Goal: Task Accomplishment & Management: Manage account settings

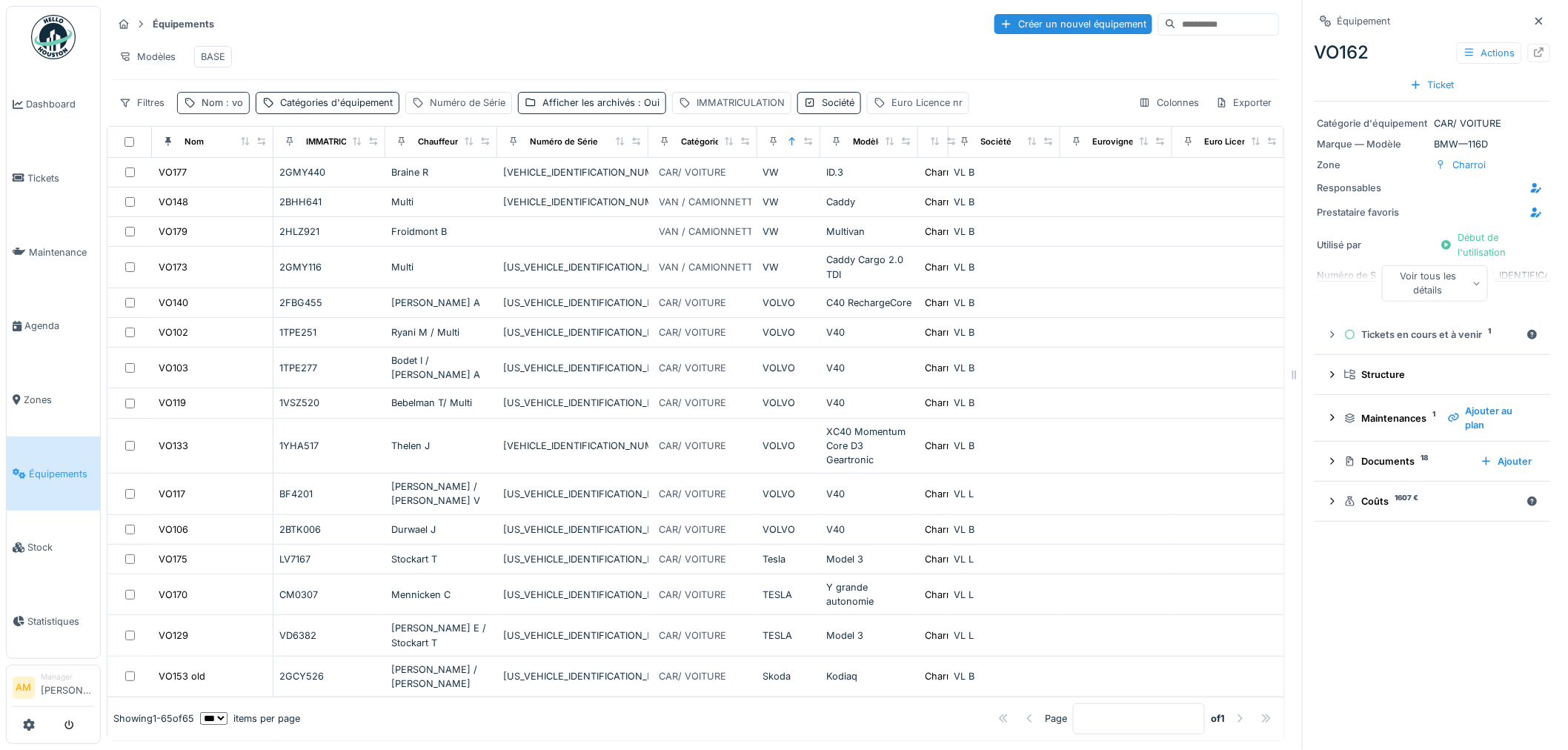
click at [231, 108] on span ": vo" at bounding box center [233, 102] width 20 height 11
click at [172, 152] on div at bounding box center [167, 142] width 21 height 19
click at [166, 146] on icon at bounding box center [168, 141] width 10 height 8
click at [241, 146] on icon at bounding box center [245, 141] width 8 height 8
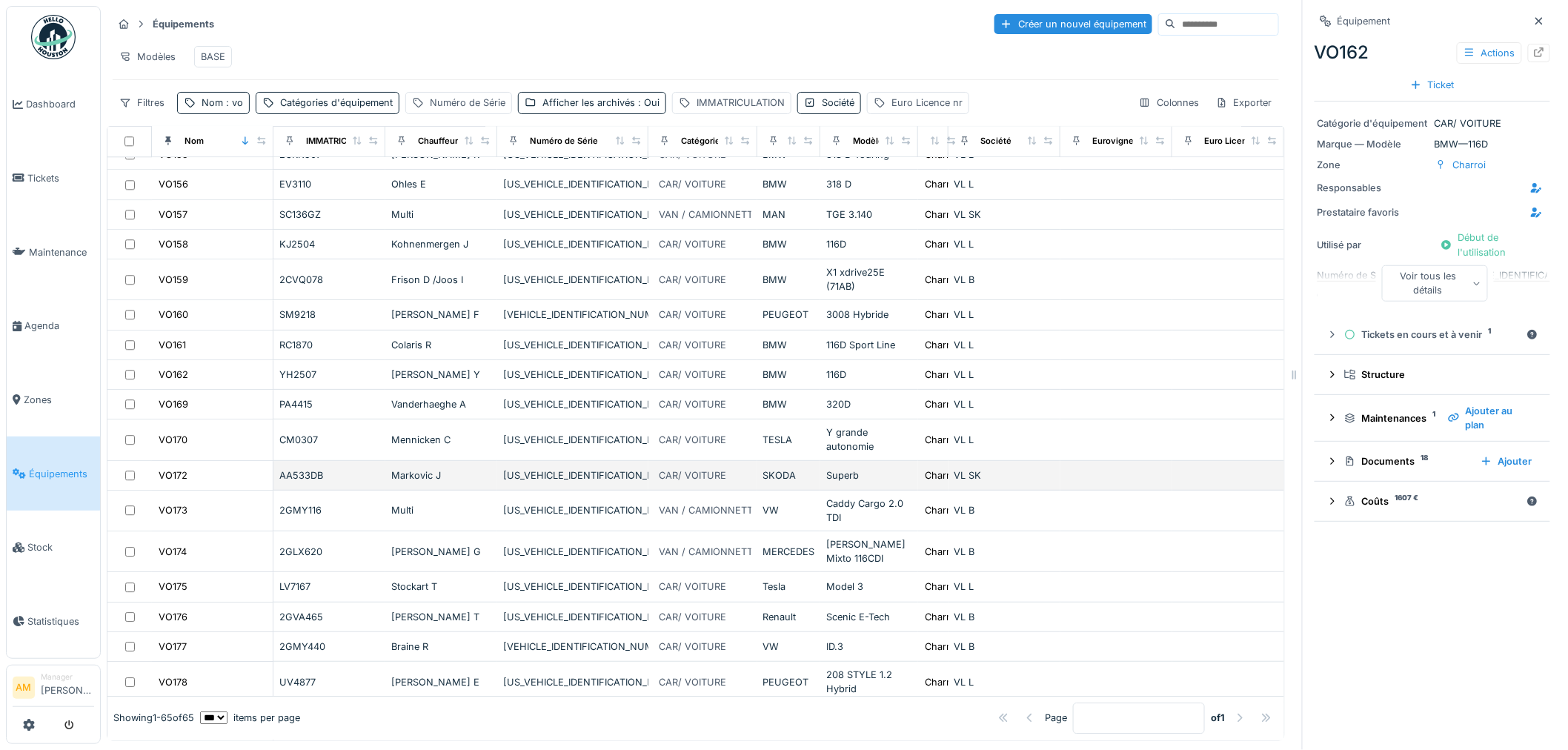
scroll to position [1735, 0]
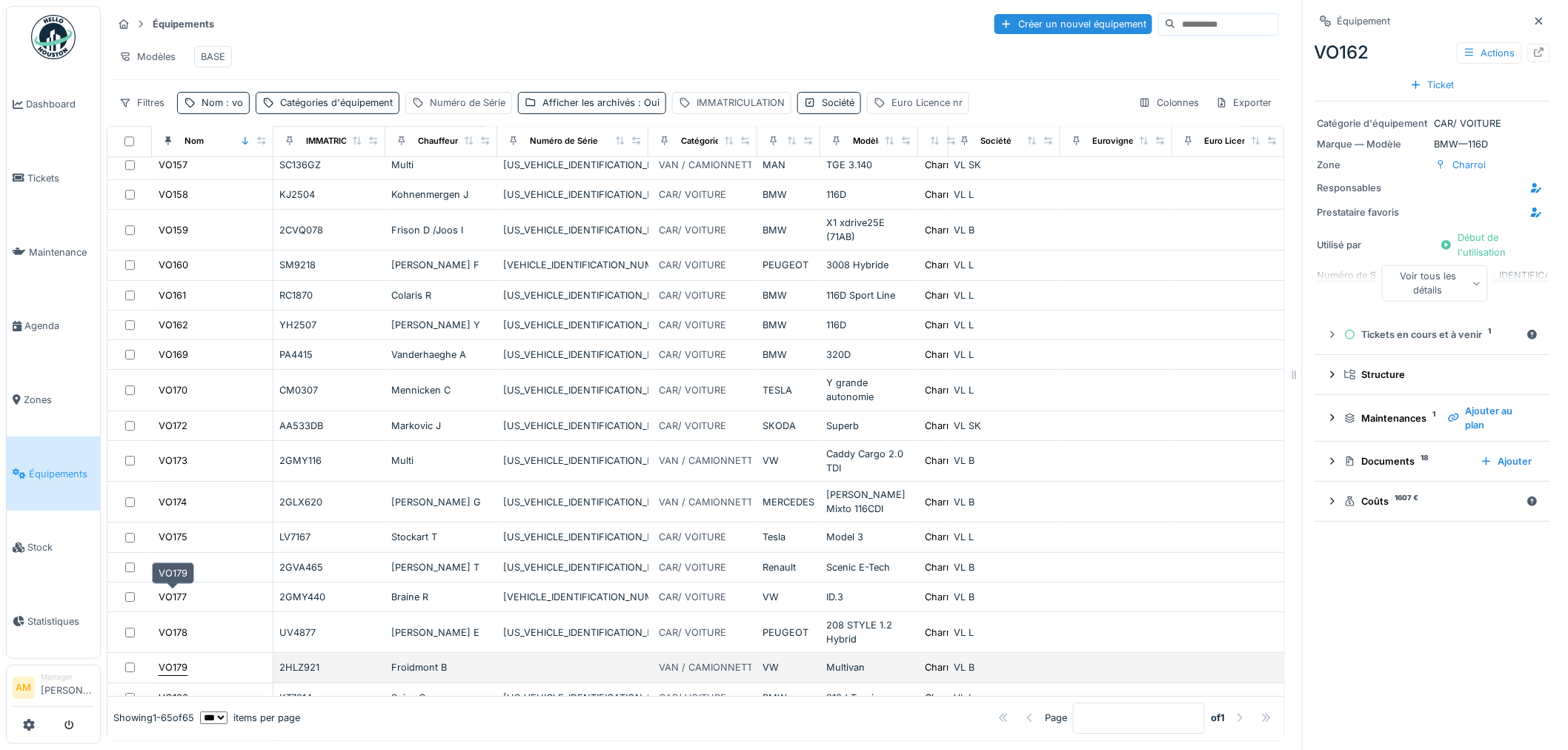
click at [178, 661] on div "VO179" at bounding box center [172, 668] width 29 height 14
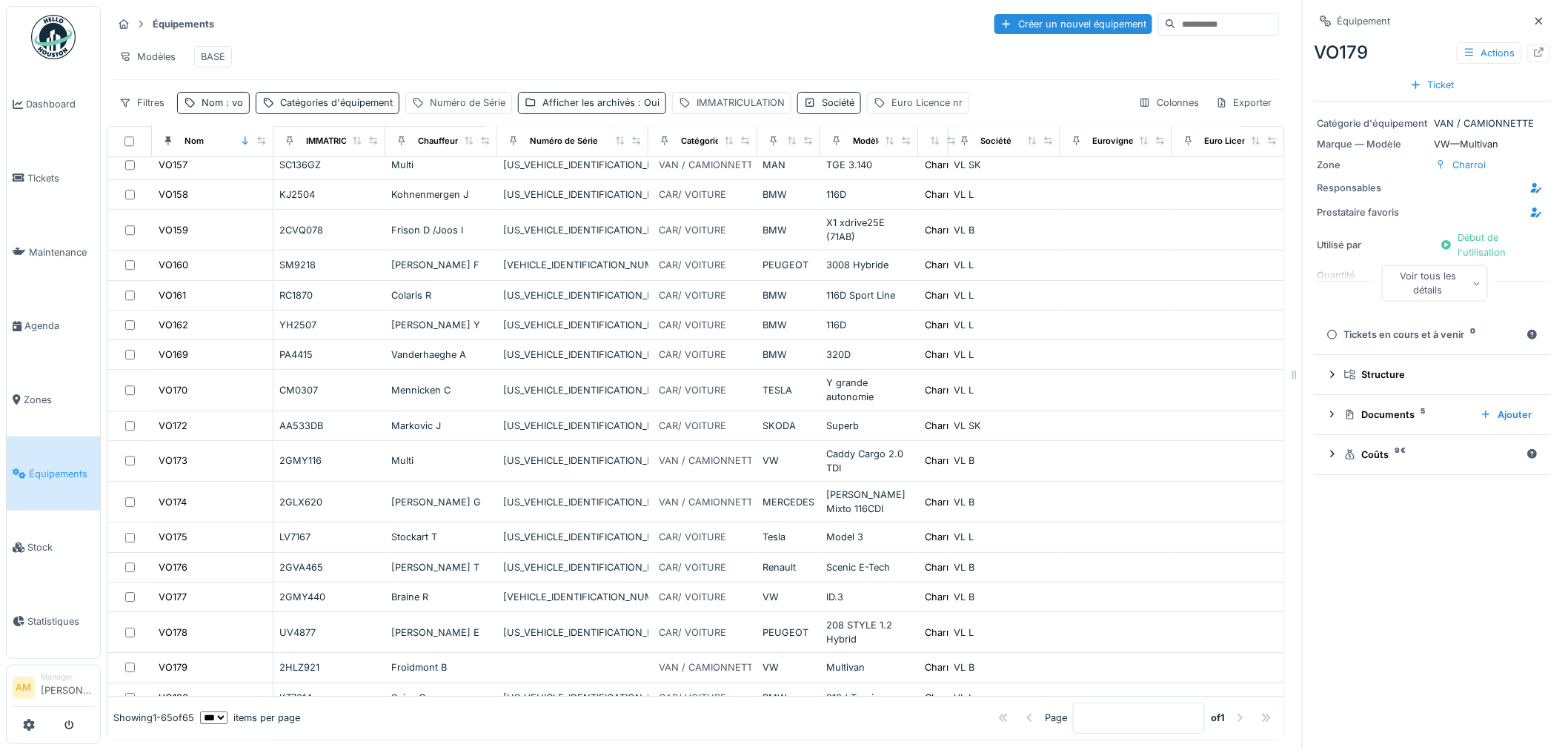
click at [1409, 282] on div "Voir tous les détails" at bounding box center [1435, 283] width 106 height 36
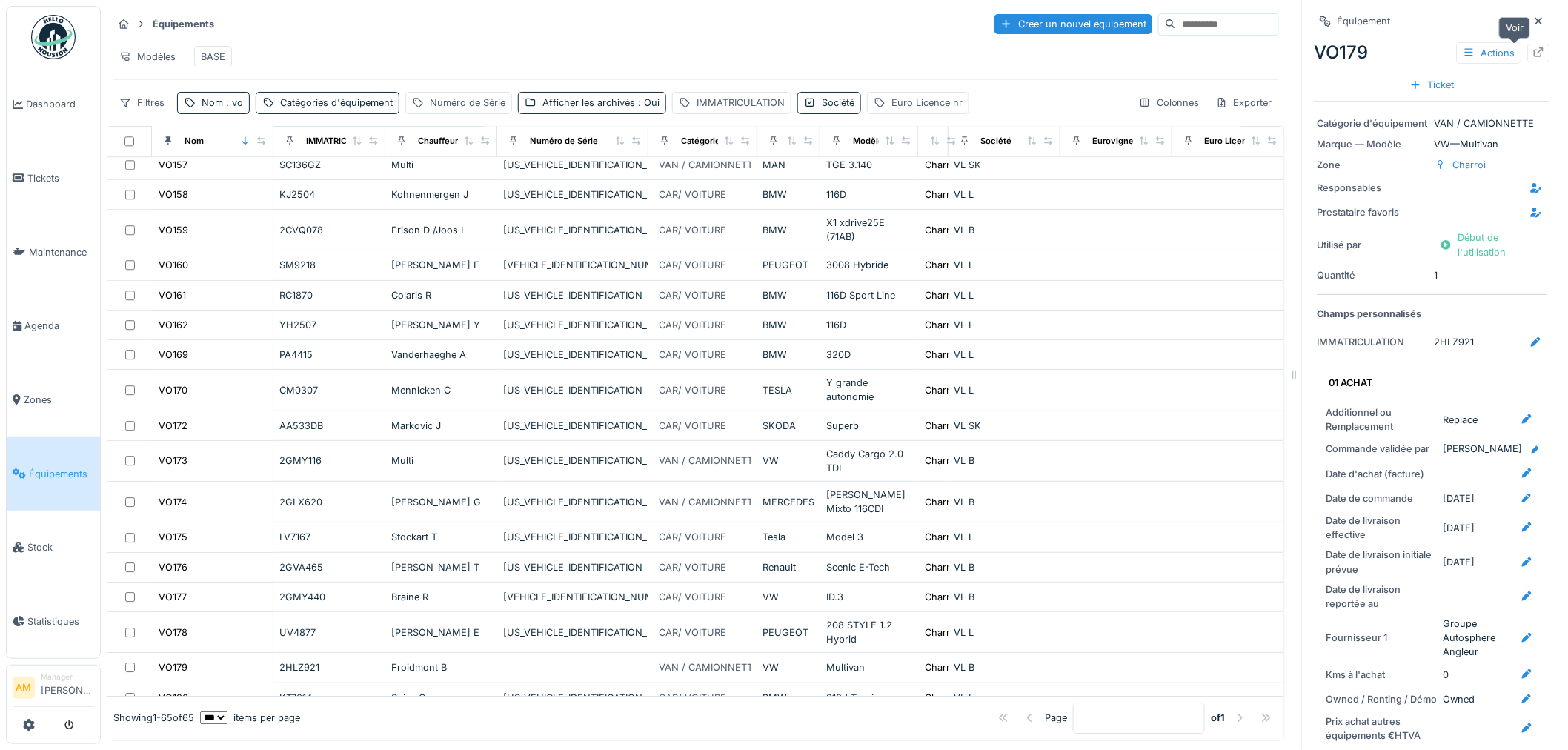
click at [1533, 54] on icon at bounding box center [1539, 53] width 12 height 10
click at [218, 110] on div "Nom : vo" at bounding box center [222, 103] width 42 height 14
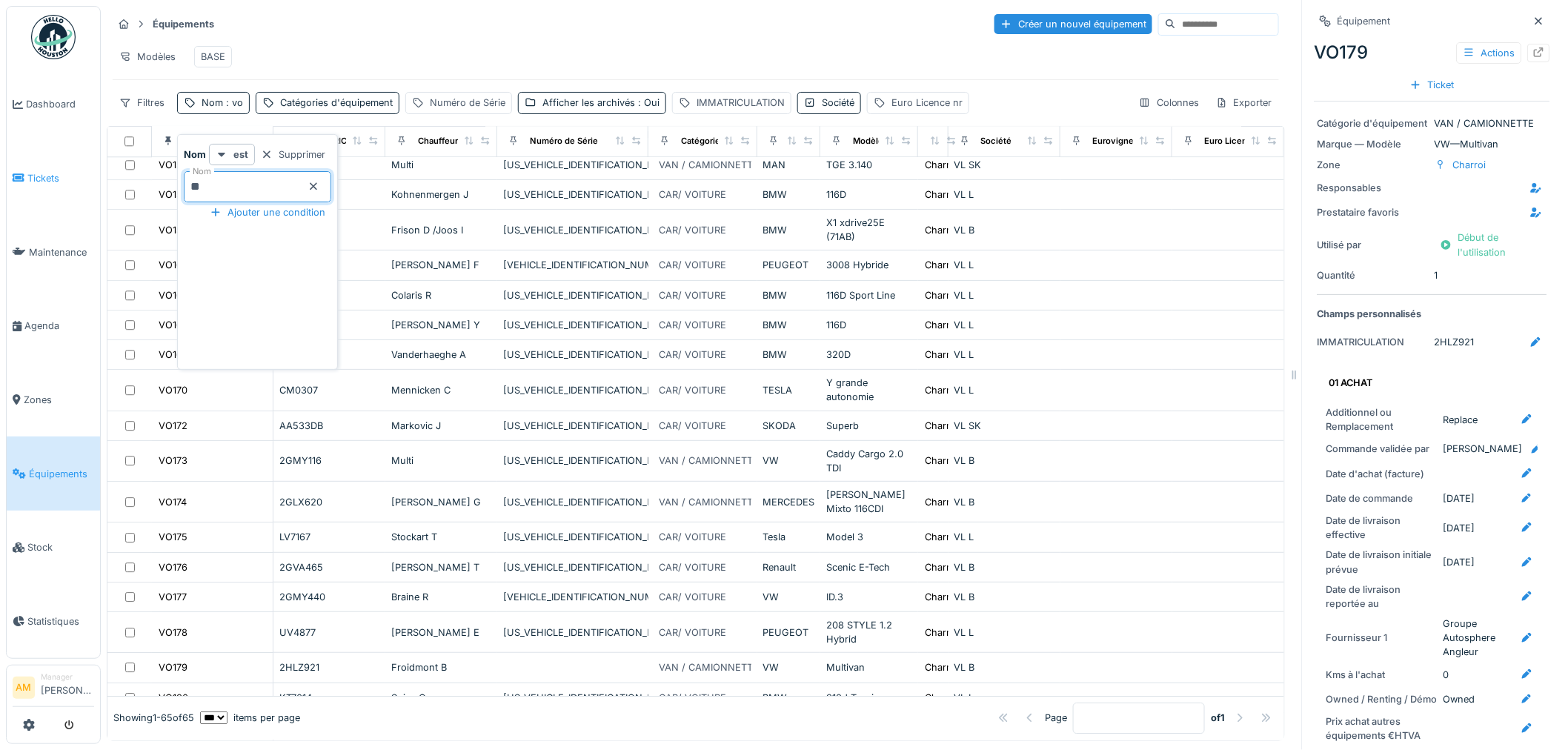
drag, startPoint x: 223, startPoint y: 180, endPoint x: 71, endPoint y: 188, distance: 152.2
click at [75, 187] on body "Dashboard Tickets Maintenance Agenda Zones Équipements Stock Statistiques AM Ma…" at bounding box center [784, 375] width 1568 height 750
type input "*****"
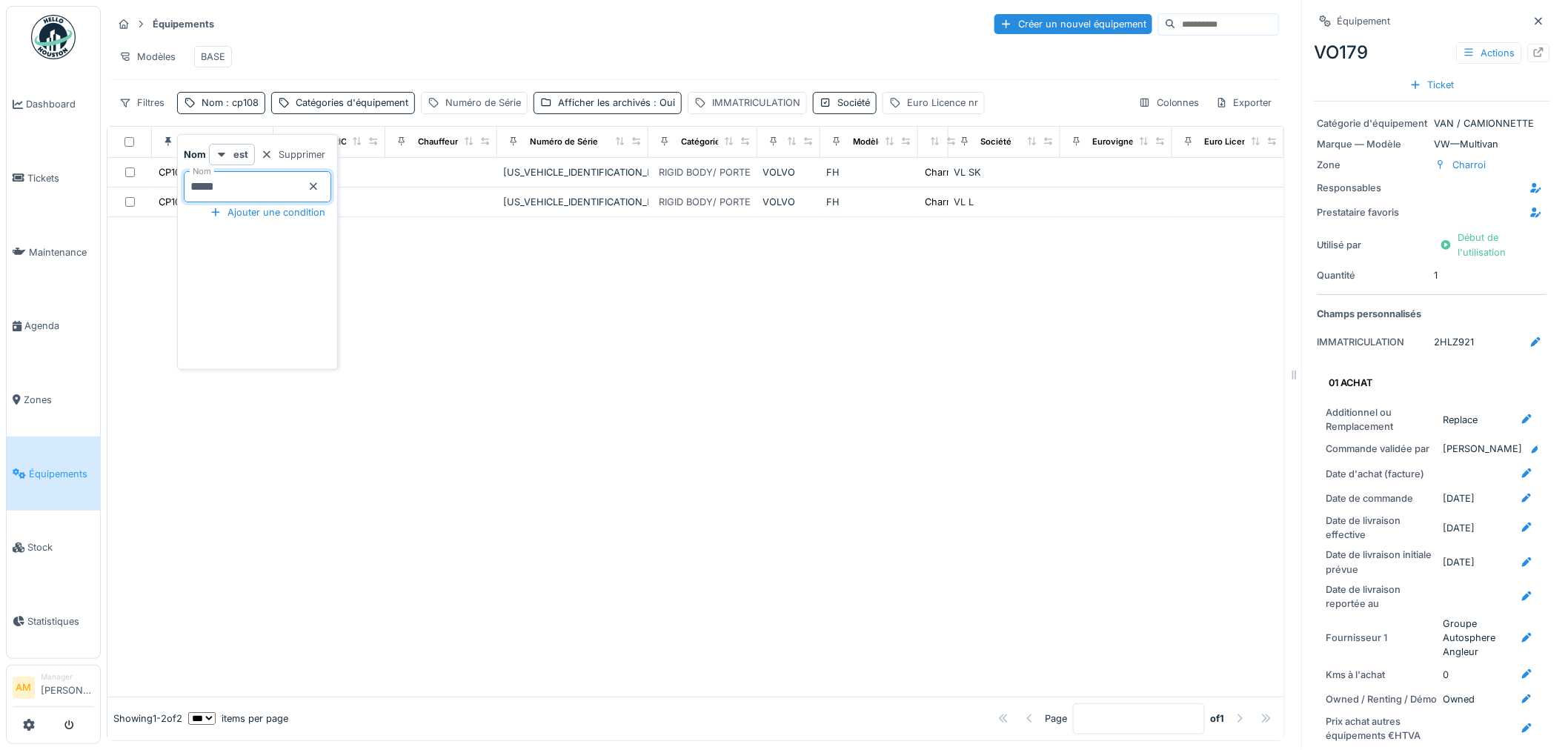
click at [502, 387] on div at bounding box center [695, 457] width 1177 height 480
click at [257, 346] on div at bounding box center [695, 457] width 1177 height 480
click at [638, 362] on div at bounding box center [695, 457] width 1177 height 480
click at [240, 108] on span ": cp108" at bounding box center [241, 102] width 36 height 11
click at [204, 190] on input "*****" at bounding box center [258, 186] width 148 height 31
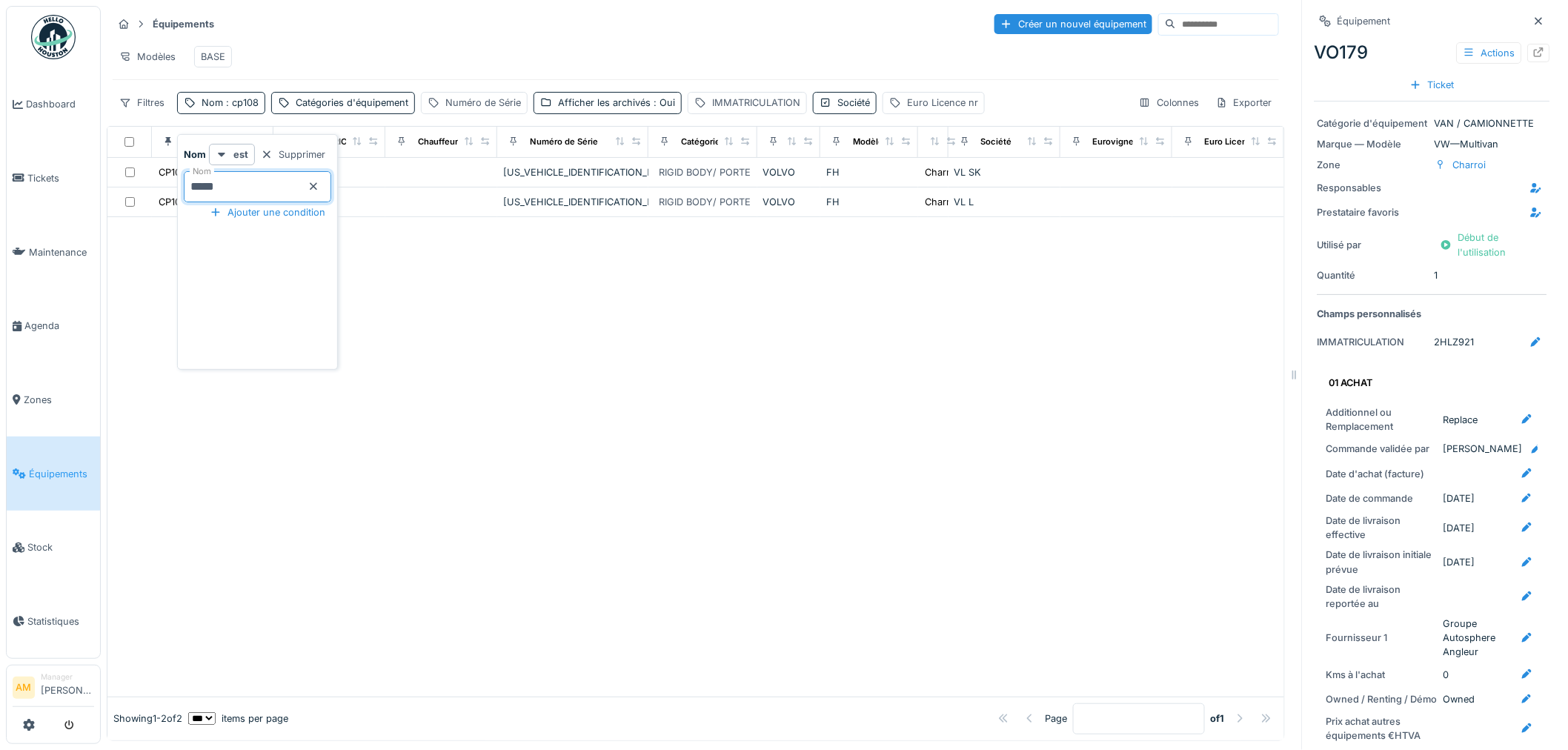
type input "*****"
click at [509, 342] on div at bounding box center [695, 443] width 1177 height 507
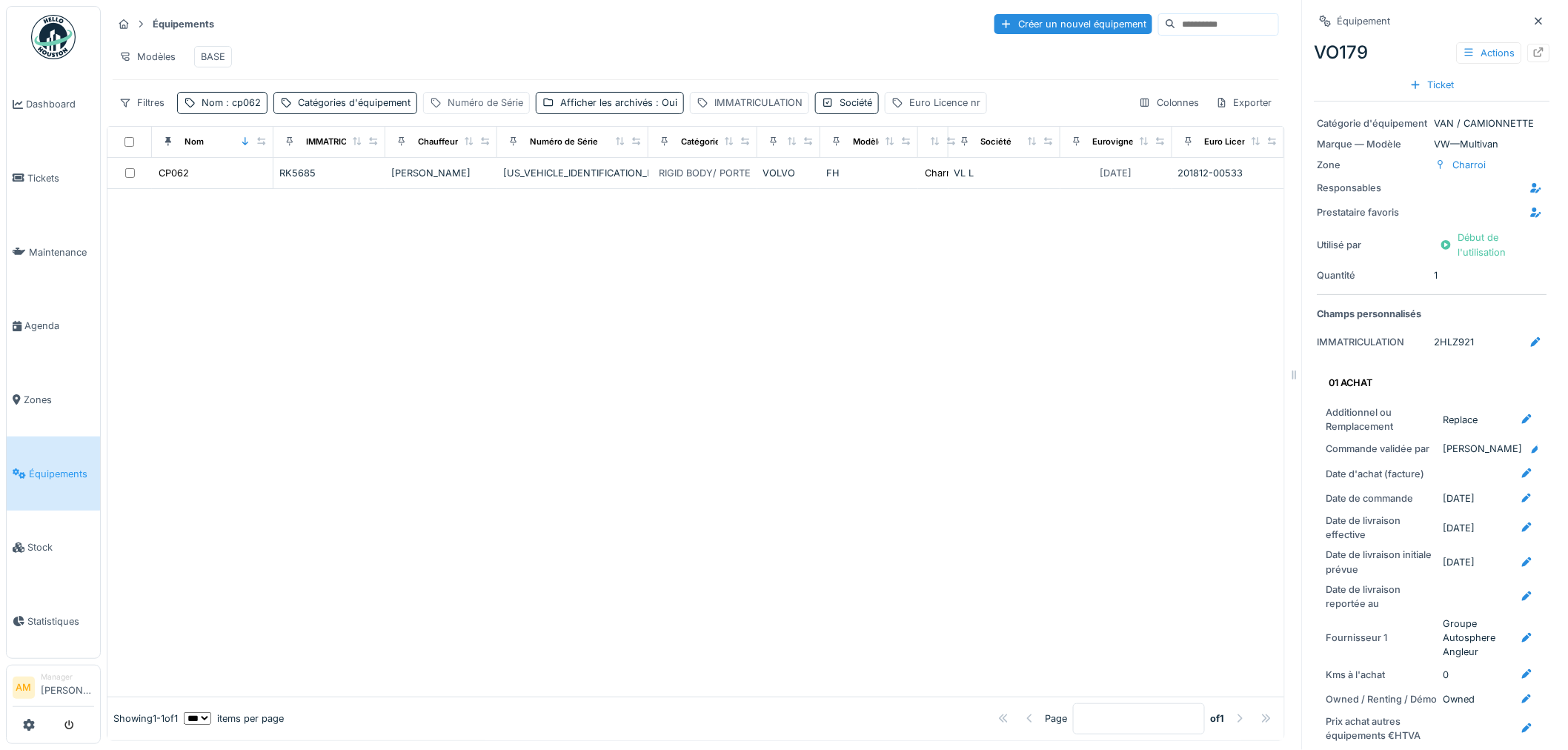
click at [468, 110] on div "Numéro de Série" at bounding box center [485, 103] width 75 height 14
drag, startPoint x: 707, startPoint y: 334, endPoint x: 471, endPoint y: 169, distance: 288.0
click at [695, 317] on div at bounding box center [695, 443] width 1177 height 507
click at [474, 110] on div "Numéro de Série" at bounding box center [485, 103] width 75 height 14
click at [467, 181] on label "Numéro de Série" at bounding box center [484, 186] width 100 height 18
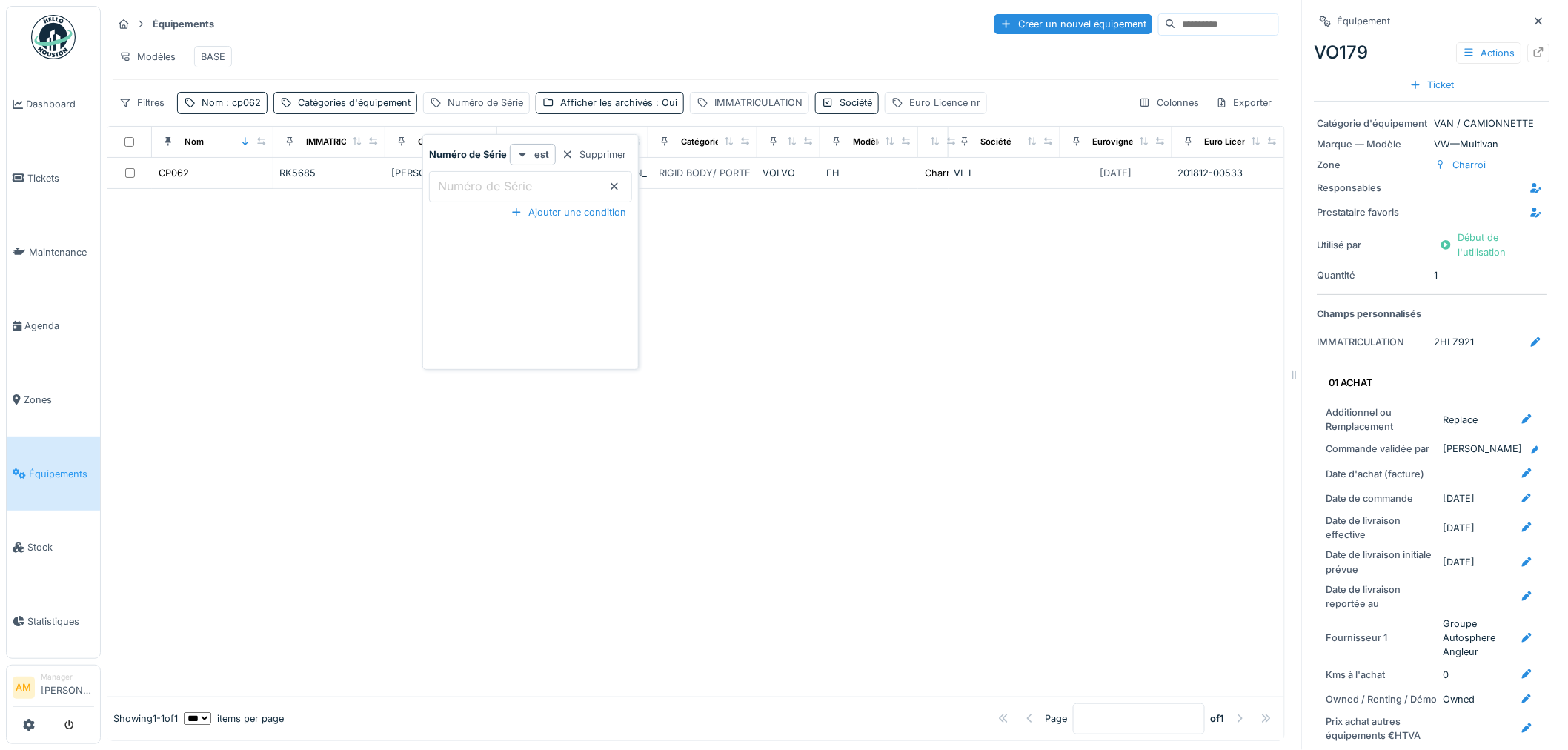
click at [467, 181] on Série_EyMDU "Numéro de Série" at bounding box center [530, 186] width 203 height 31
type Série_EyMDU "******"
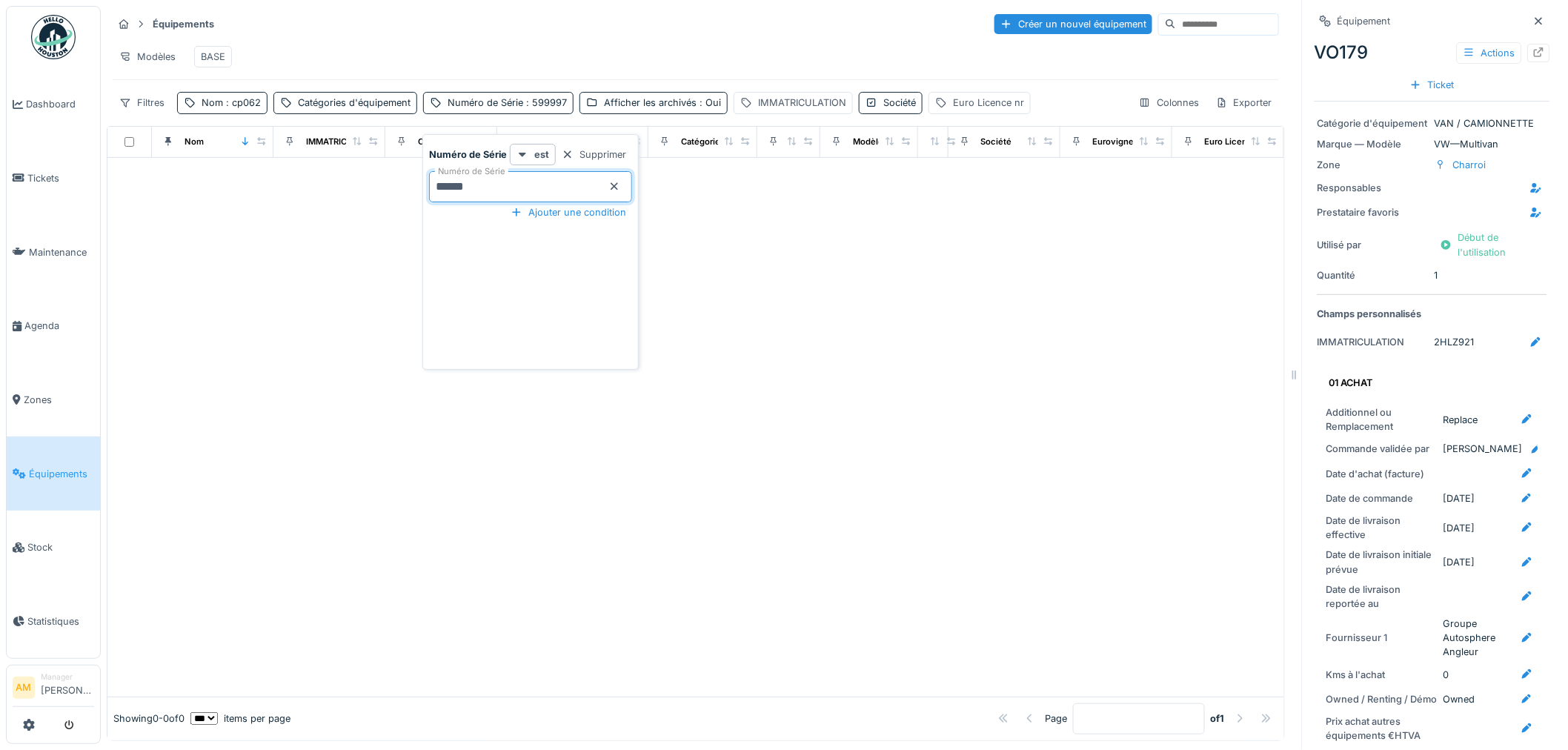
click at [759, 296] on div at bounding box center [695, 427] width 1177 height 539
click at [553, 107] on div "Numéro de Série : 599997" at bounding box center [498, 103] width 151 height 22
drag, startPoint x: 534, startPoint y: 191, endPoint x: 157, endPoint y: 187, distance: 377.0
click at [320, 186] on body "Dashboard Tickets Maintenance Agenda Zones Équipements Stock Statistiques AM Ma…" at bounding box center [784, 375] width 1568 height 750
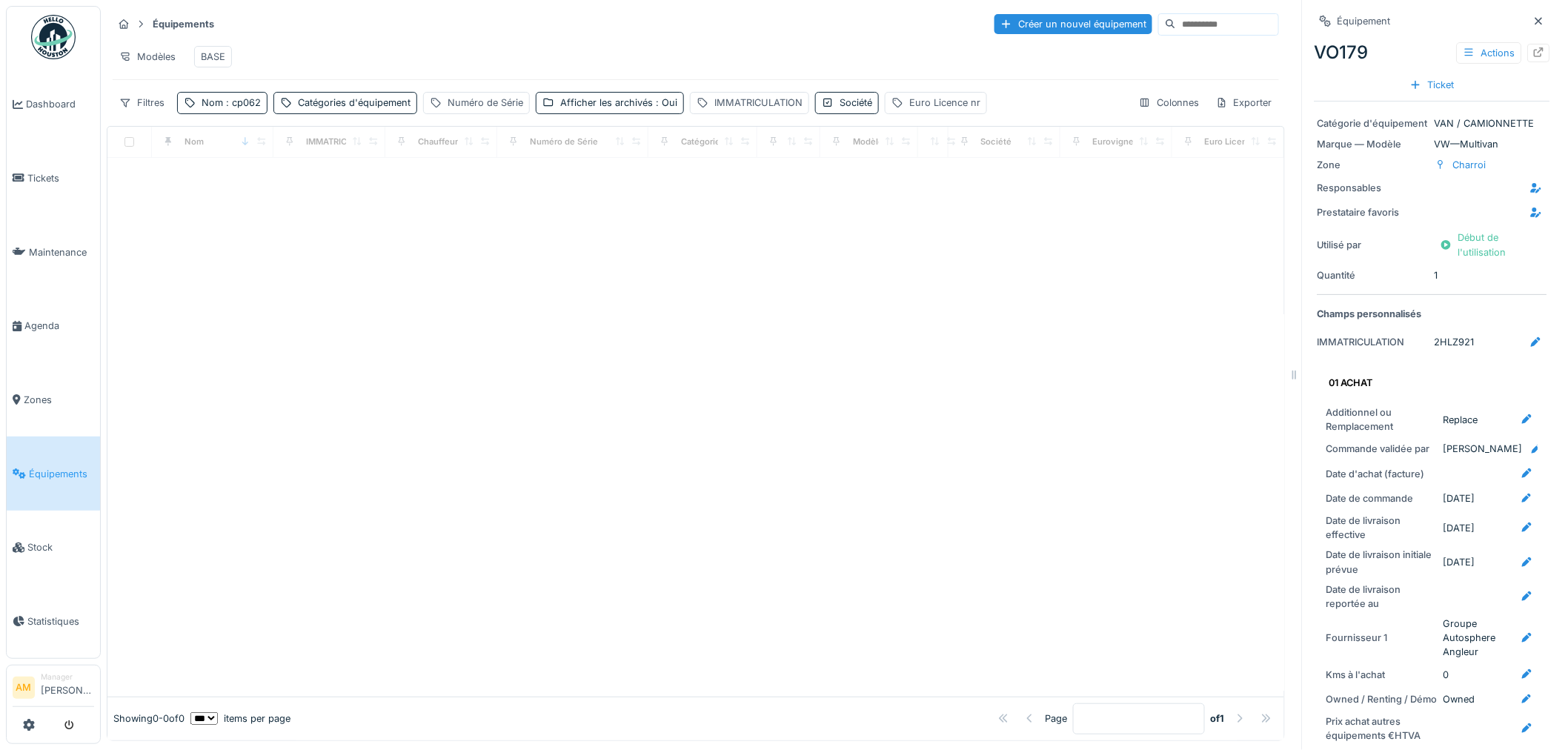
click at [836, 304] on div at bounding box center [695, 427] width 1177 height 539
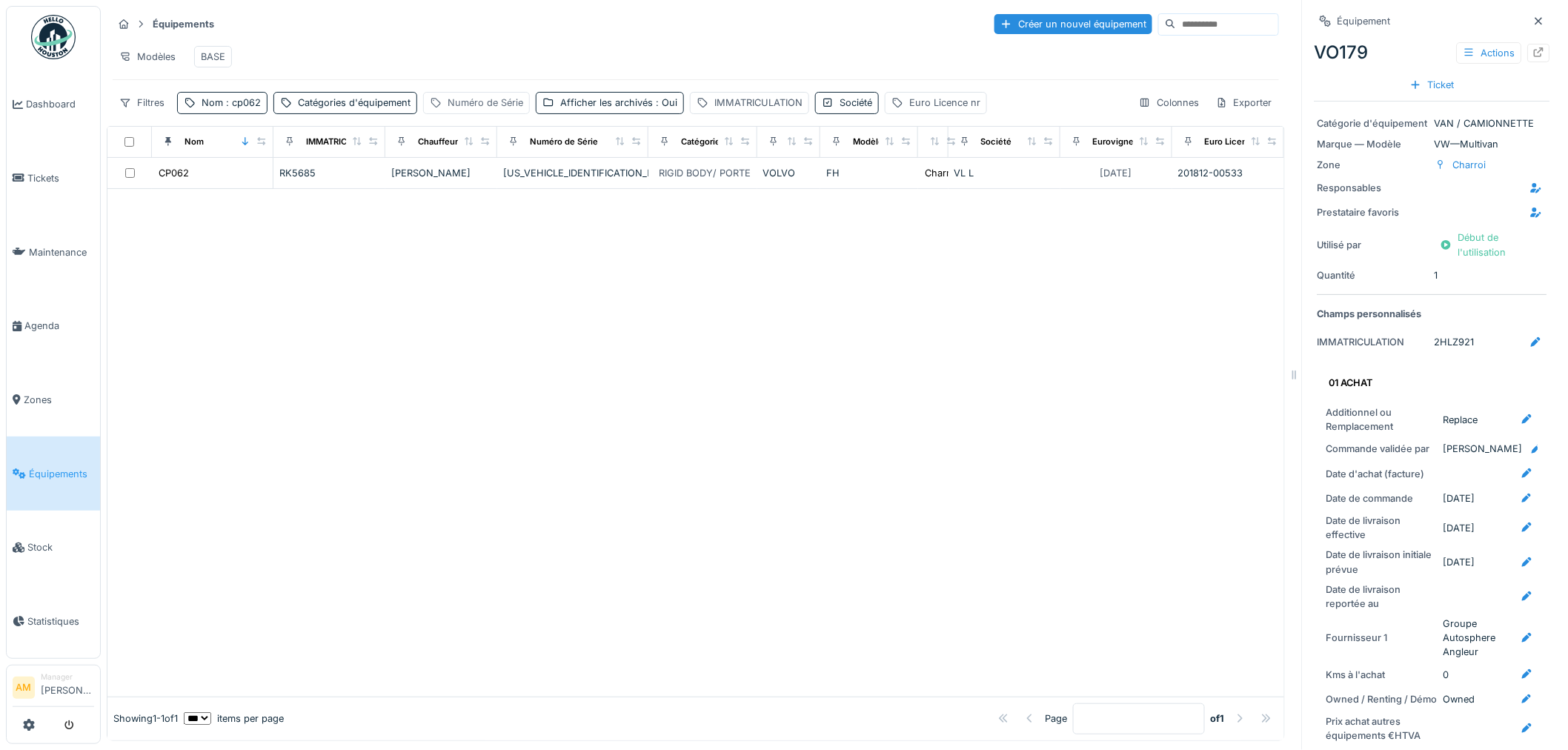
click at [501, 110] on div "Numéro de Série" at bounding box center [485, 103] width 75 height 14
click at [516, 184] on label "Numéro de Série" at bounding box center [484, 186] width 100 height 18
click at [516, 184] on Série_Y0NzY "Numéro de Série" at bounding box center [530, 186] width 203 height 31
type Série_Y0NzY "******"
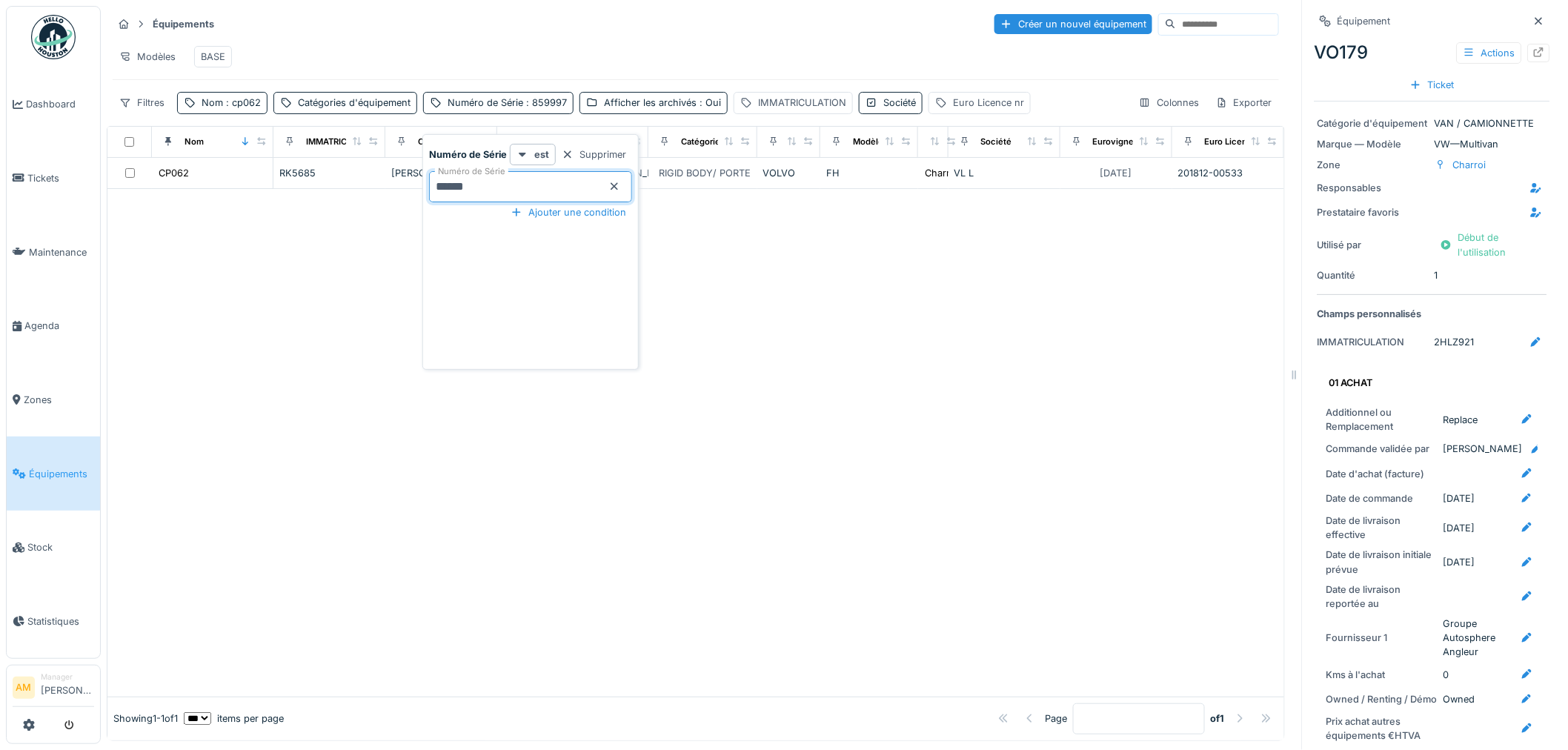
click at [952, 289] on div at bounding box center [695, 443] width 1177 height 507
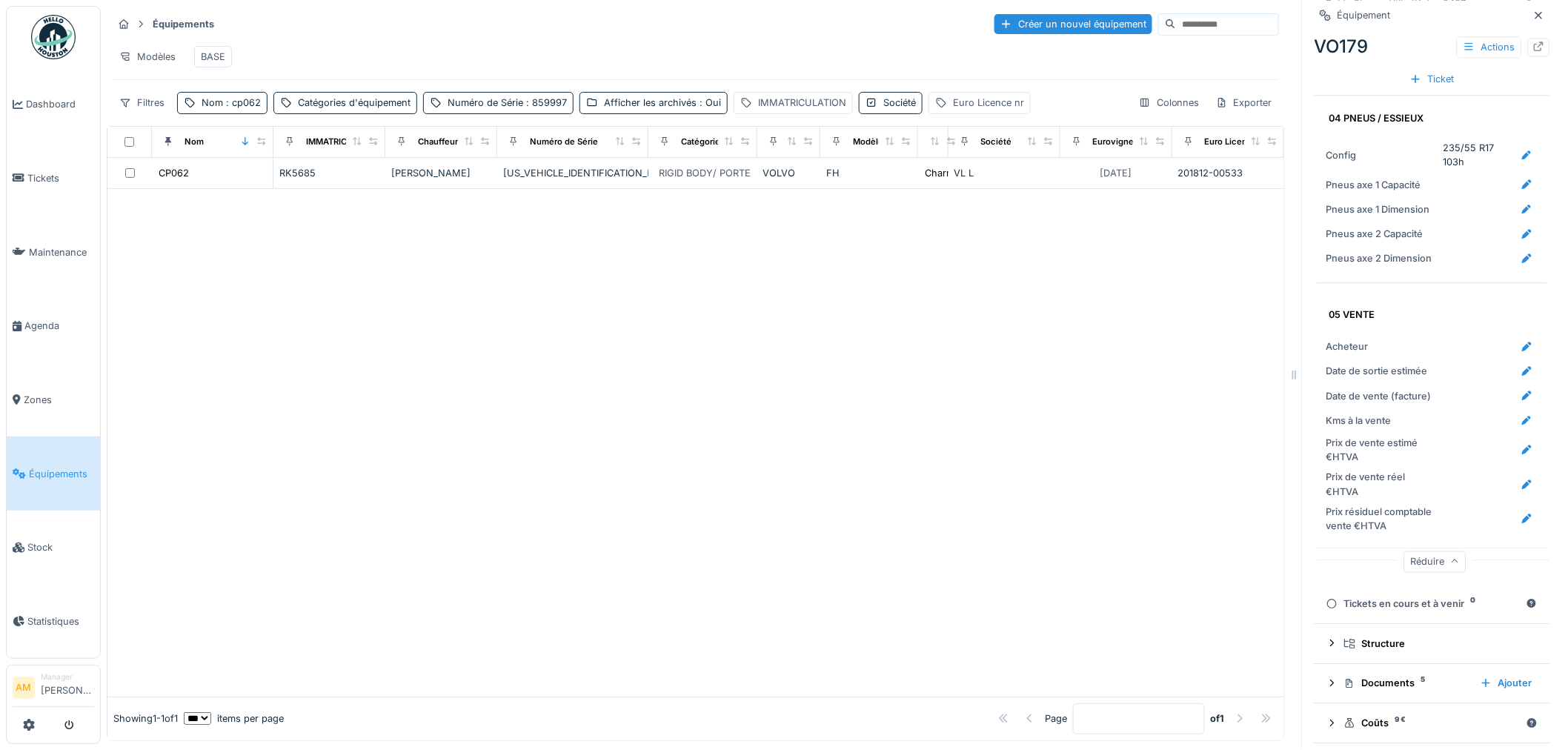
scroll to position [12, 0]
click at [1368, 676] on div "Documents 5" at bounding box center [1407, 683] width 125 height 14
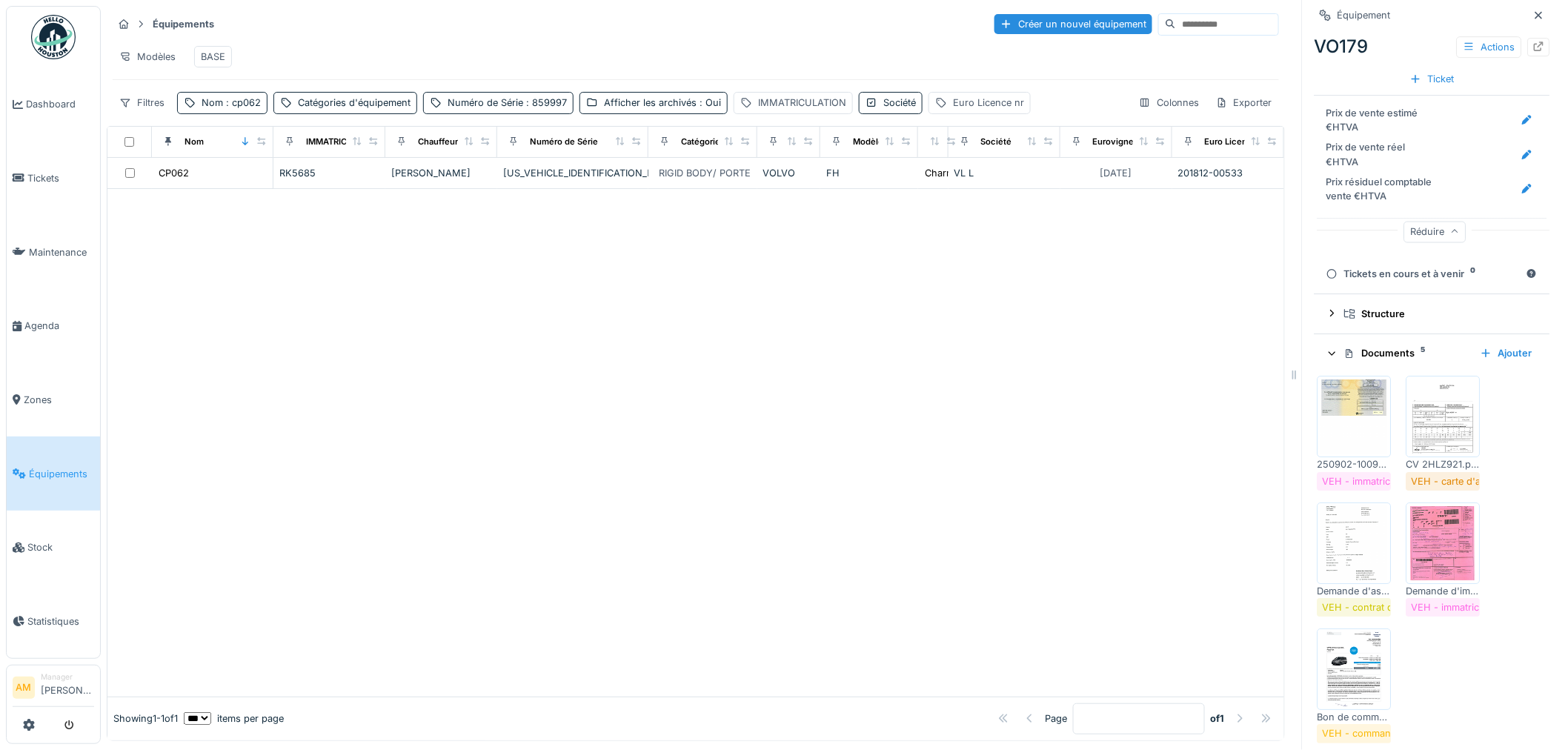
click at [1349, 413] on img at bounding box center [1354, 416] width 66 height 74
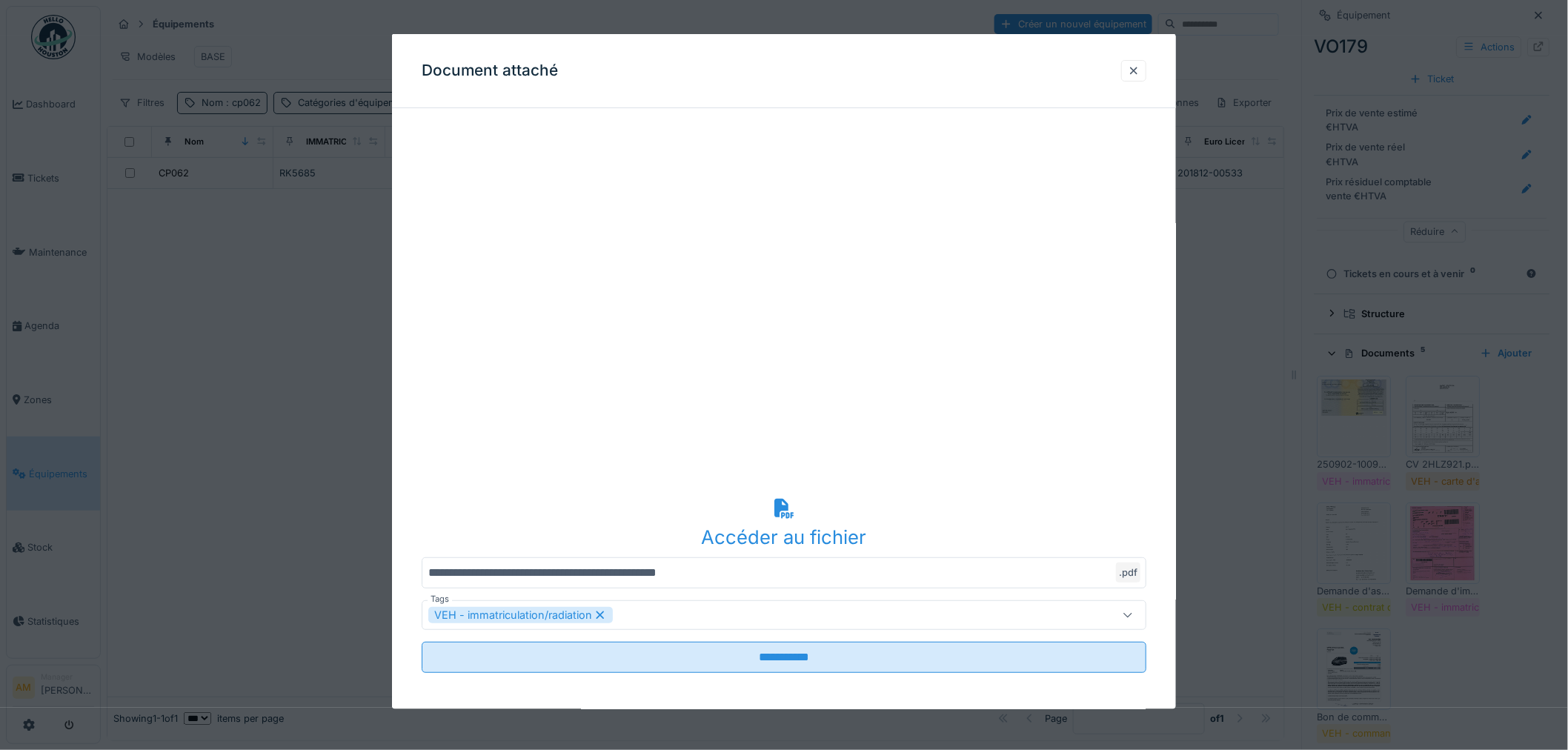
click at [1349, 413] on div at bounding box center [784, 375] width 1568 height 750
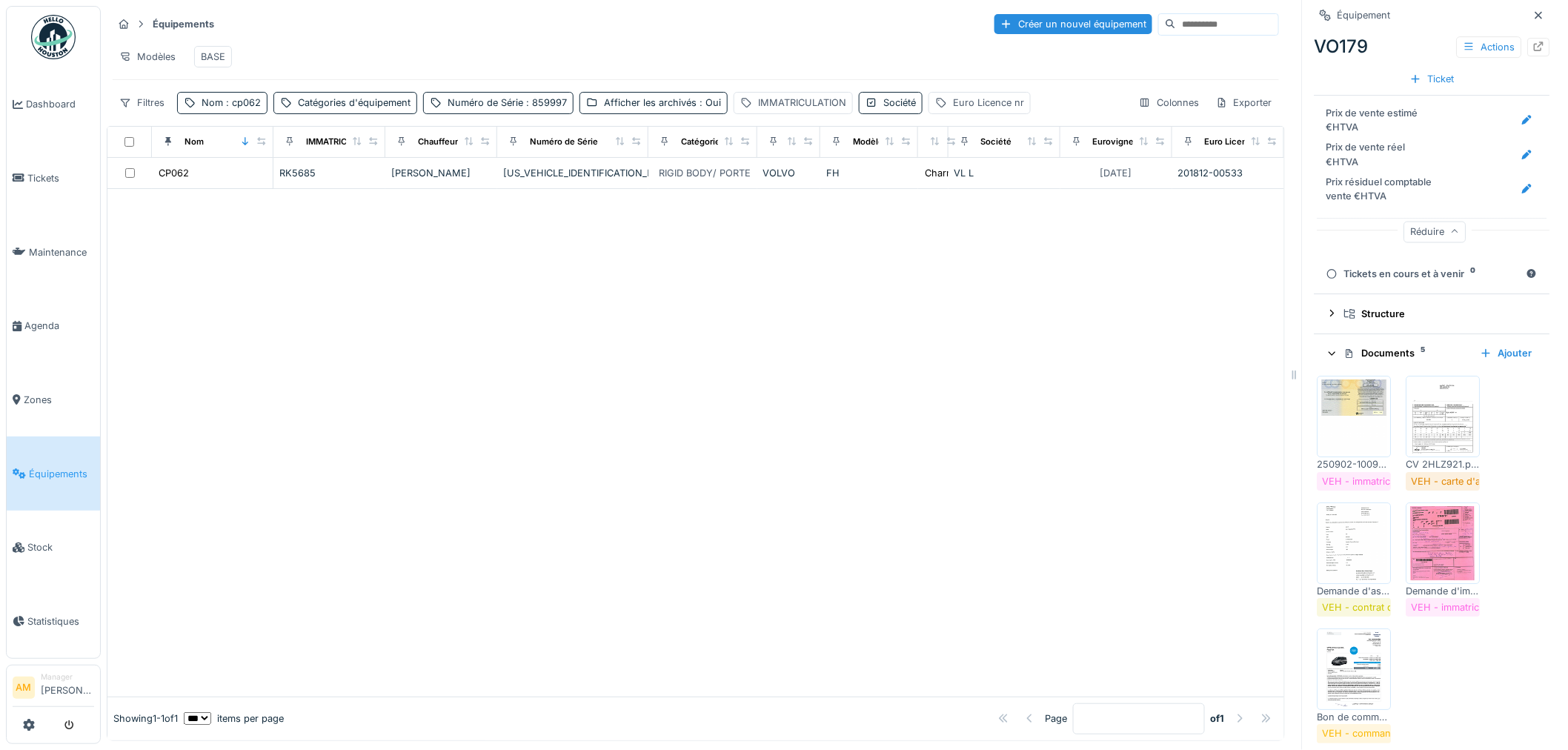
click at [1433, 416] on img at bounding box center [1443, 416] width 66 height 74
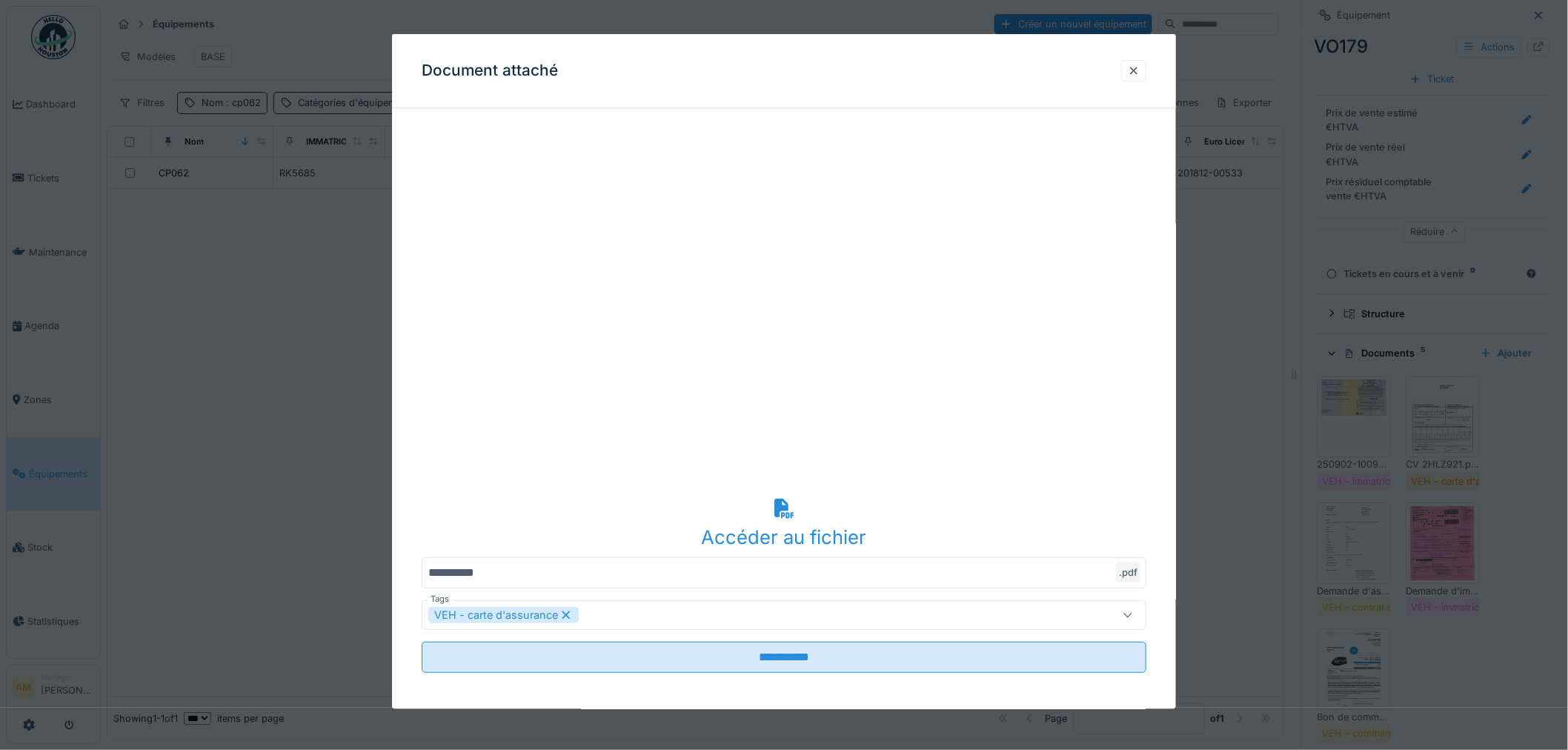
click at [1433, 416] on div at bounding box center [784, 375] width 1568 height 750
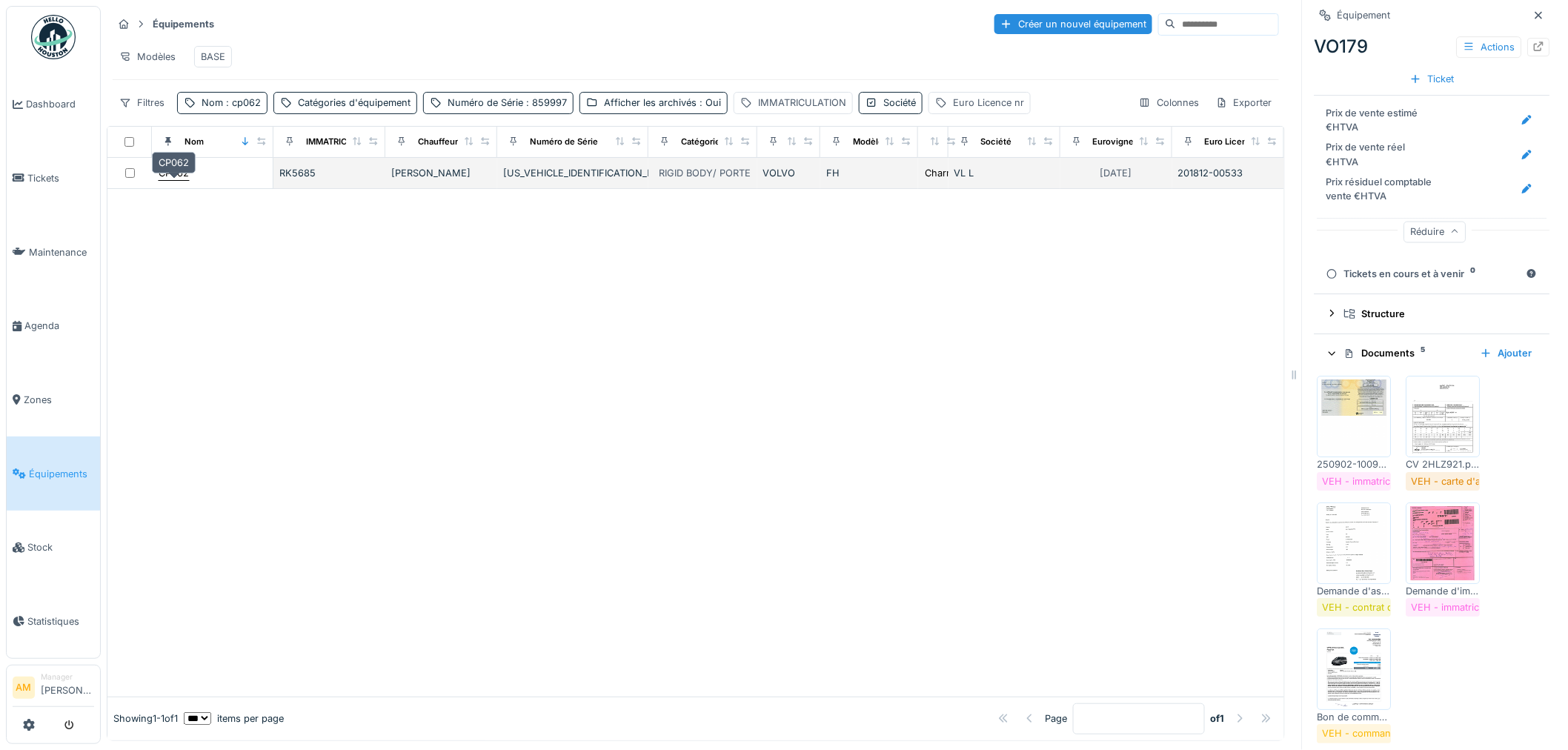
click at [184, 173] on div "CP062" at bounding box center [173, 173] width 31 height 14
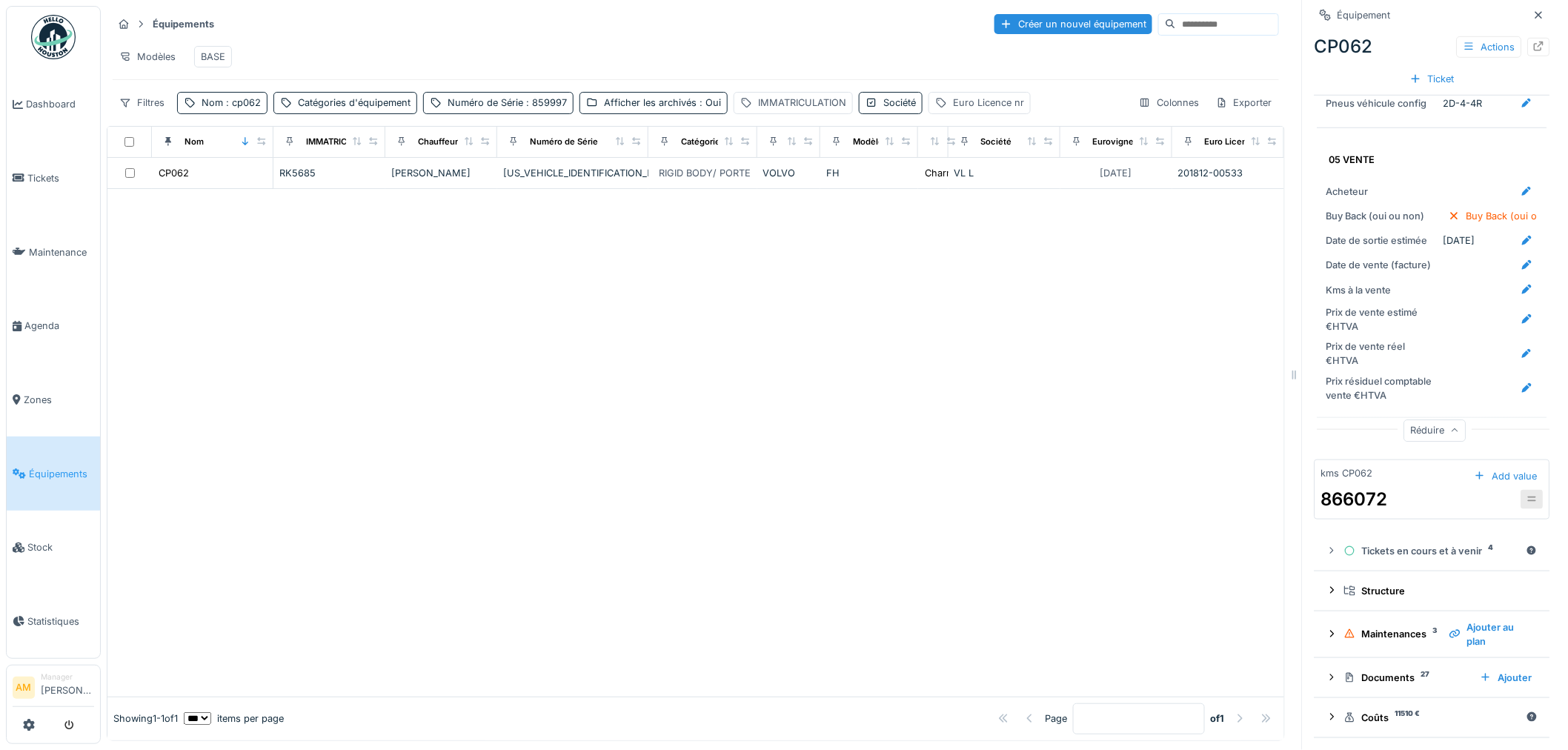
scroll to position [2798, 0]
click at [1326, 673] on icon at bounding box center [1332, 678] width 12 height 10
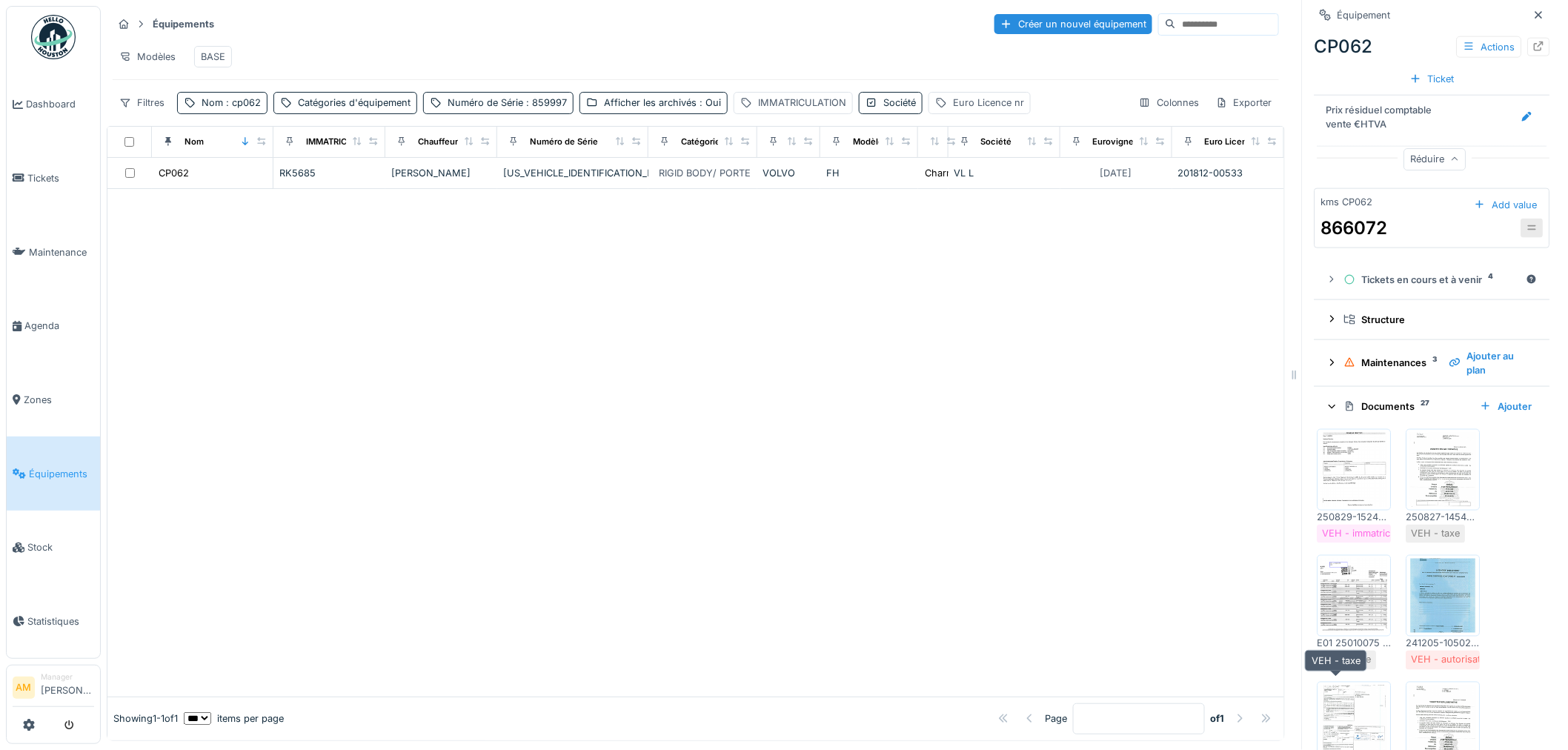
scroll to position [3045, 0]
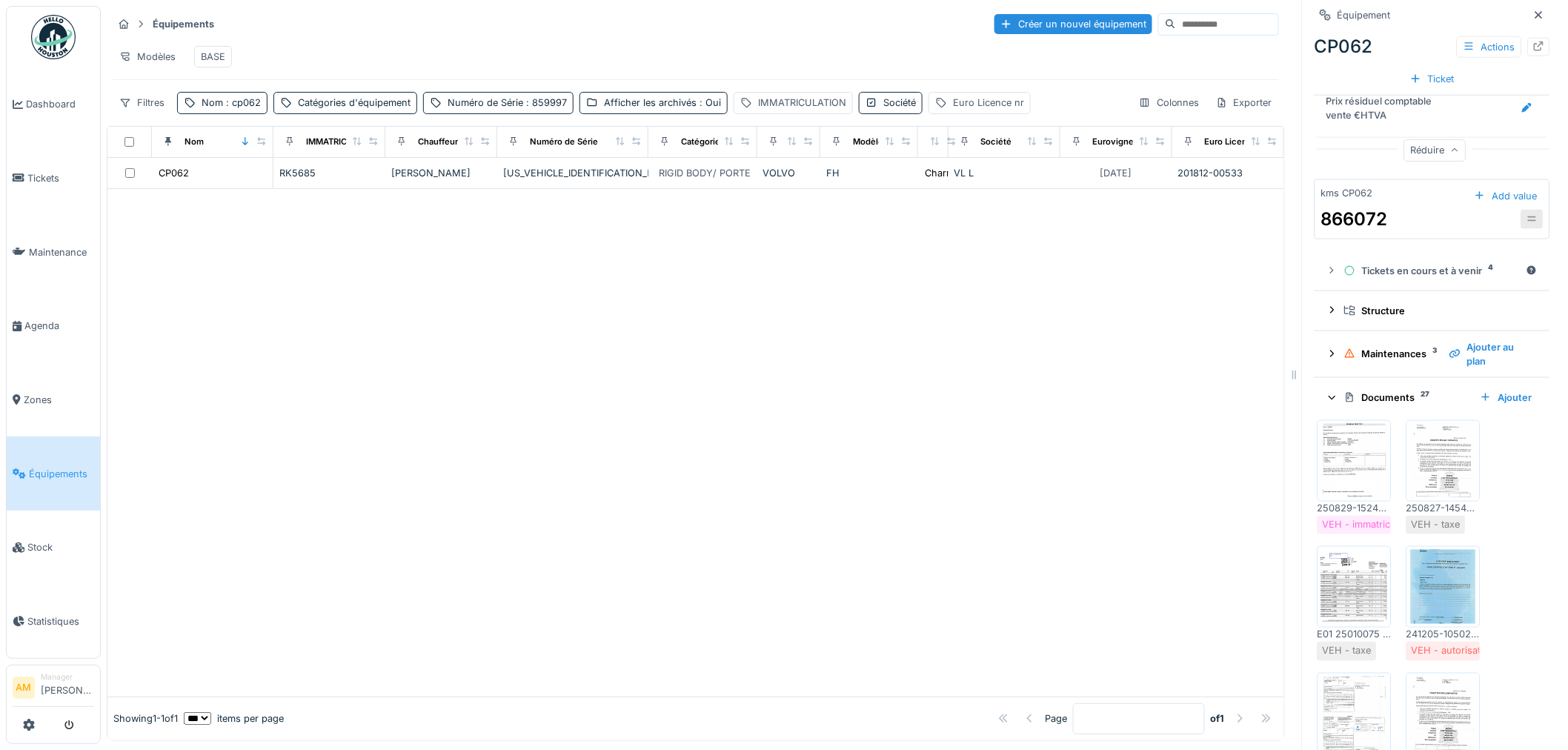
click at [1346, 498] on img at bounding box center [1354, 461] width 66 height 74
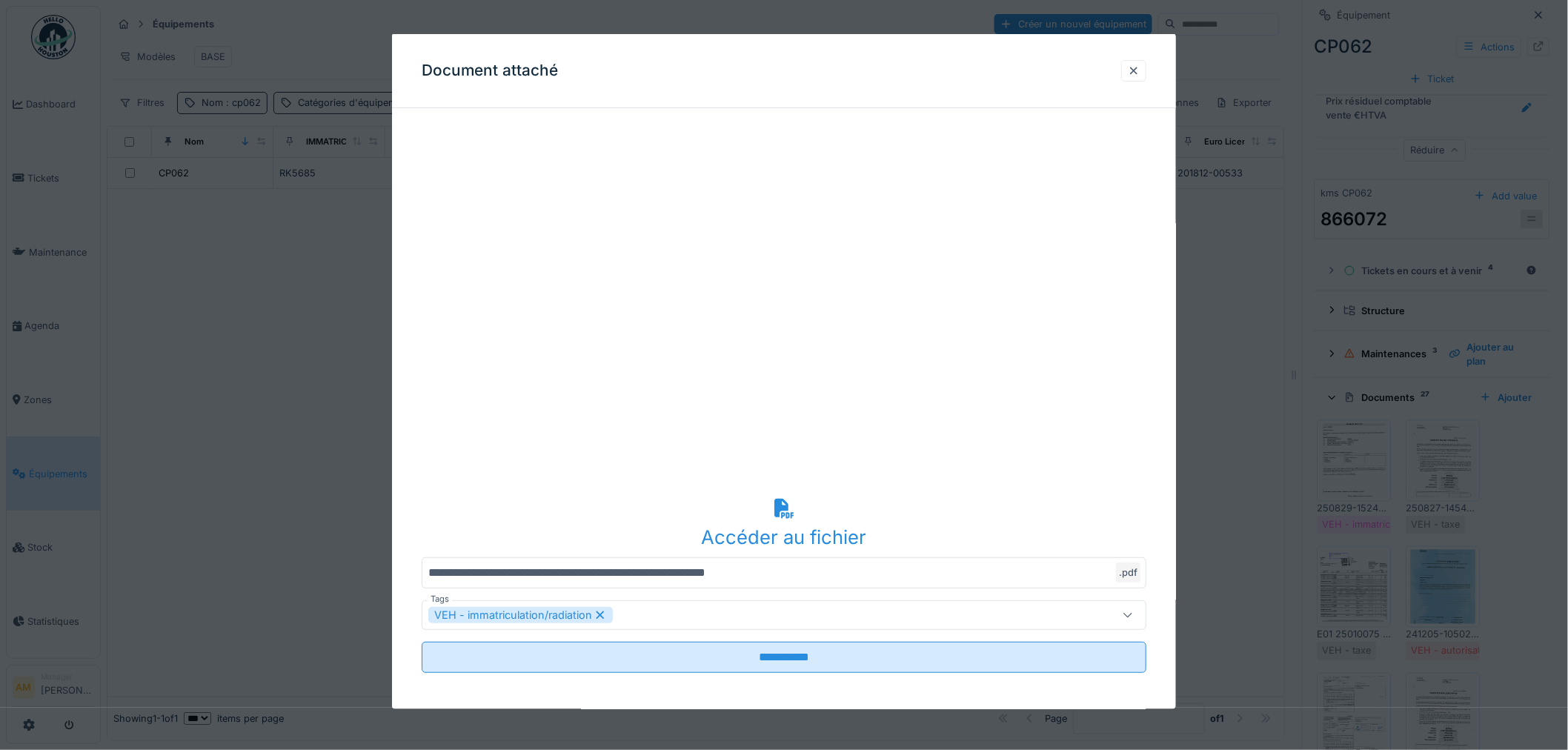
click at [1349, 511] on div at bounding box center [784, 375] width 1568 height 750
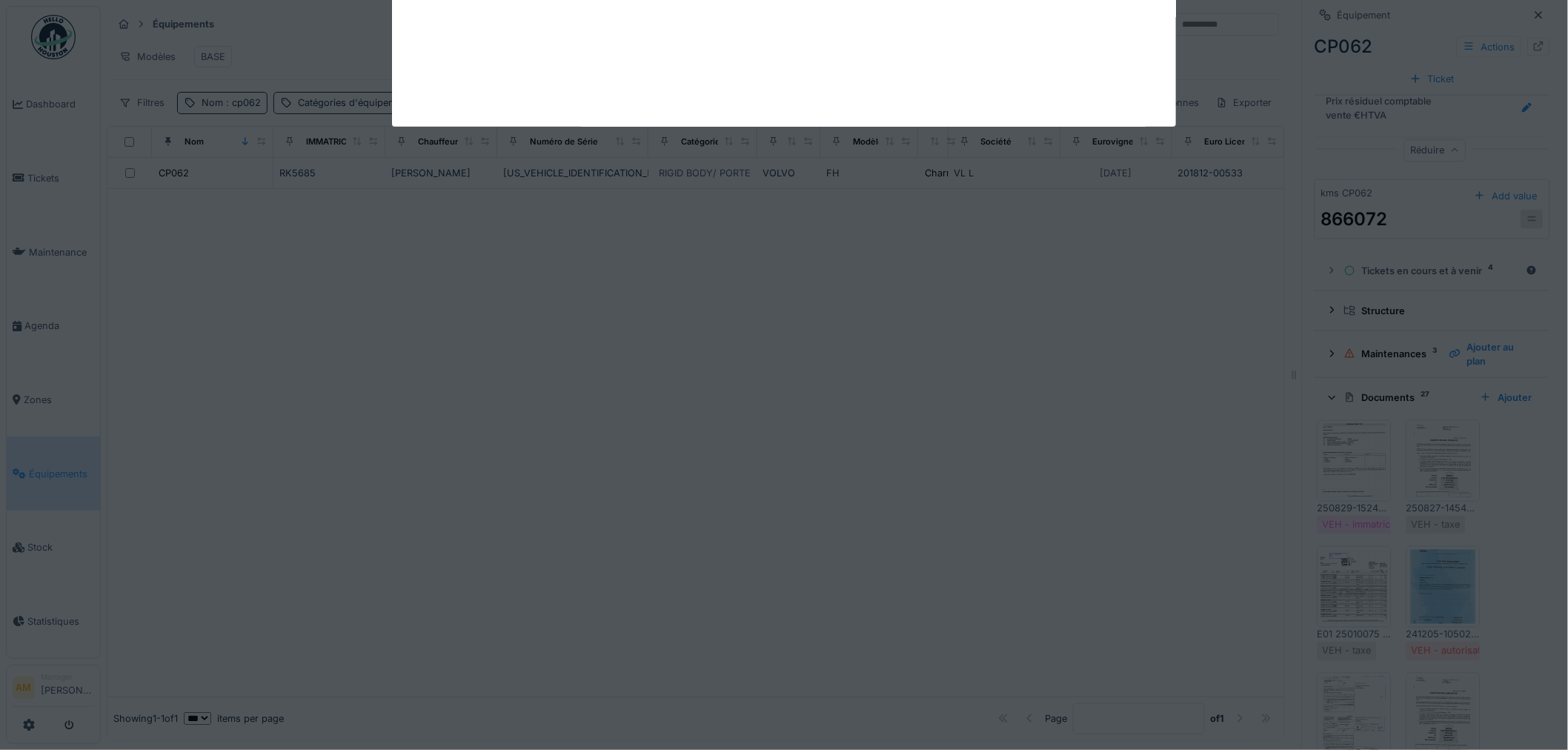
click at [1443, 489] on img at bounding box center [1443, 461] width 66 height 74
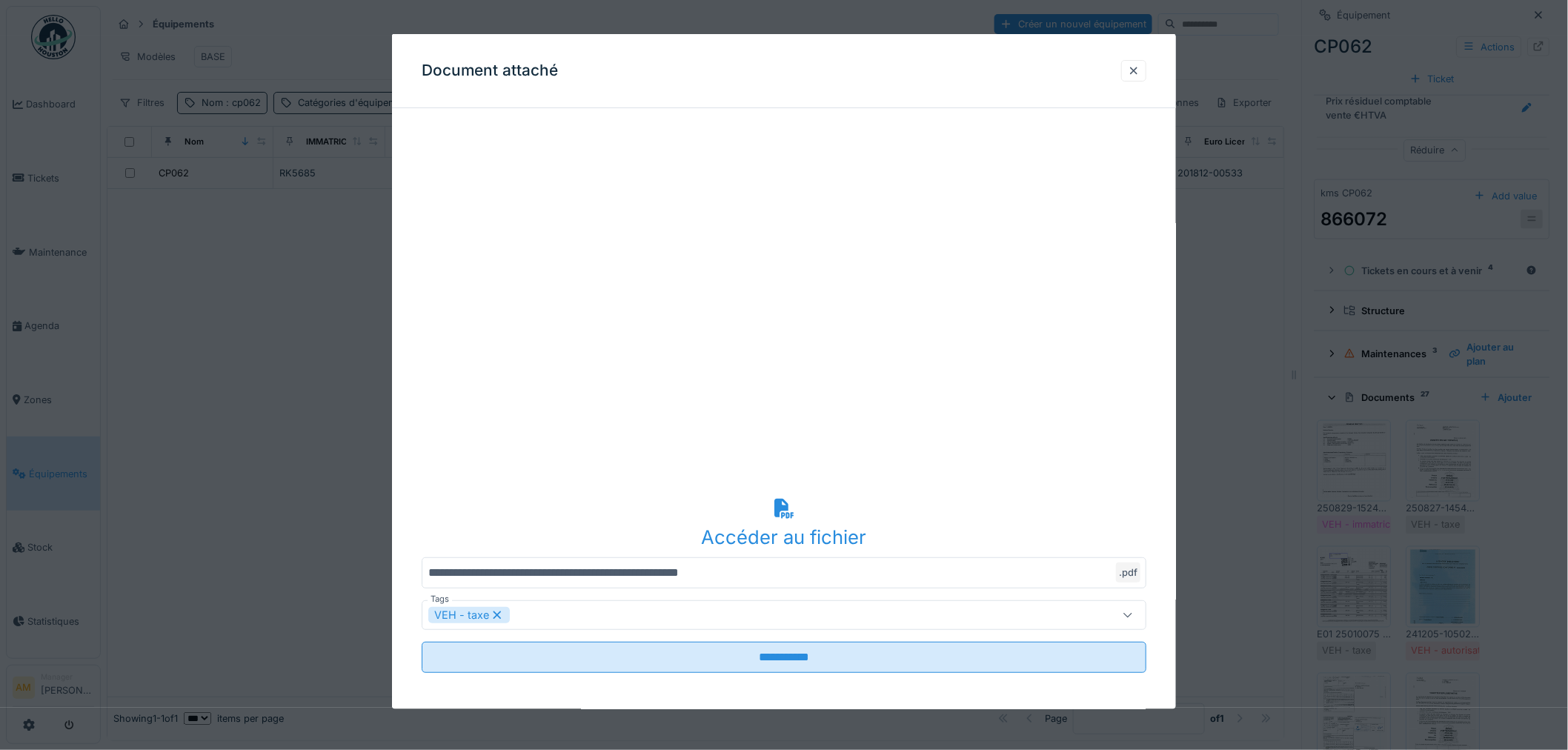
click at [1443, 487] on div at bounding box center [784, 375] width 1568 height 750
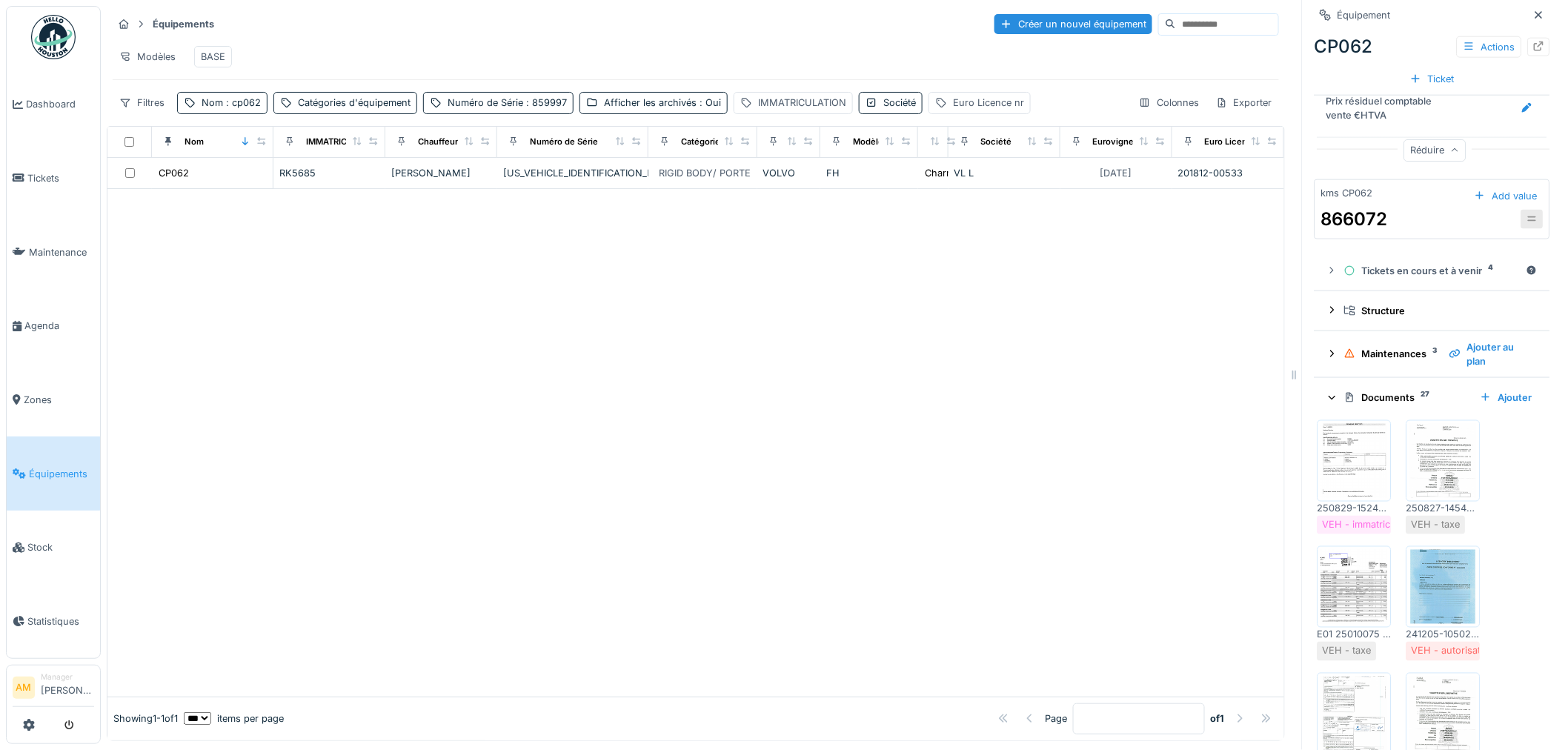
click at [1352, 477] on img at bounding box center [1354, 461] width 66 height 74
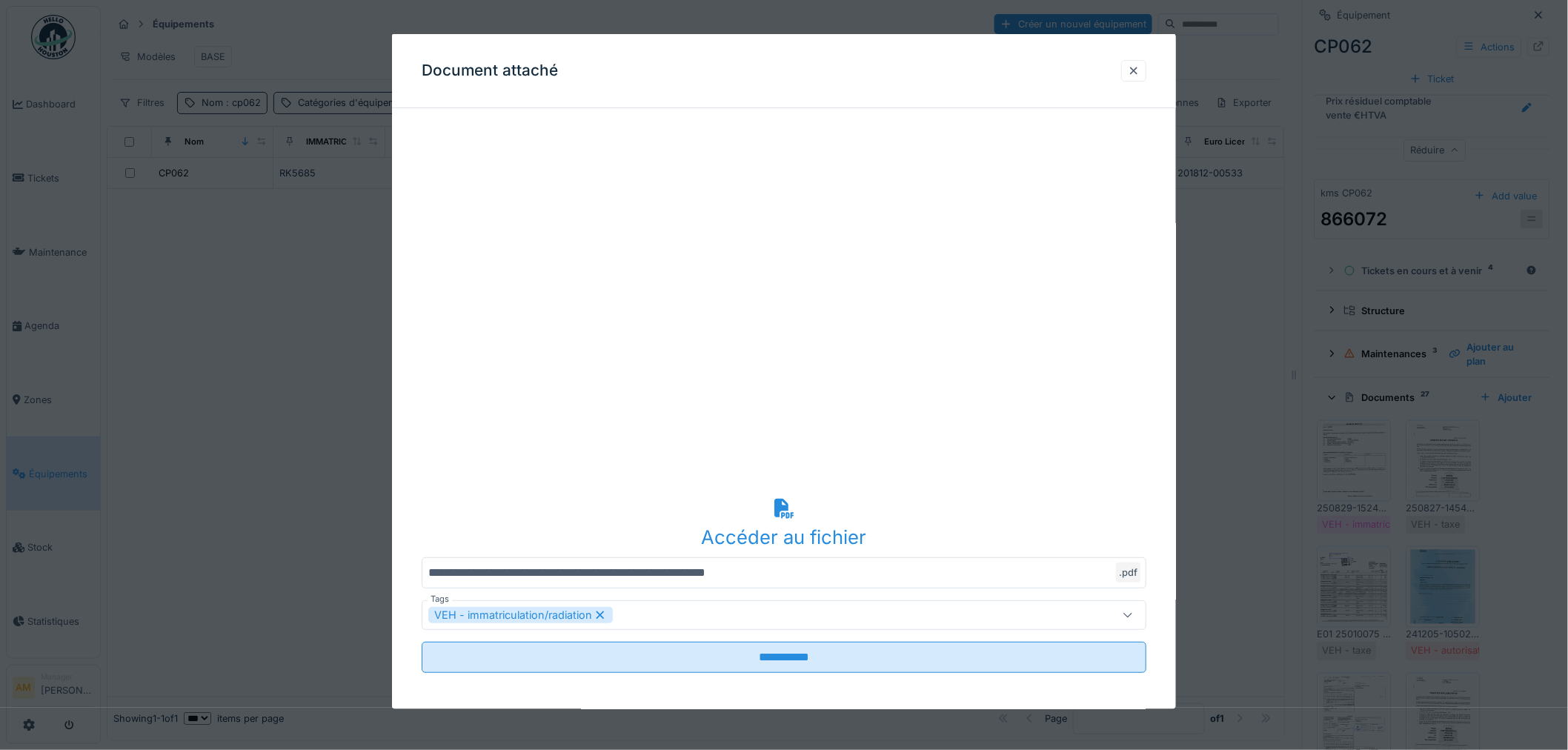
click at [1351, 477] on div at bounding box center [784, 375] width 1568 height 750
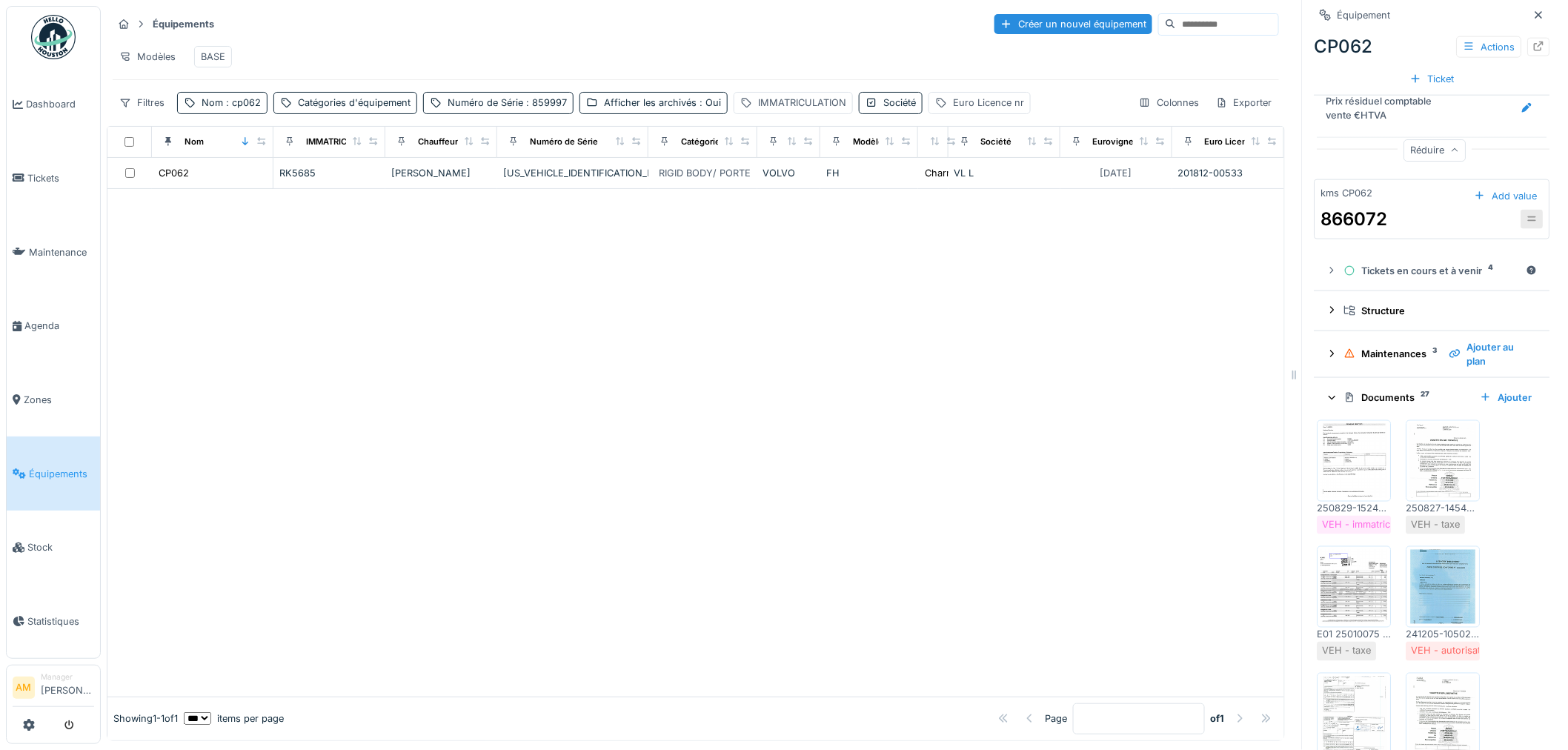
click at [709, 440] on div at bounding box center [695, 443] width 1177 height 507
drag, startPoint x: 241, startPoint y: 102, endPoint x: 252, endPoint y: 100, distance: 11.2
click at [246, 102] on span ": cp062" at bounding box center [242, 102] width 38 height 11
drag, startPoint x: 112, startPoint y: 184, endPoint x: 75, endPoint y: 172, distance: 38.9
click at [65, 174] on body "Dashboard Tickets Maintenance [GEOGRAPHIC_DATA] Zones Équipements Stock Statist…" at bounding box center [784, 375] width 1568 height 750
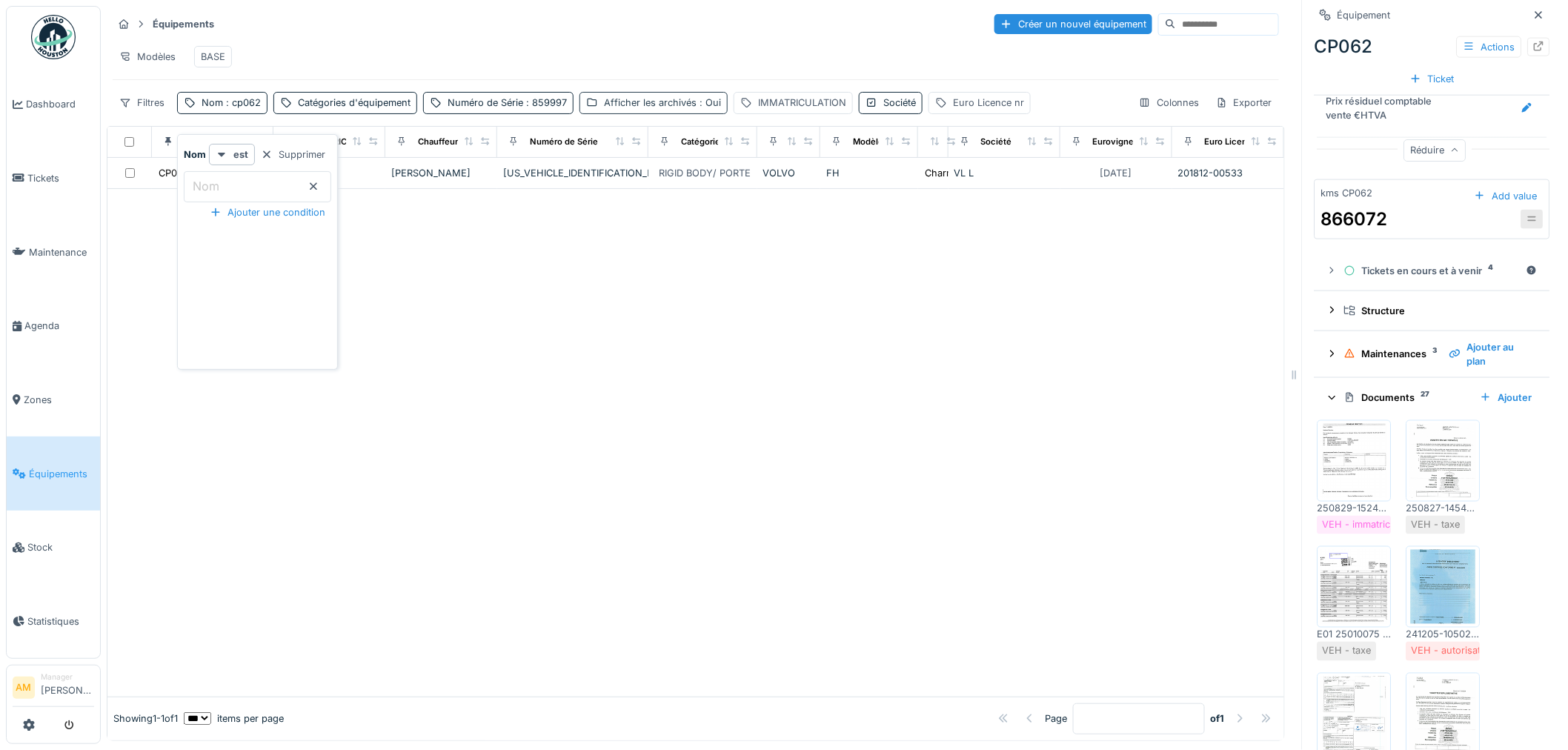
click at [553, 97] on div "Filtres Nom : cp062 Catégories d'équipement Numéro de Série : 859997 Afficher l…" at bounding box center [572, 103] width 918 height 22
click at [487, 101] on span ": 859997" at bounding box center [507, 102] width 44 height 11
drag, startPoint x: 197, startPoint y: 101, endPoint x: 211, endPoint y: 99, distance: 14.1
click at [198, 101] on div "Nom" at bounding box center [203, 103] width 52 height 22
click at [484, 113] on div "Numéro de Série : 859997" at bounding box center [461, 103] width 151 height 22
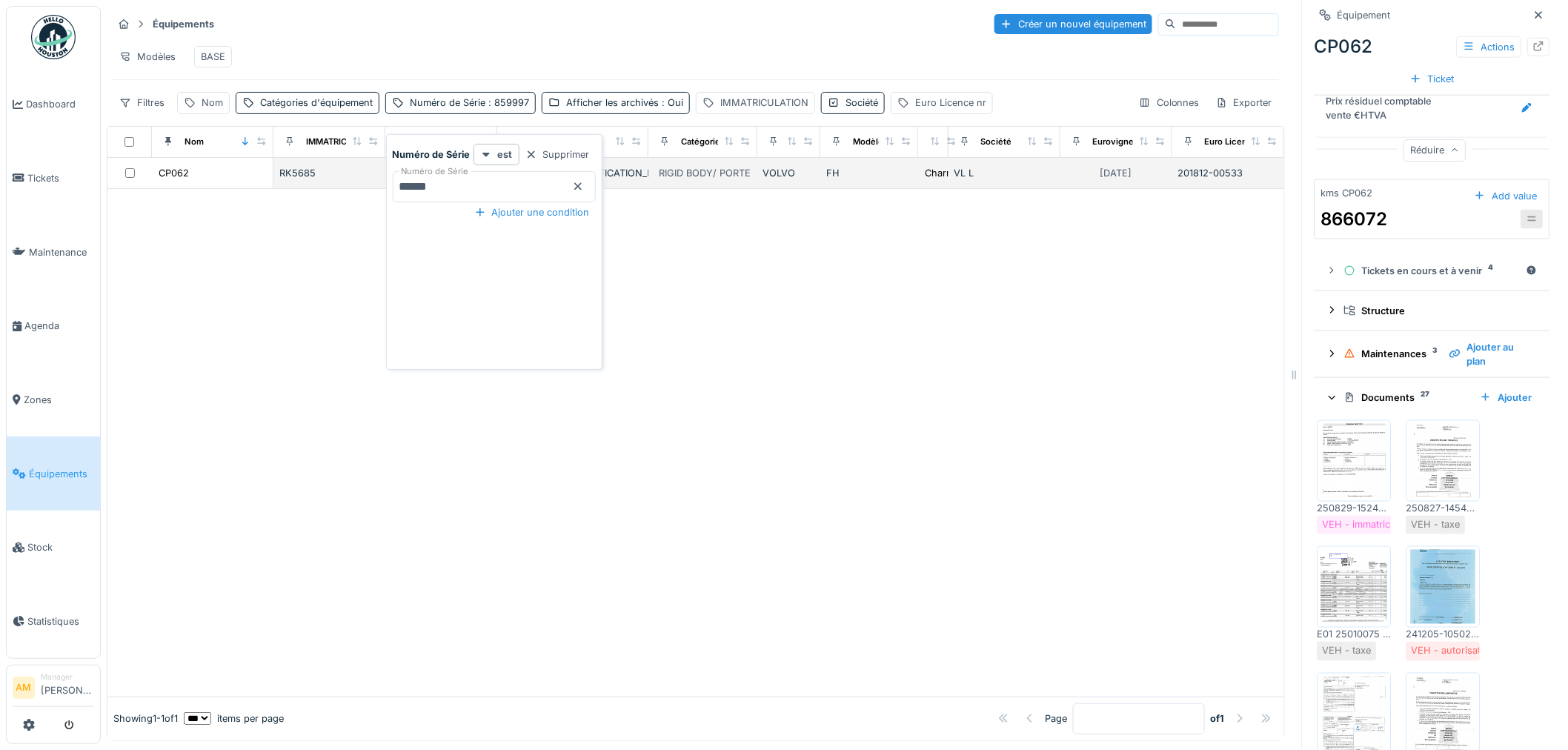
drag, startPoint x: 365, startPoint y: 178, endPoint x: 325, endPoint y: 163, distance: 42.7
click at [334, 169] on body "Dashboard Tickets Maintenance [GEOGRAPHIC_DATA] Zones Équipements Stock Statist…" at bounding box center [784, 375] width 1568 height 750
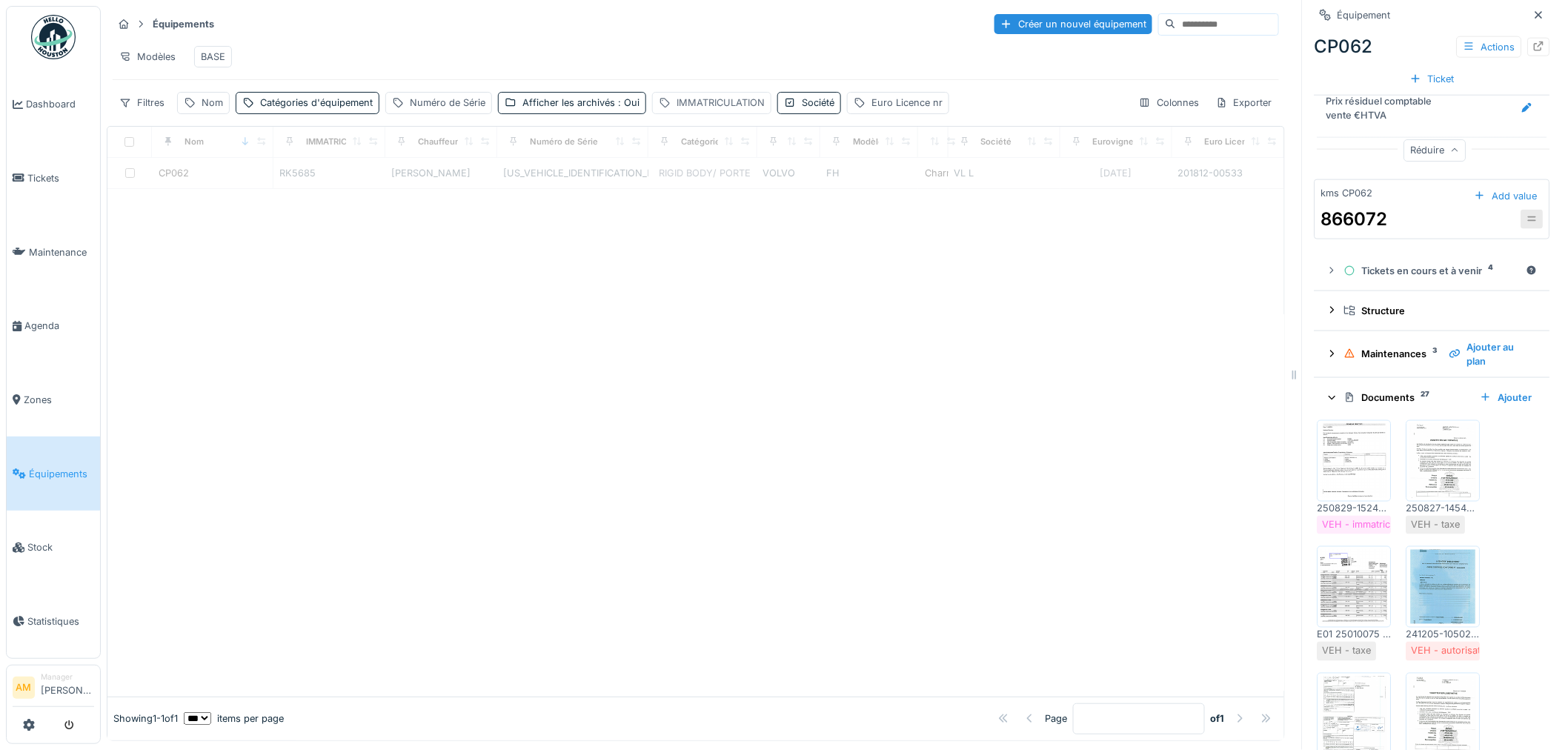
click at [724, 106] on div "IMMATRICULATION" at bounding box center [720, 103] width 88 height 14
click at [683, 177] on label "IMMATRICULATION" at bounding box center [721, 186] width 115 height 18
click at [683, 171] on input "IMMATRICULATION" at bounding box center [767, 186] width 218 height 31
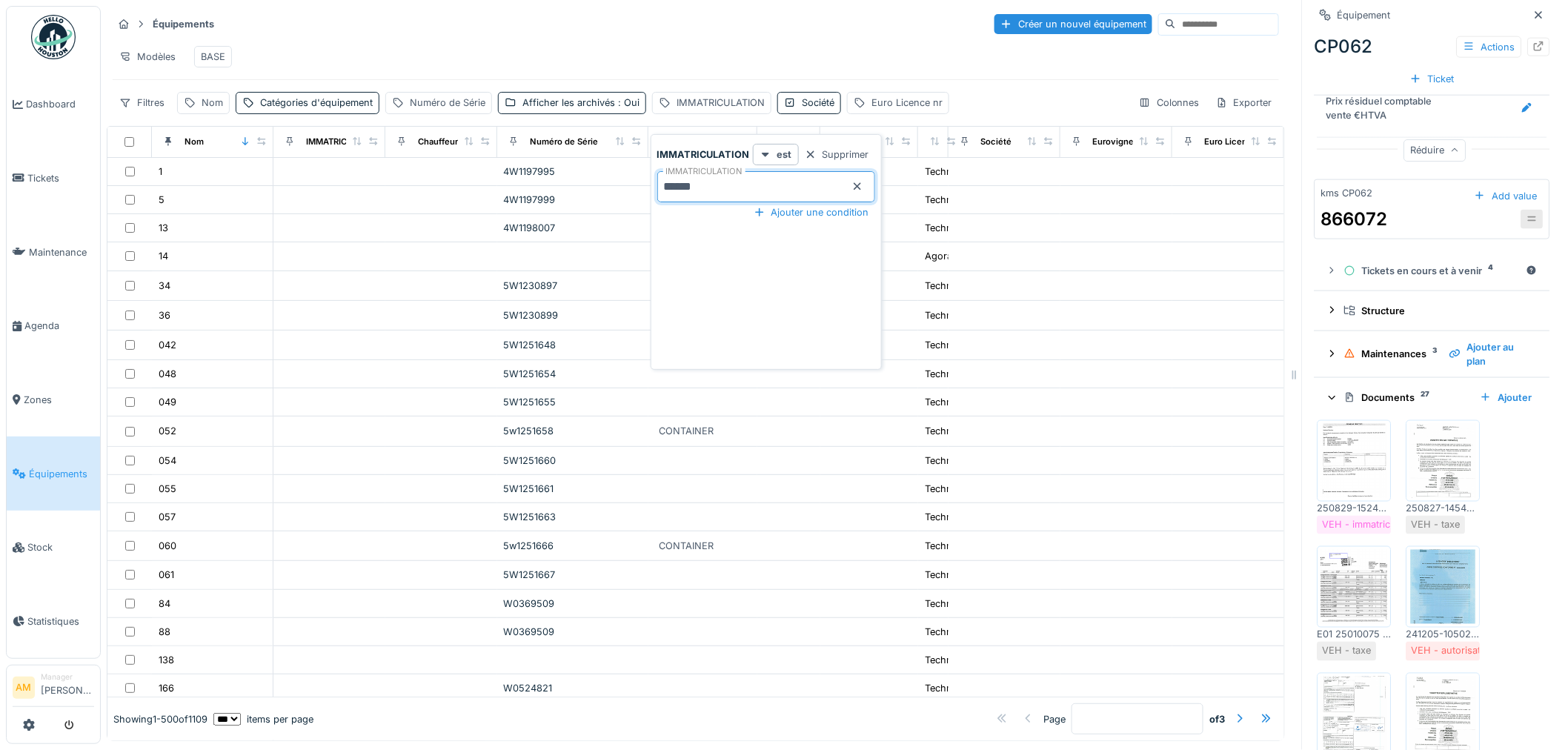
type input "******"
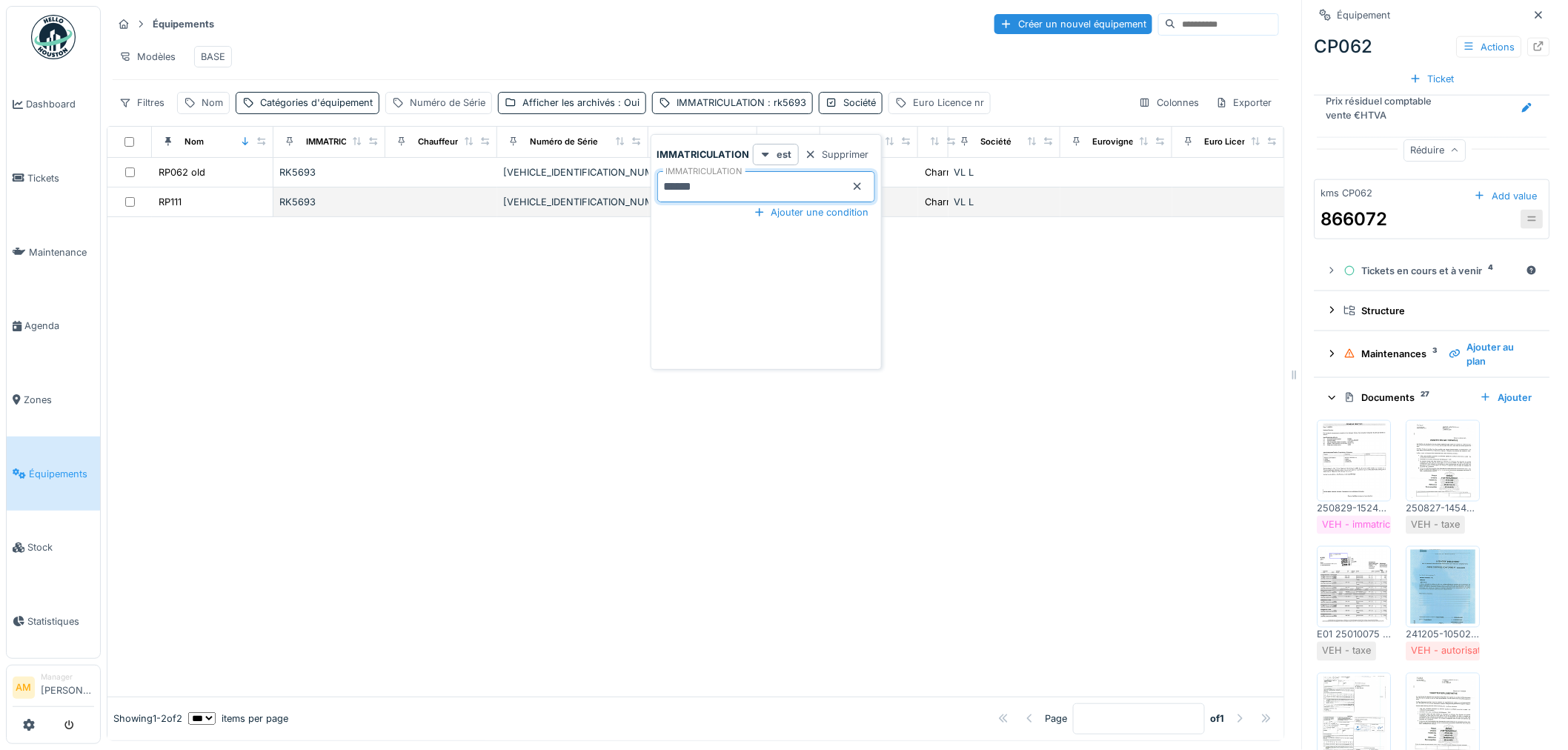
click at [183, 200] on div "RP111" at bounding box center [211, 202] width 108 height 16
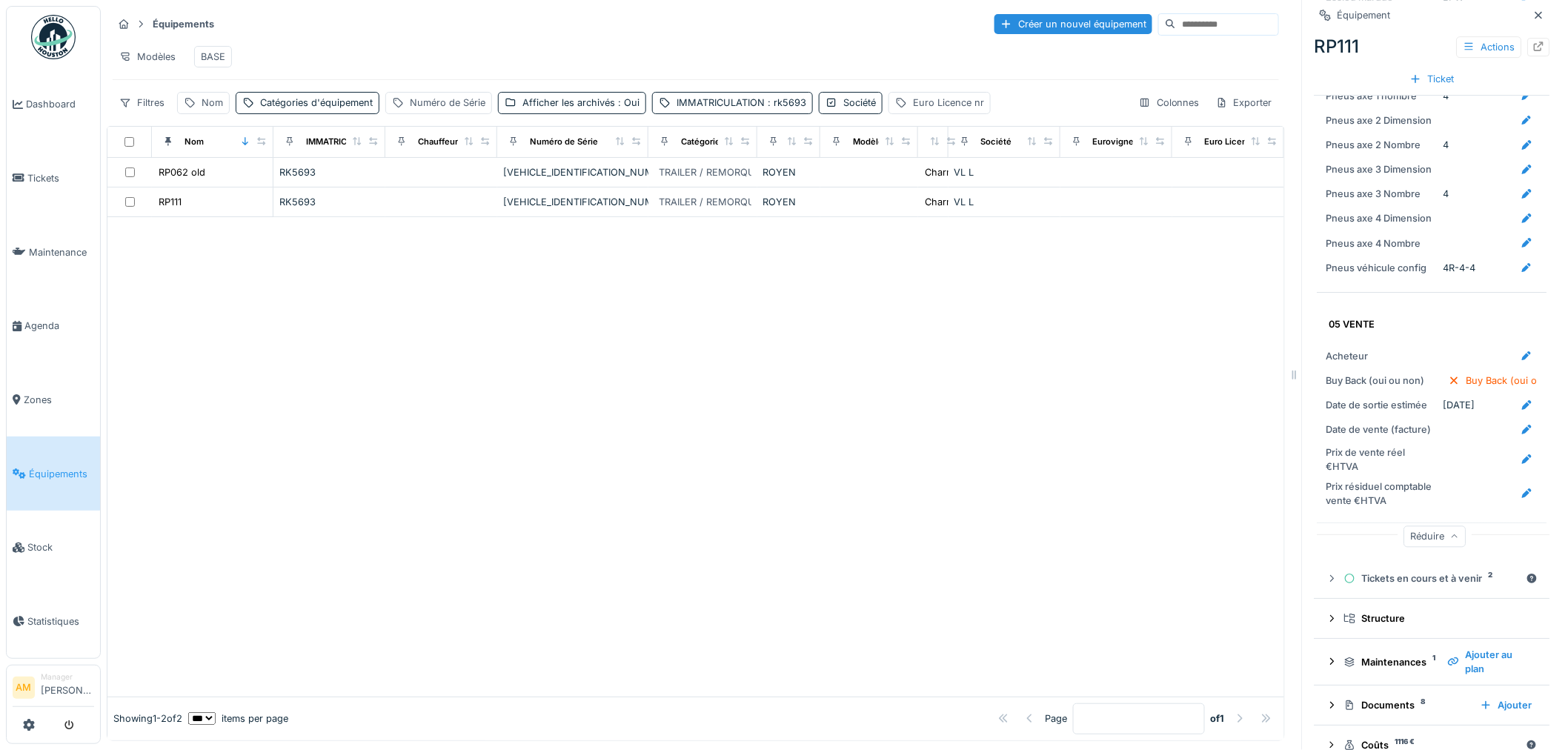
scroll to position [2012, 0]
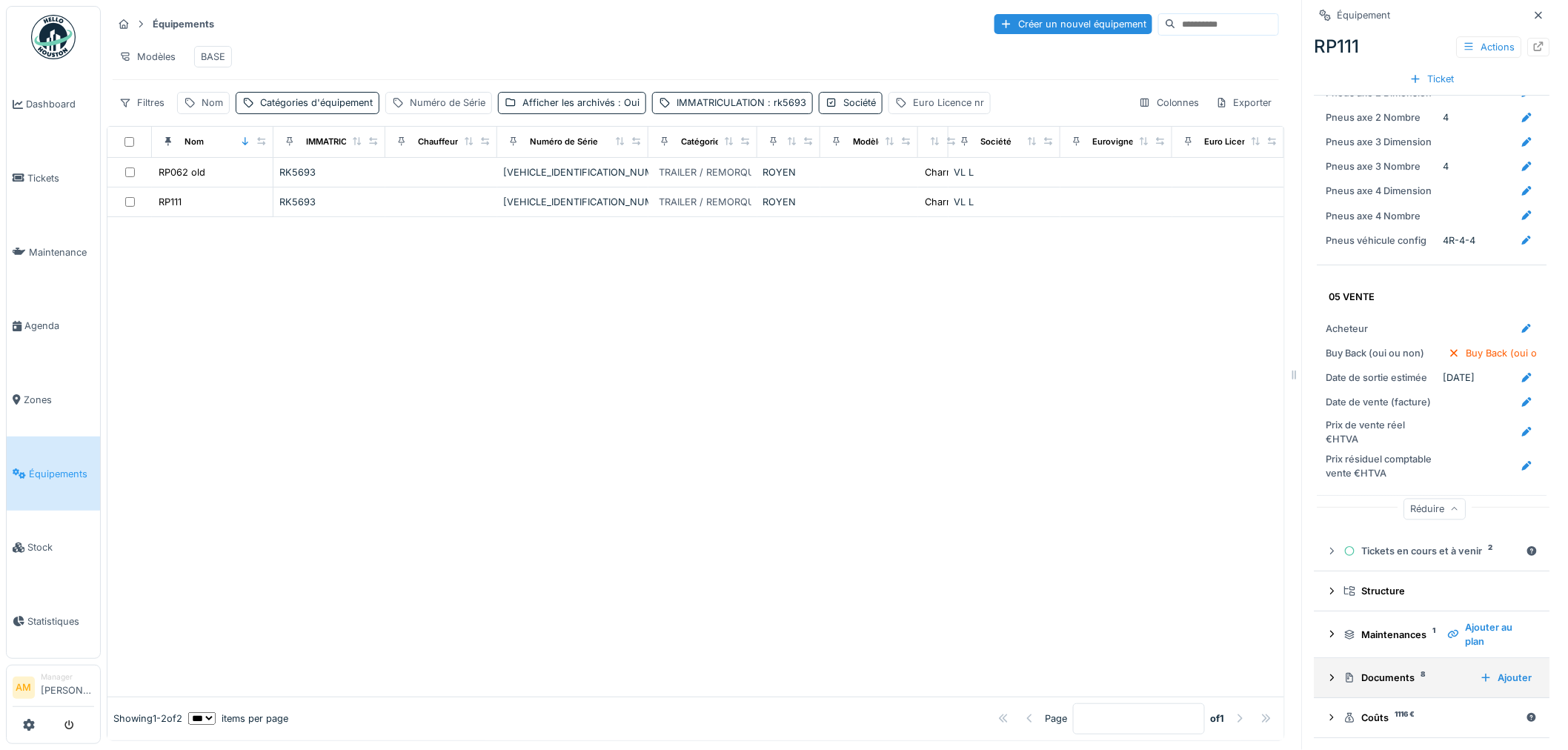
click at [1326, 673] on icon at bounding box center [1332, 678] width 12 height 10
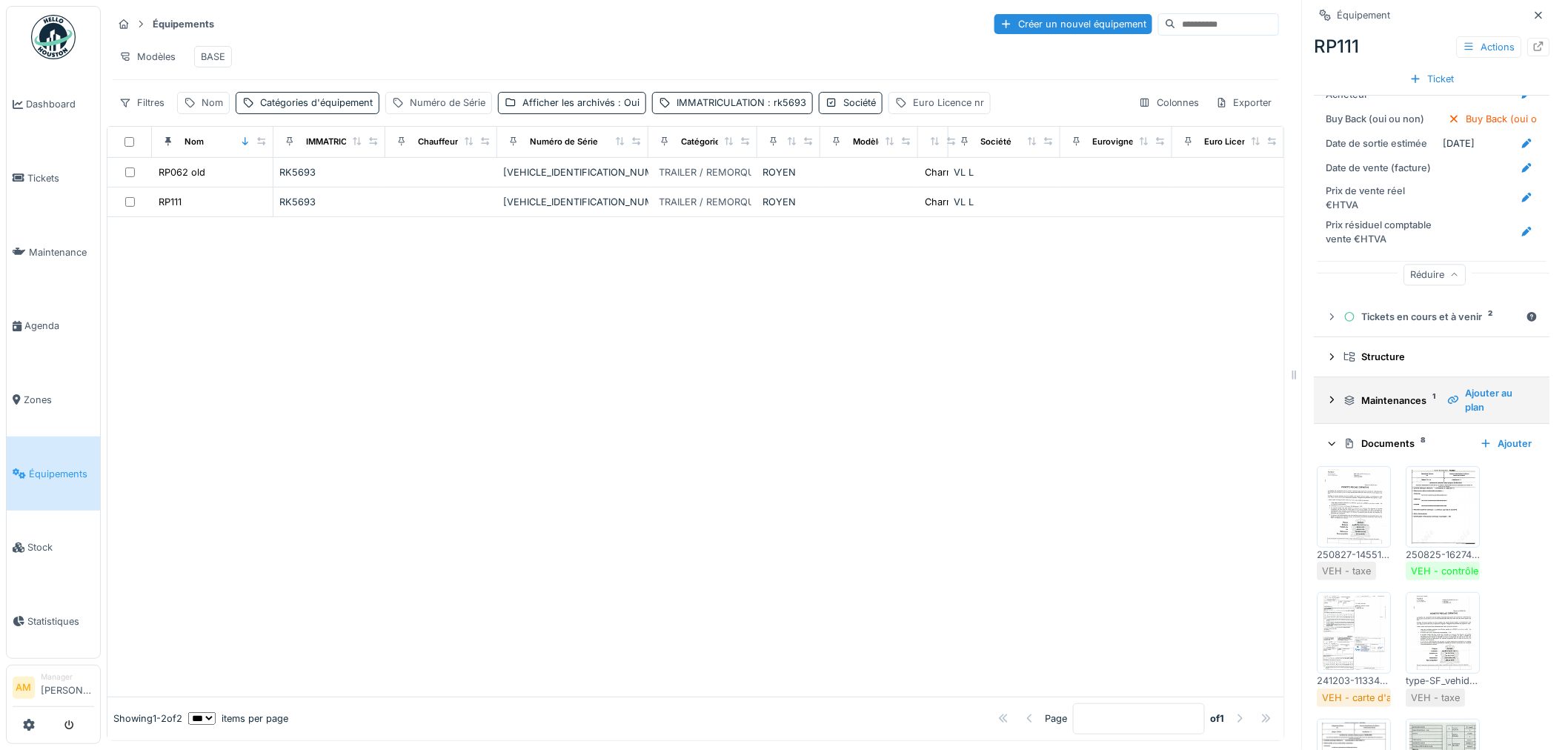
scroll to position [2341, 0]
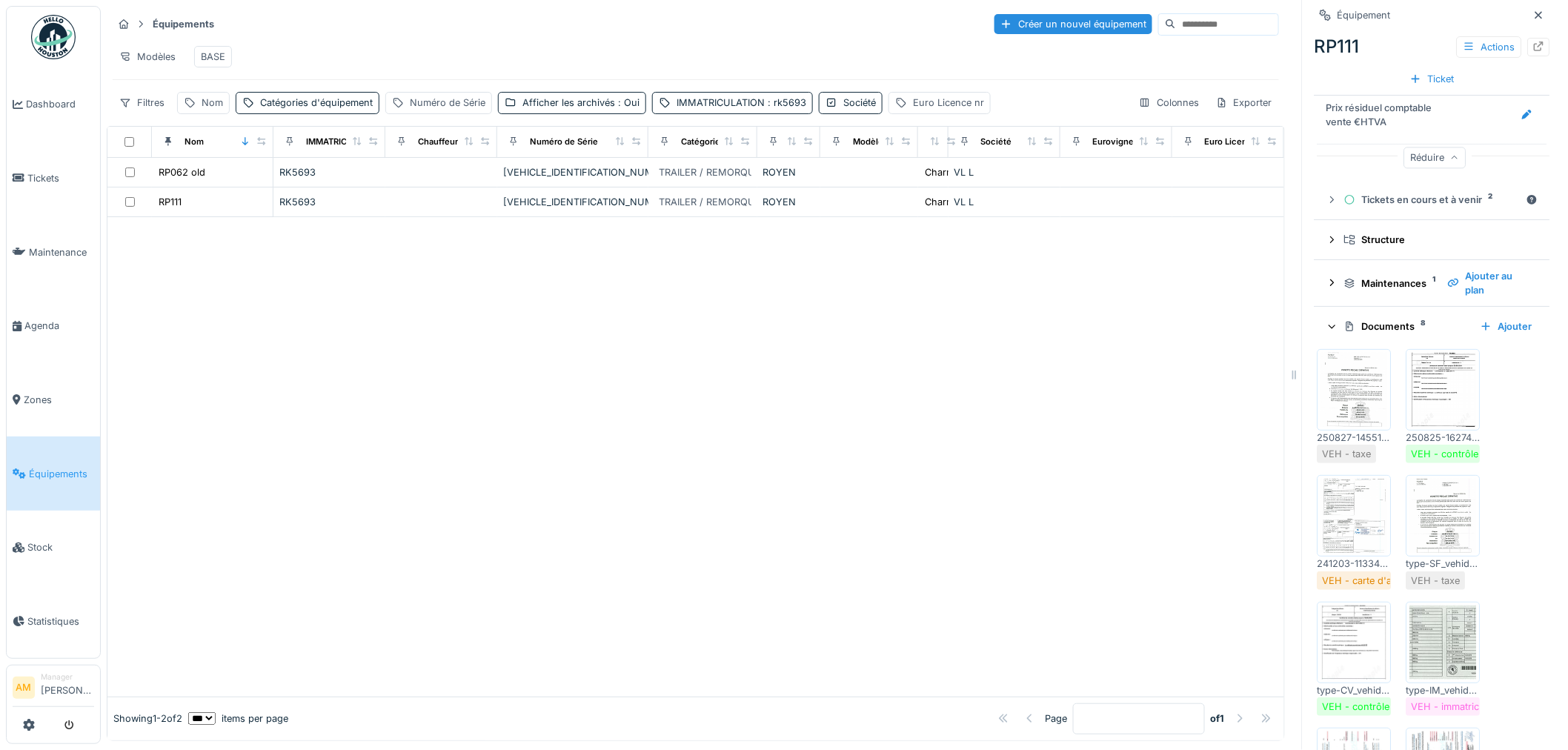
click at [1337, 387] on img at bounding box center [1354, 389] width 66 height 74
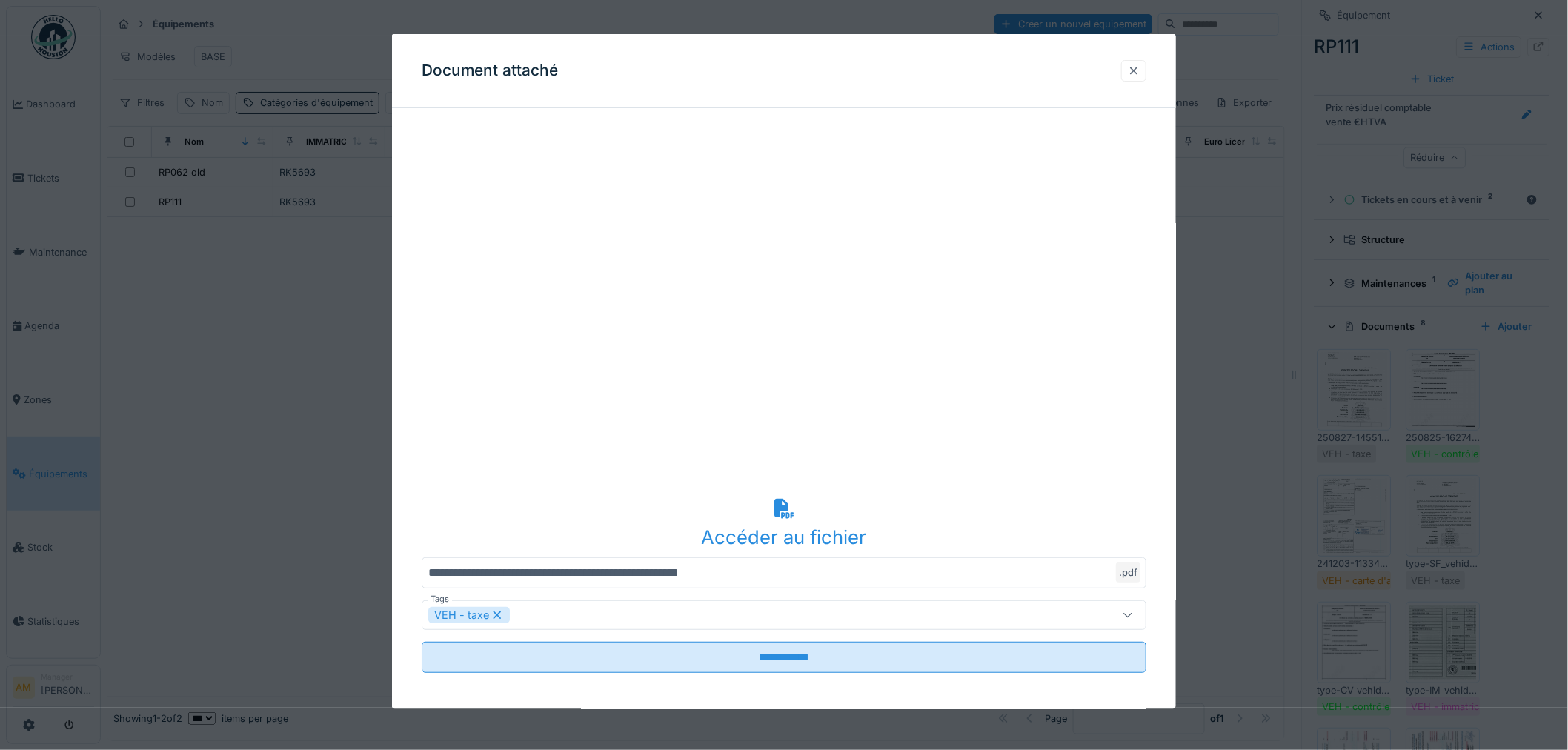
click at [1140, 66] on div at bounding box center [1134, 70] width 12 height 14
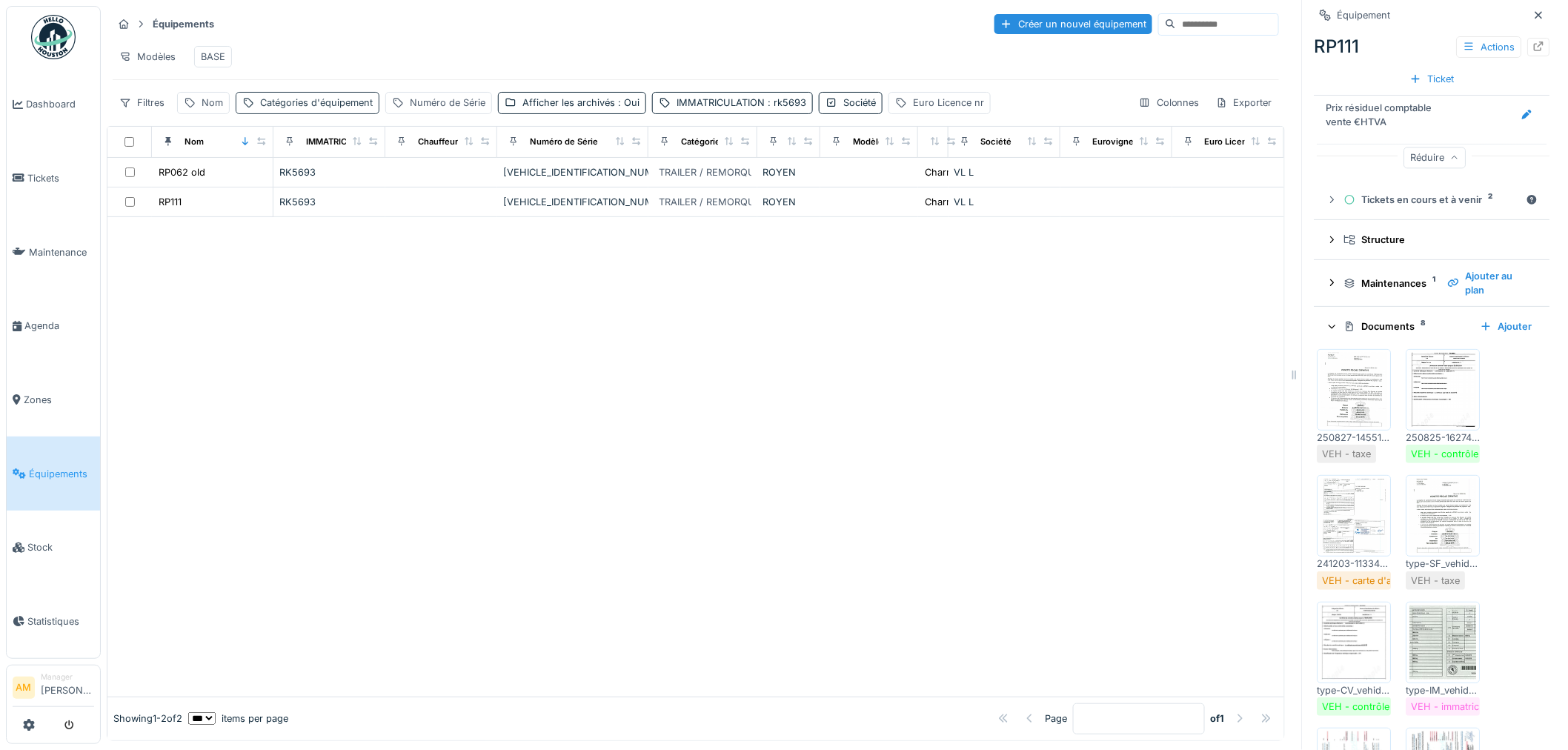
click at [330, 104] on div "Catégories d'équipement" at bounding box center [317, 103] width 113 height 14
click at [275, 178] on div "Catégories d'équipement" at bounding box center [323, 186] width 149 height 16
click at [789, 108] on span ": rk5693" at bounding box center [785, 102] width 42 height 11
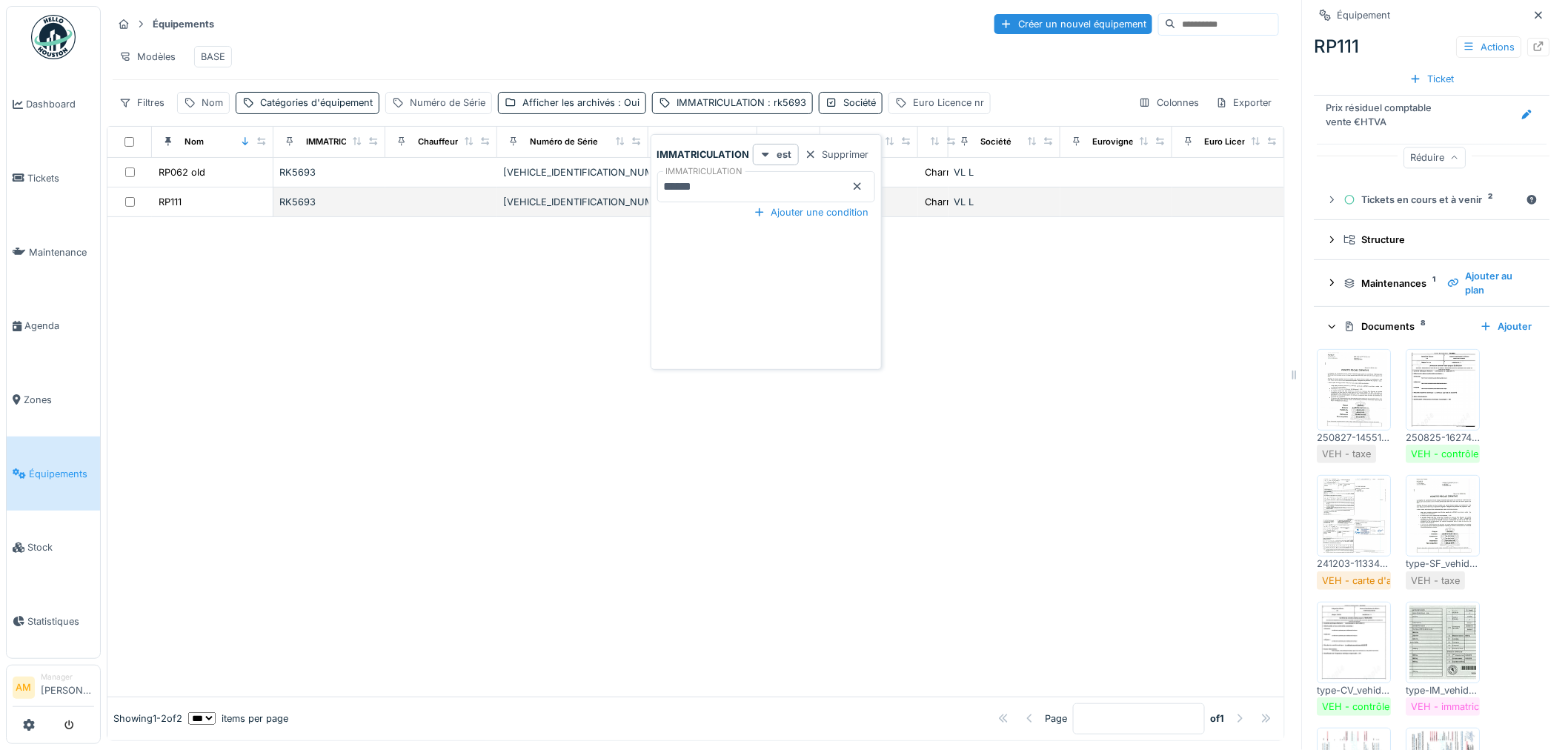
drag, startPoint x: 725, startPoint y: 182, endPoint x: 516, endPoint y: 200, distance: 209.8
click at [557, 193] on body "Dashboard Tickets Maintenance [GEOGRAPHIC_DATA] Zones Équipements Stock Statist…" at bounding box center [784, 375] width 1568 height 750
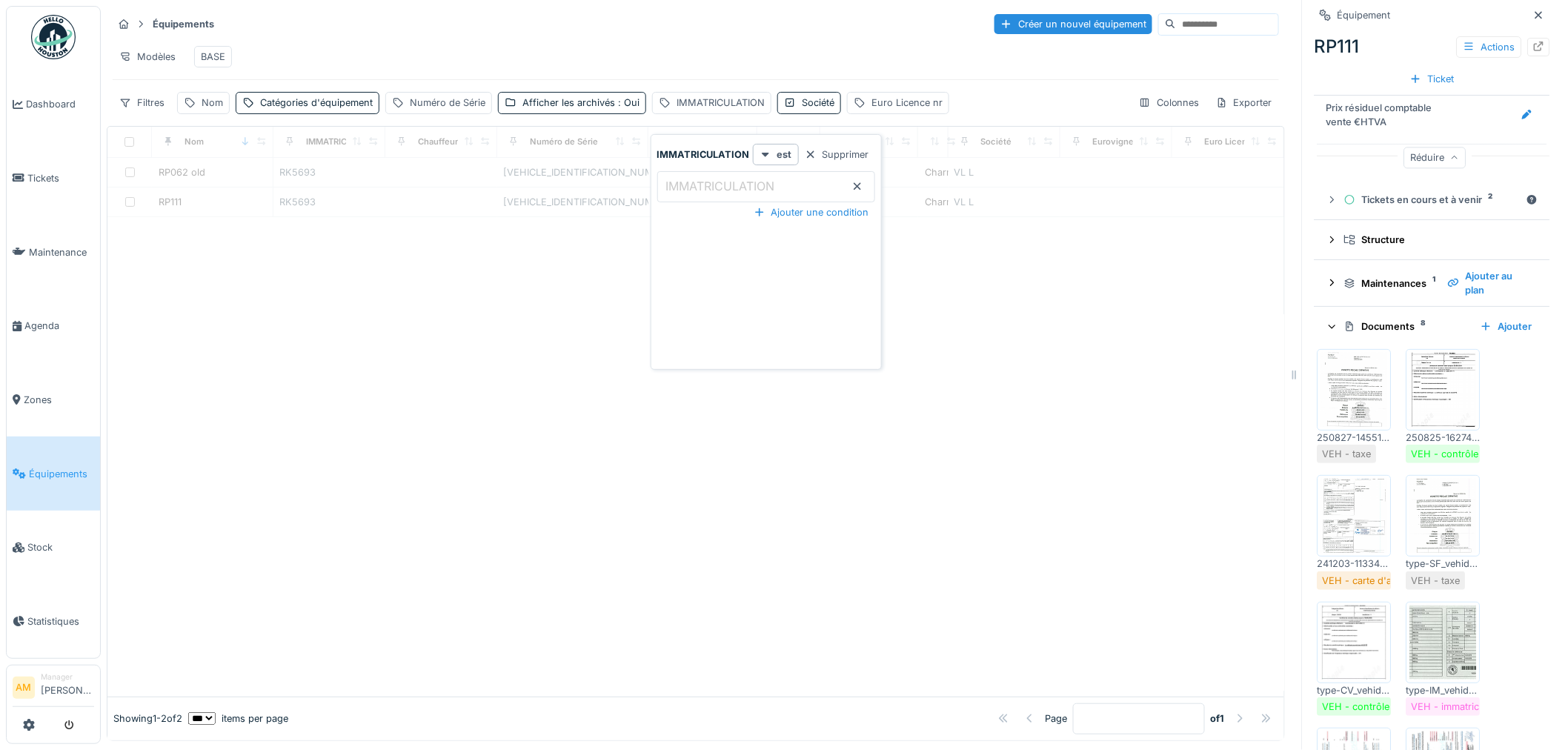
click at [633, 508] on div at bounding box center [695, 457] width 1177 height 480
click at [304, 110] on div "Catégories d'équipement" at bounding box center [317, 103] width 113 height 14
drag, startPoint x: 817, startPoint y: 456, endPoint x: 805, endPoint y: 440, distance: 20.0
click at [817, 455] on div at bounding box center [695, 457] width 1177 height 480
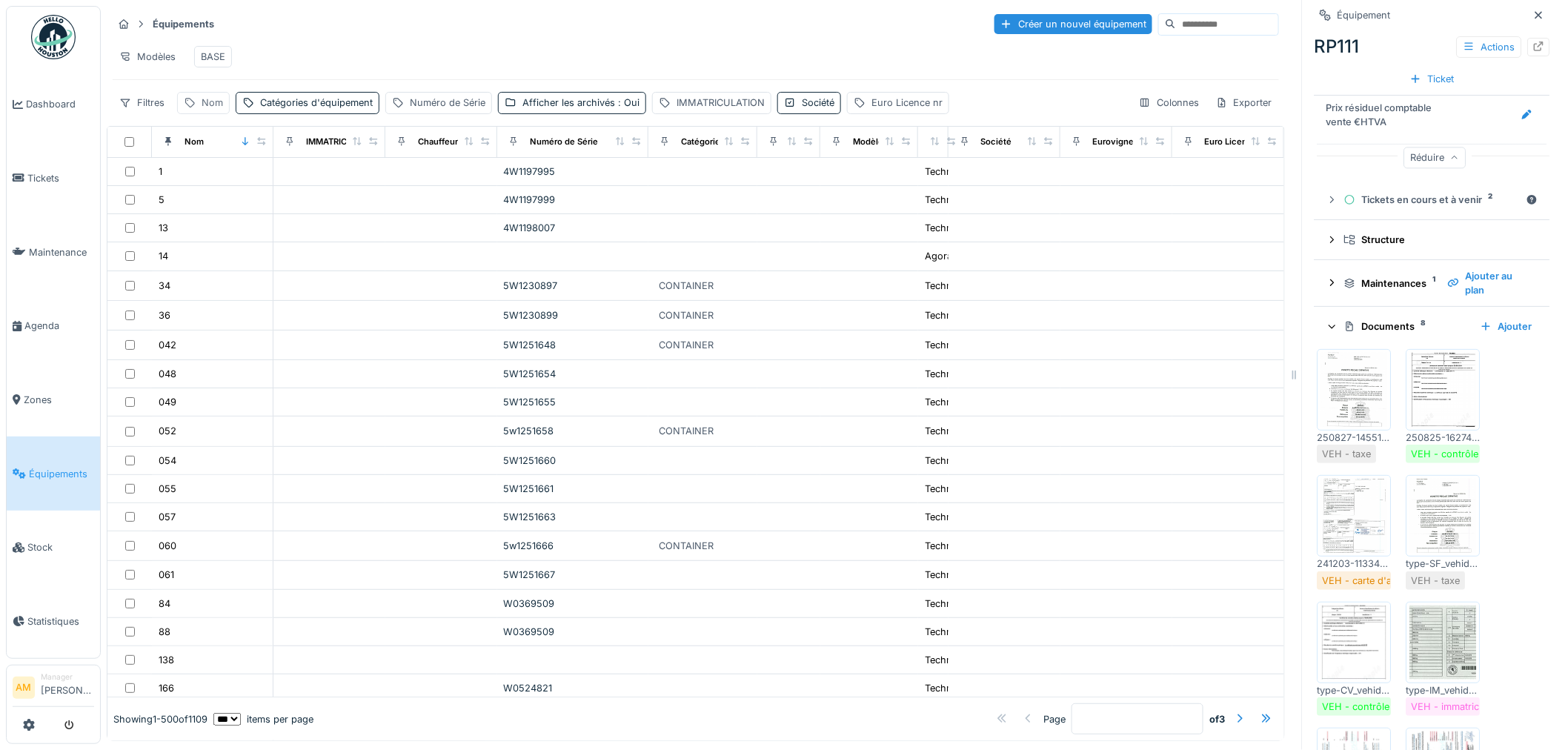
click at [223, 113] on div "Nom" at bounding box center [203, 103] width 52 height 22
click at [225, 188] on input "Nom" at bounding box center [258, 186] width 148 height 31
type input "*****"
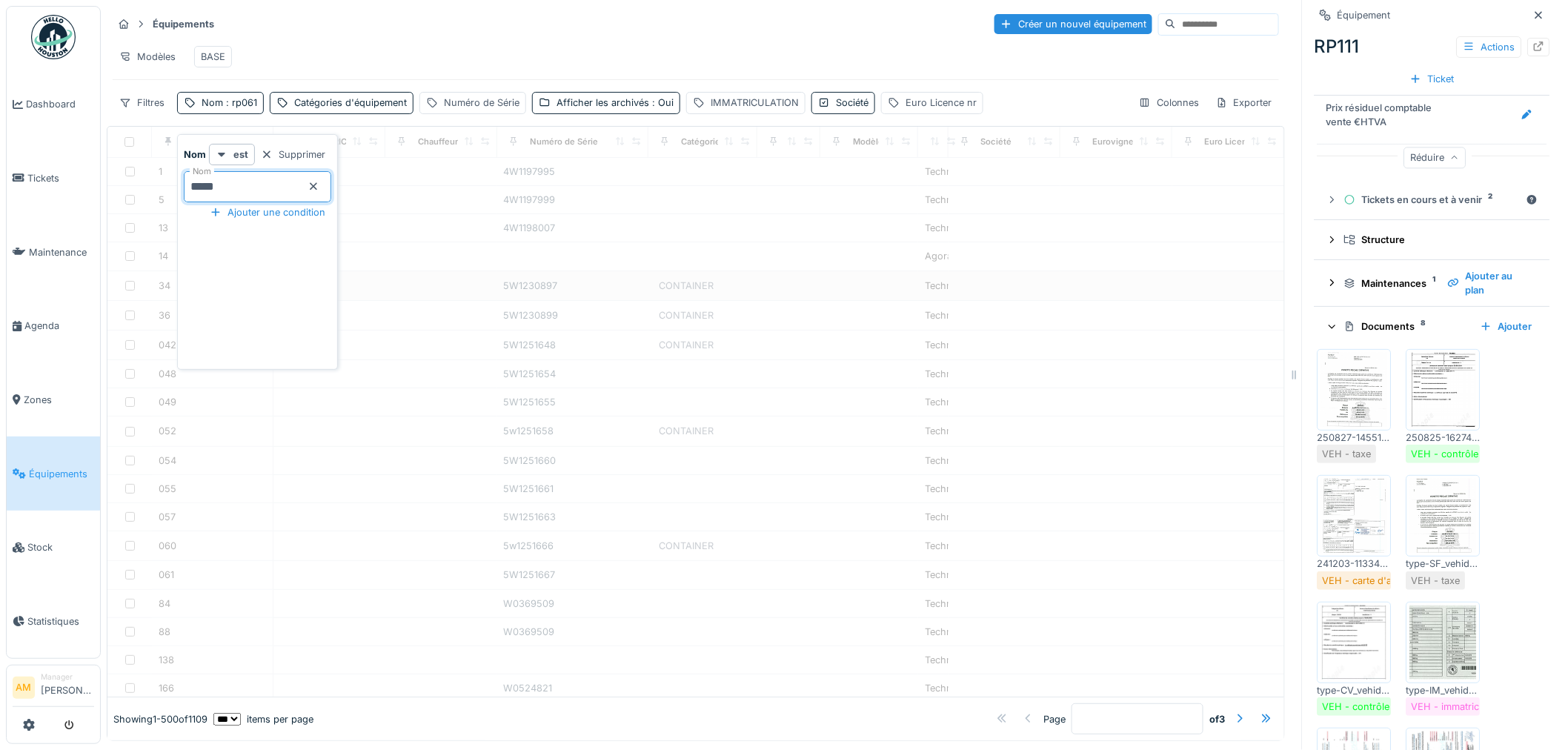
click at [328, 46] on div "Modèles BASE" at bounding box center [696, 56] width 1167 height 34
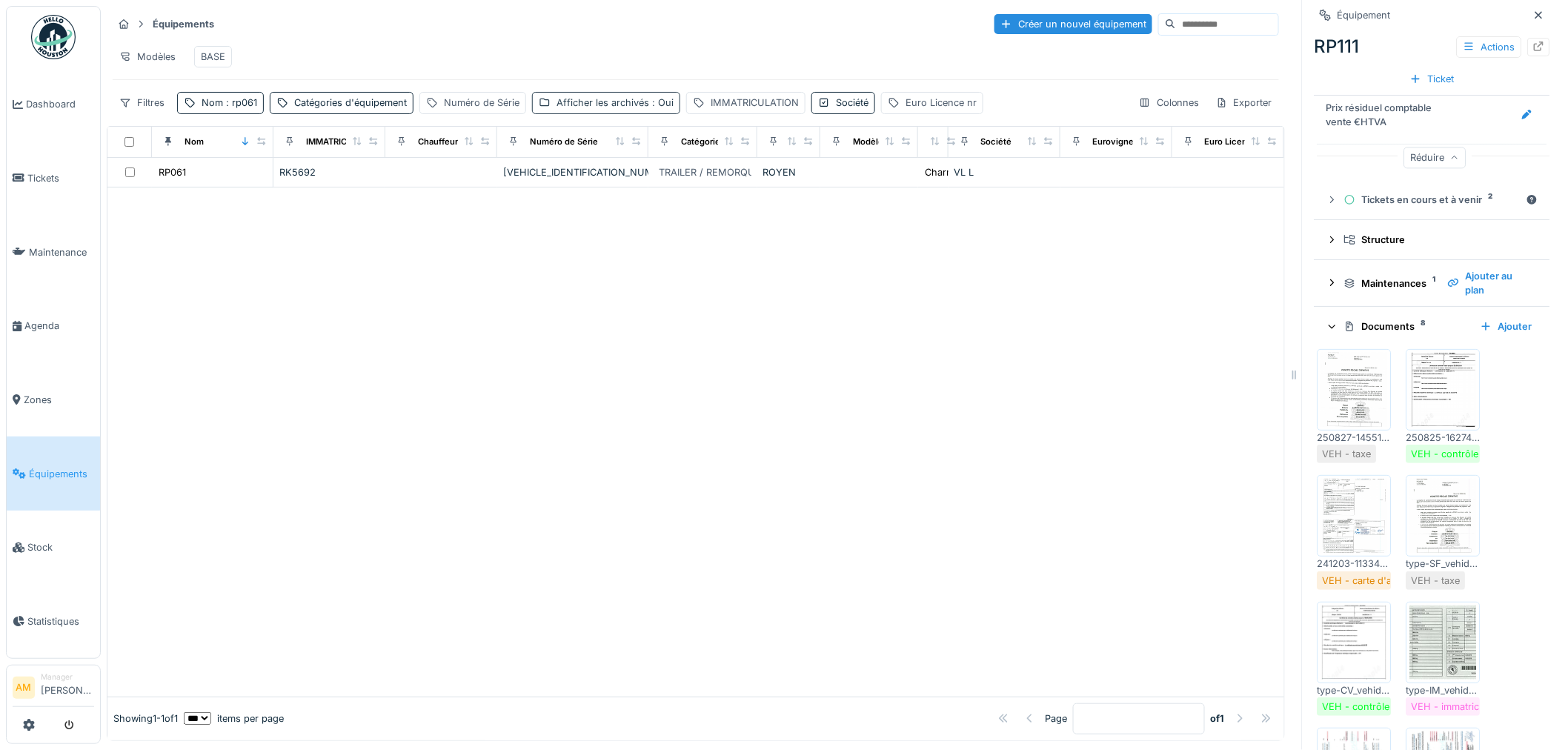
click at [602, 110] on div "Afficher les archivés : Oui" at bounding box center [615, 103] width 117 height 14
click at [591, 110] on div "Afficher les archivés : Oui" at bounding box center [615, 103] width 117 height 14
click at [464, 110] on div "Numéro de Série" at bounding box center [481, 103] width 75 height 14
click at [498, 110] on div "Numéro de Série" at bounding box center [481, 103] width 75 height 14
click at [495, 110] on div "Numéro de Série" at bounding box center [481, 103] width 75 height 14
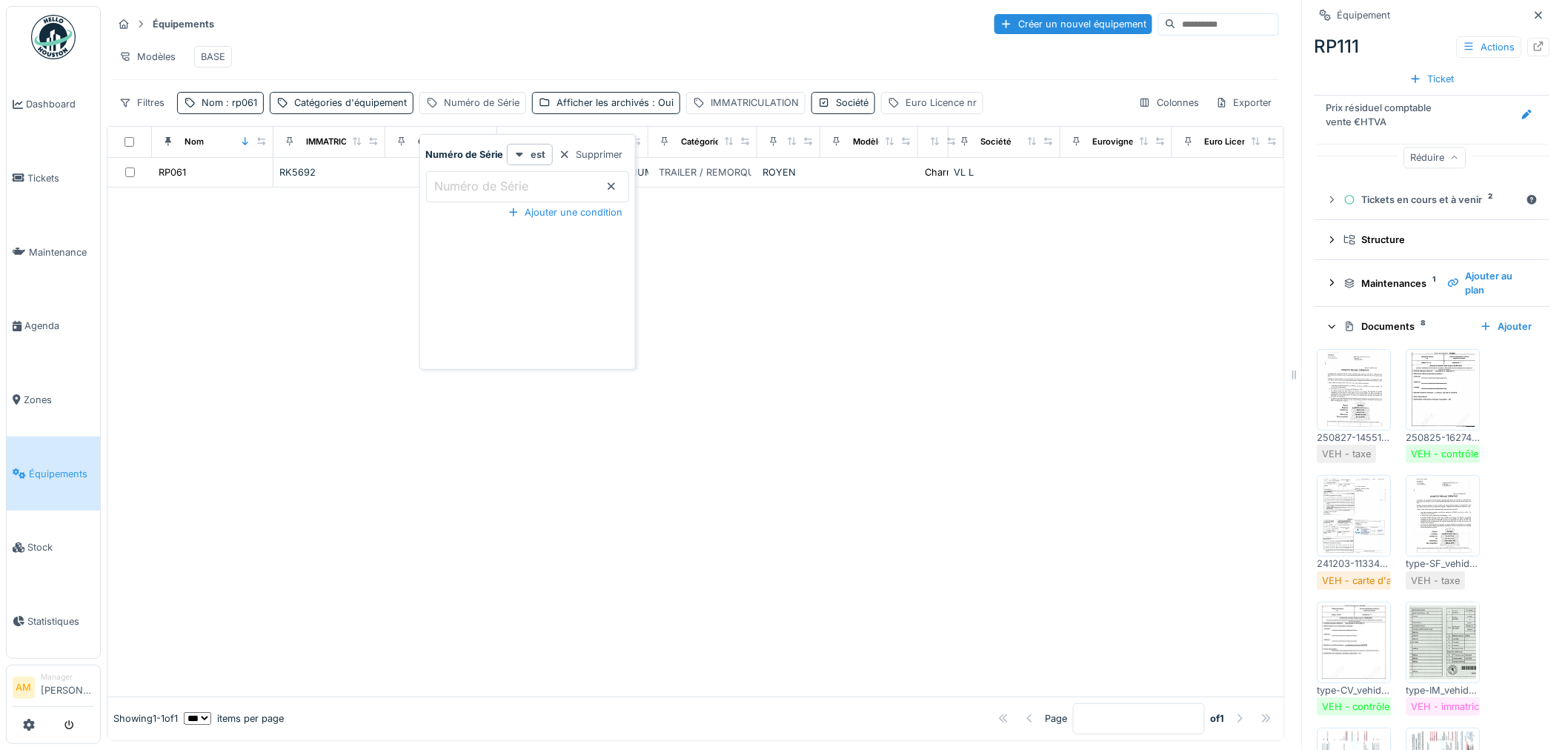
click at [509, 186] on label "Numéro de Série" at bounding box center [481, 186] width 100 height 18
click at [509, 186] on Série_QyMDY "Numéro de Série" at bounding box center [527, 186] width 203 height 31
type Série_QyMDY "******"
click at [762, 382] on div at bounding box center [695, 442] width 1177 height 509
click at [231, 108] on span ": rp061" at bounding box center [240, 102] width 34 height 11
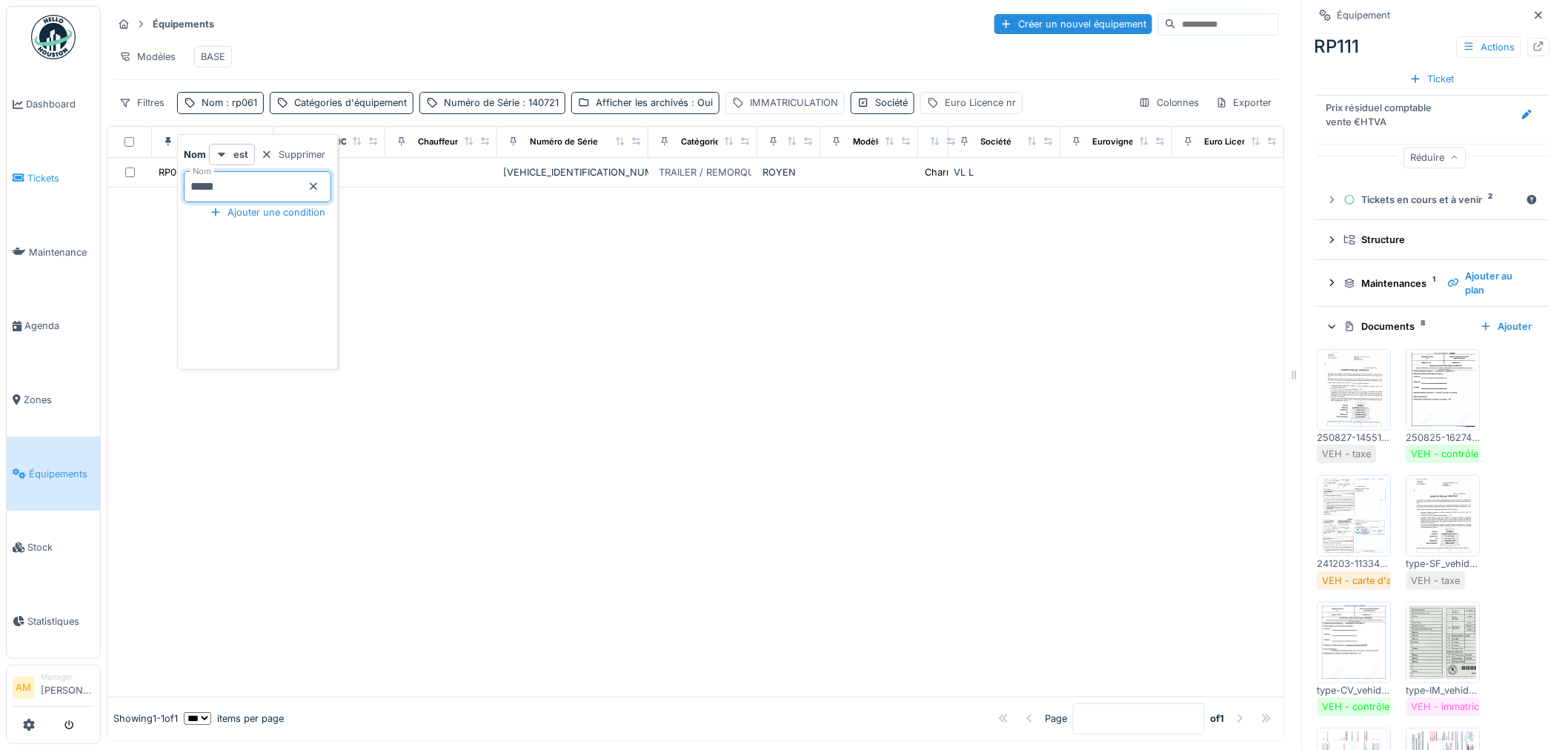
drag, startPoint x: 231, startPoint y: 186, endPoint x: 78, endPoint y: 169, distance: 153.9
click at [97, 170] on body "Dashboard Tickets Maintenance Agenda Zones Équipements Stock Statistiques AM Ma…" at bounding box center [784, 375] width 1568 height 750
click at [642, 315] on div at bounding box center [695, 442] width 1177 height 509
click at [531, 328] on div at bounding box center [695, 442] width 1177 height 509
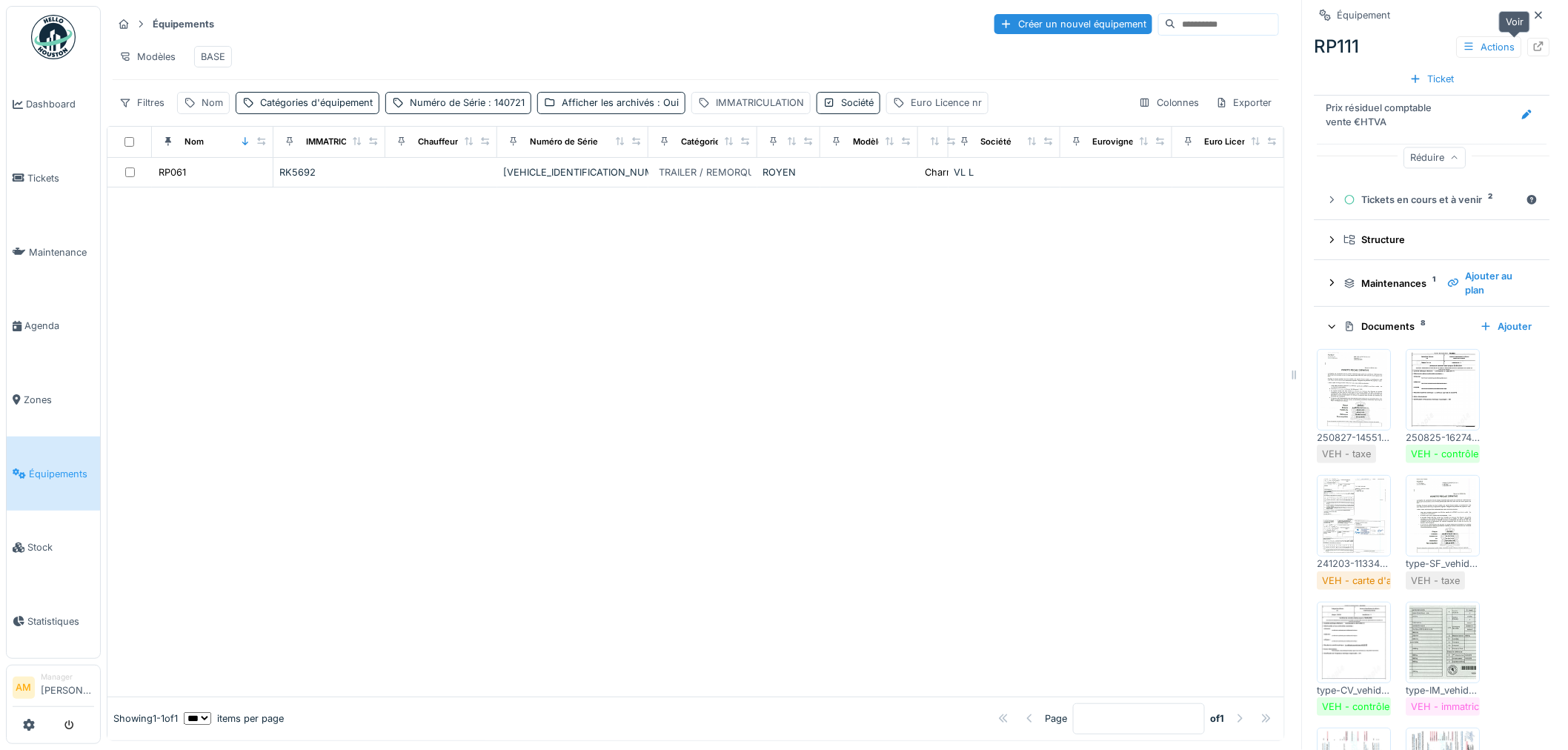
click at [1528, 51] on div at bounding box center [1539, 47] width 22 height 19
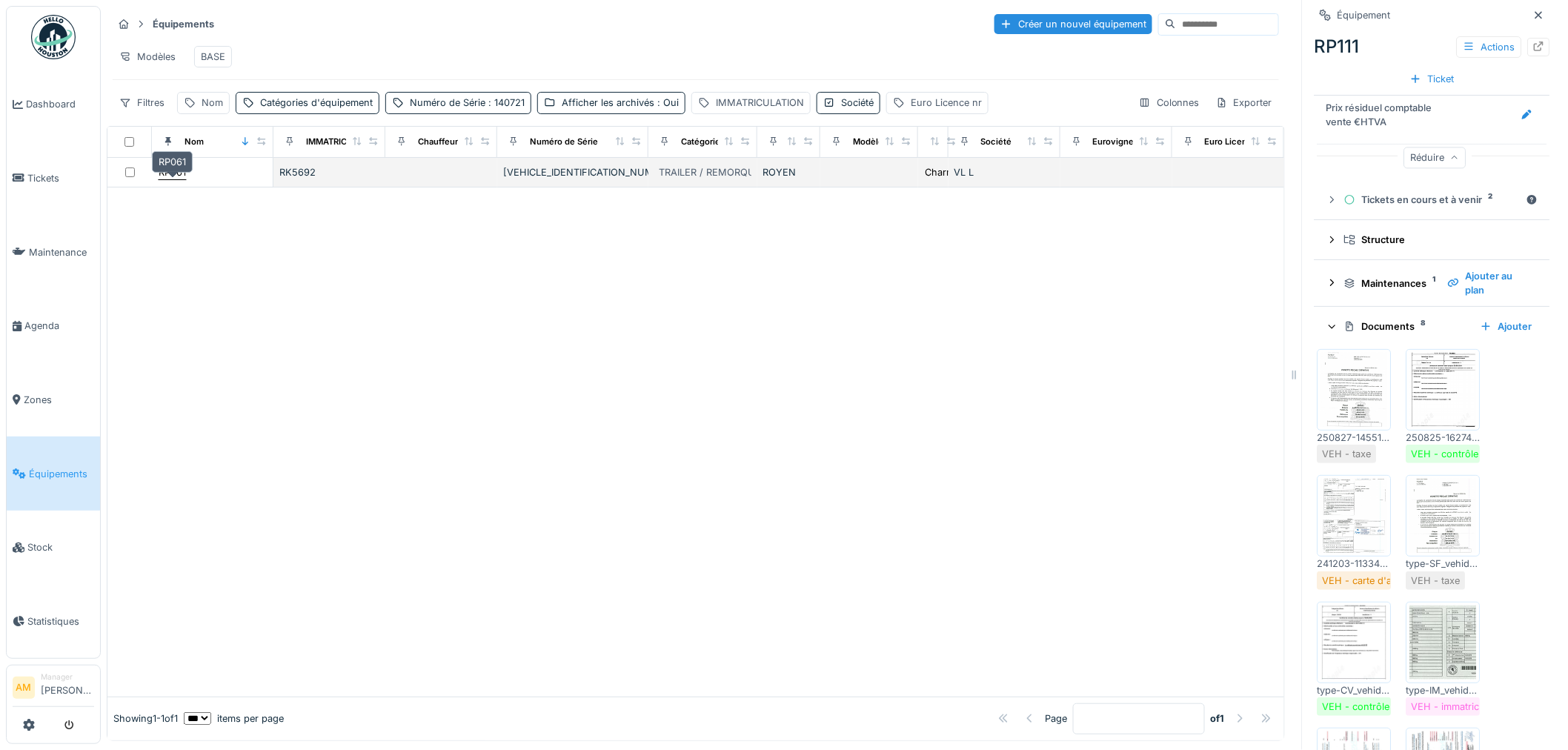
click at [176, 180] on div "RP061" at bounding box center [171, 172] width 29 height 16
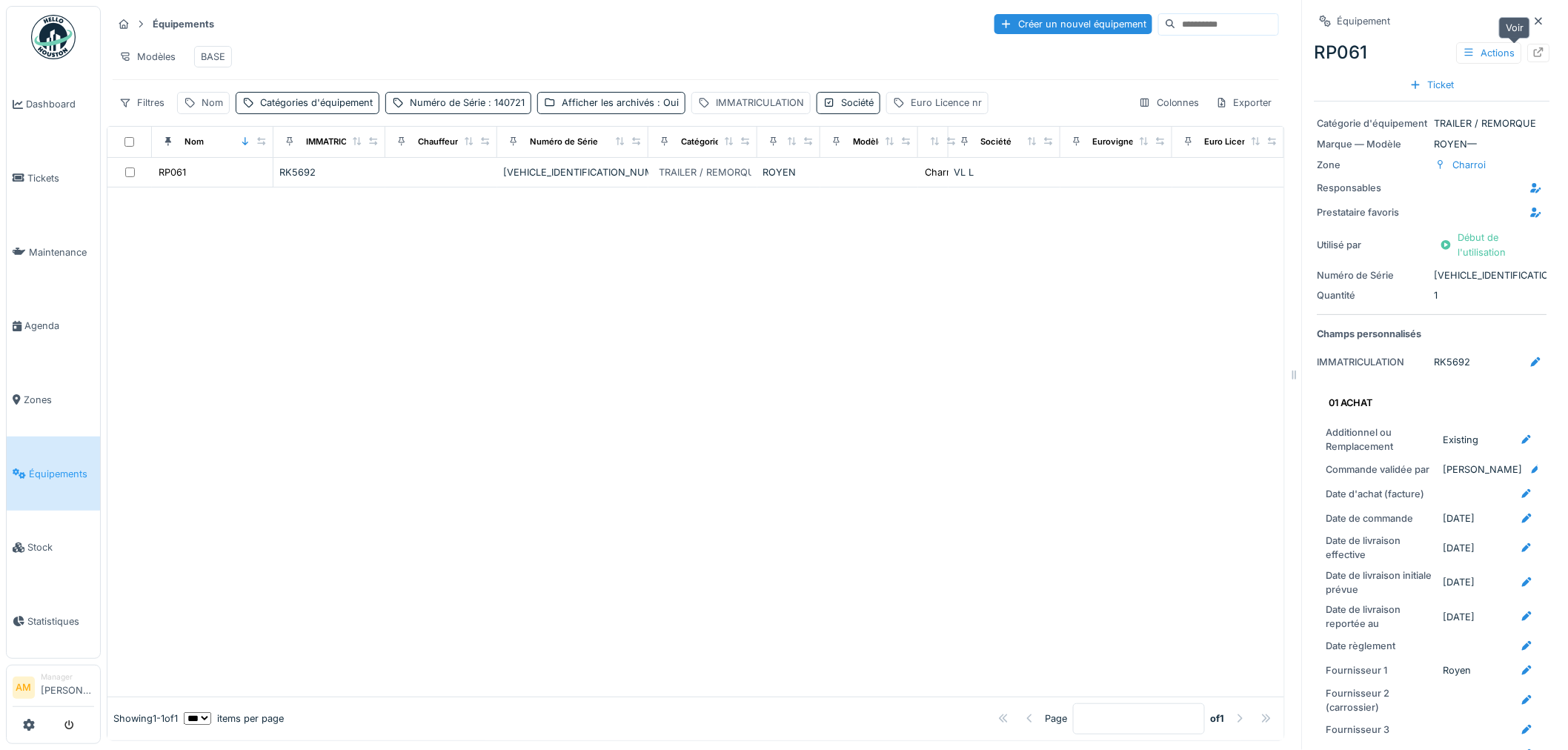
click at [1533, 54] on icon at bounding box center [1539, 53] width 12 height 10
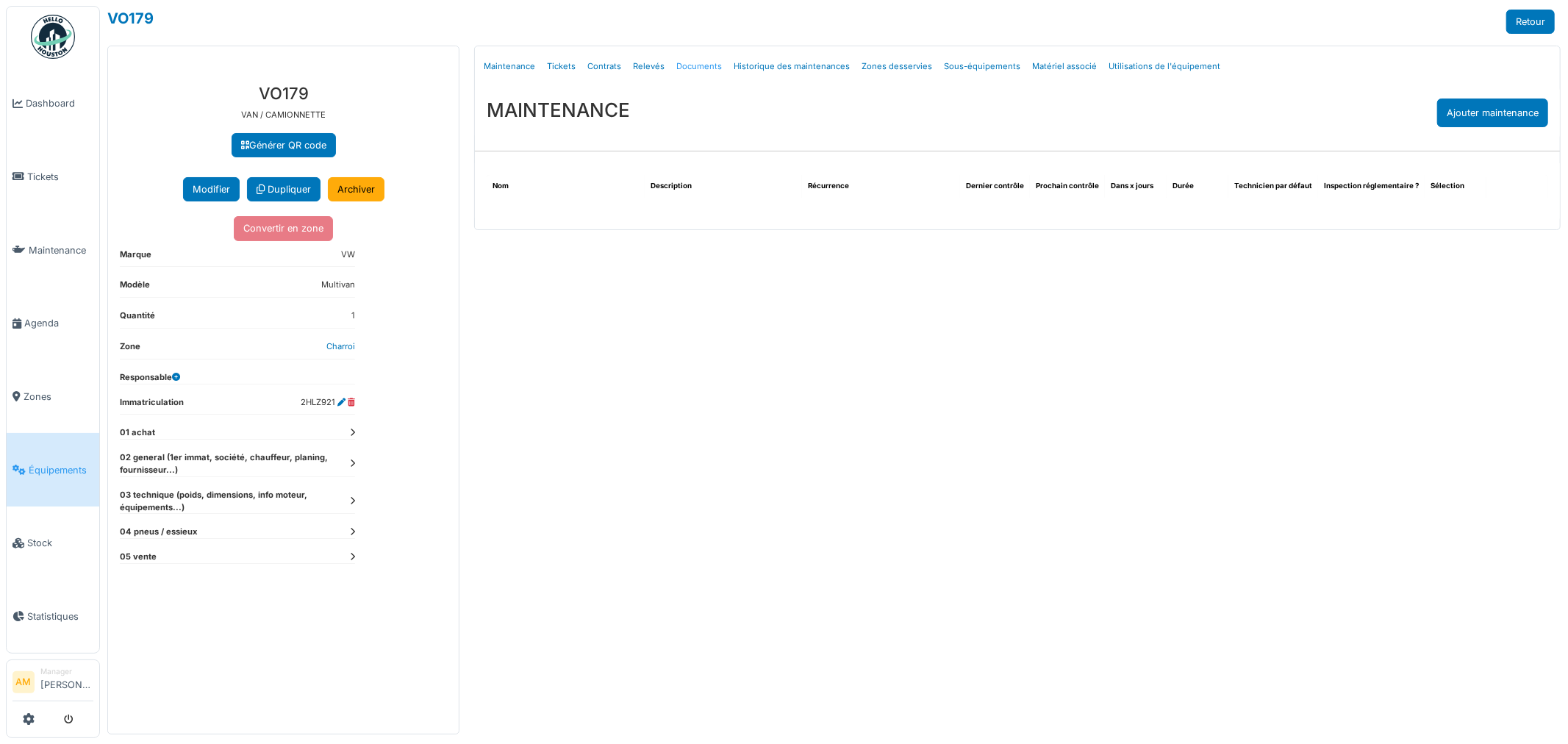
click at [696, 72] on link "Documents" at bounding box center [699, 66] width 57 height 34
click at [700, 68] on link "Documents" at bounding box center [699, 66] width 57 height 34
select select "***"
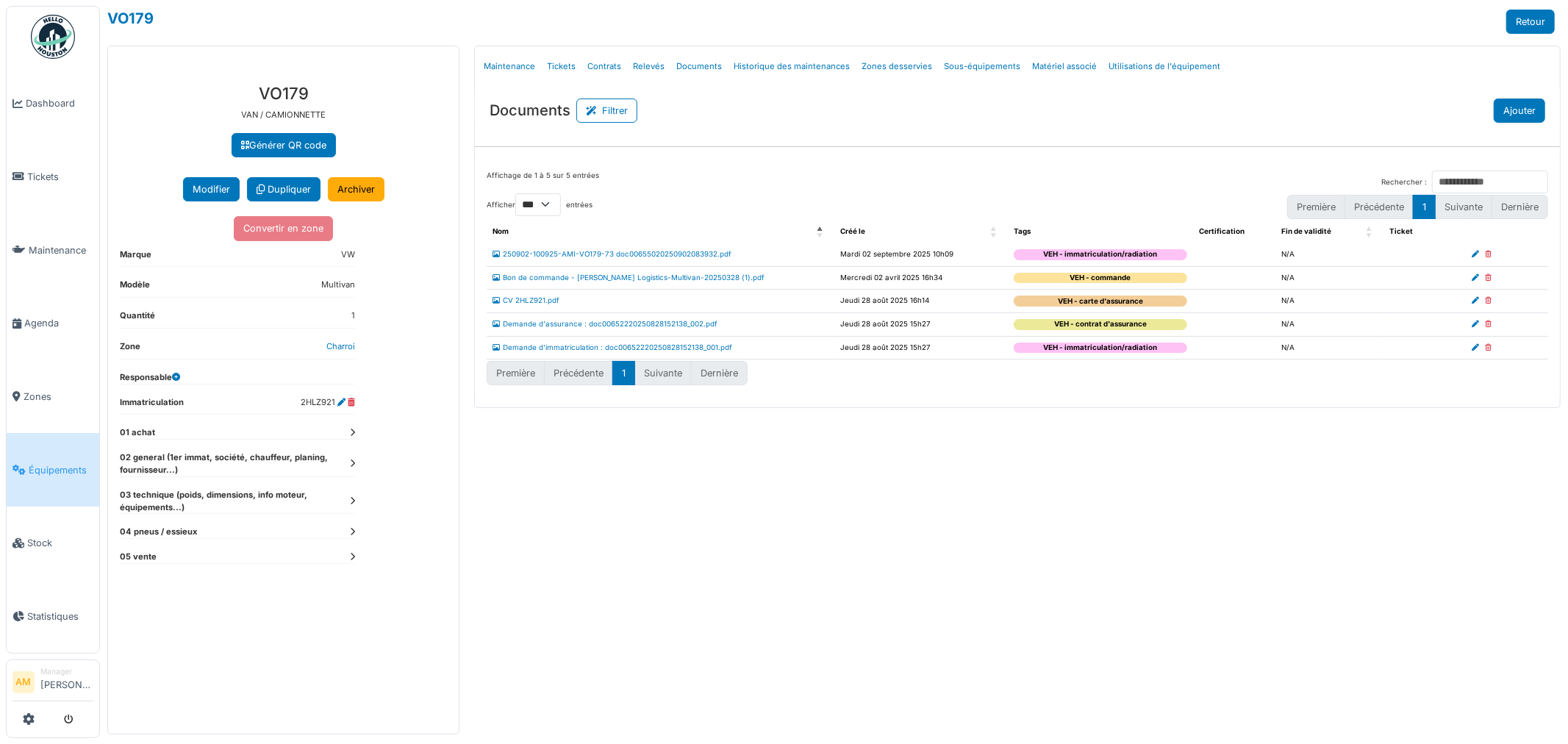
click at [1534, 108] on button "Ajouter" at bounding box center [1519, 110] width 51 height 25
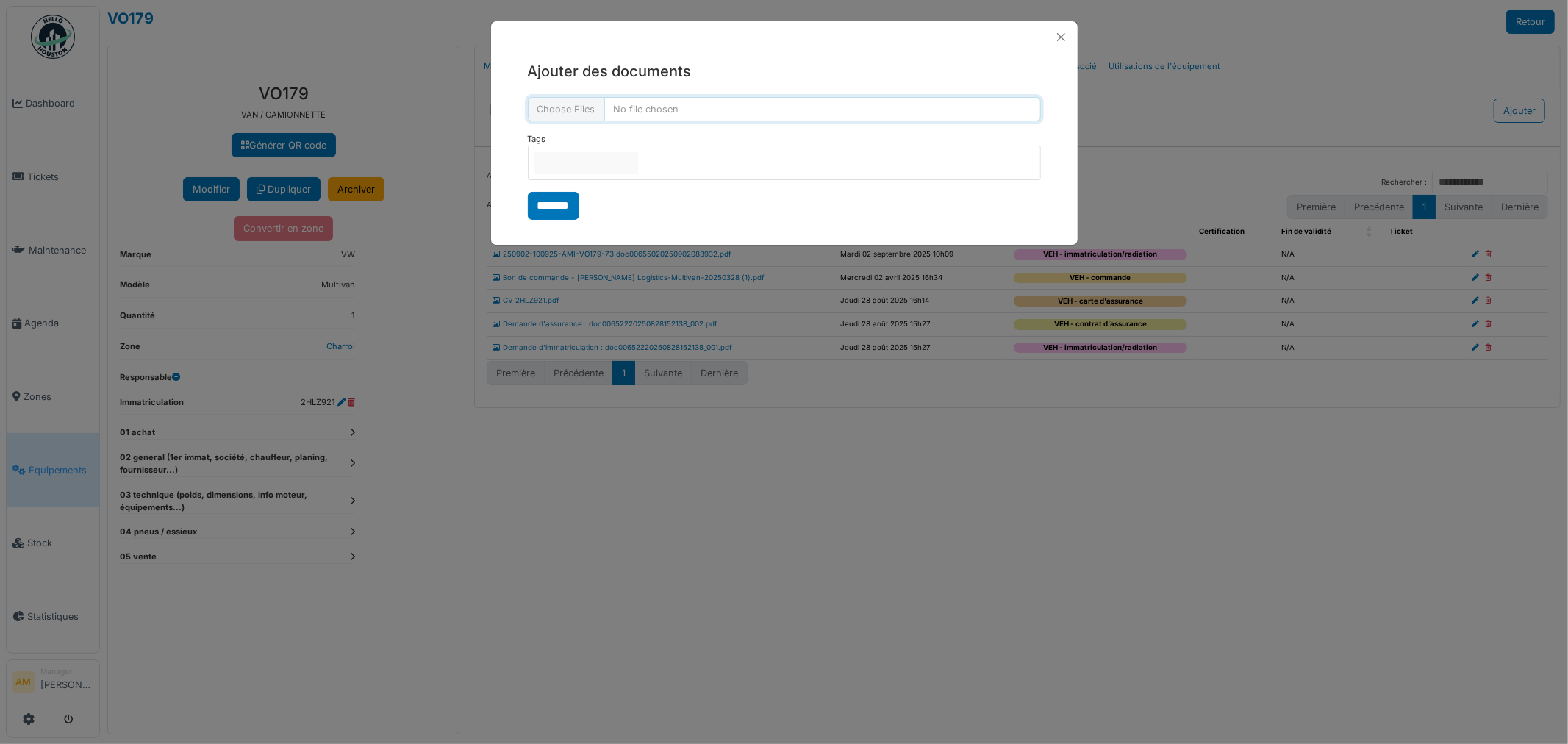
click at [659, 110] on input "file" at bounding box center [784, 109] width 513 height 25
type input "**********"
click at [685, 165] on div at bounding box center [784, 162] width 513 height 34
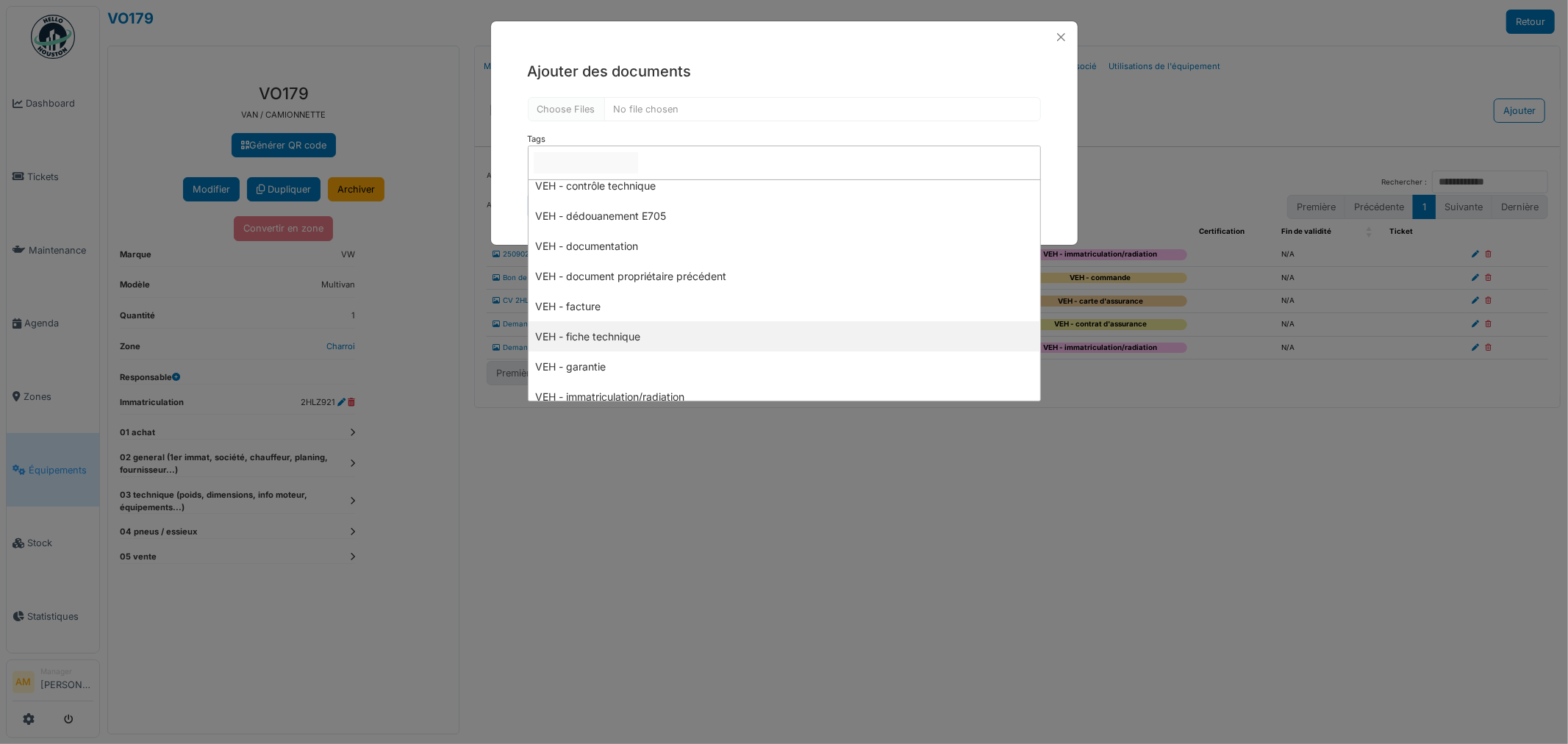
scroll to position [245, 0]
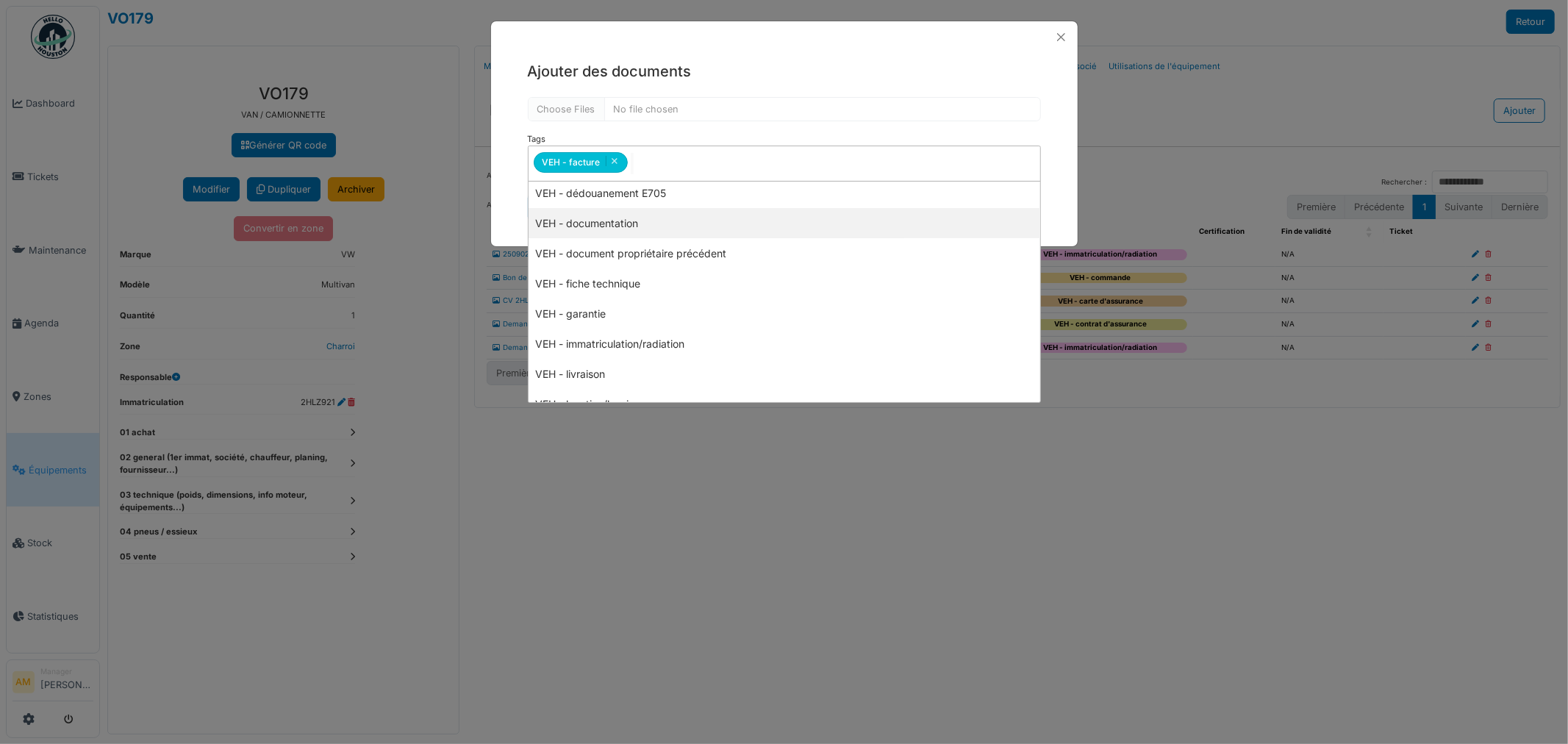
click at [503, 215] on div "**********" at bounding box center [784, 141] width 587 height 176
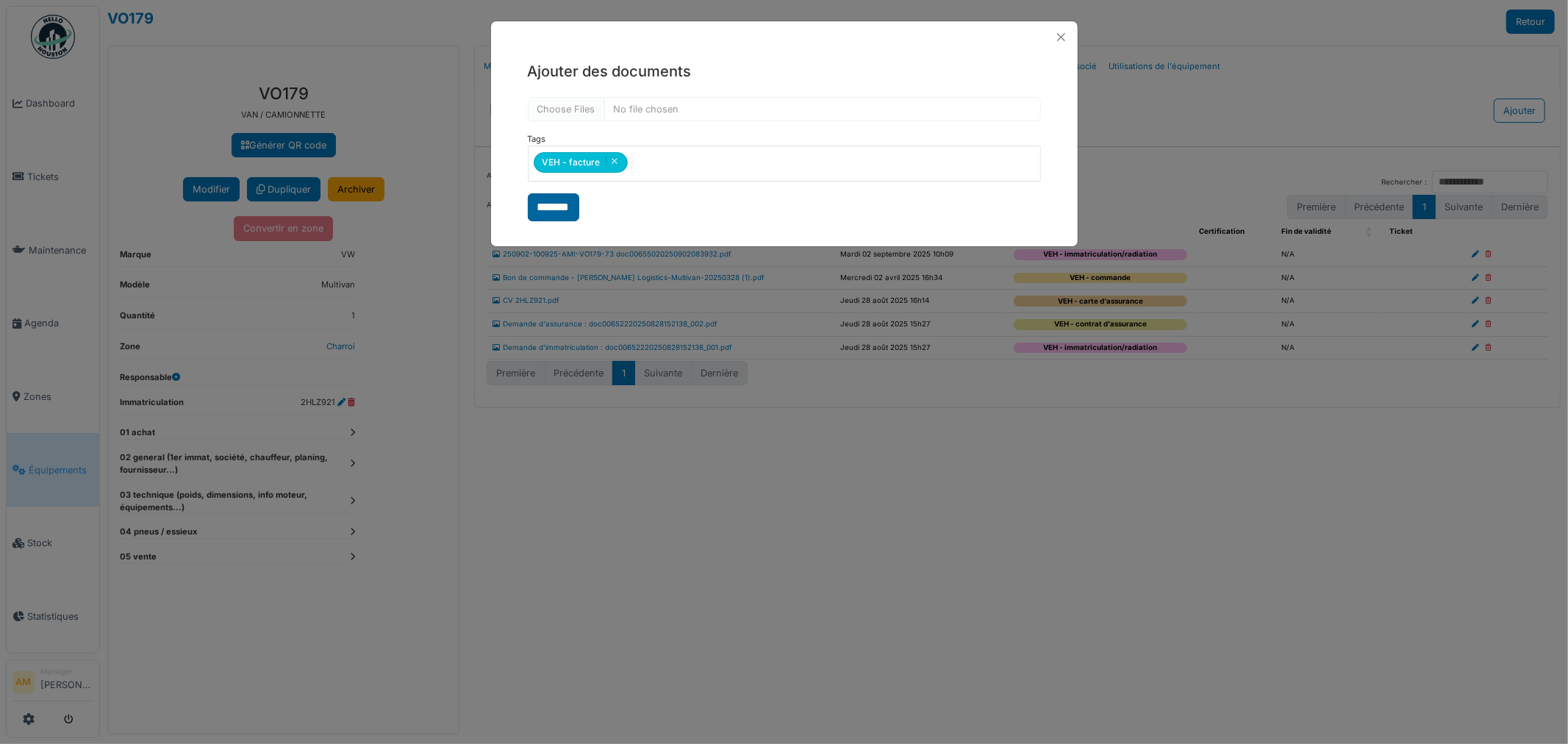
click at [568, 200] on input "*******" at bounding box center [553, 207] width 51 height 28
click at [555, 205] on form "**********" at bounding box center [784, 159] width 513 height 124
select select "***"
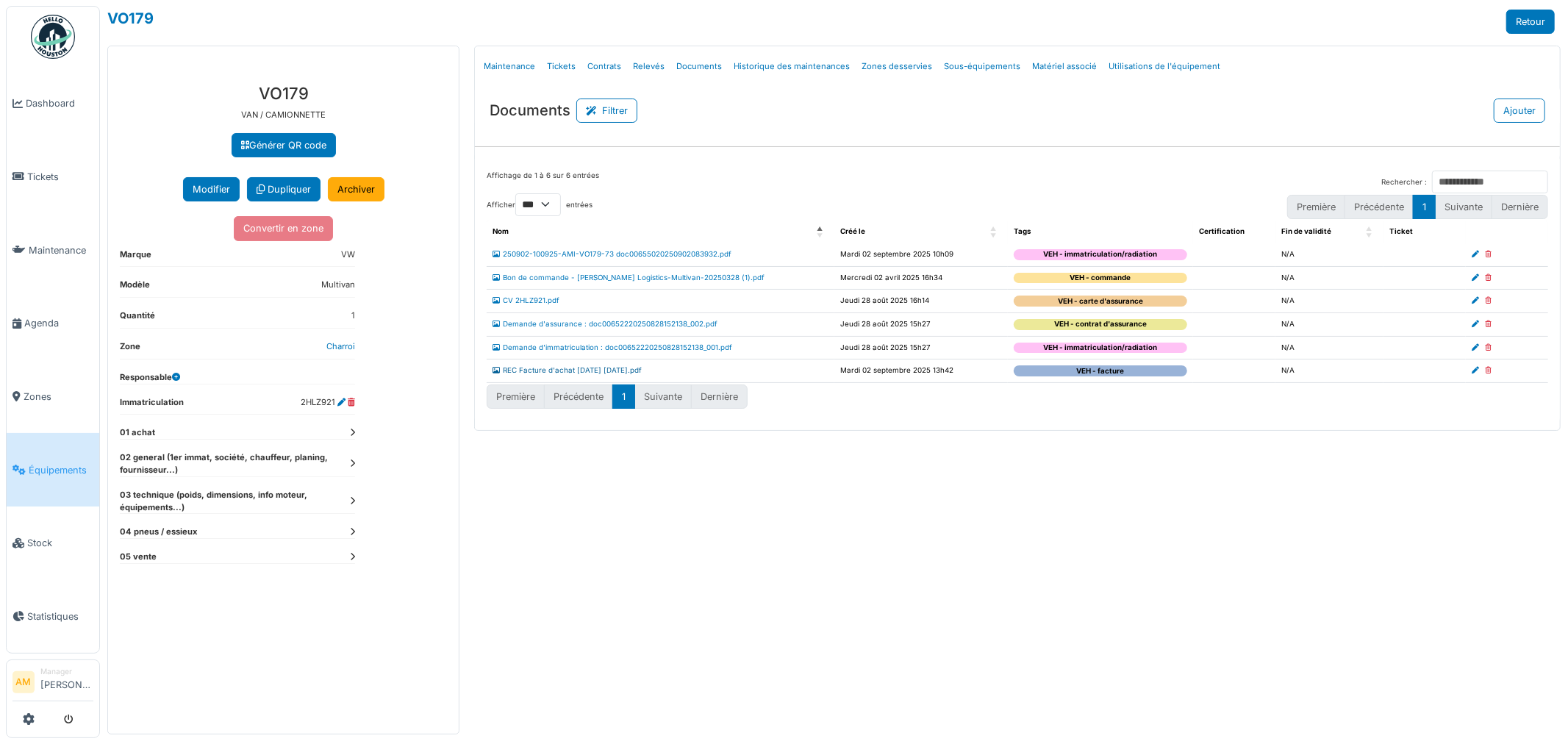
click at [520, 372] on link "REC Facture d'achat 2025-09-02 10.26.50.pdf" at bounding box center [567, 371] width 149 height 8
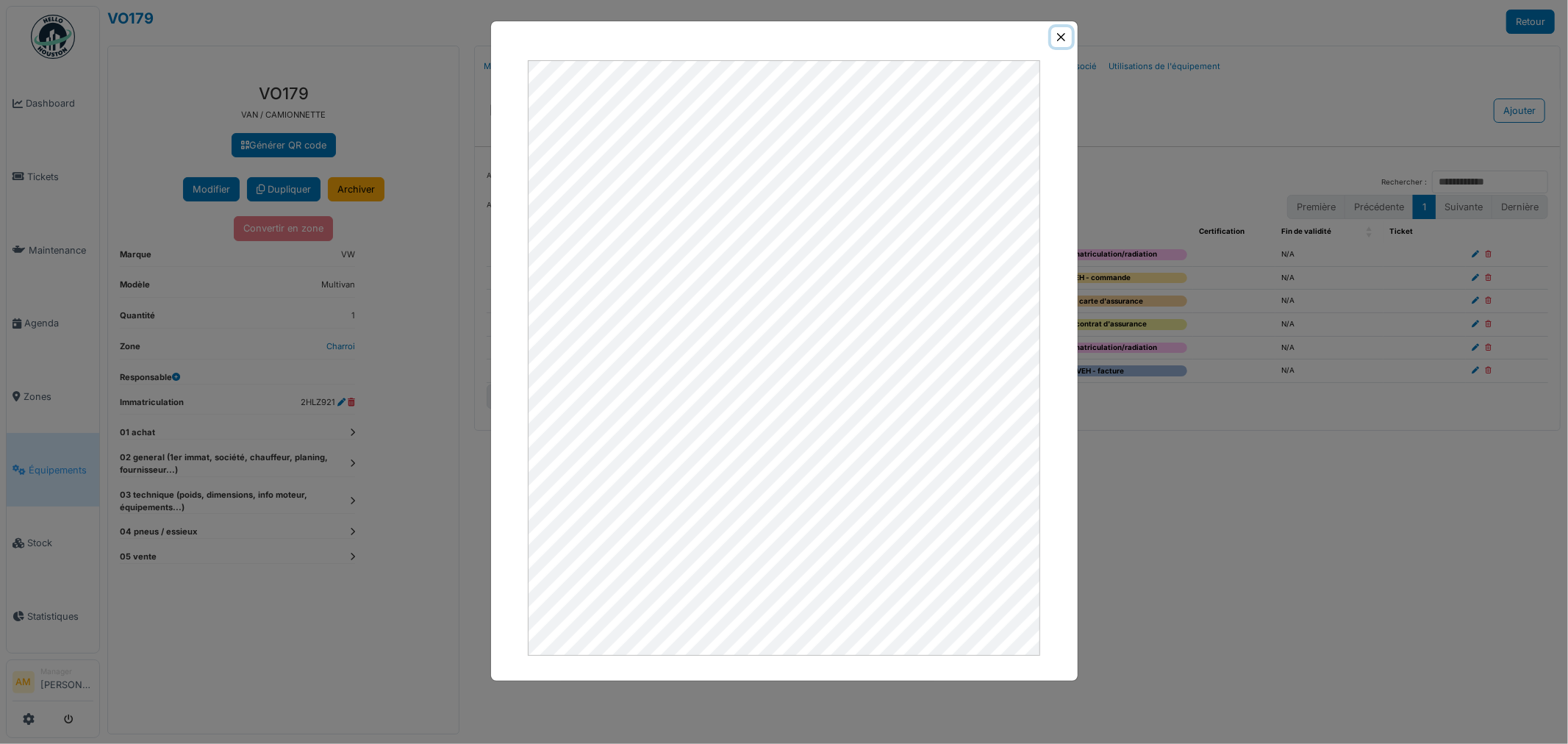
click at [1058, 41] on button "Close" at bounding box center [1061, 37] width 20 height 20
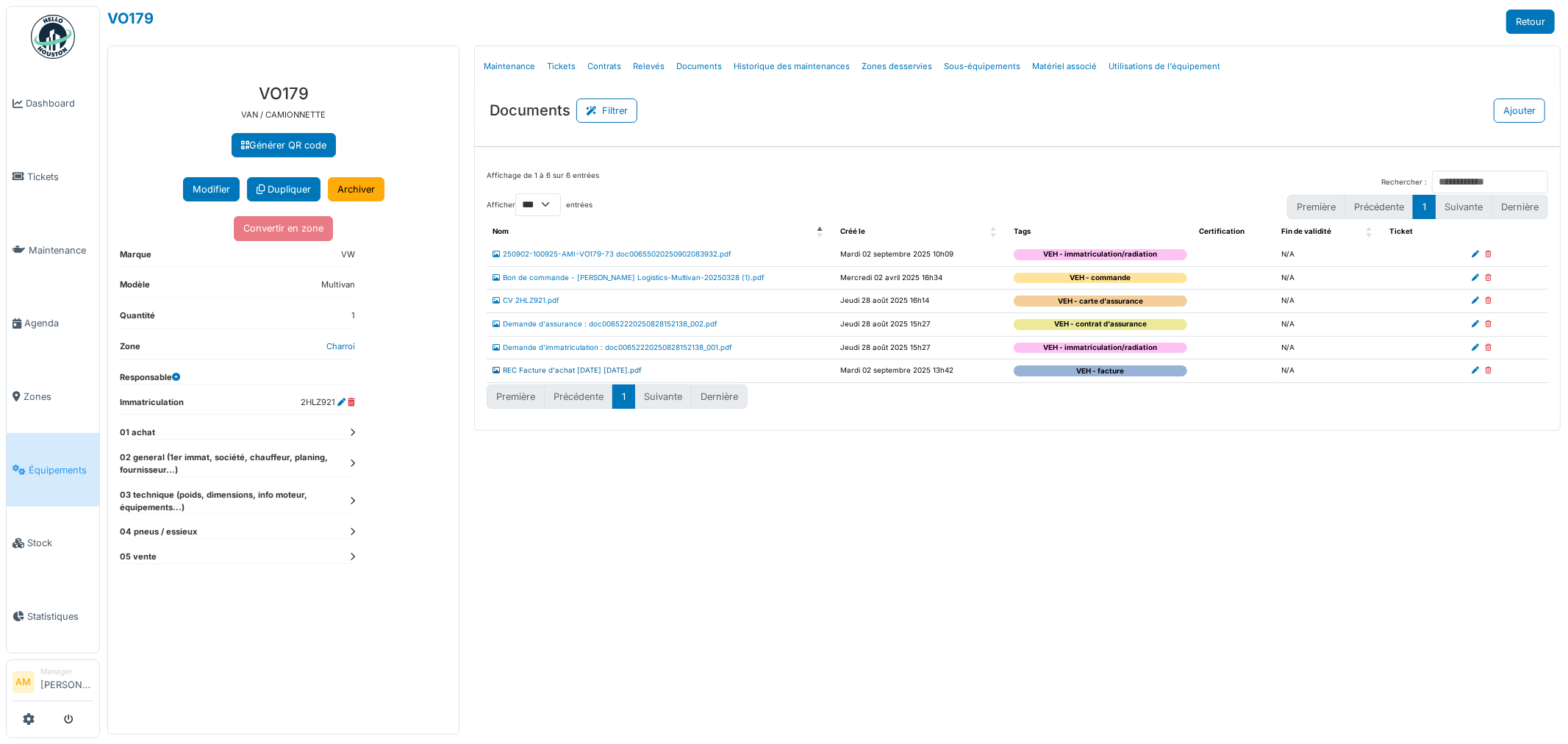
click at [586, 373] on link "REC Facture d'achat 2025-09-02 10.26.50.pdf" at bounding box center [567, 371] width 149 height 8
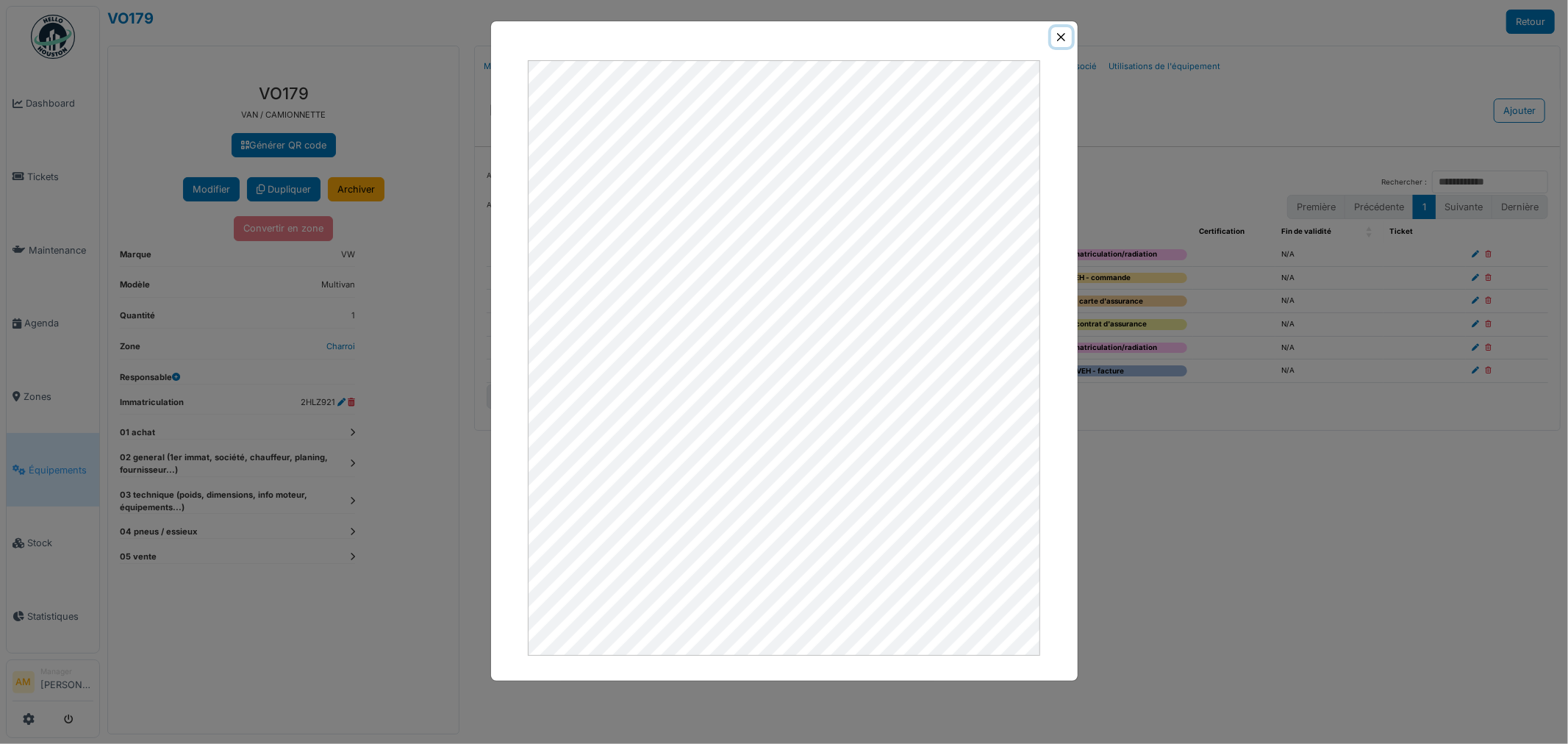
click at [1055, 35] on button "Close" at bounding box center [1061, 37] width 20 height 20
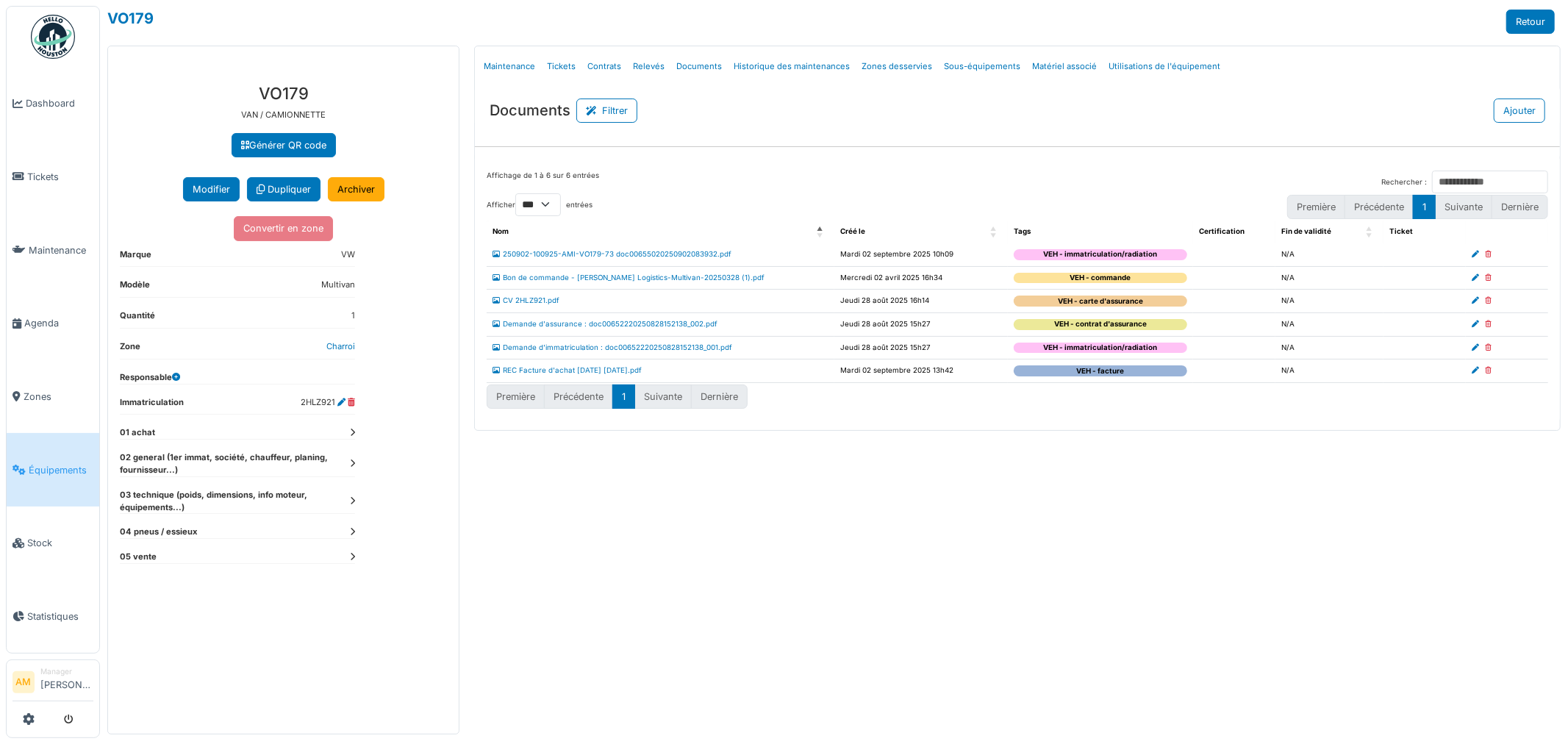
click at [353, 433] on icon at bounding box center [352, 432] width 5 height 8
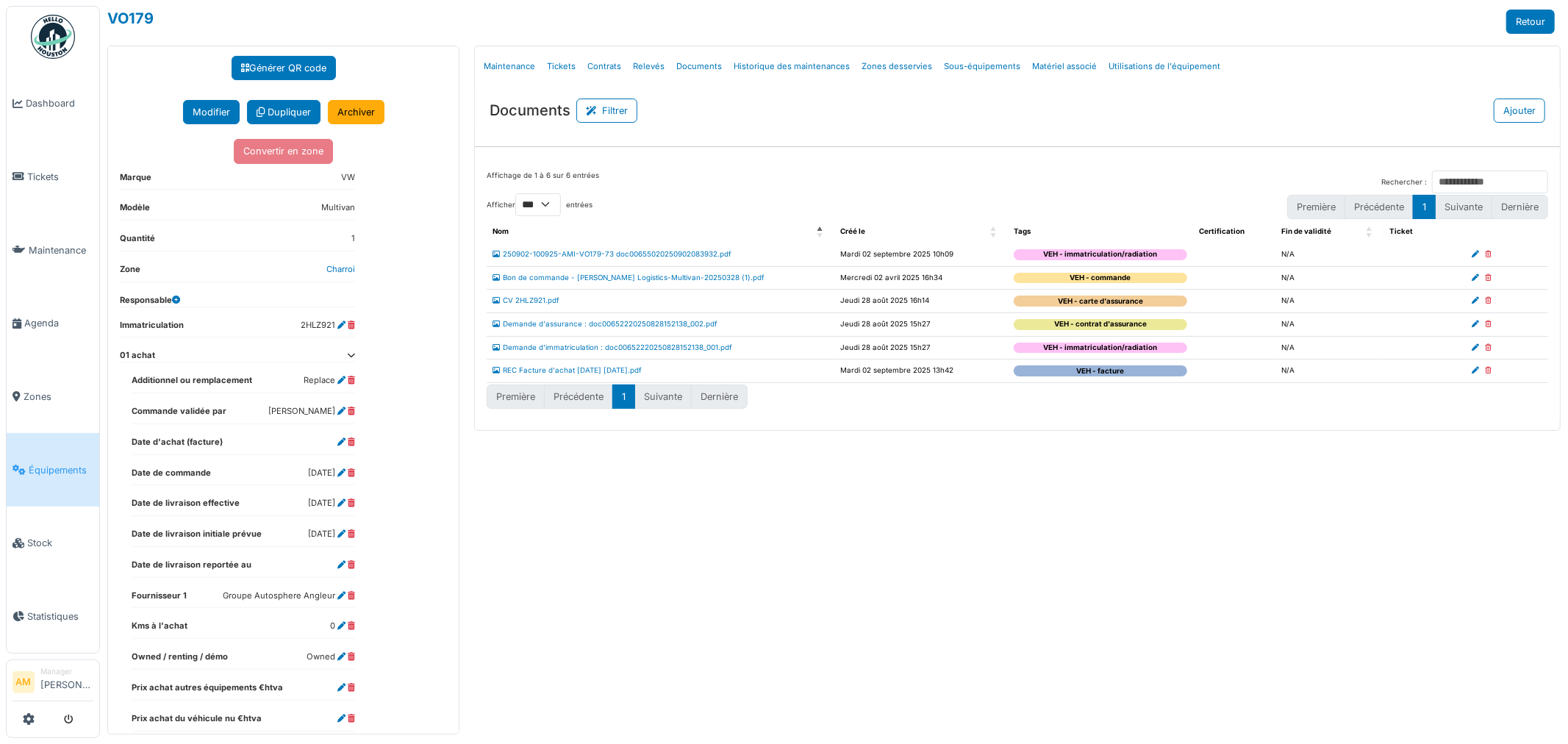
scroll to position [82, 0]
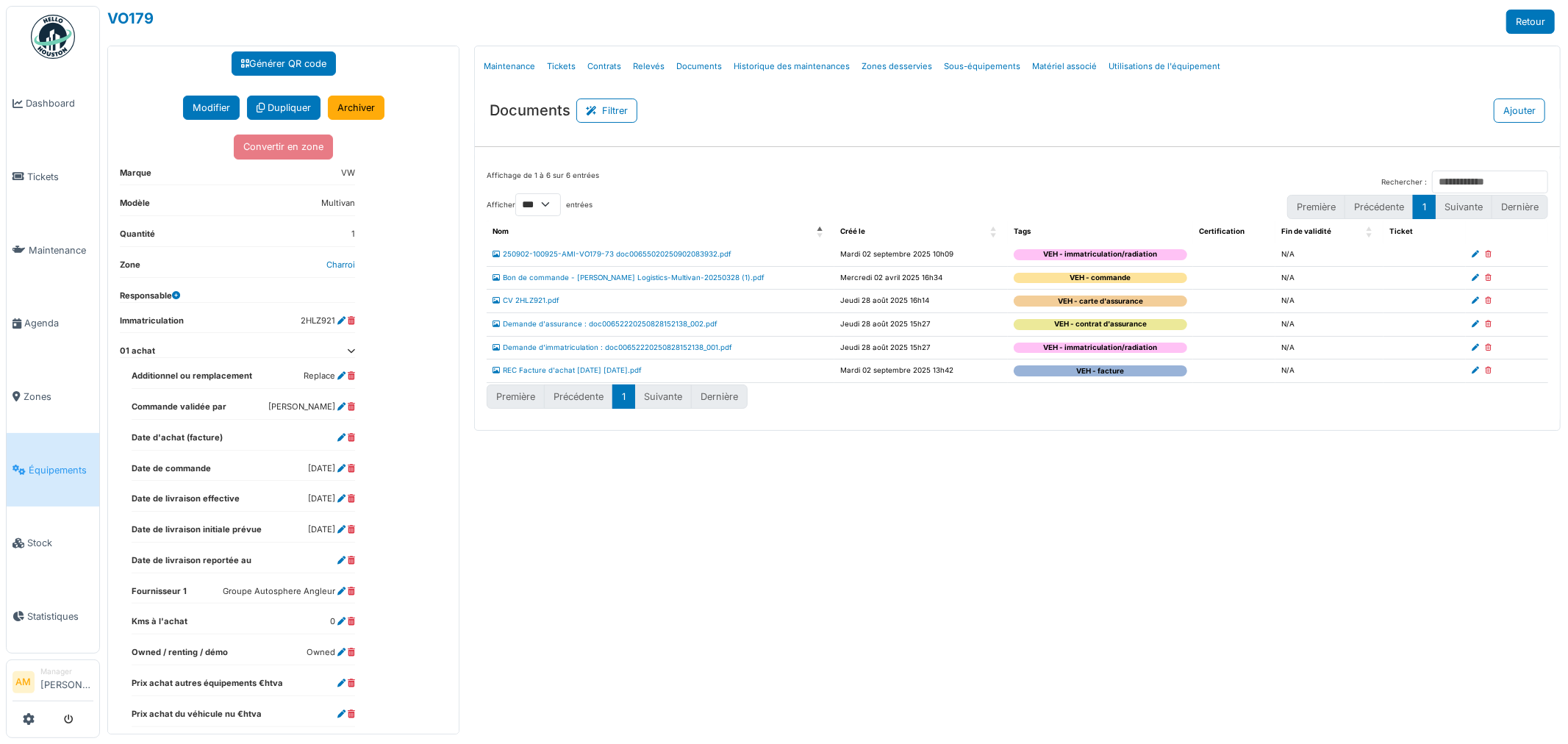
click at [638, 541] on div "Menu Détails Maintenance Tickets Contrats Relevés Documents Historique des main…" at bounding box center [1017, 389] width 1101 height 689
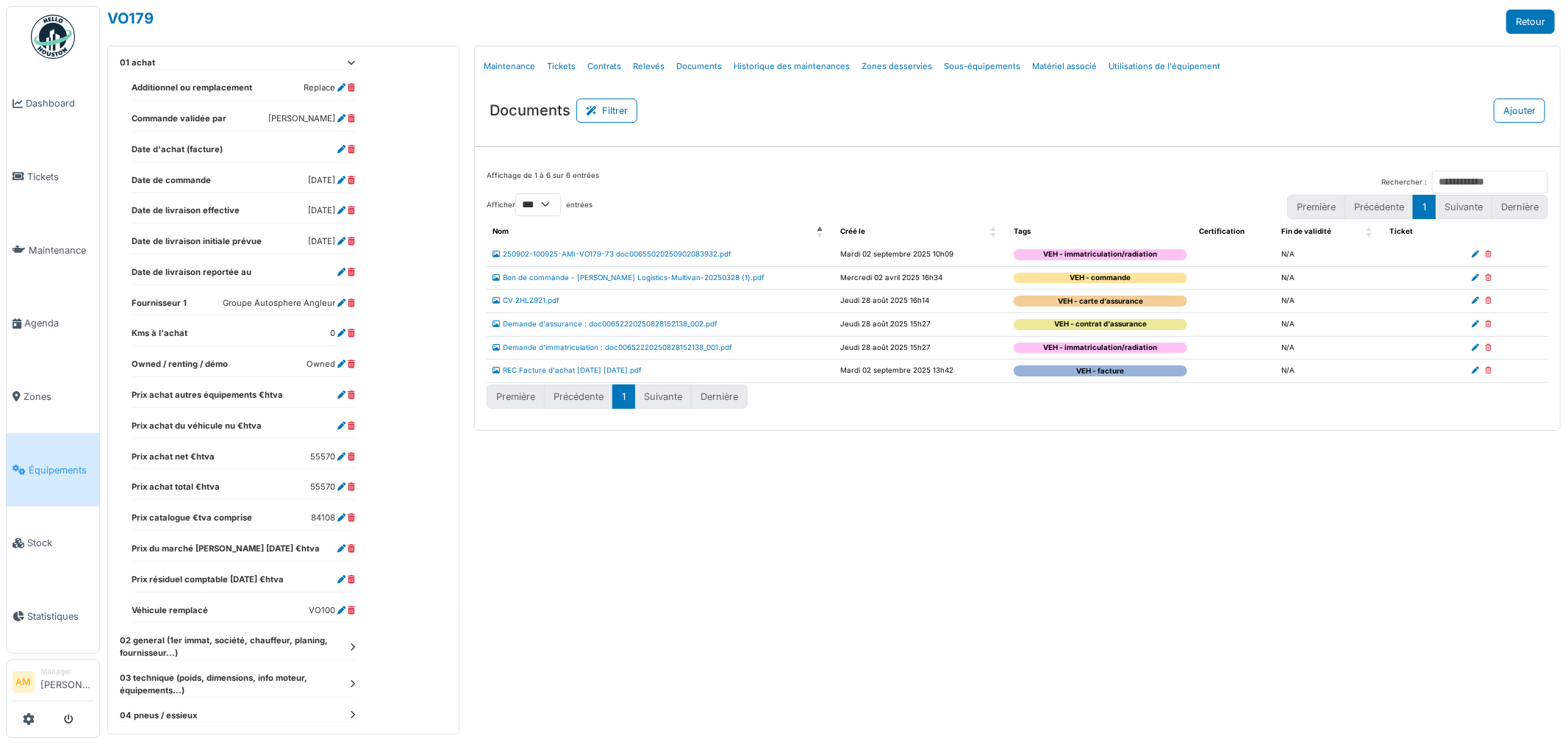
scroll to position [408, 0]
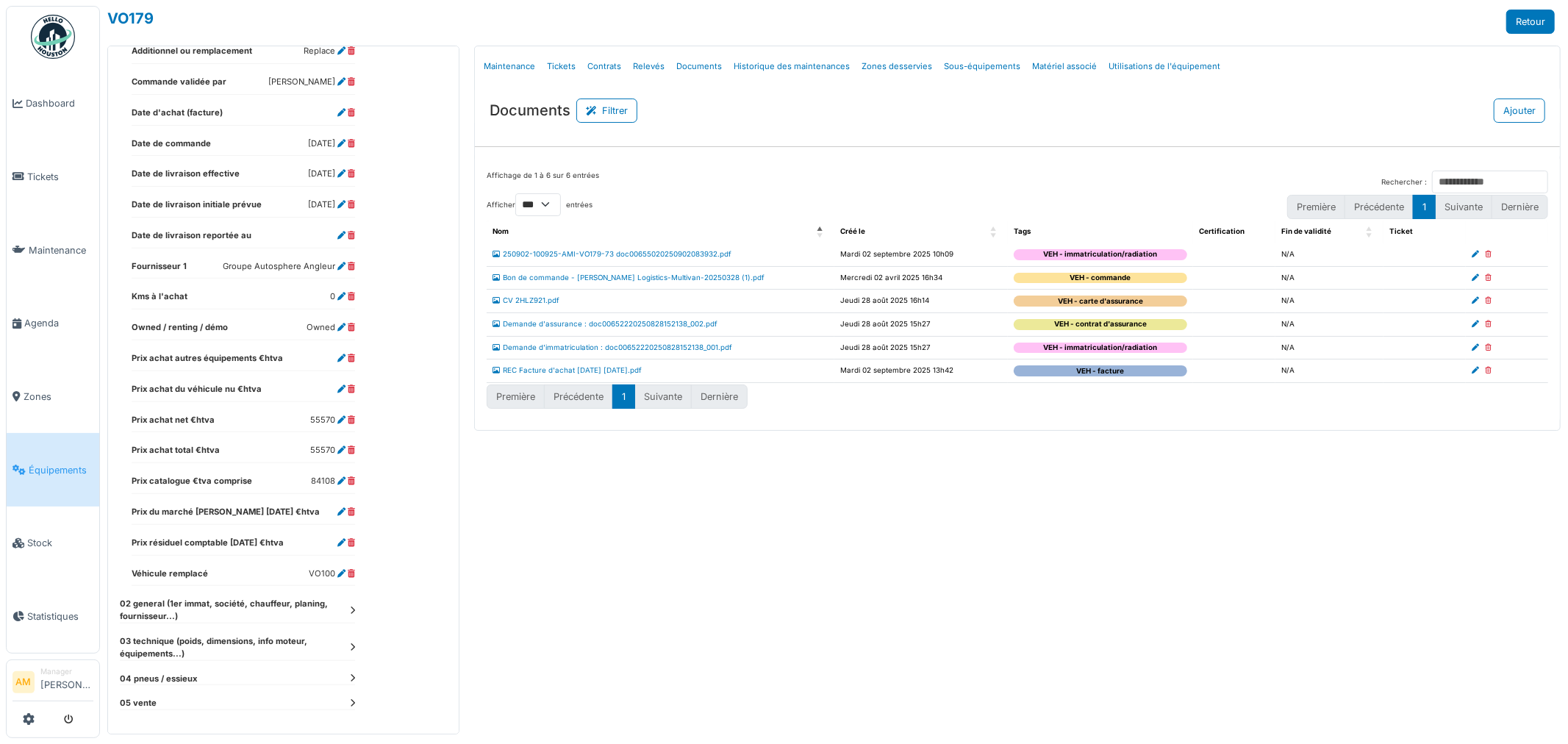
click at [355, 611] on div "**********" at bounding box center [283, 200] width 351 height 1068
click at [349, 610] on dt "02 general (1er immat, société, chauffeur, planing, fournisseur...)" at bounding box center [237, 609] width 235 height 25
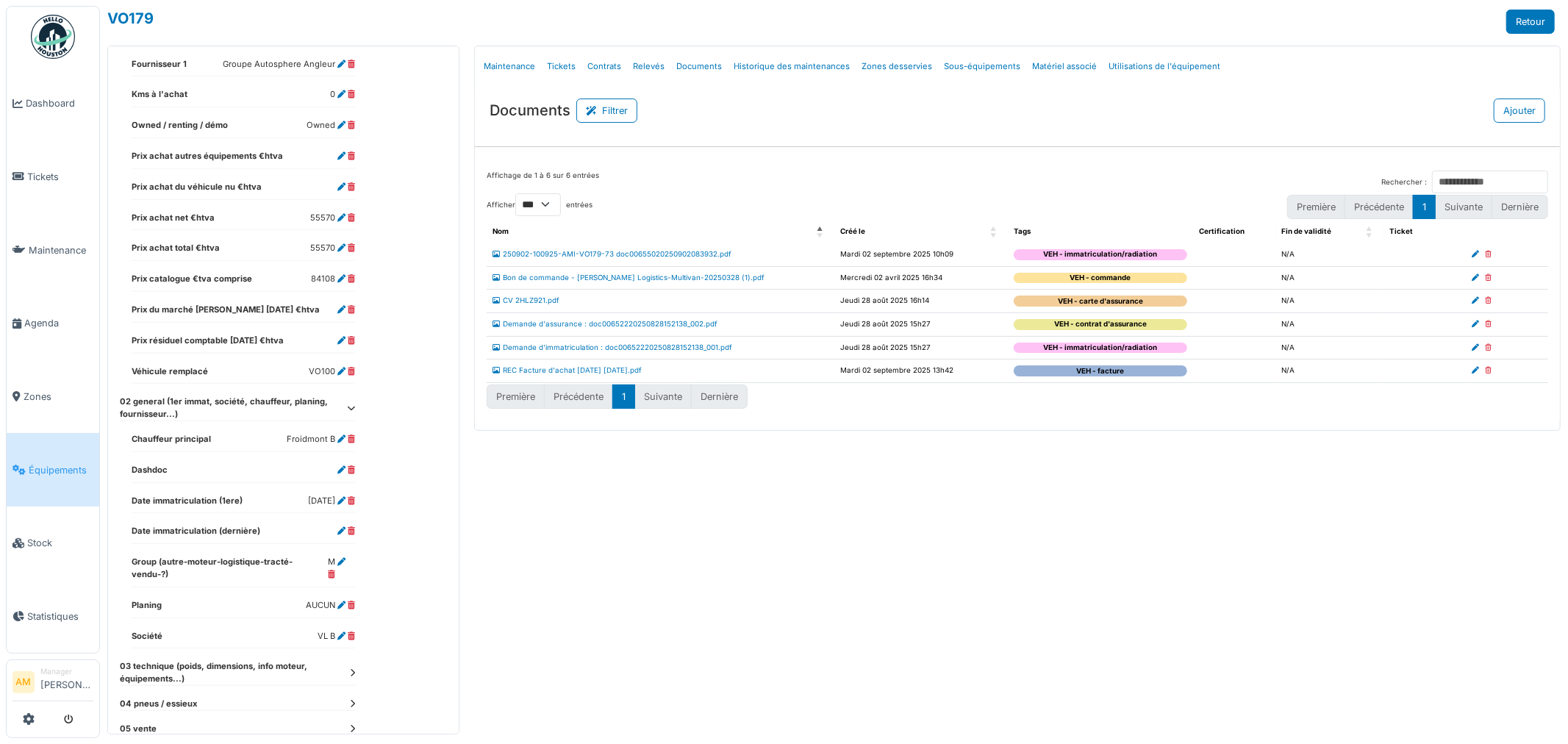
scroll to position [623, 0]
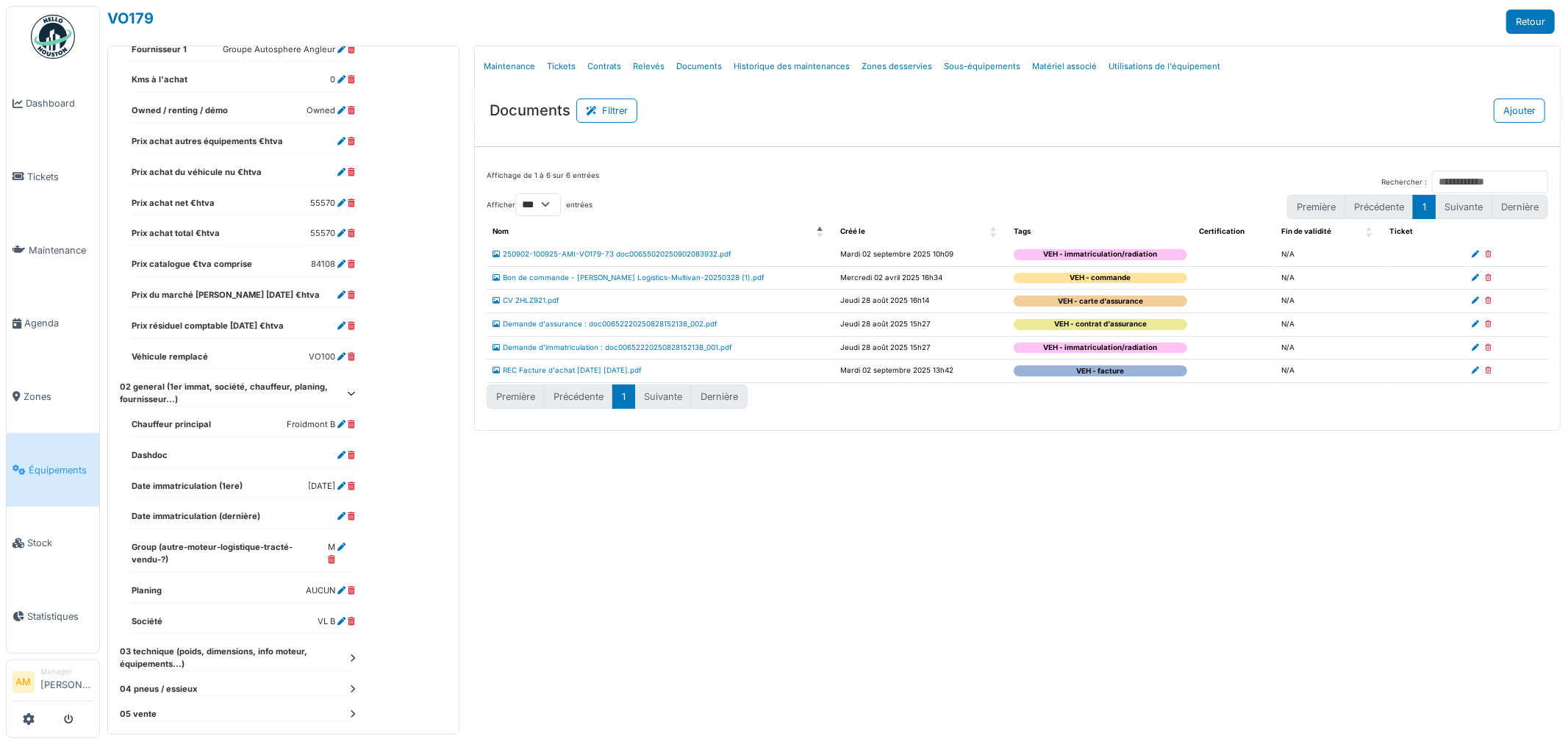
click at [352, 655] on icon at bounding box center [352, 658] width 5 height 8
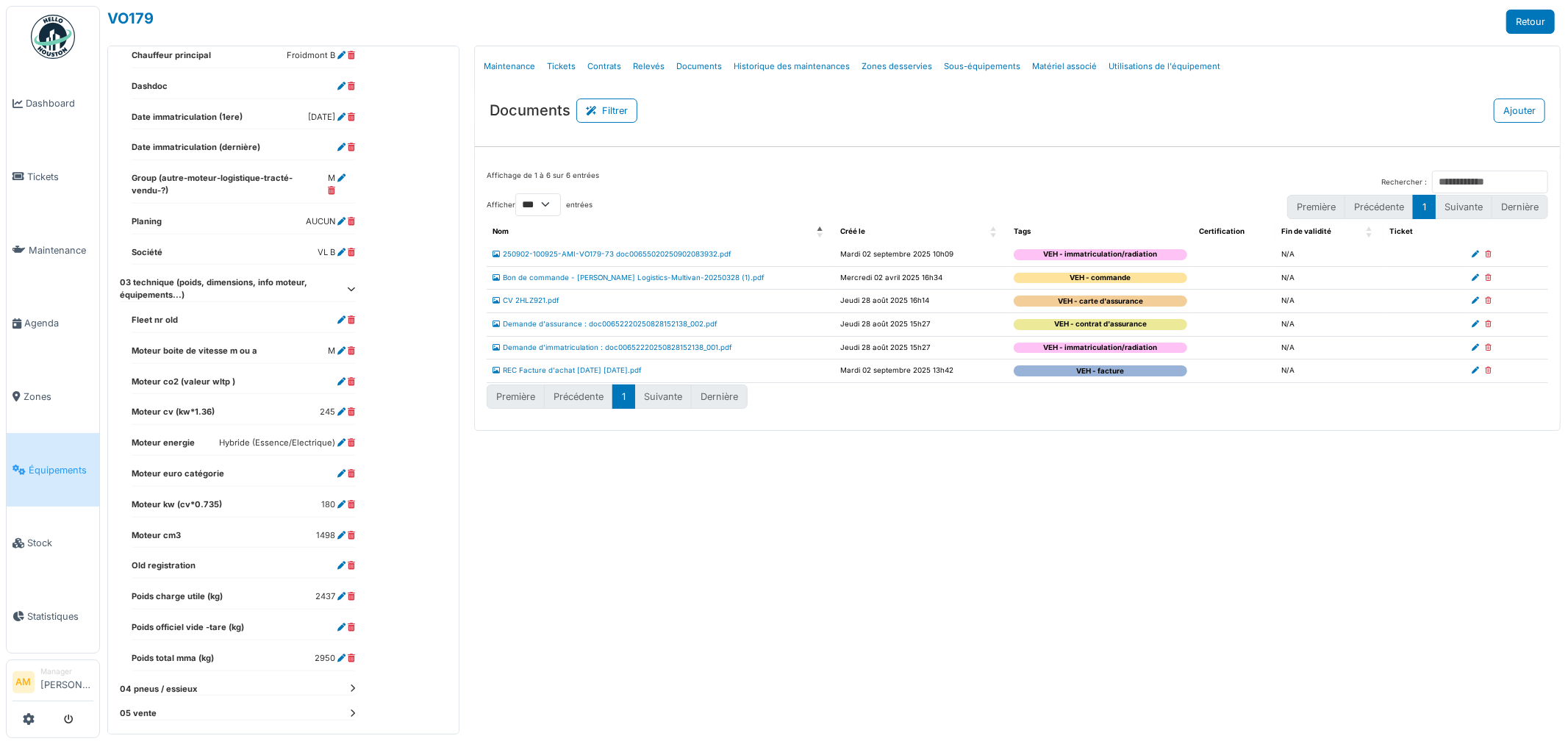
scroll to position [994, 0]
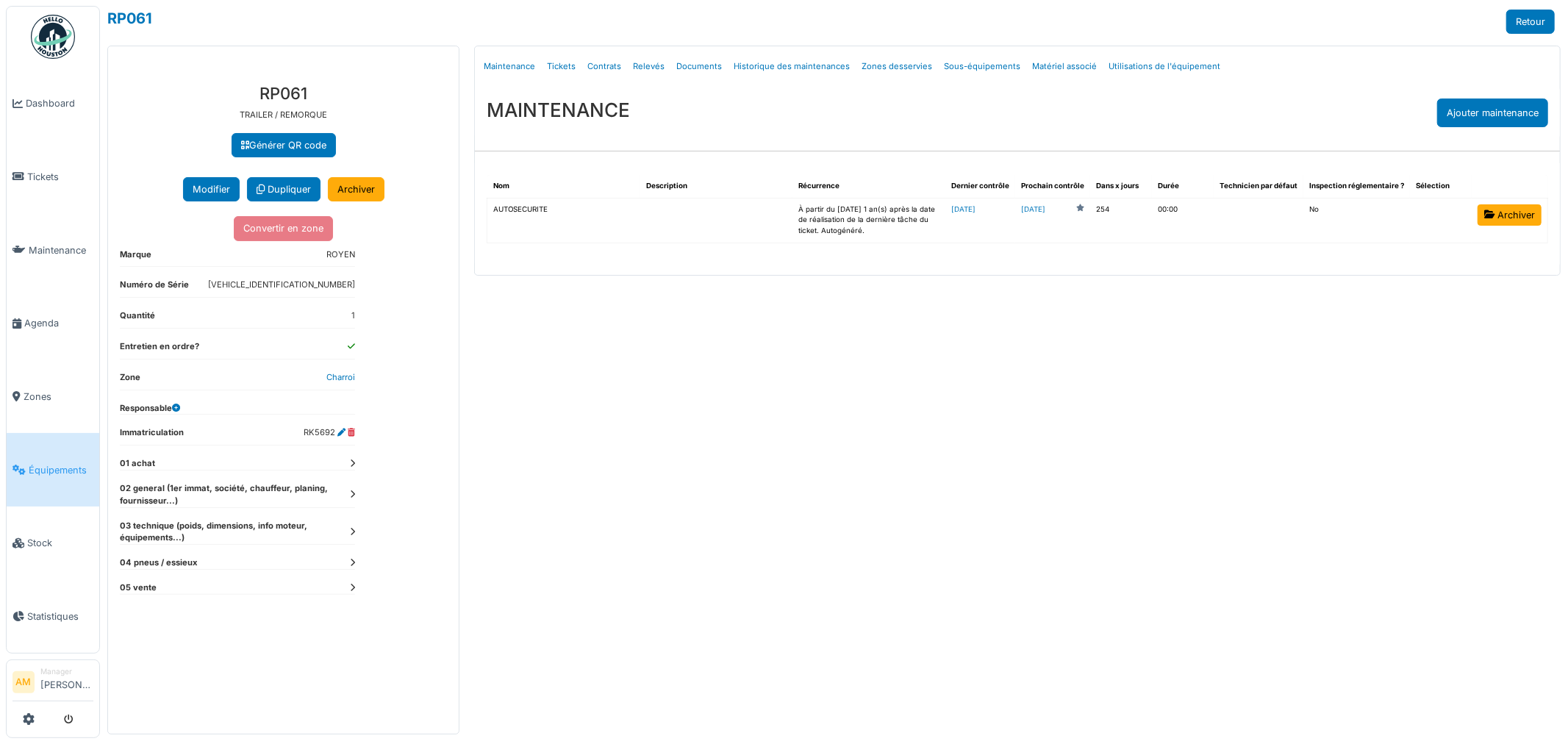
click at [195, 200] on button "Modifier" at bounding box center [211, 189] width 57 height 25
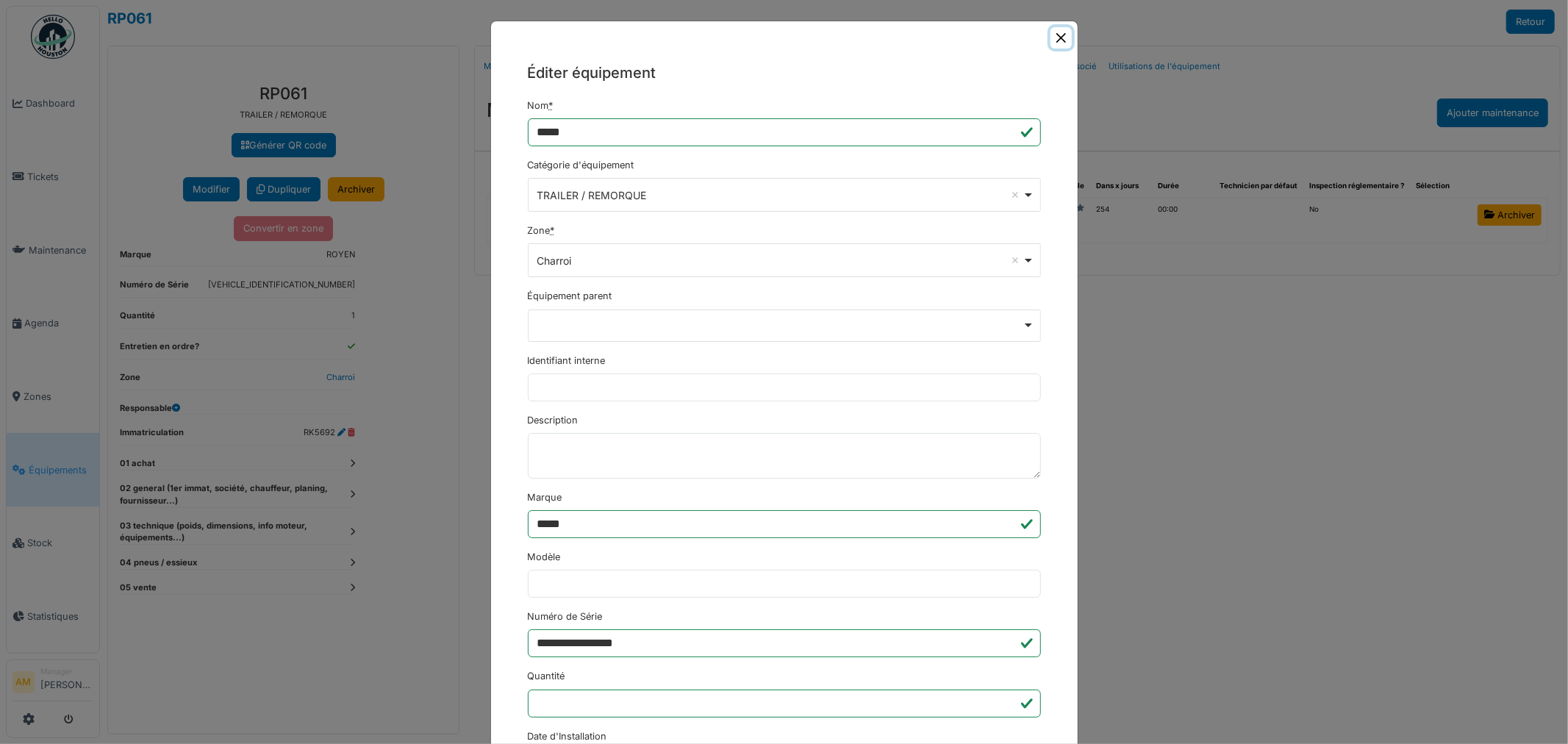
click at [1050, 42] on button "Close" at bounding box center [1061, 38] width 22 height 22
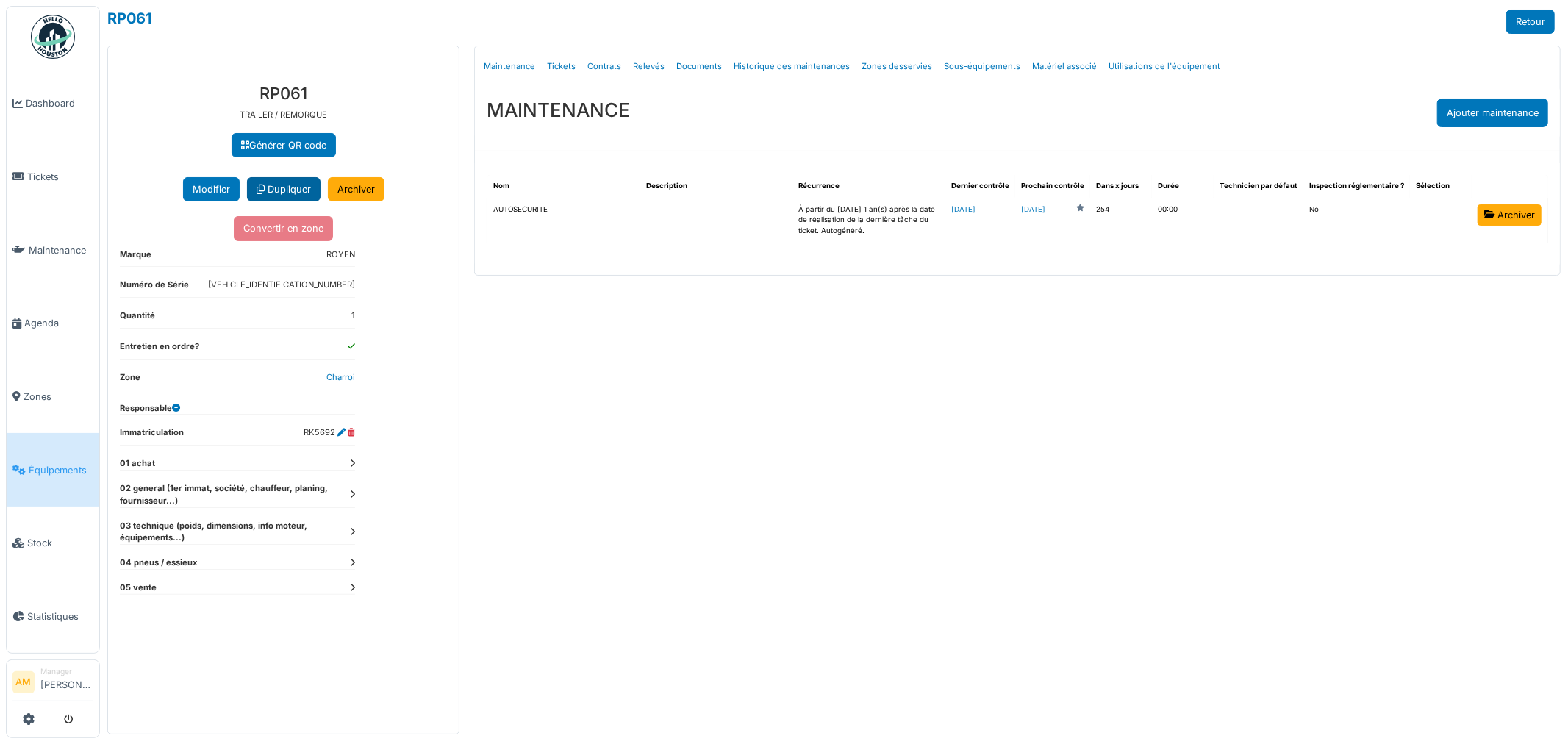
click at [298, 189] on link "Dupliquer" at bounding box center [283, 189] width 74 height 25
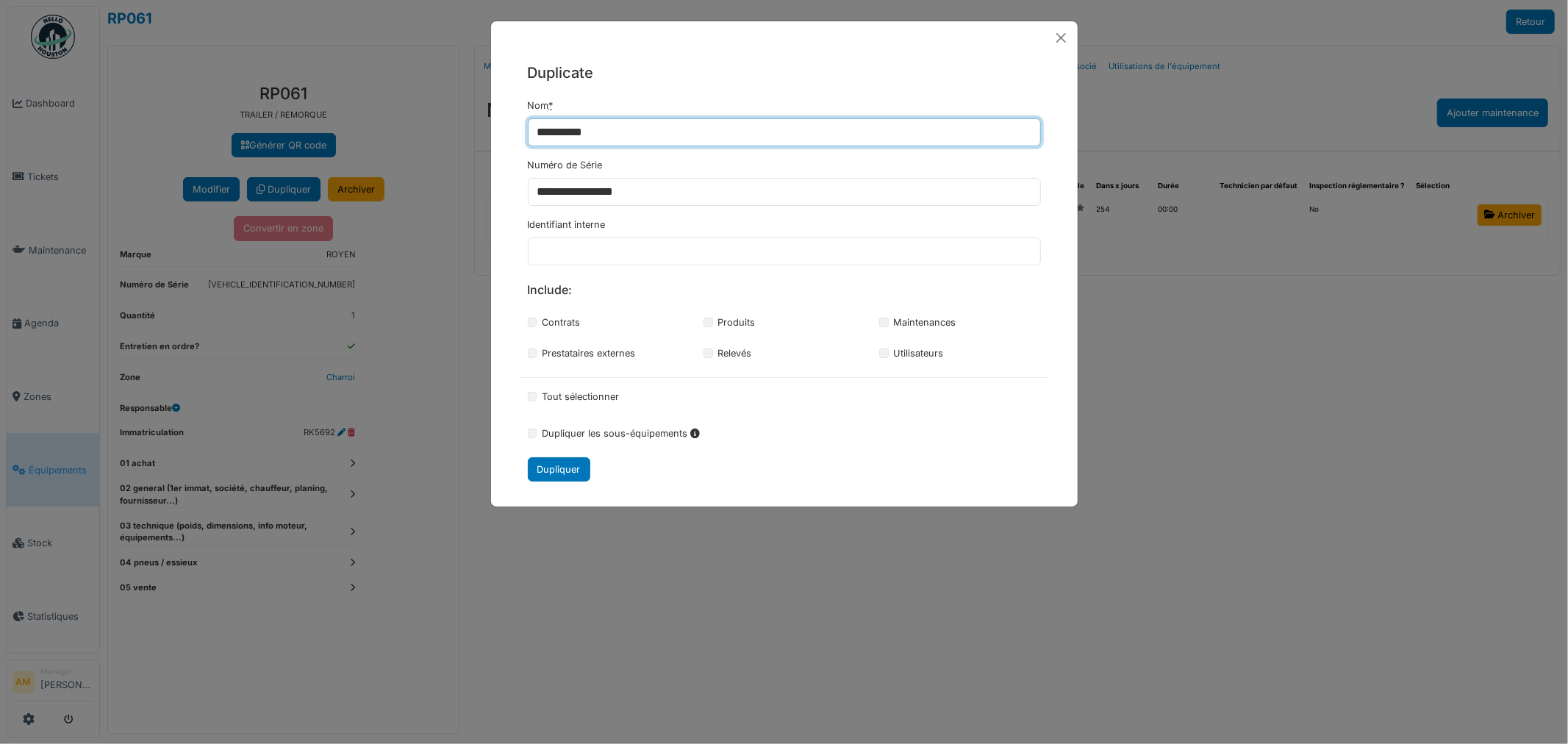
drag, startPoint x: 631, startPoint y: 135, endPoint x: 342, endPoint y: 144, distance: 289.1
click at [393, 143] on div "**********" at bounding box center [784, 372] width 1568 height 744
type input "*"
type input "*****"
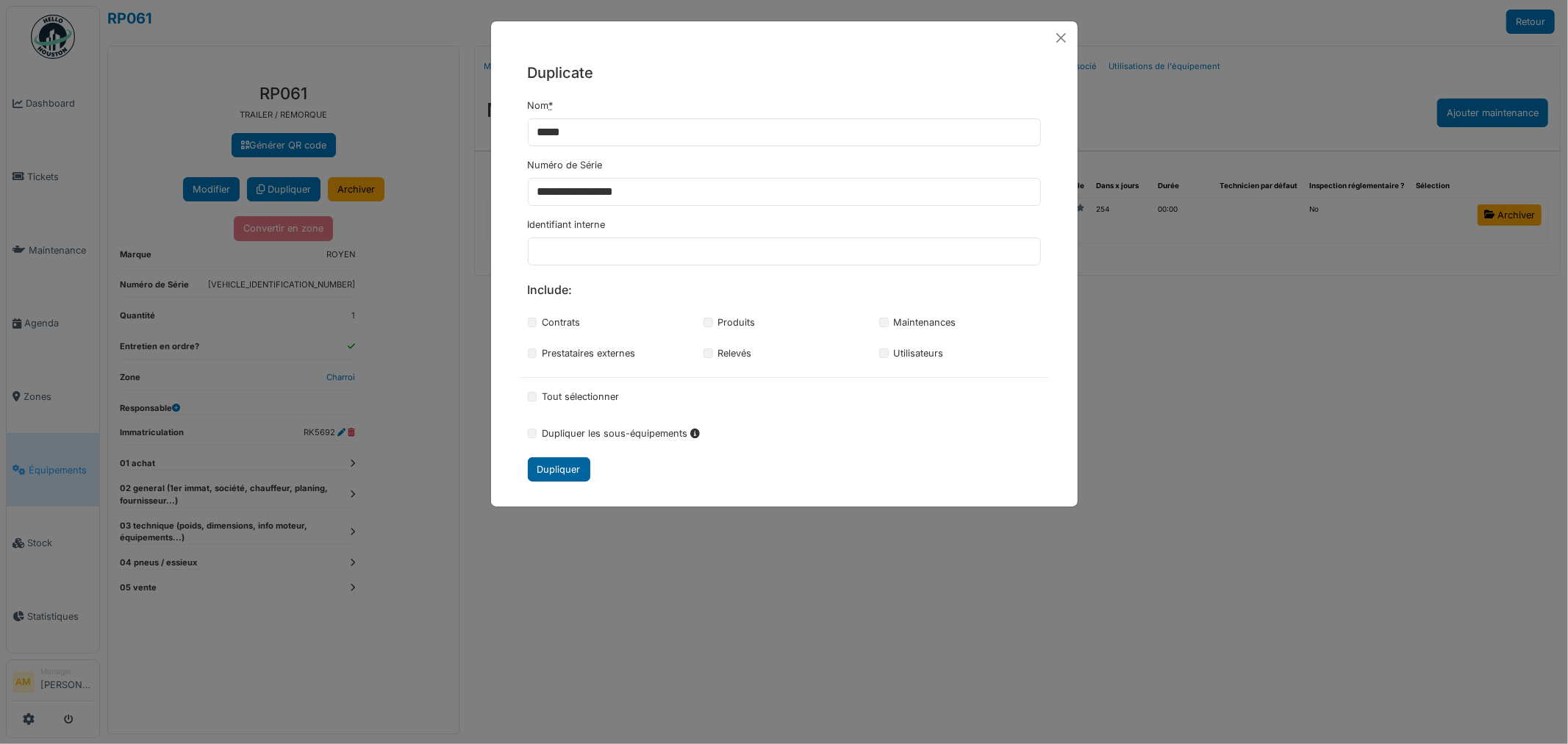
drag, startPoint x: 551, startPoint y: 469, endPoint x: 562, endPoint y: 462, distance: 13.0
click at [552, 469] on div "Dupliquer" at bounding box center [559, 469] width 63 height 25
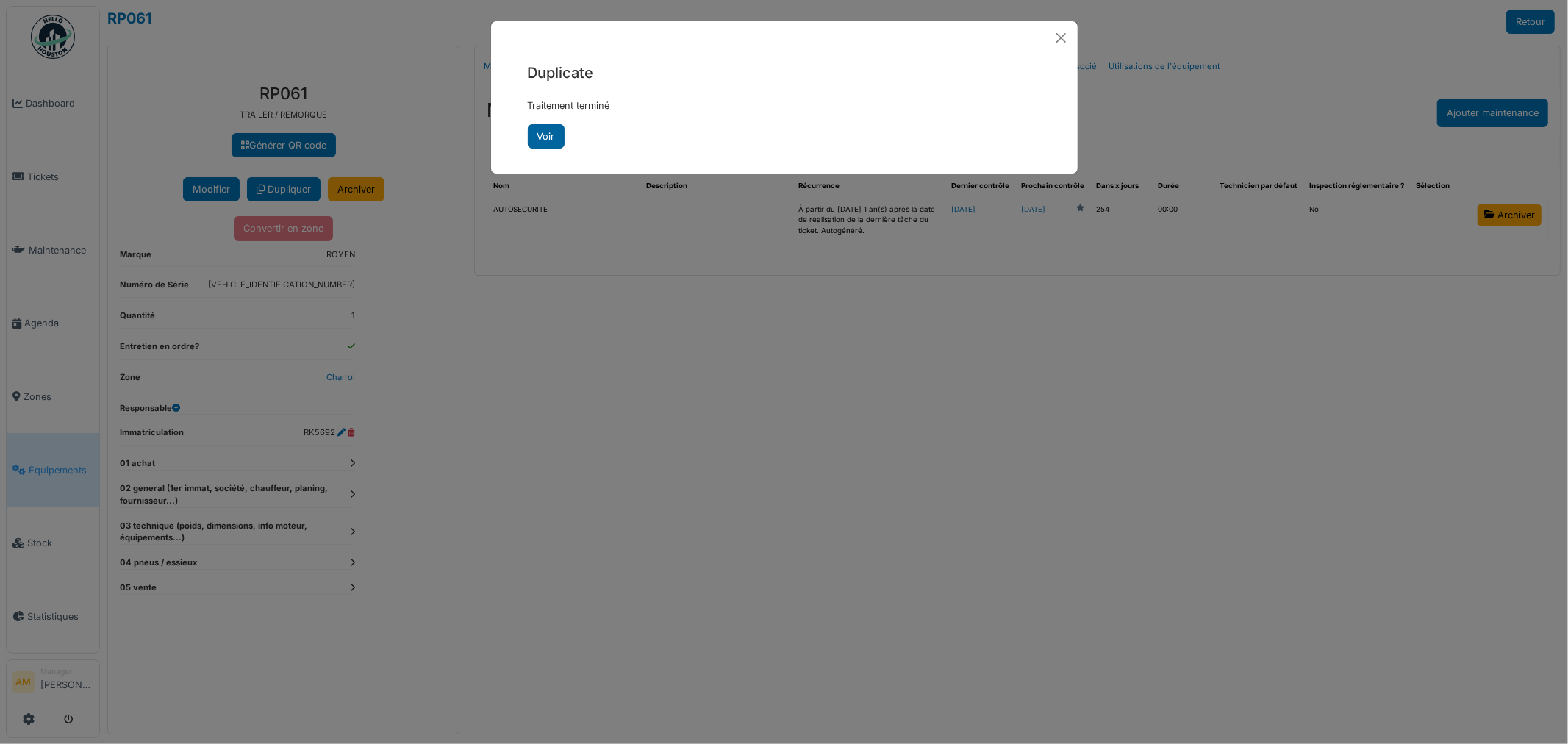
click at [533, 142] on link "Voir" at bounding box center [545, 136] width 36 height 25
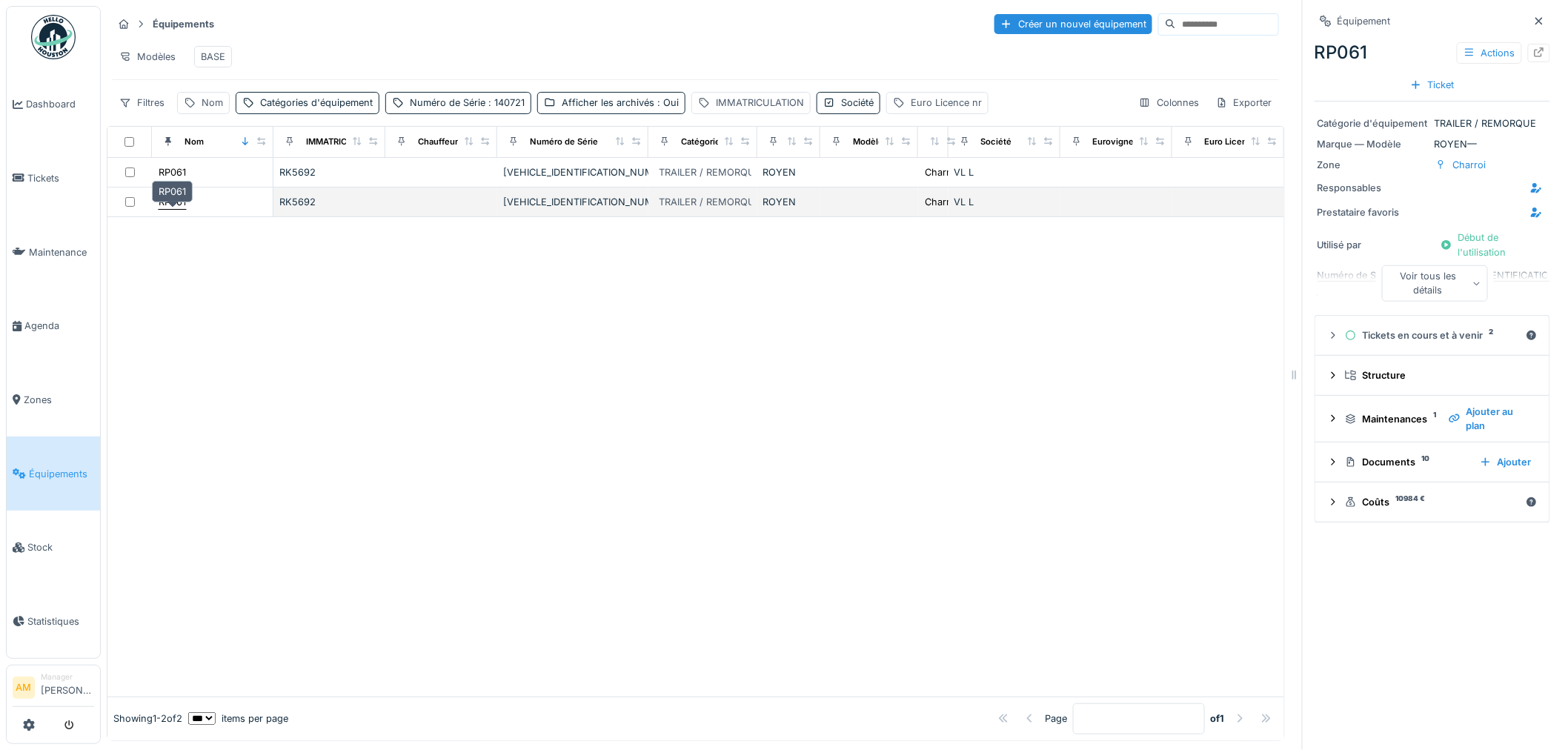
click at [176, 209] on div "RP061" at bounding box center [172, 202] width 28 height 14
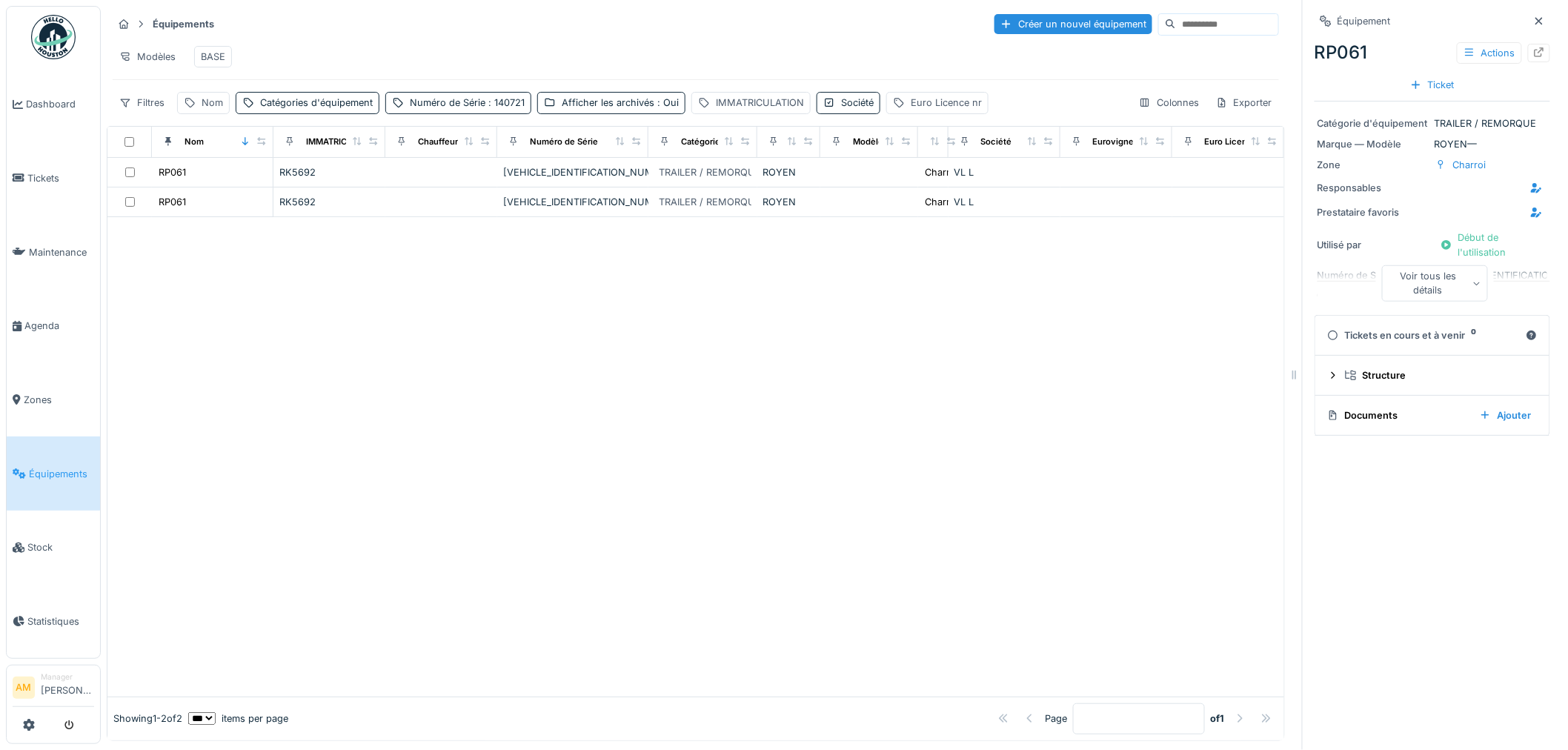
click at [1379, 420] on div "Documents" at bounding box center [1398, 415] width 141 height 14
click at [1362, 419] on div "Documents" at bounding box center [1398, 415] width 141 height 14
click at [1358, 417] on div "Documents" at bounding box center [1398, 415] width 141 height 14
click at [1350, 419] on div "Documents" at bounding box center [1398, 415] width 141 height 14
click at [1343, 416] on div "Documents" at bounding box center [1398, 415] width 141 height 14
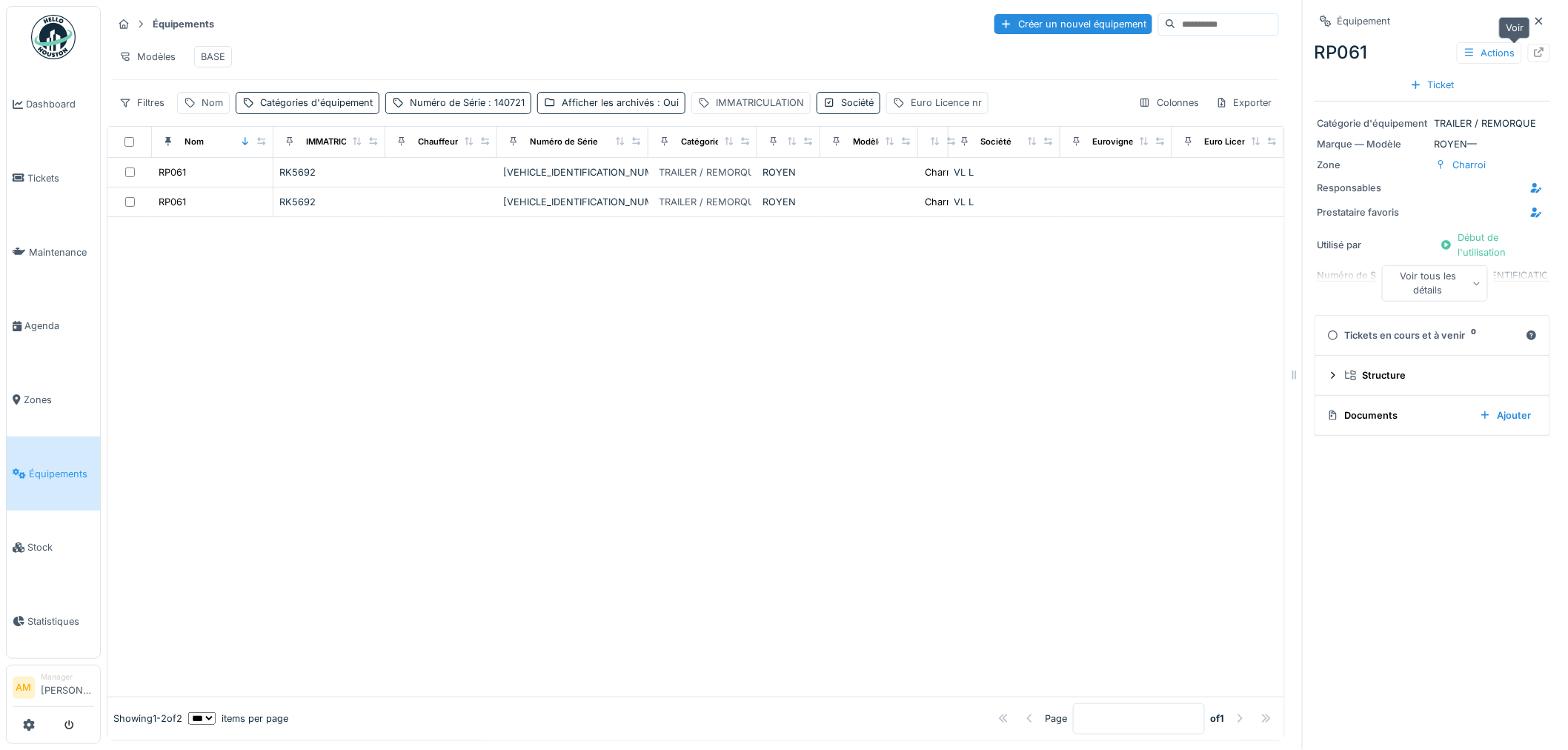
click at [1534, 54] on icon at bounding box center [1539, 53] width 10 height 10
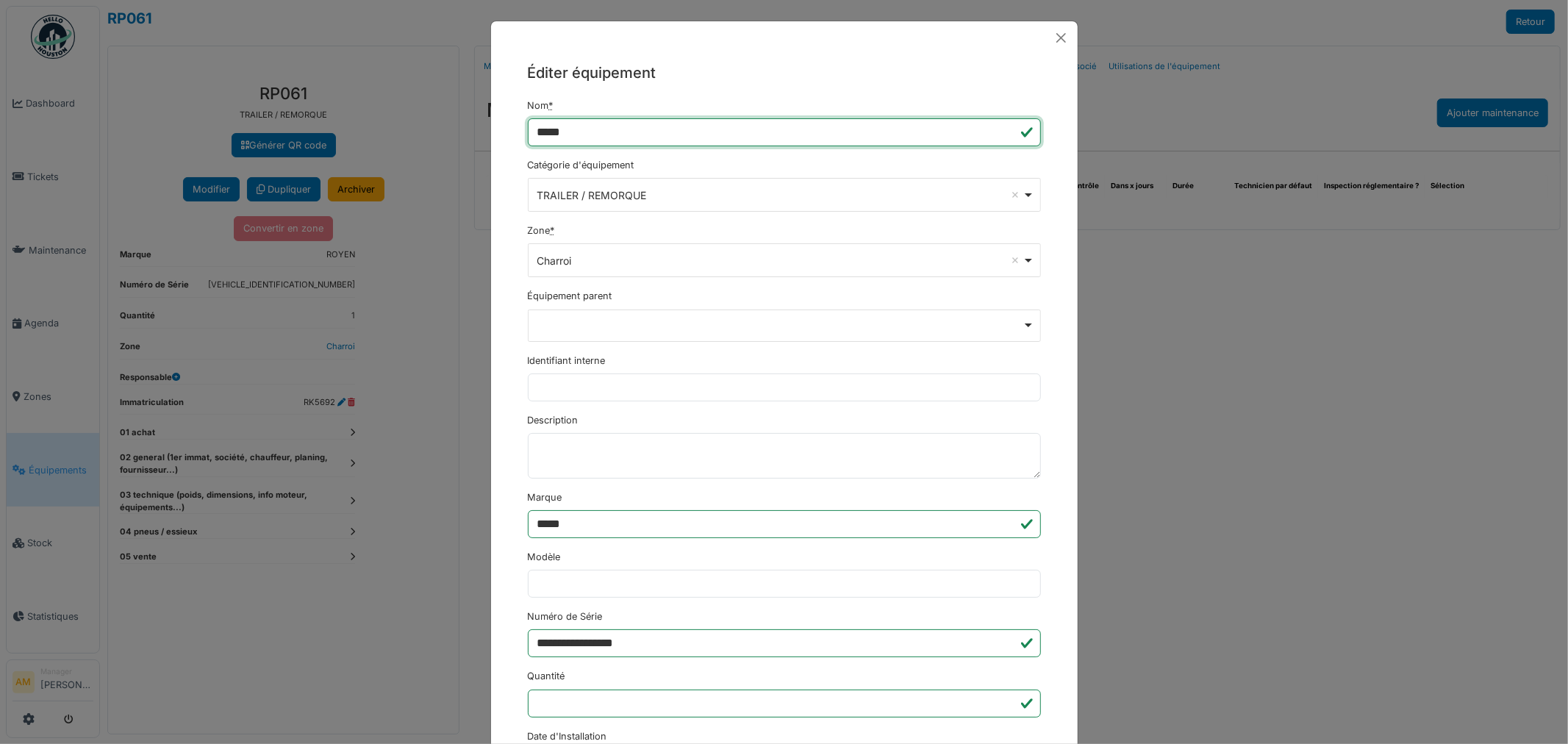
click at [615, 133] on input "*****" at bounding box center [784, 132] width 513 height 28
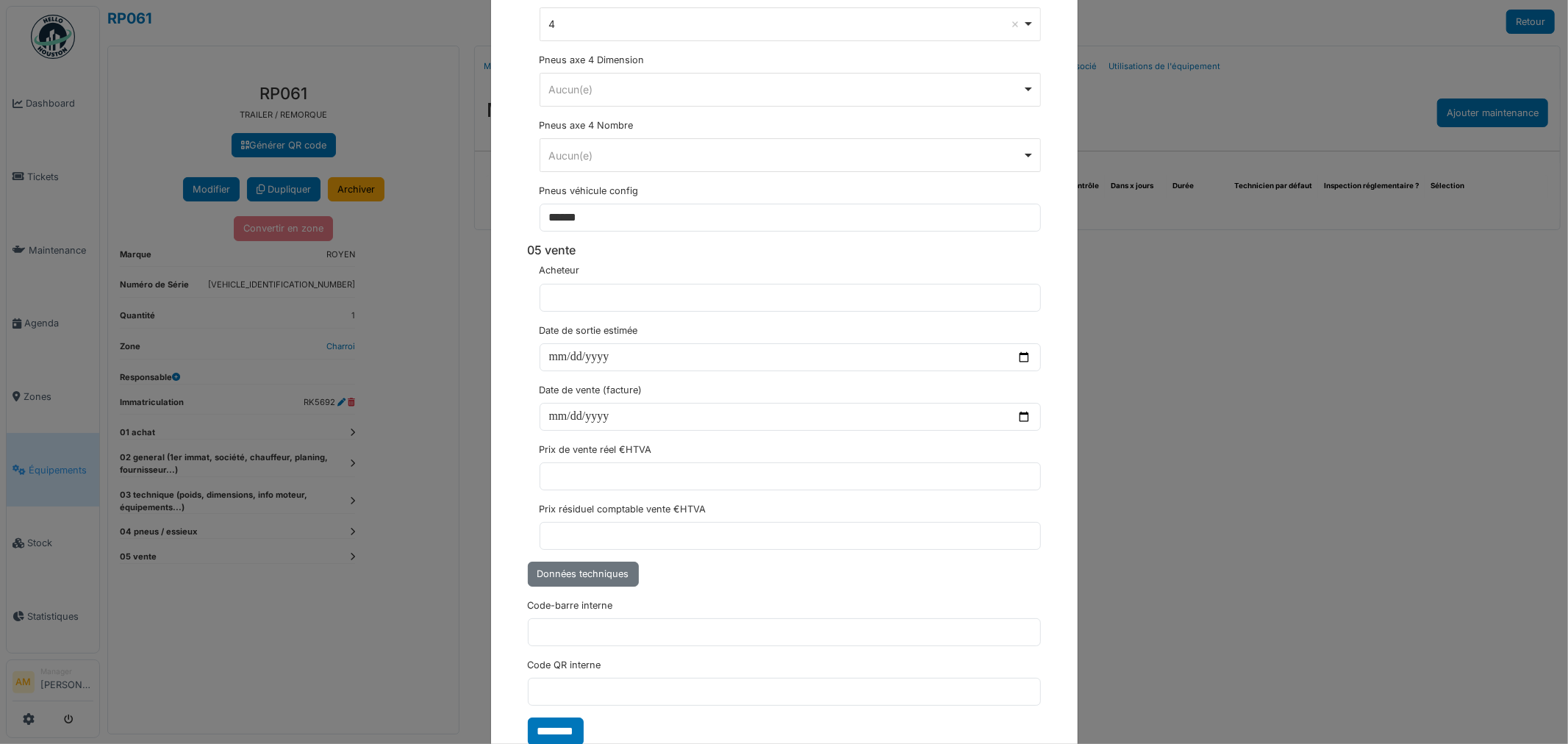
scroll to position [4302, 0]
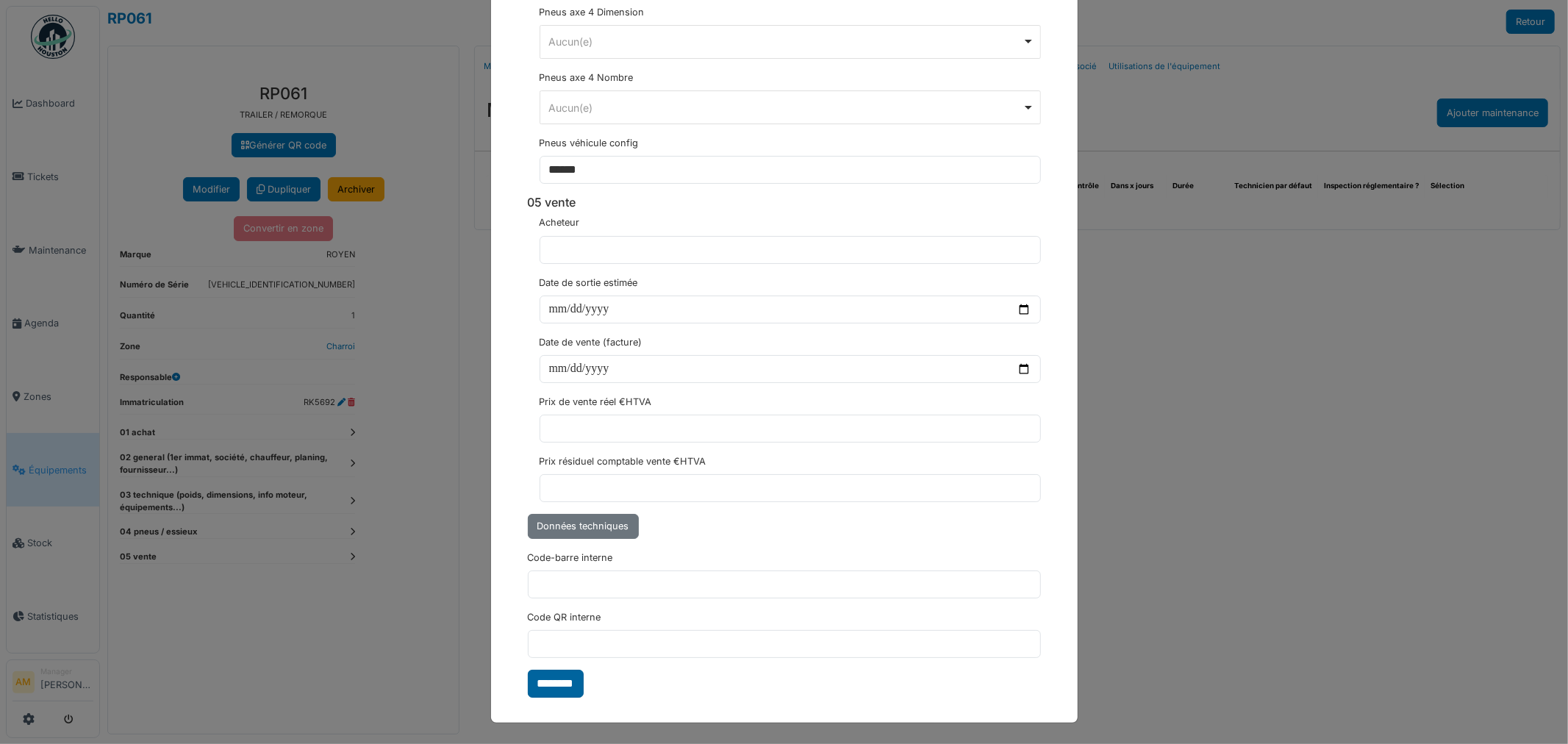
type input "*********"
click at [544, 687] on input "********" at bounding box center [555, 684] width 56 height 28
click at [1306, 571] on div "**********" at bounding box center [784, 372] width 1568 height 744
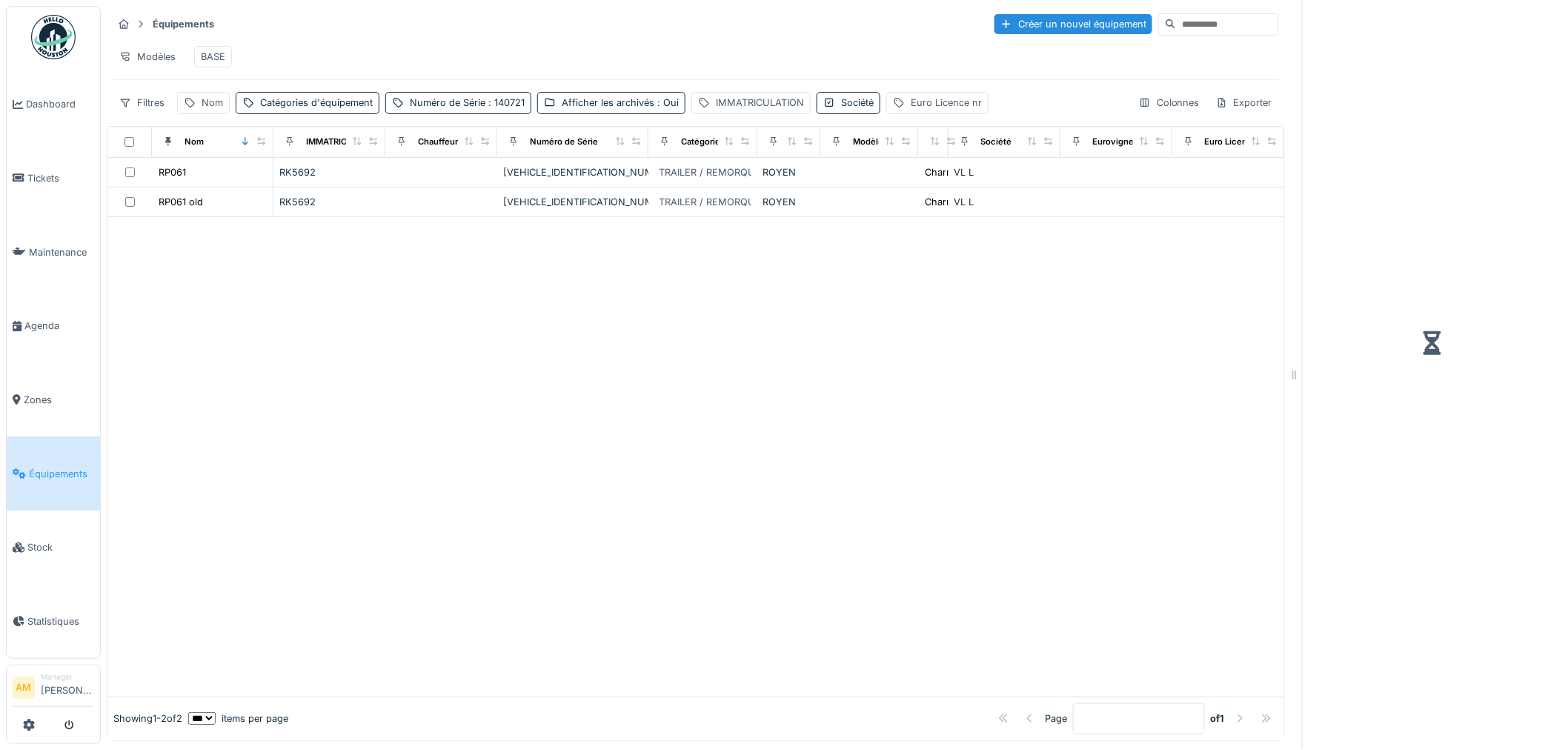
click at [186, 179] on div "RP061" at bounding box center [172, 172] width 28 height 14
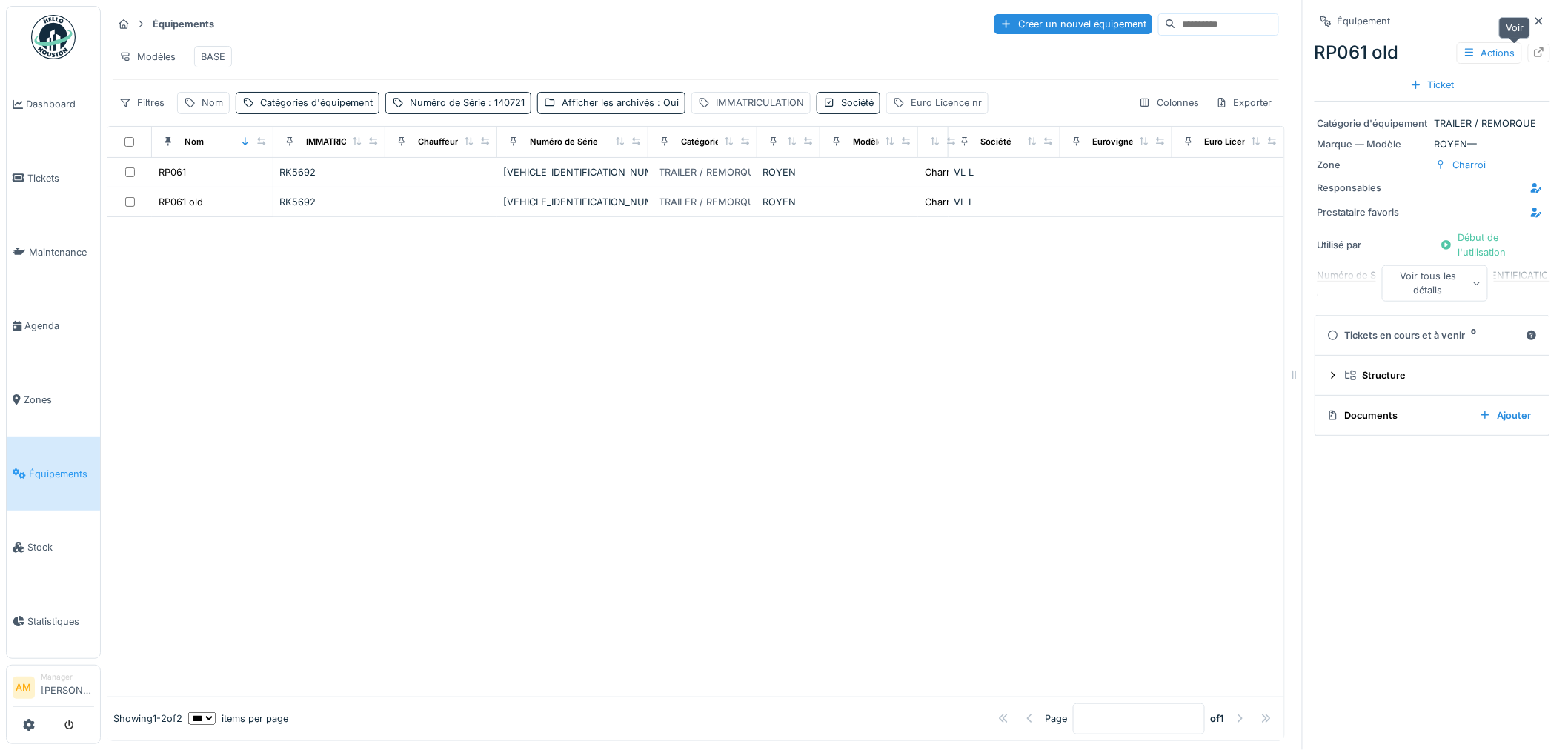
click at [1533, 54] on icon at bounding box center [1539, 53] width 12 height 10
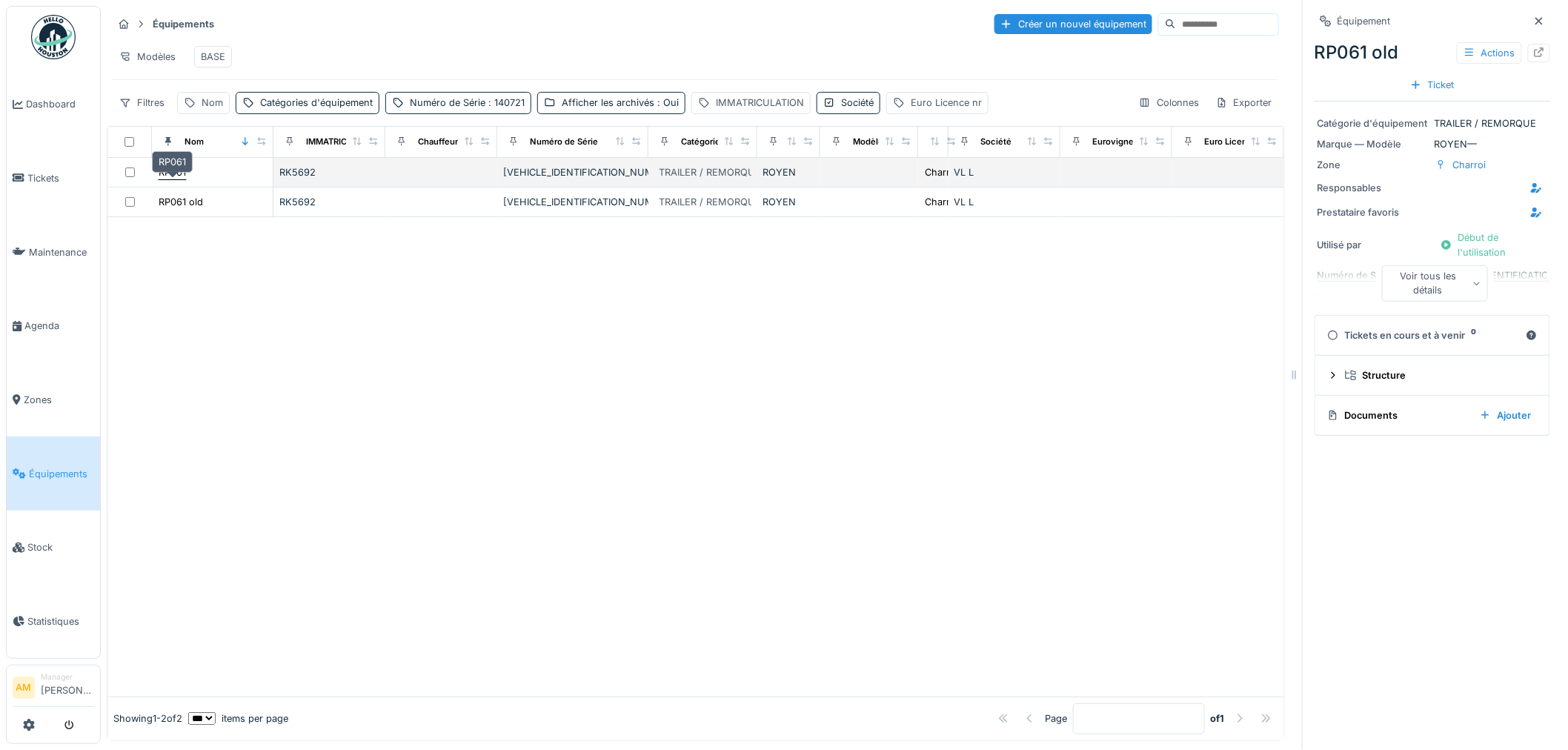
click at [179, 179] on div "RP061" at bounding box center [172, 172] width 28 height 14
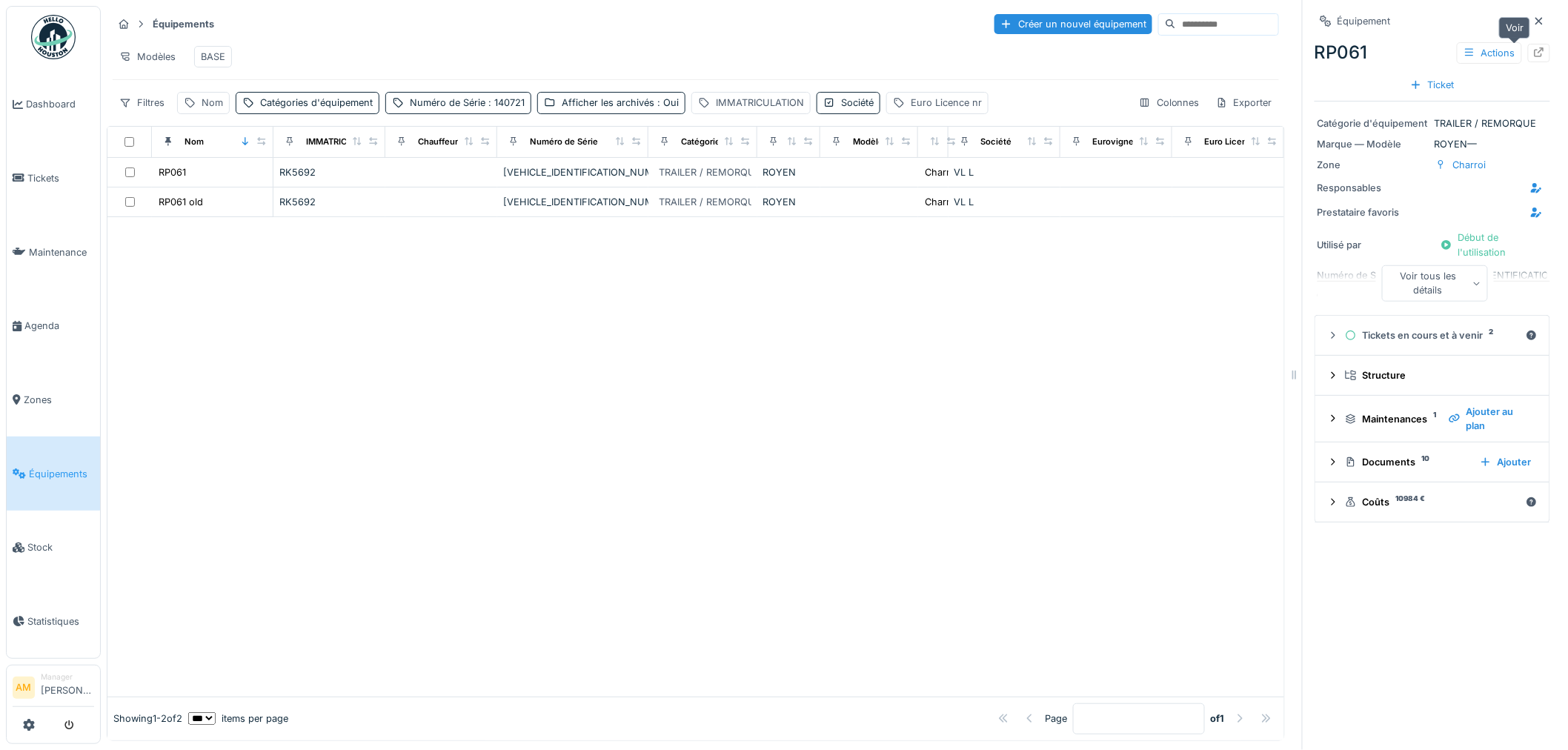
click at [1534, 54] on icon at bounding box center [1539, 53] width 10 height 10
click at [313, 510] on div at bounding box center [695, 457] width 1177 height 480
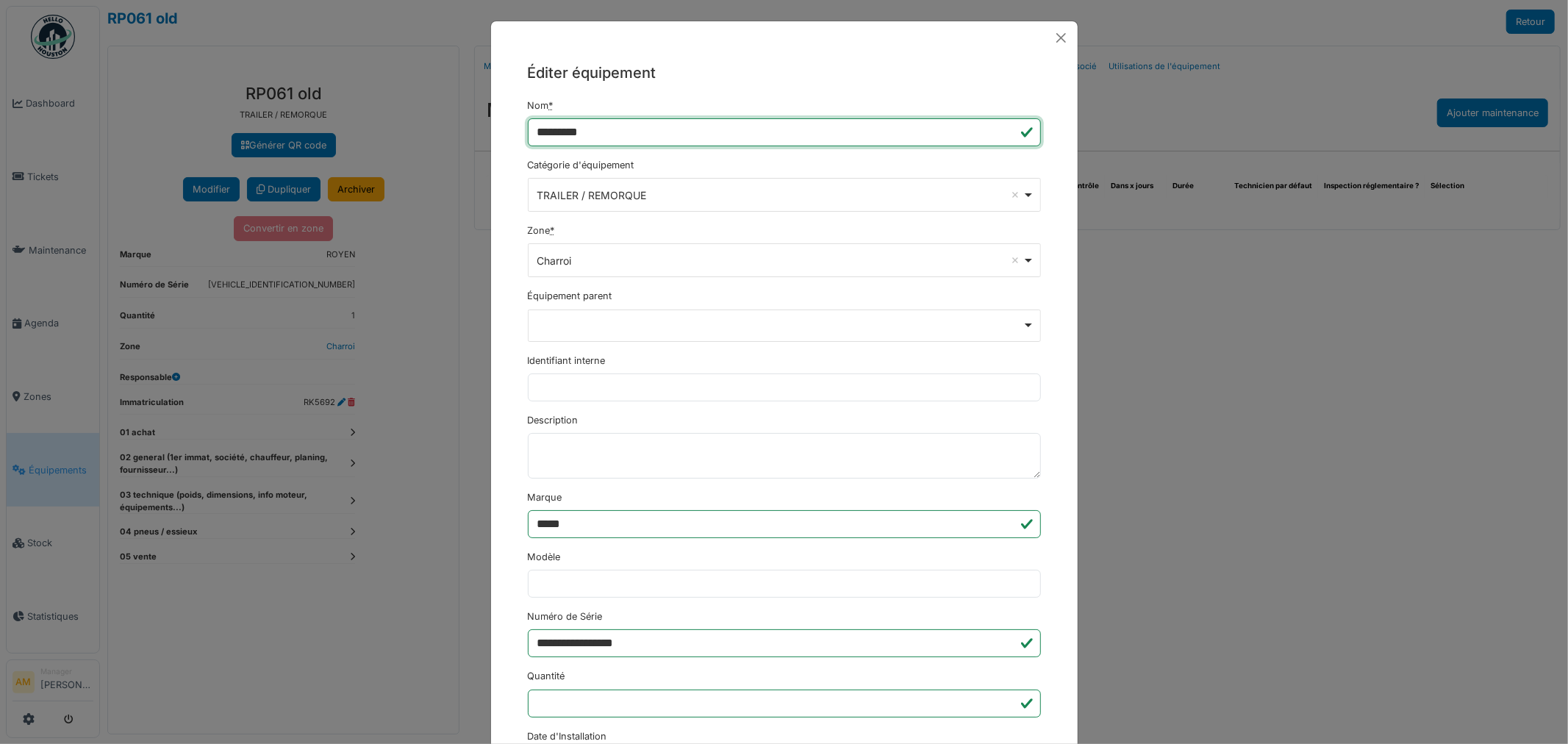
drag, startPoint x: 592, startPoint y: 134, endPoint x: 379, endPoint y: 115, distance: 213.8
click at [406, 120] on div "**********" at bounding box center [784, 372] width 1568 height 744
click at [1052, 30] on button "Close" at bounding box center [1061, 38] width 22 height 22
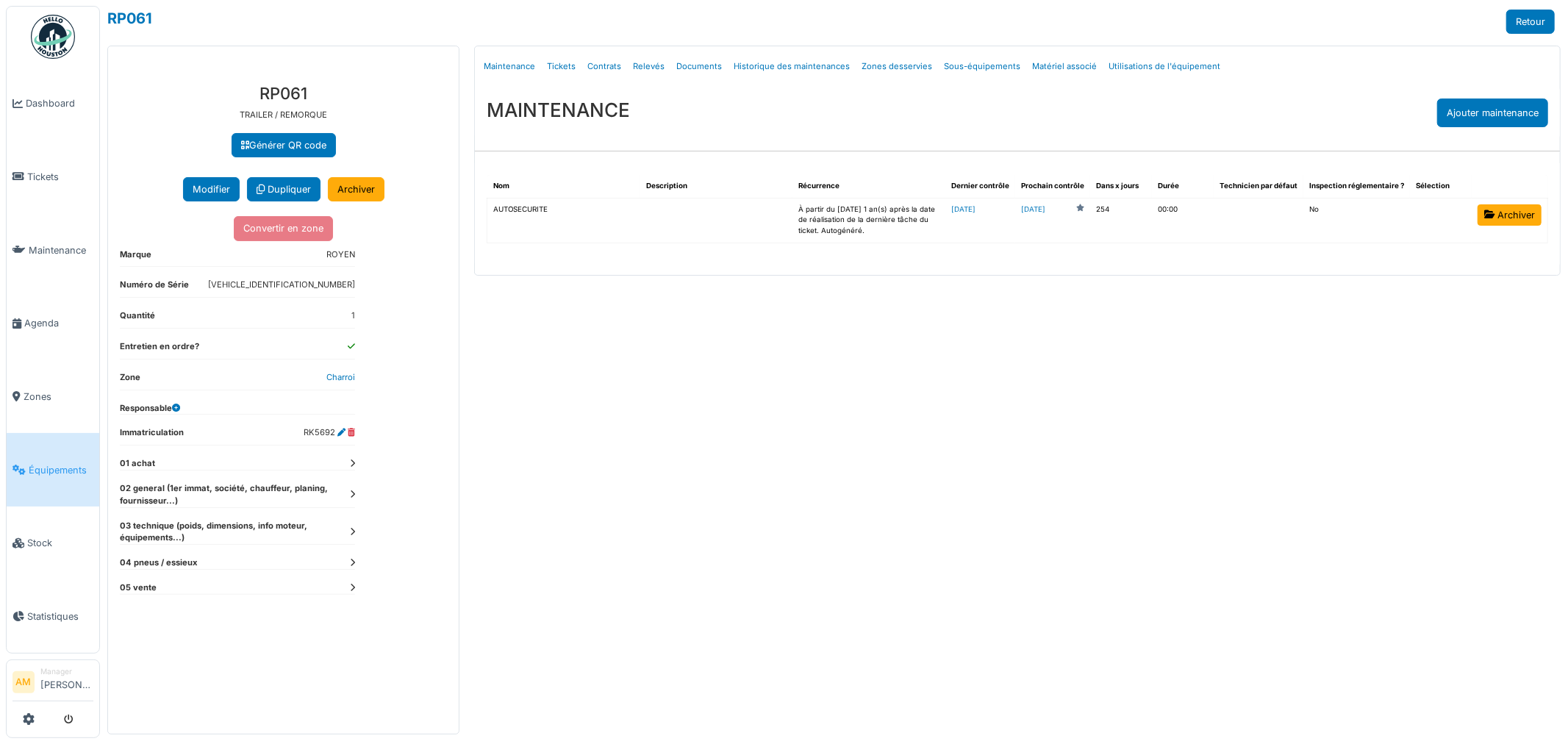
click at [208, 192] on button "Modifier" at bounding box center [211, 189] width 57 height 25
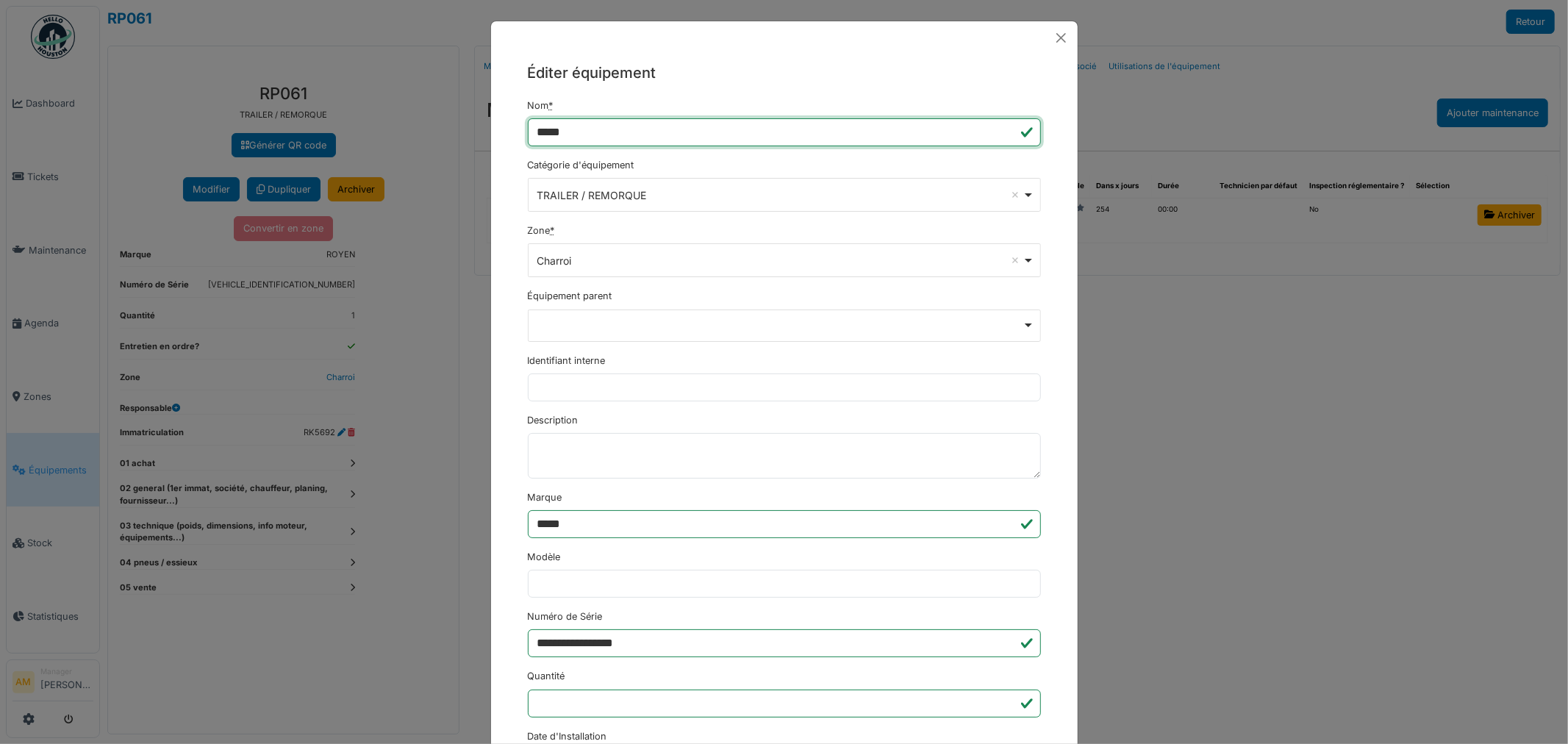
drag, startPoint x: 598, startPoint y: 128, endPoint x: 542, endPoint y: 135, distance: 56.4
click at [542, 135] on input "*****" at bounding box center [784, 132] width 513 height 28
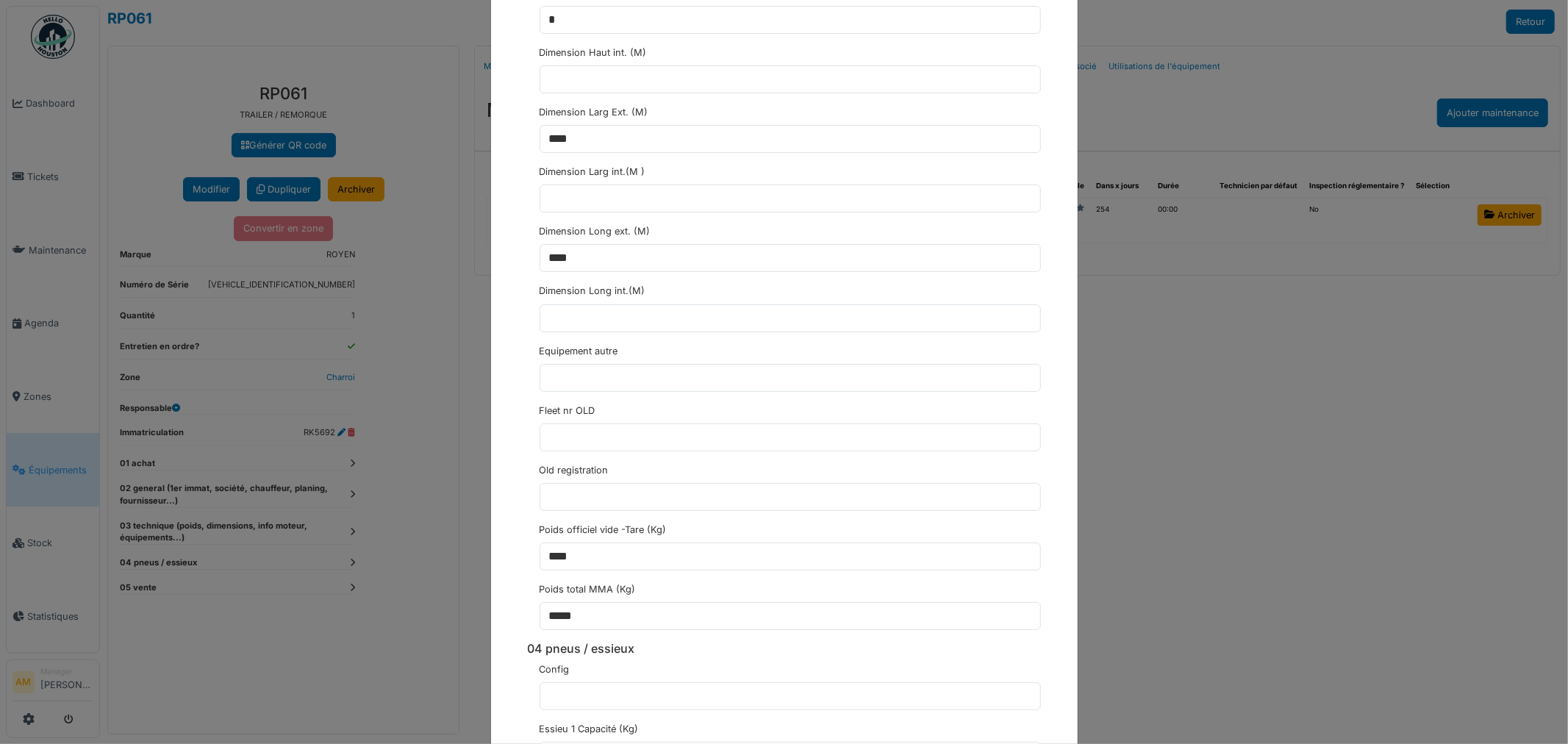
scroll to position [2750, 0]
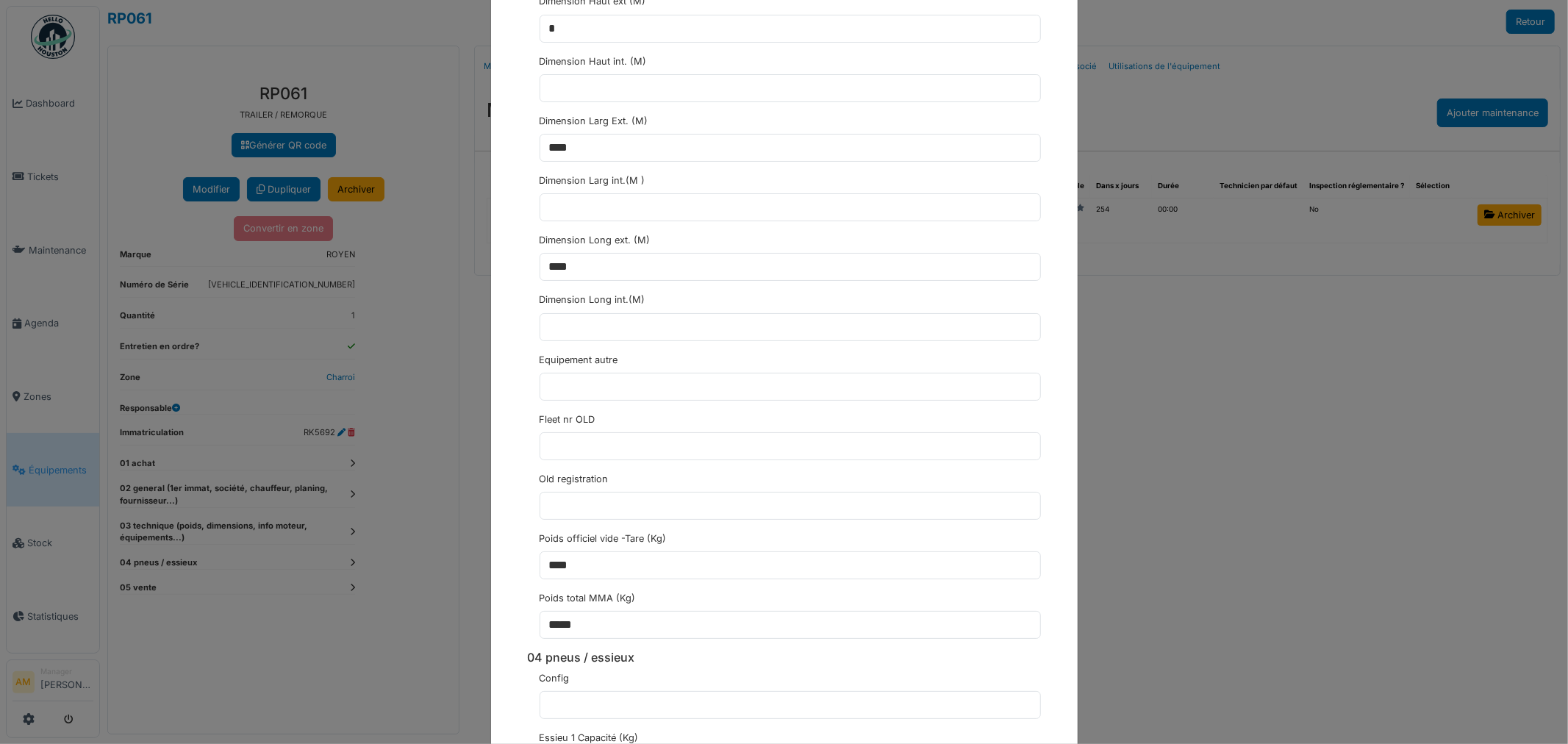
type input "*****"
click at [566, 512] on input "text" at bounding box center [790, 506] width 501 height 28
click at [576, 459] on input "text" at bounding box center [790, 446] width 501 height 28
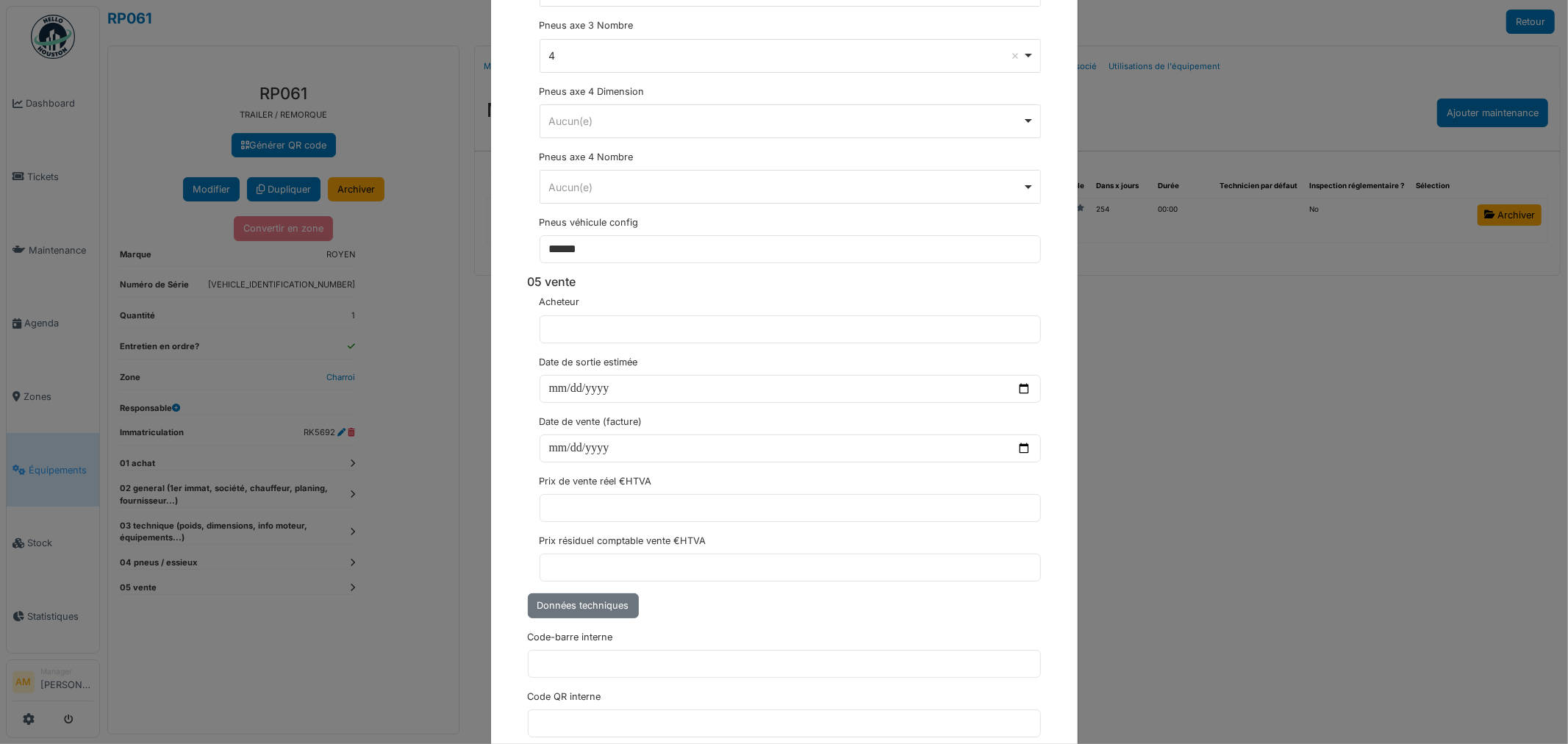
scroll to position [4302, 0]
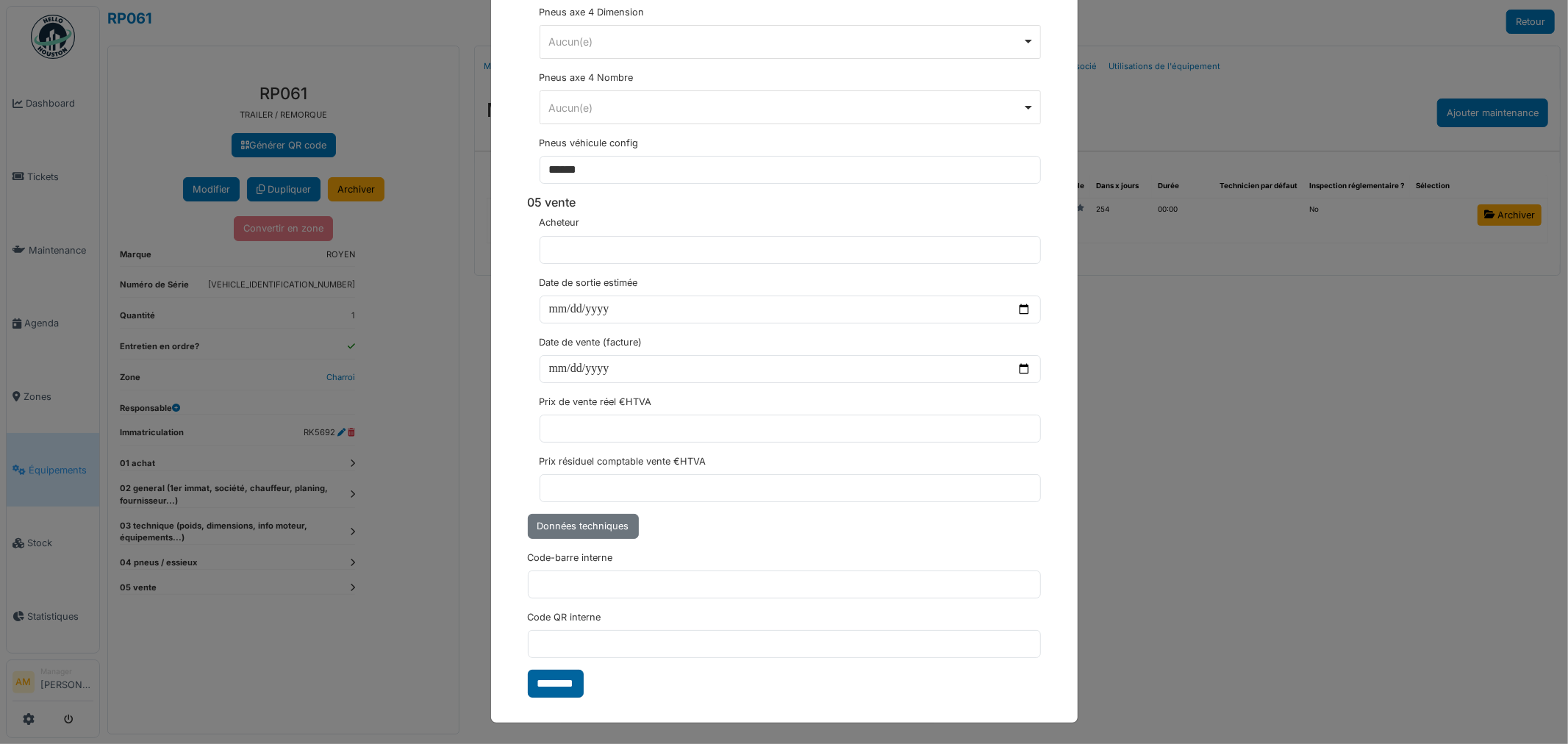
type input "*****"
click at [561, 688] on input "********" at bounding box center [555, 684] width 56 height 28
click at [1319, 442] on div "**********" at bounding box center [784, 372] width 1568 height 744
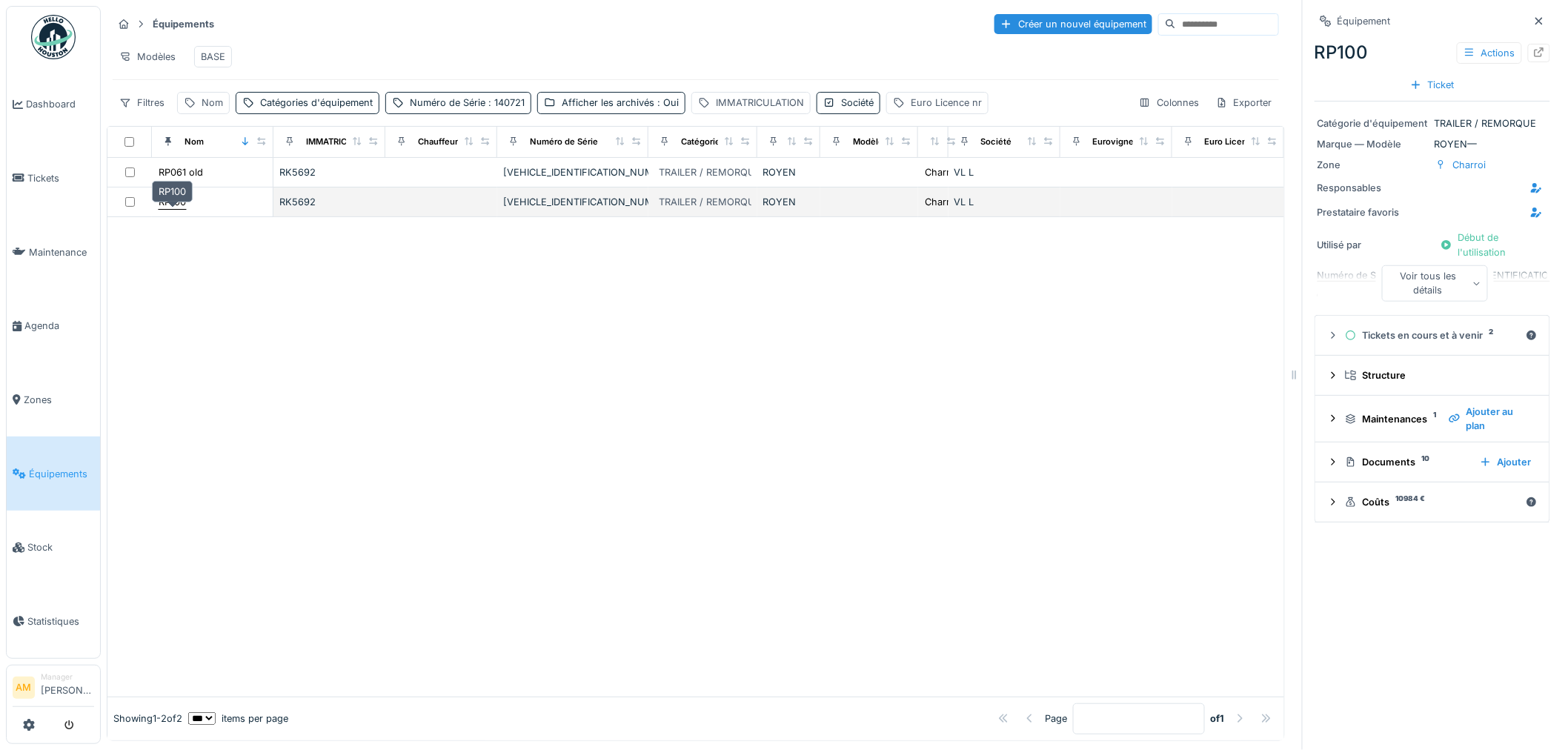
click at [172, 209] on div "RP100" at bounding box center [172, 202] width 28 height 14
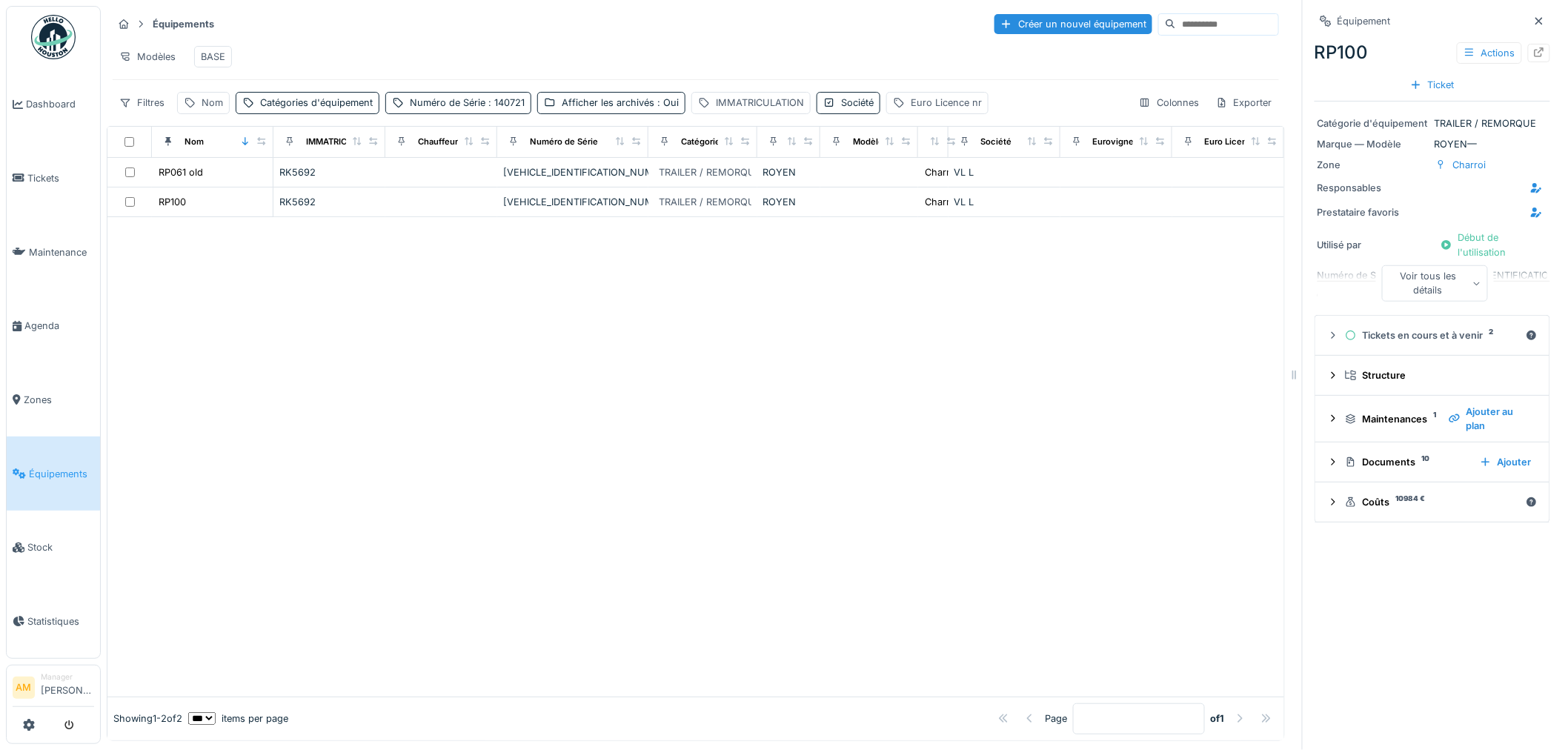
click at [1425, 287] on div "Voir tous les détails" at bounding box center [1435, 283] width 106 height 36
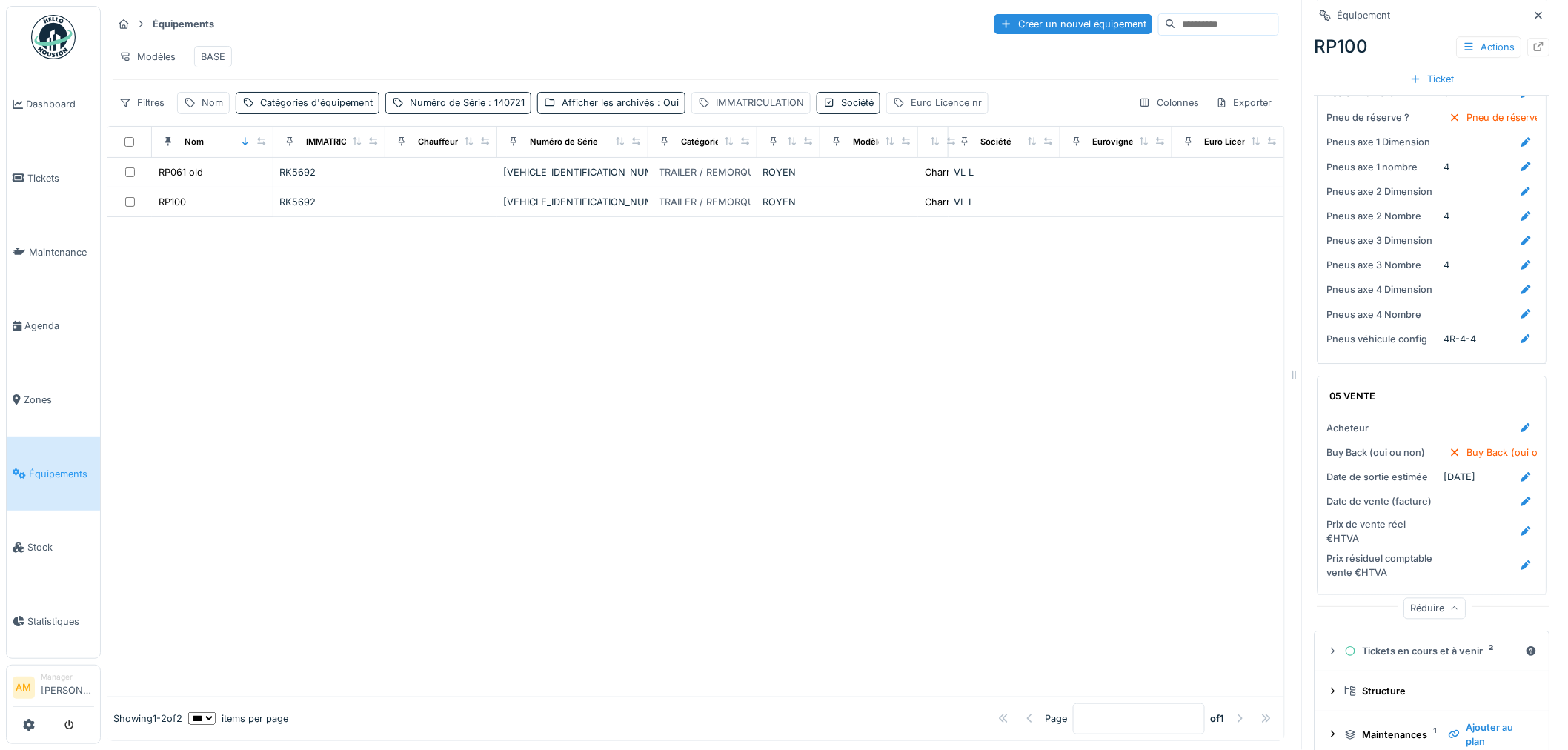
scroll to position [2012, 0]
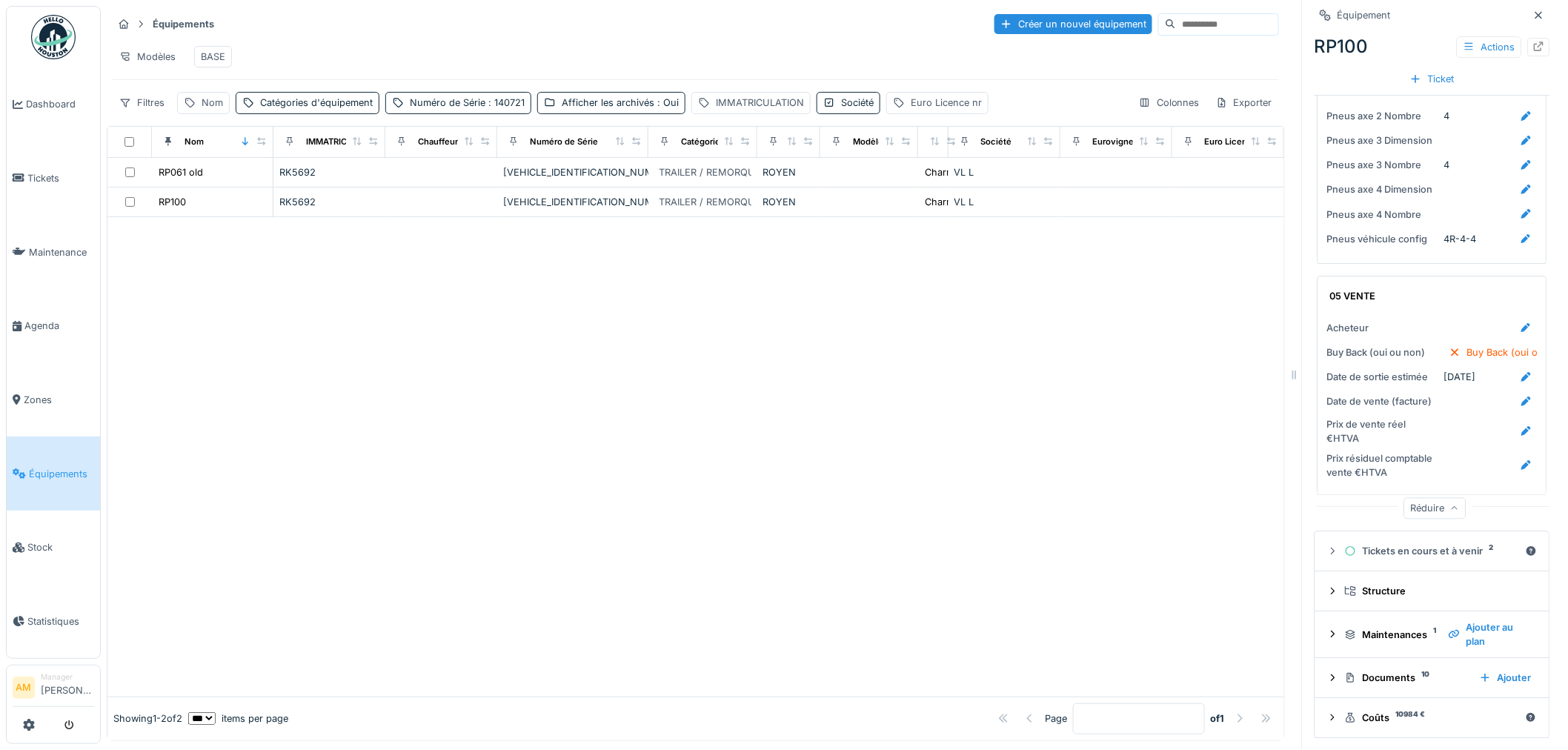
click at [575, 480] on div at bounding box center [695, 457] width 1177 height 480
drag, startPoint x: 450, startPoint y: 387, endPoint x: 341, endPoint y: 166, distance: 246.4
click at [447, 378] on div at bounding box center [695, 457] width 1177 height 480
click at [232, 113] on div "Filtres Nom Catégories d'équipement Numéro de Série : 140721 Afficher les archi…" at bounding box center [551, 103] width 876 height 22
click at [208, 110] on div "Nom" at bounding box center [212, 103] width 22 height 14
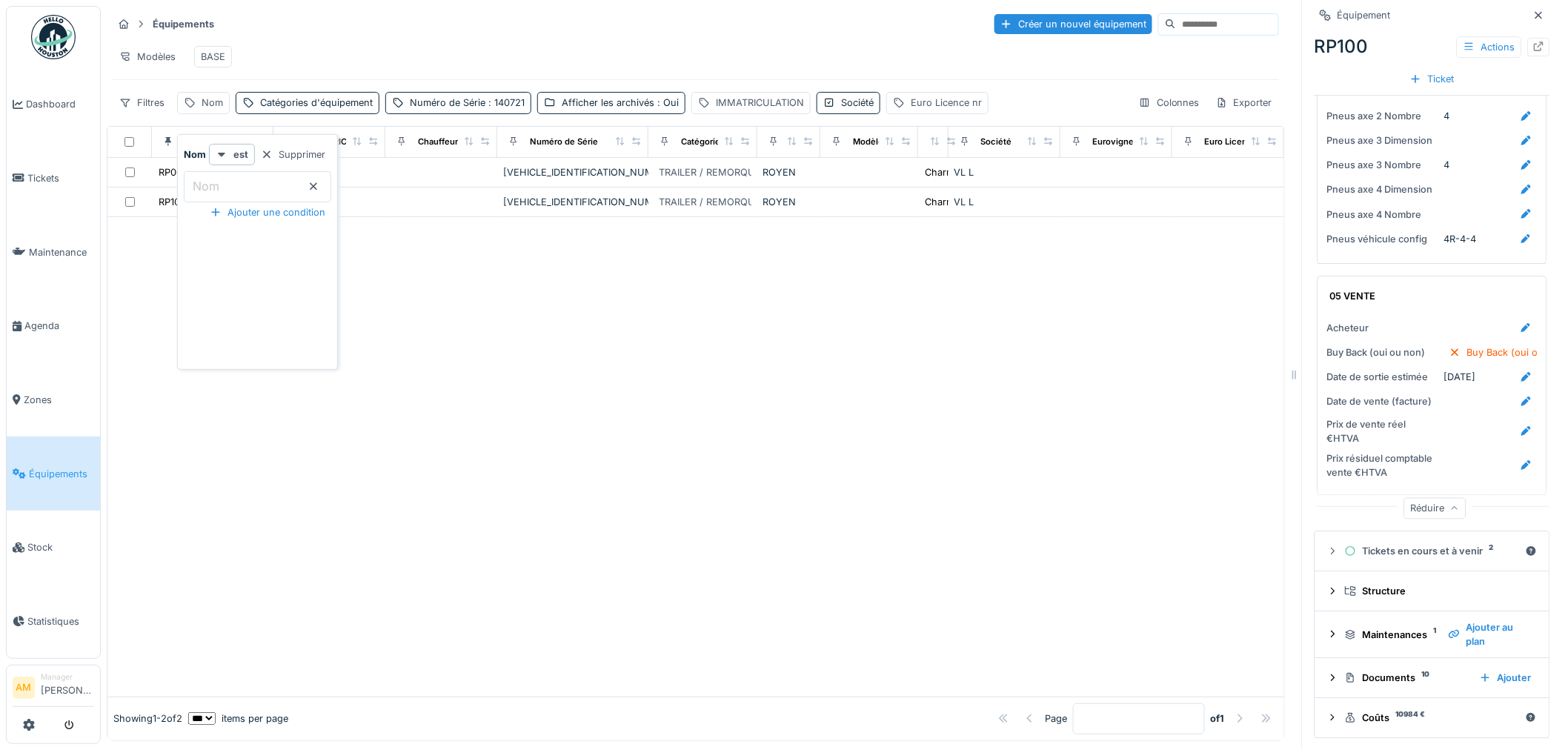
click at [212, 188] on label "Nom" at bounding box center [206, 186] width 33 height 18
click at [212, 188] on input "Nom" at bounding box center [258, 186] width 148 height 31
type input "*****"
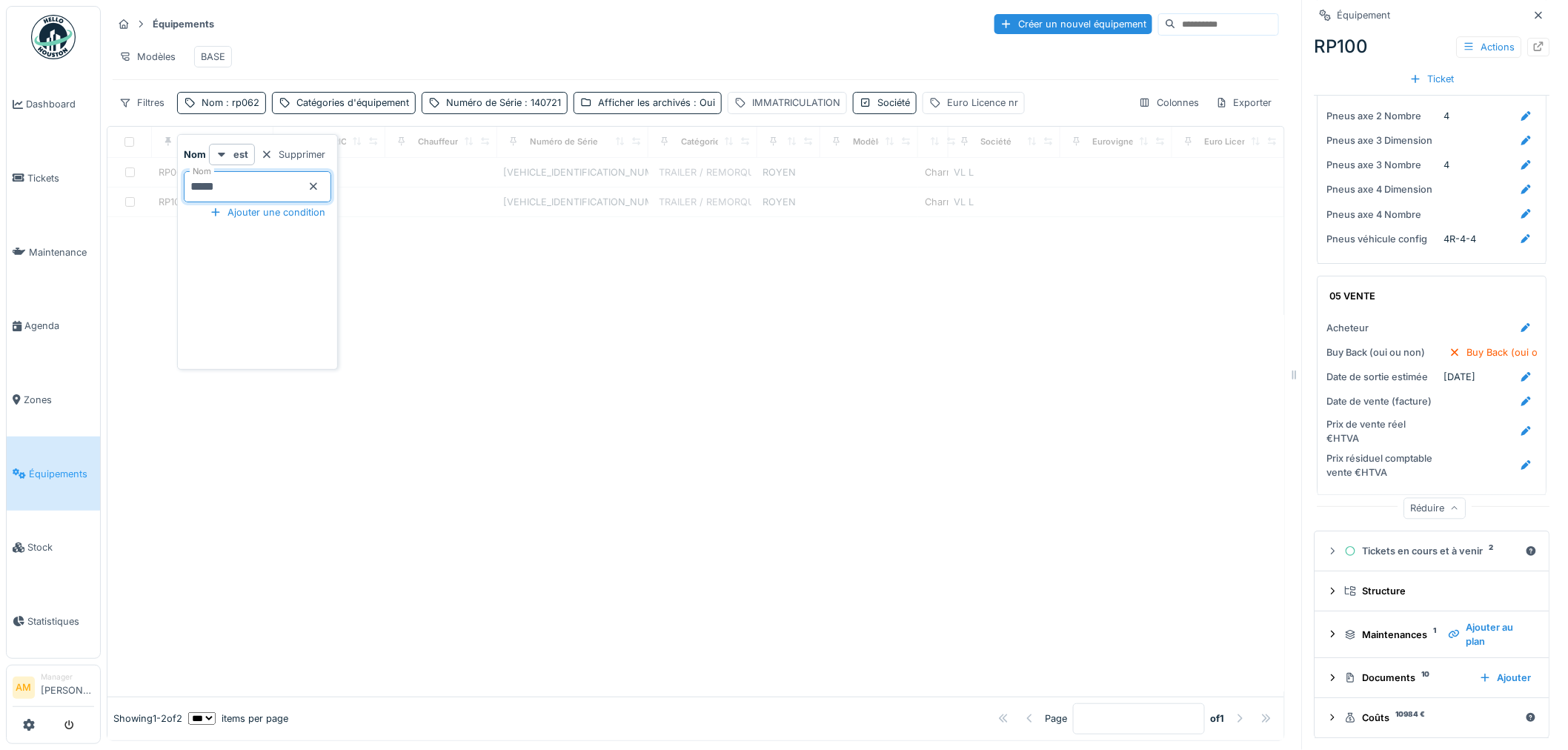
click at [634, 360] on div at bounding box center [695, 457] width 1177 height 480
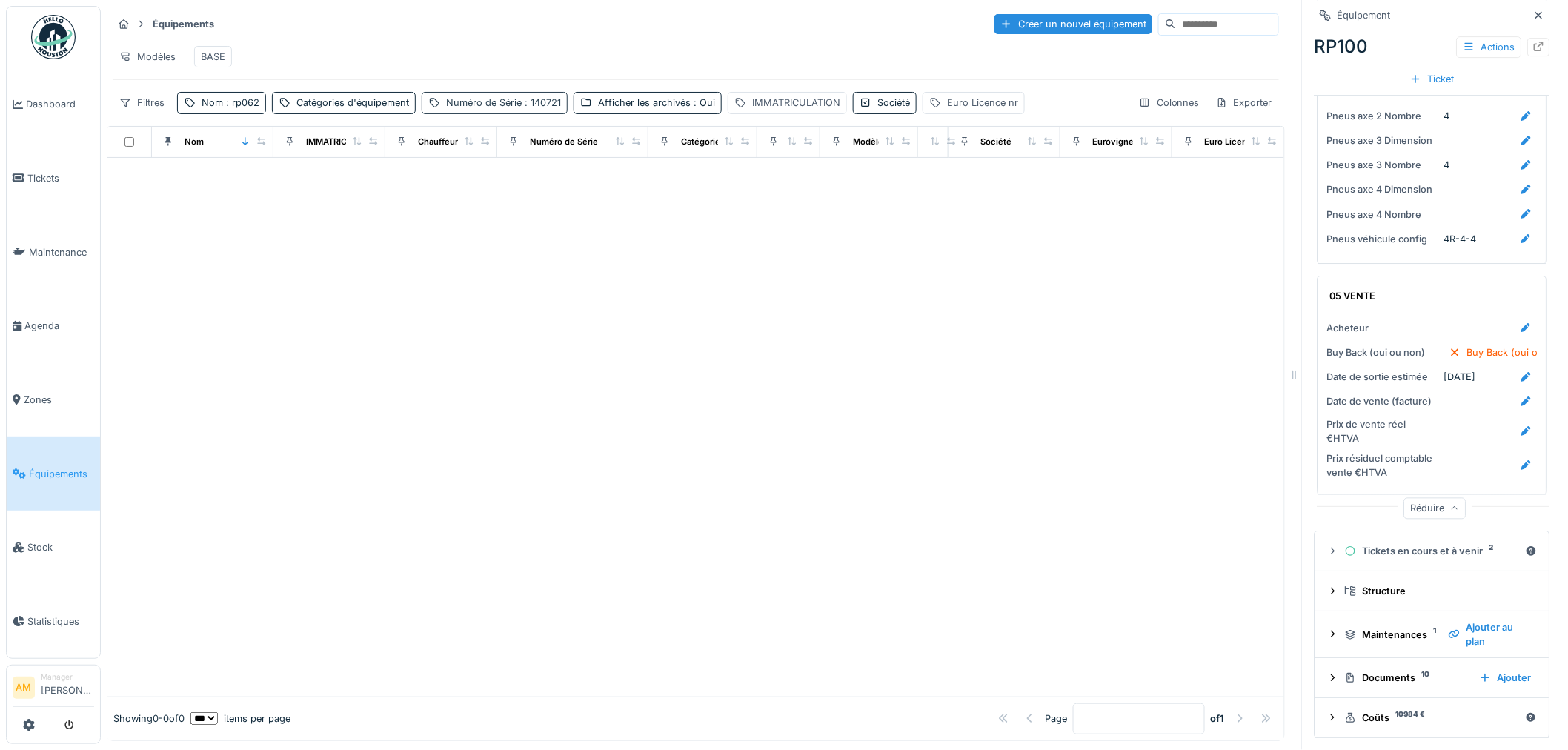
click at [523, 108] on span ": 140721" at bounding box center [542, 102] width 40 height 11
click at [378, 186] on body "Dashboard Tickets Maintenance [GEOGRAPHIC_DATA] Zones Équipements Stock Statist…" at bounding box center [784, 375] width 1568 height 750
drag, startPoint x: 953, startPoint y: 382, endPoint x: 950, endPoint y: 374, distance: 8.5
click at [953, 383] on div at bounding box center [695, 427] width 1177 height 539
click at [246, 108] on span ": rp062" at bounding box center [241, 102] width 37 height 11
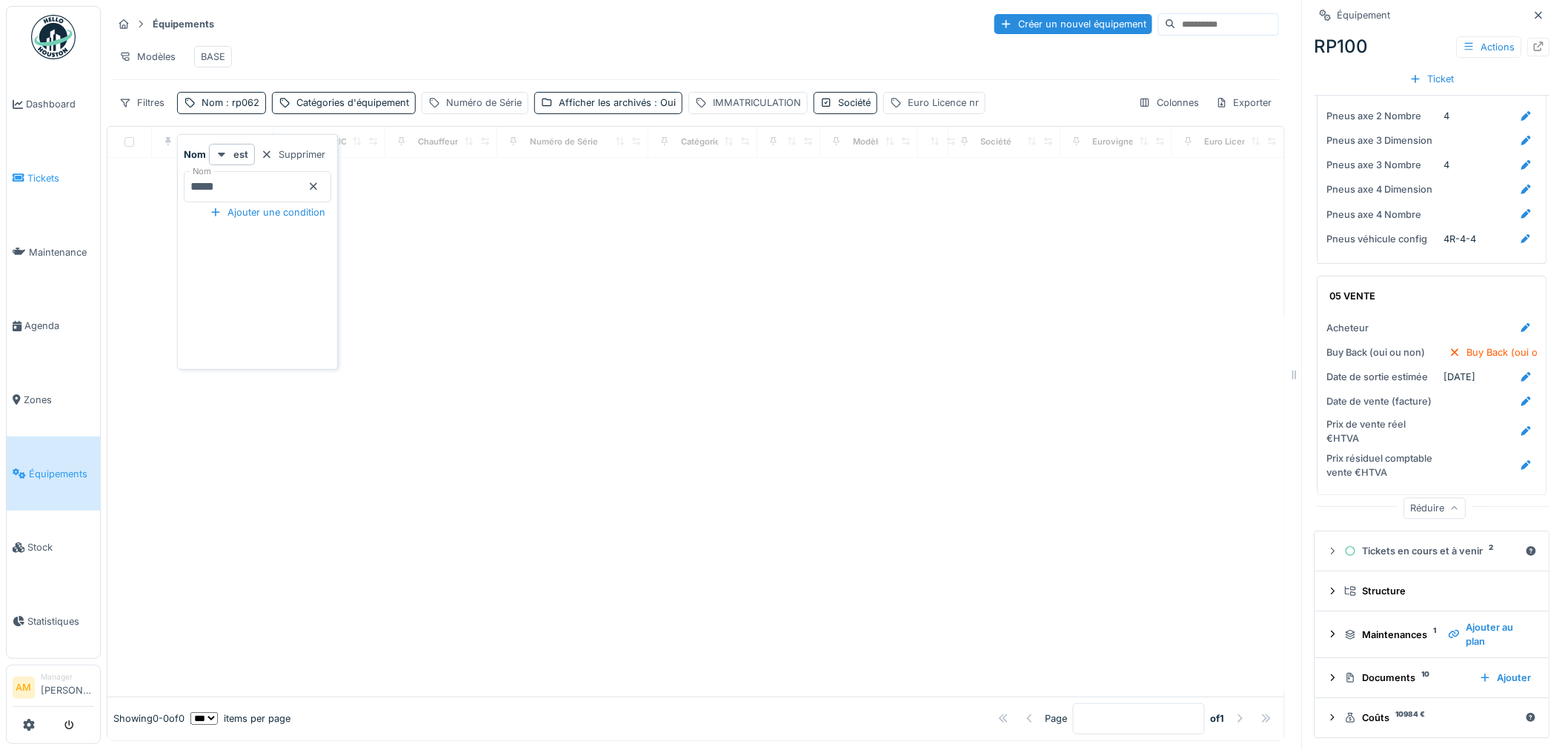
drag, startPoint x: 210, startPoint y: 188, endPoint x: 95, endPoint y: 188, distance: 115.0
click at [136, 190] on body "Dashboard Tickets Maintenance Agenda Zones Équipements Stock Statistiques AM Ma…" at bounding box center [784, 375] width 1568 height 750
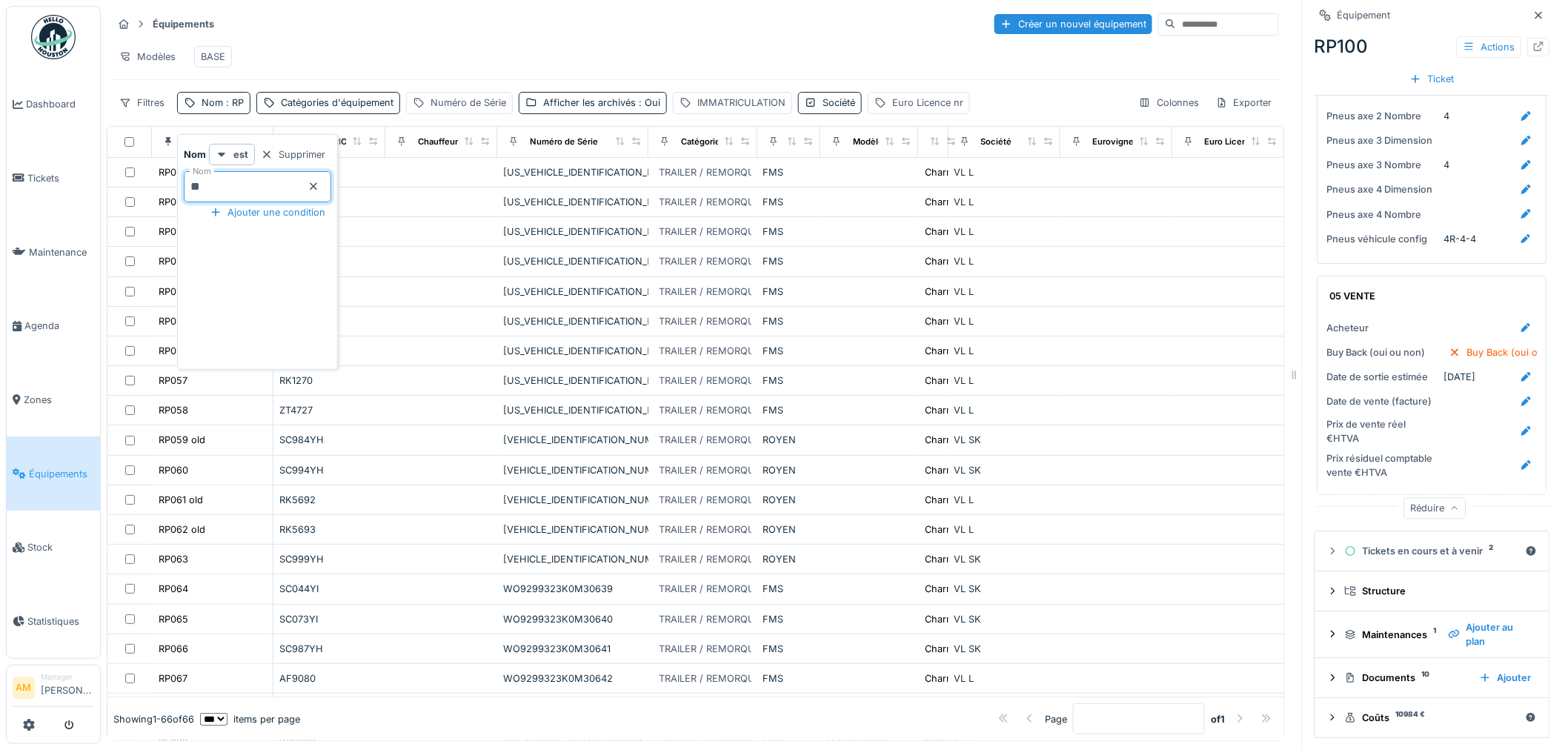
click at [239, 176] on input "**" at bounding box center [258, 186] width 148 height 31
type input "*****"
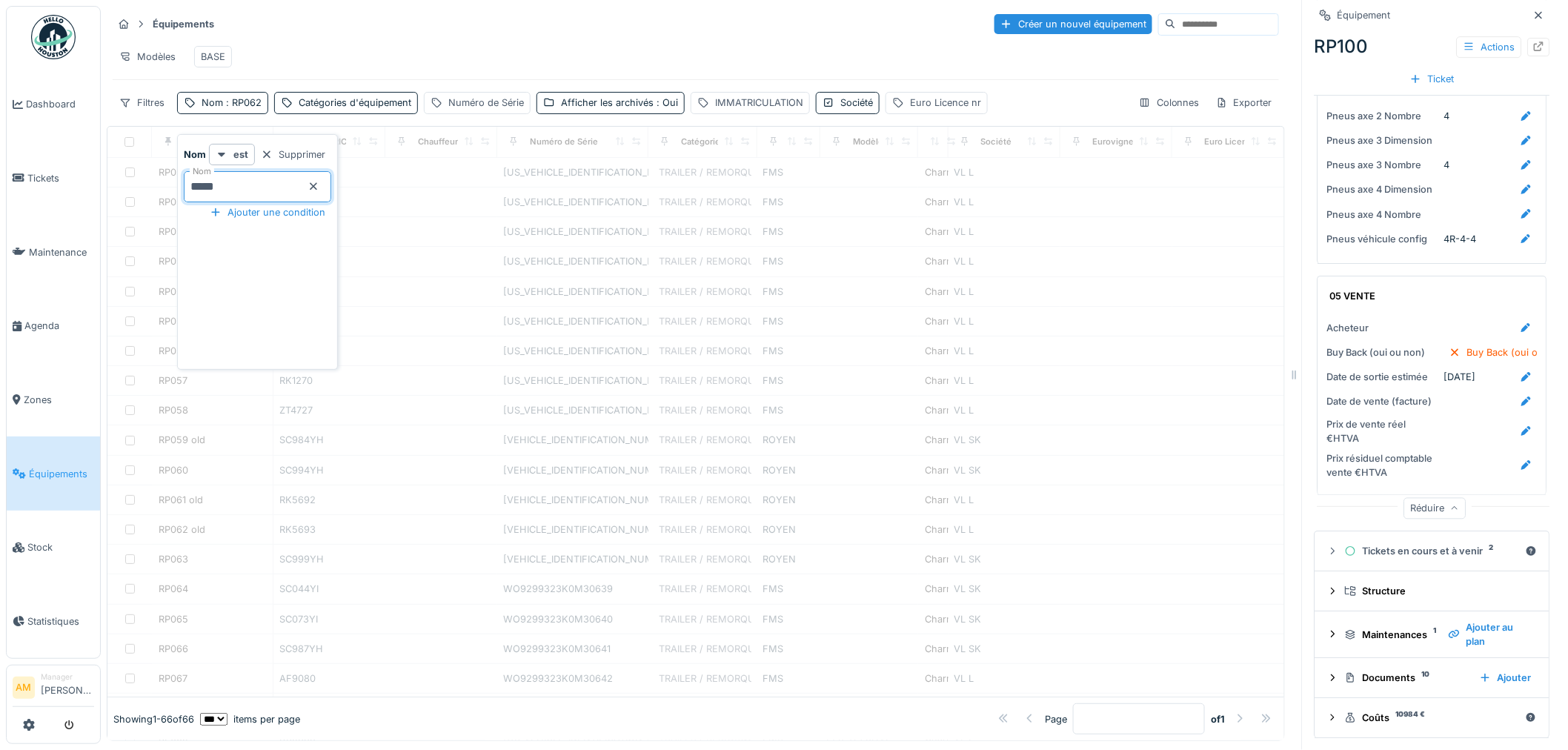
click at [424, 63] on div "Modèles BASE" at bounding box center [696, 56] width 1167 height 34
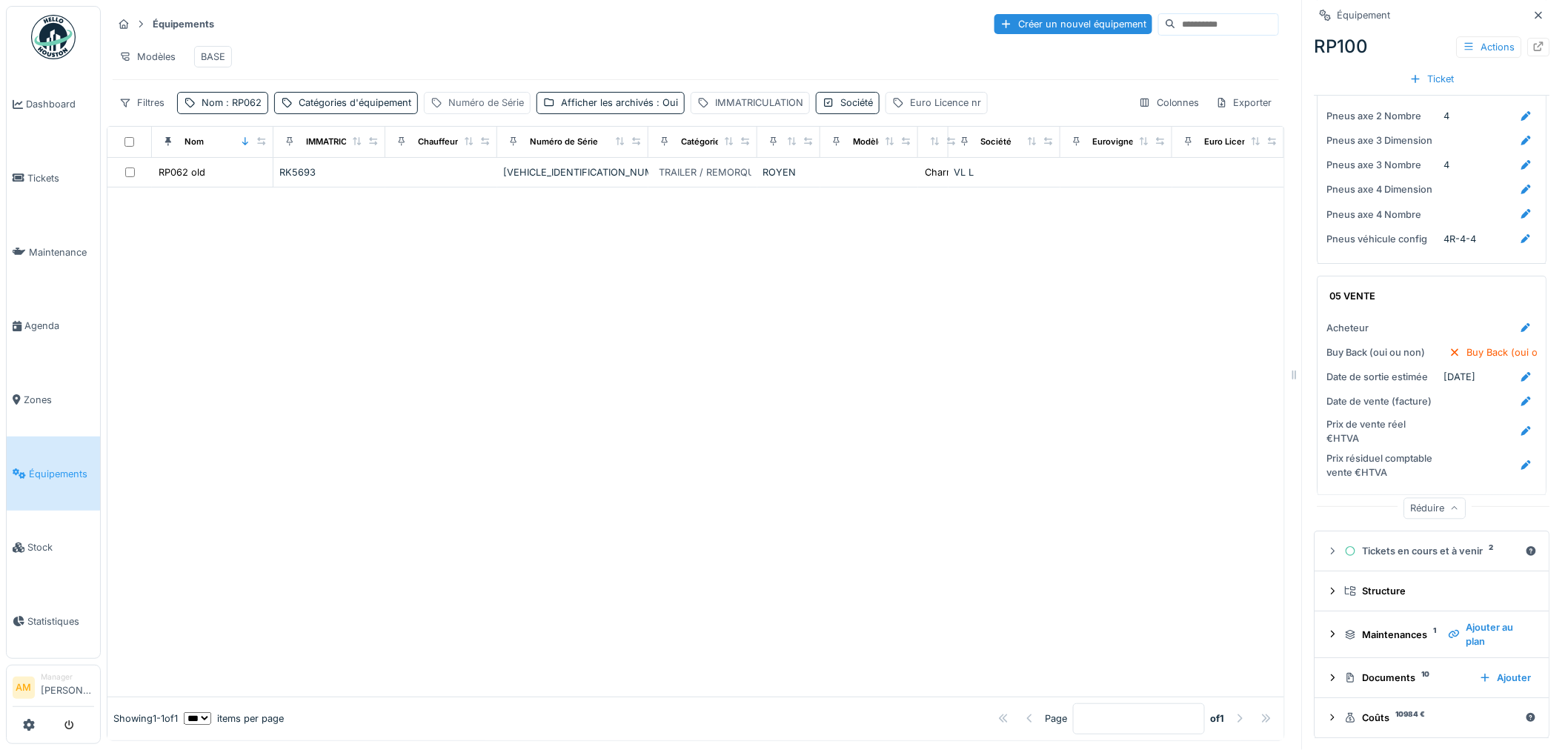
click at [484, 110] on div "Numéro de Série" at bounding box center [486, 103] width 75 height 14
click at [512, 182] on label "Numéro de Série" at bounding box center [486, 186] width 100 height 18
click at [512, 182] on Série_IzMjA "Numéro de Série" at bounding box center [532, 186] width 203 height 31
click at [756, 228] on div at bounding box center [695, 442] width 1177 height 509
click at [465, 110] on div "Numéro de Série" at bounding box center [486, 103] width 75 height 14
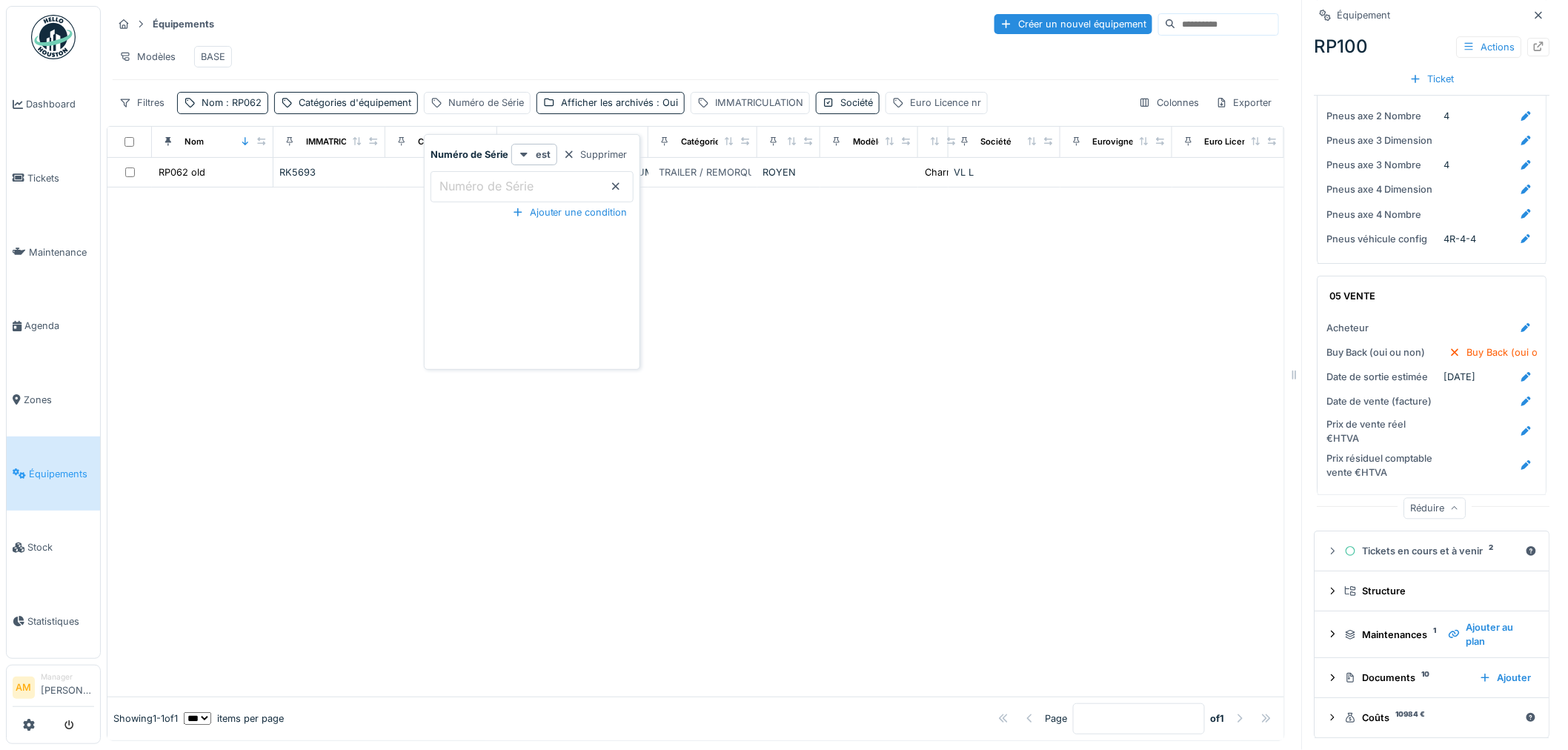
click at [484, 188] on label "Numéro de Série" at bounding box center [486, 186] width 100 height 18
click at [484, 188] on Série_ExOTU "Numéro de Série" at bounding box center [532, 186] width 203 height 31
type Série_ExOTU "******"
click at [905, 338] on div at bounding box center [695, 442] width 1177 height 509
drag, startPoint x: 526, startPoint y: 284, endPoint x: 225, endPoint y: 124, distance: 340.9
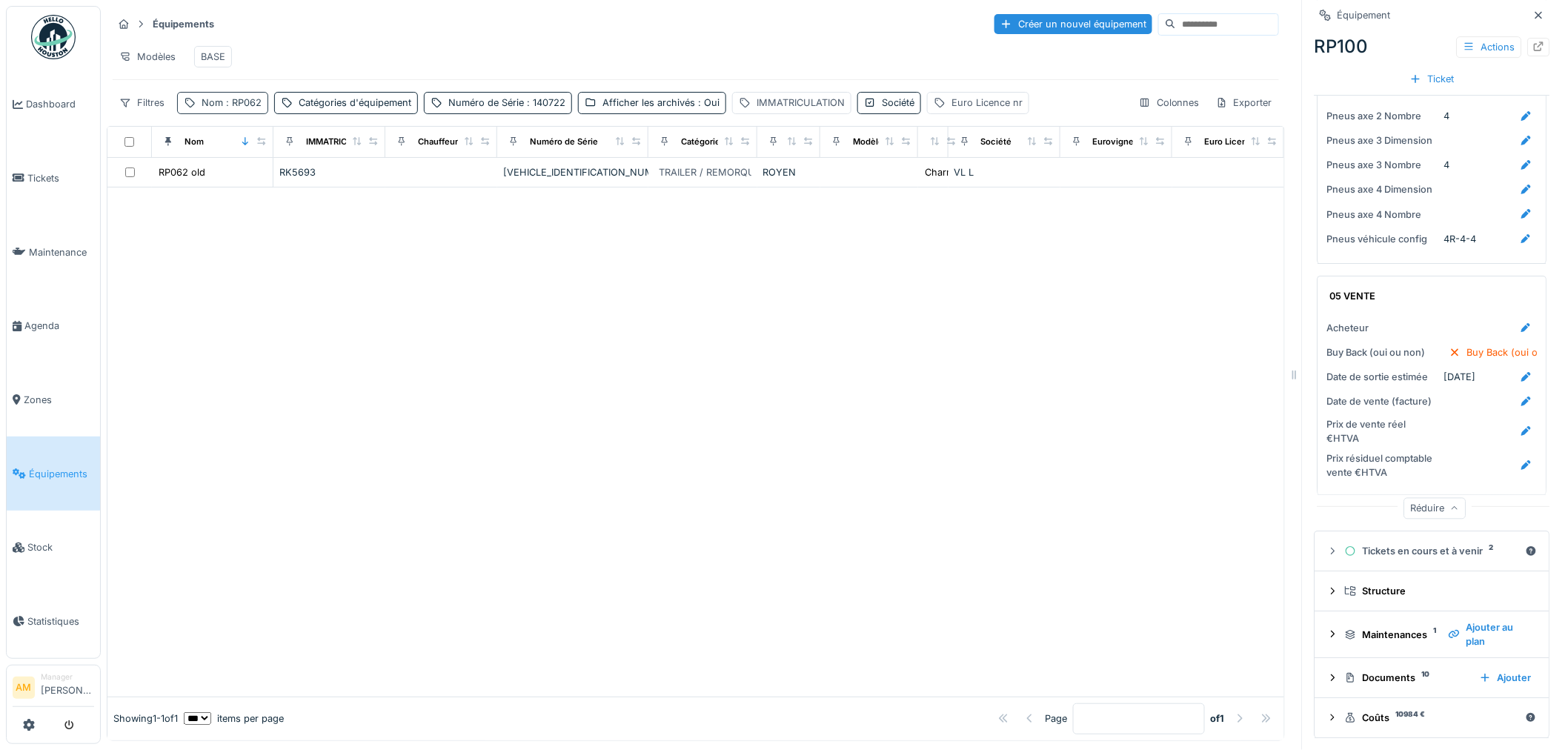
click at [231, 110] on div "Nom : RP062" at bounding box center [231, 103] width 60 height 14
drag, startPoint x: 206, startPoint y: 189, endPoint x: 25, endPoint y: 190, distance: 181.0
click at [25, 190] on body "Dashboard Tickets Maintenance [GEOGRAPHIC_DATA] Zones Équipements Stock Statist…" at bounding box center [784, 375] width 1568 height 750
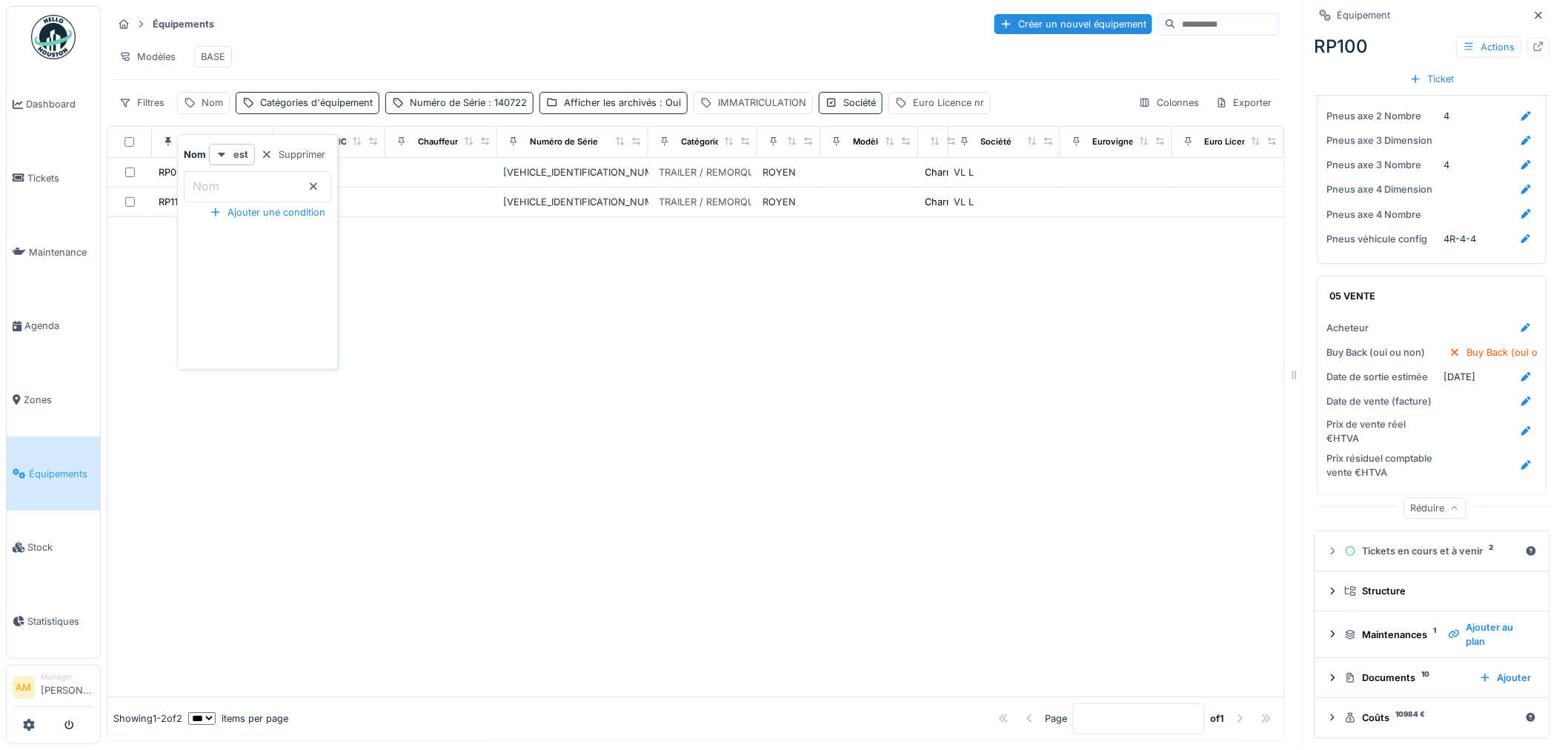
click at [584, 393] on div at bounding box center [695, 457] width 1177 height 480
click at [217, 110] on div "Nom" at bounding box center [212, 103] width 22 height 14
click at [232, 186] on input "Nom" at bounding box center [258, 186] width 148 height 31
type input "*****"
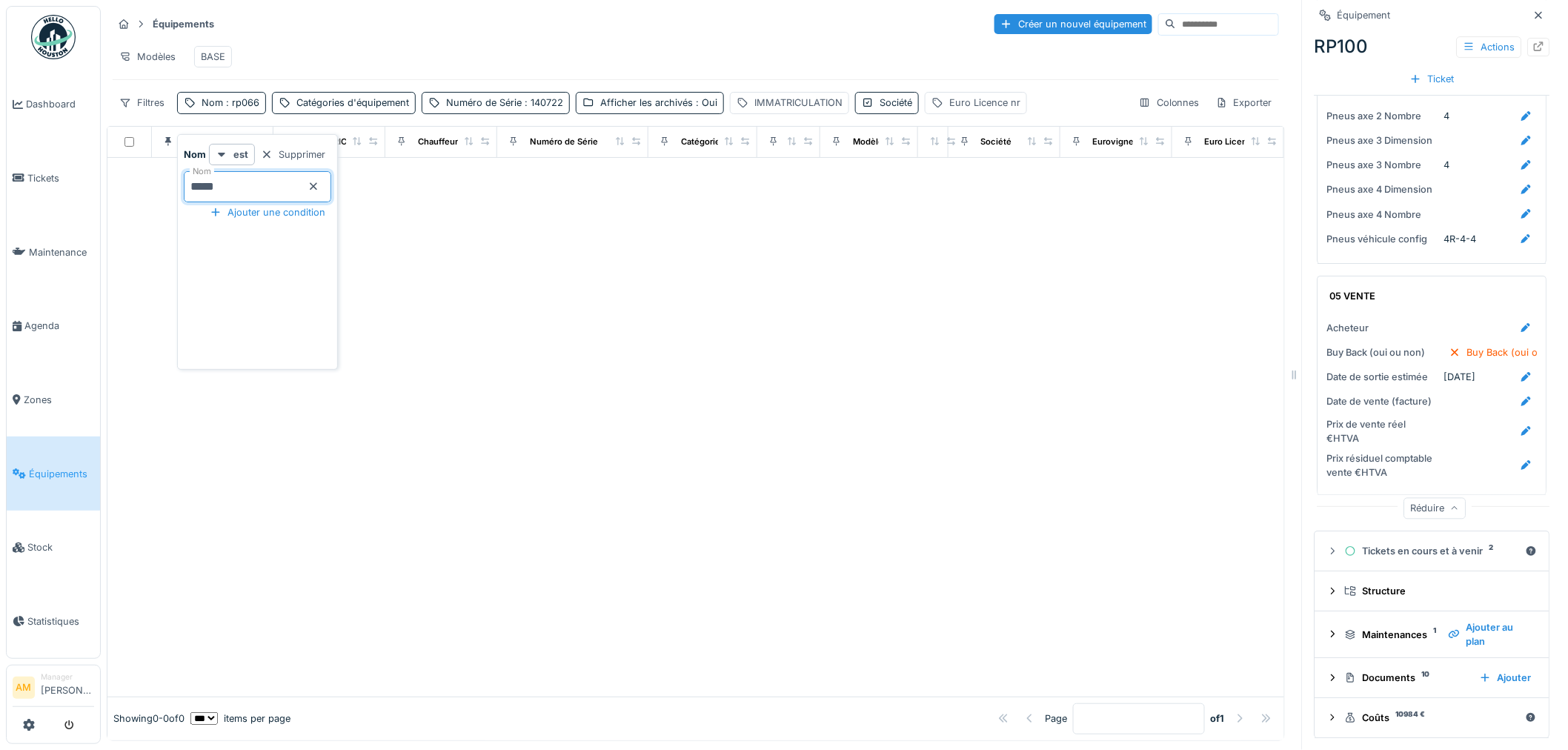
click at [678, 329] on div at bounding box center [695, 427] width 1177 height 539
click at [541, 108] on span ": 140722" at bounding box center [543, 102] width 42 height 11
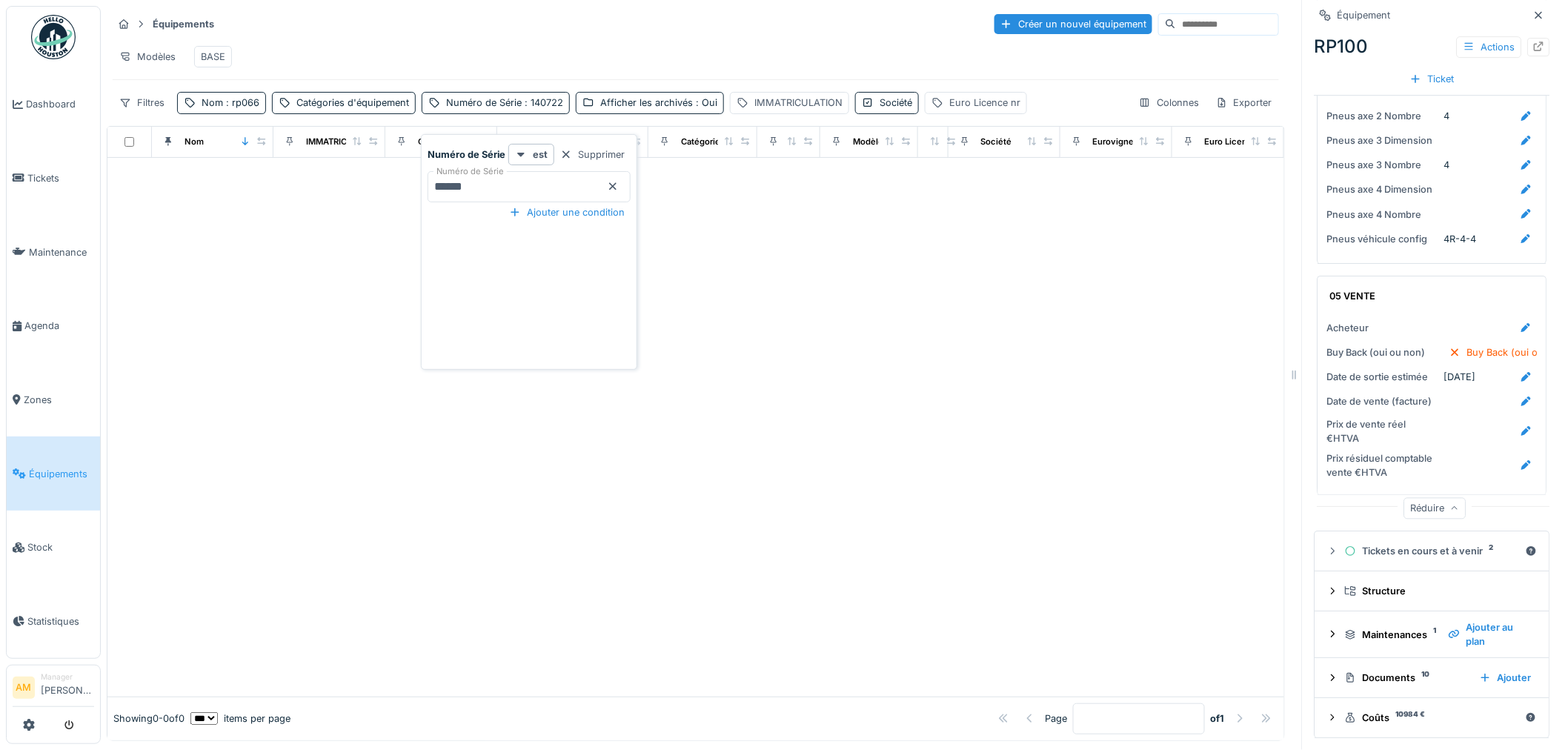
click at [272, 202] on body "Dashboard Tickets Maintenance [GEOGRAPHIC_DATA] Zones Équipements Stock Statist…" at bounding box center [784, 375] width 1568 height 750
click at [238, 423] on div at bounding box center [695, 442] width 1177 height 509
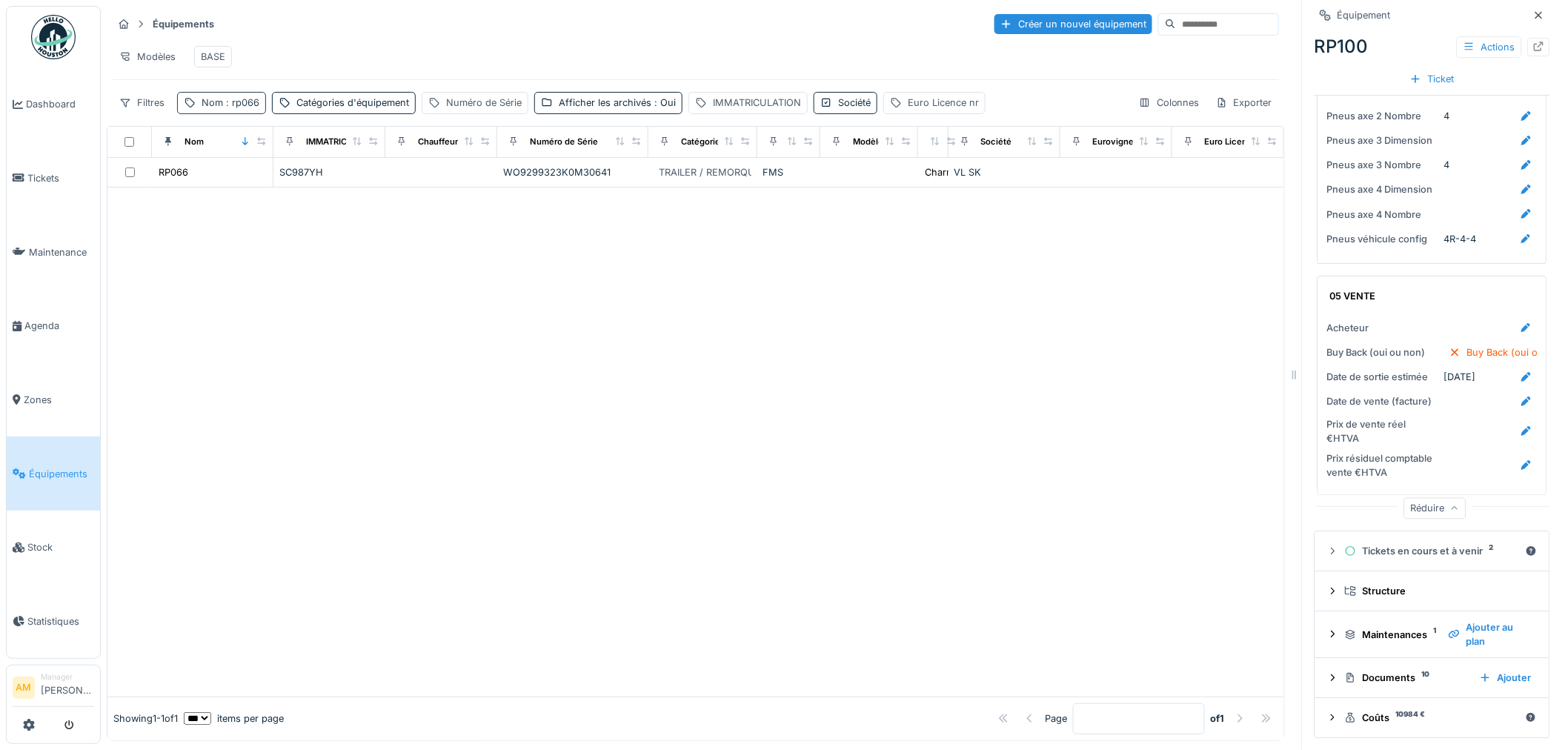
click at [245, 108] on span ": rp066" at bounding box center [241, 102] width 37 height 11
click at [122, 457] on div at bounding box center [695, 442] width 1177 height 509
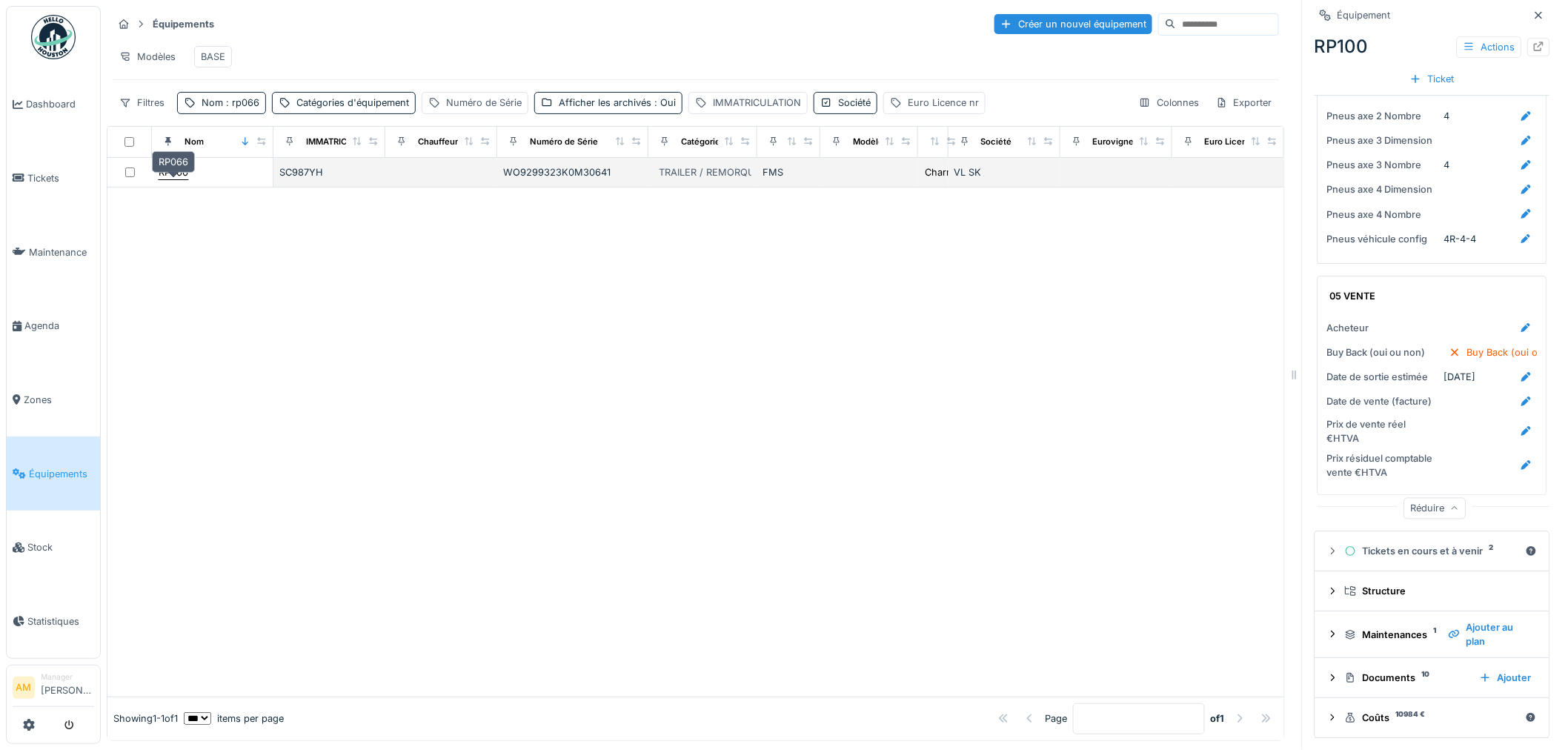
click at [185, 179] on div "RP066" at bounding box center [173, 172] width 30 height 14
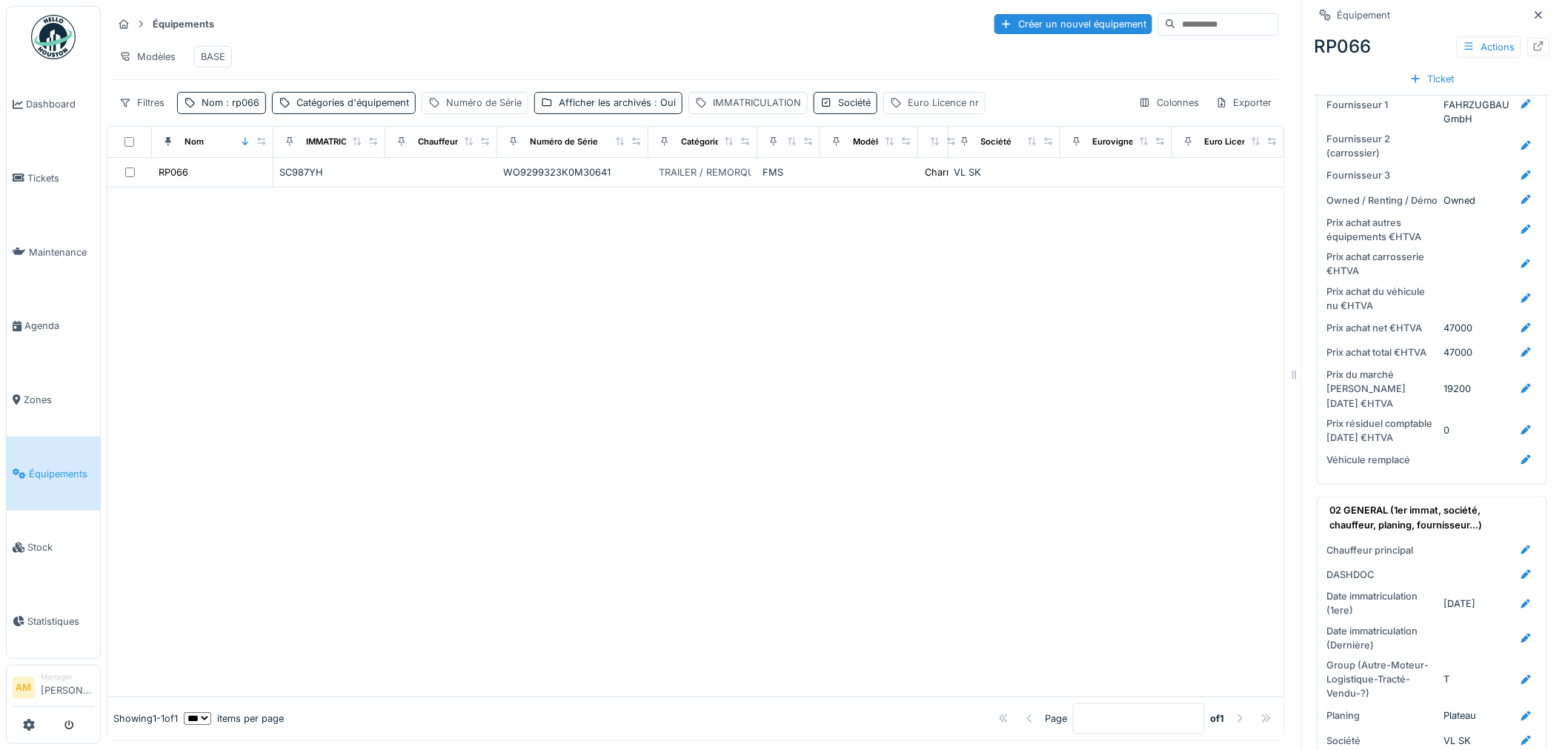
scroll to position [823, 0]
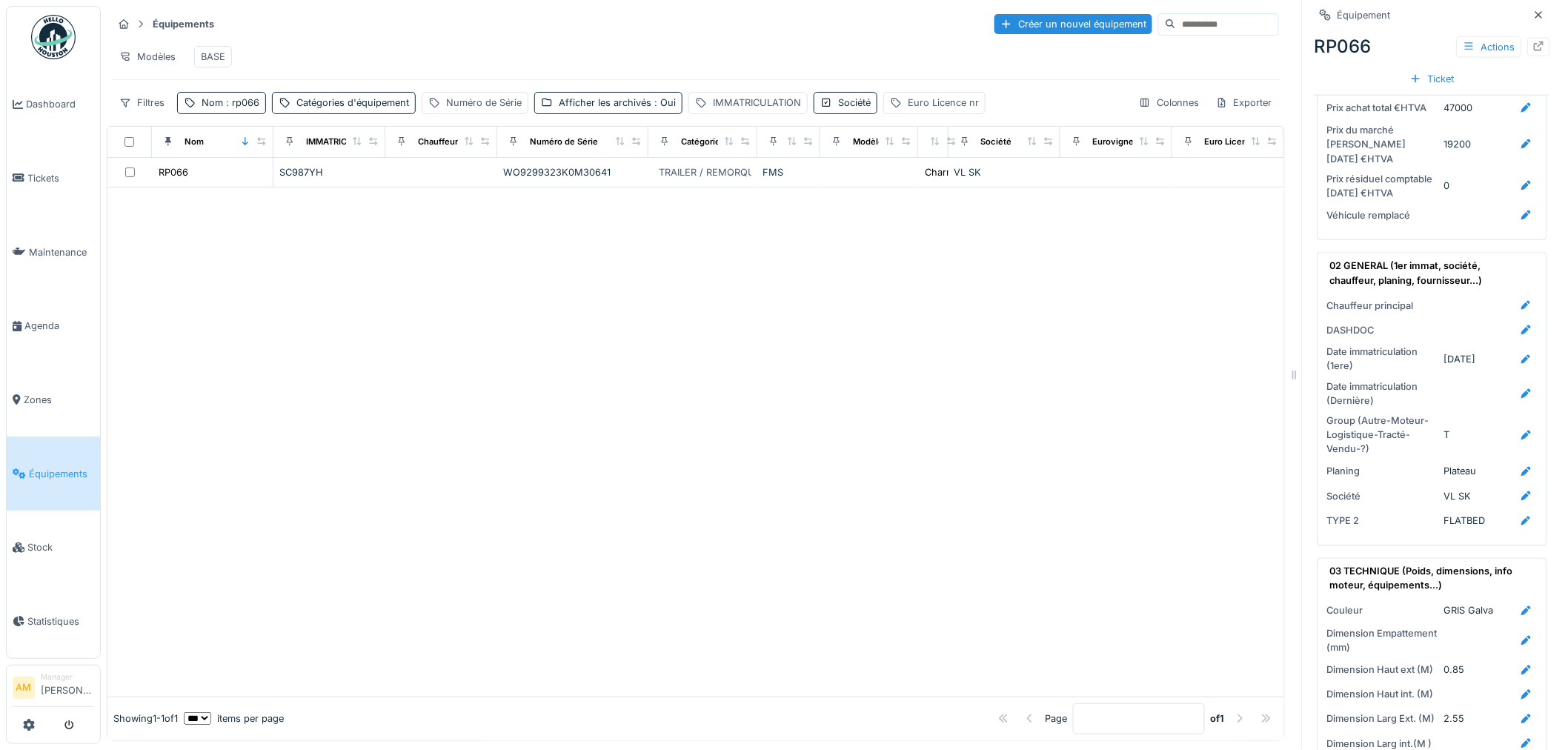
click at [923, 434] on div at bounding box center [695, 442] width 1177 height 509
click at [313, 337] on div at bounding box center [695, 442] width 1177 height 509
click at [478, 110] on div "Numéro de Série" at bounding box center [483, 103] width 75 height 14
click at [512, 184] on label "Numéro de Série" at bounding box center [483, 186] width 100 height 18
click at [512, 184] on Série_gzNjQ "Numéro de Série" at bounding box center [529, 186] width 203 height 31
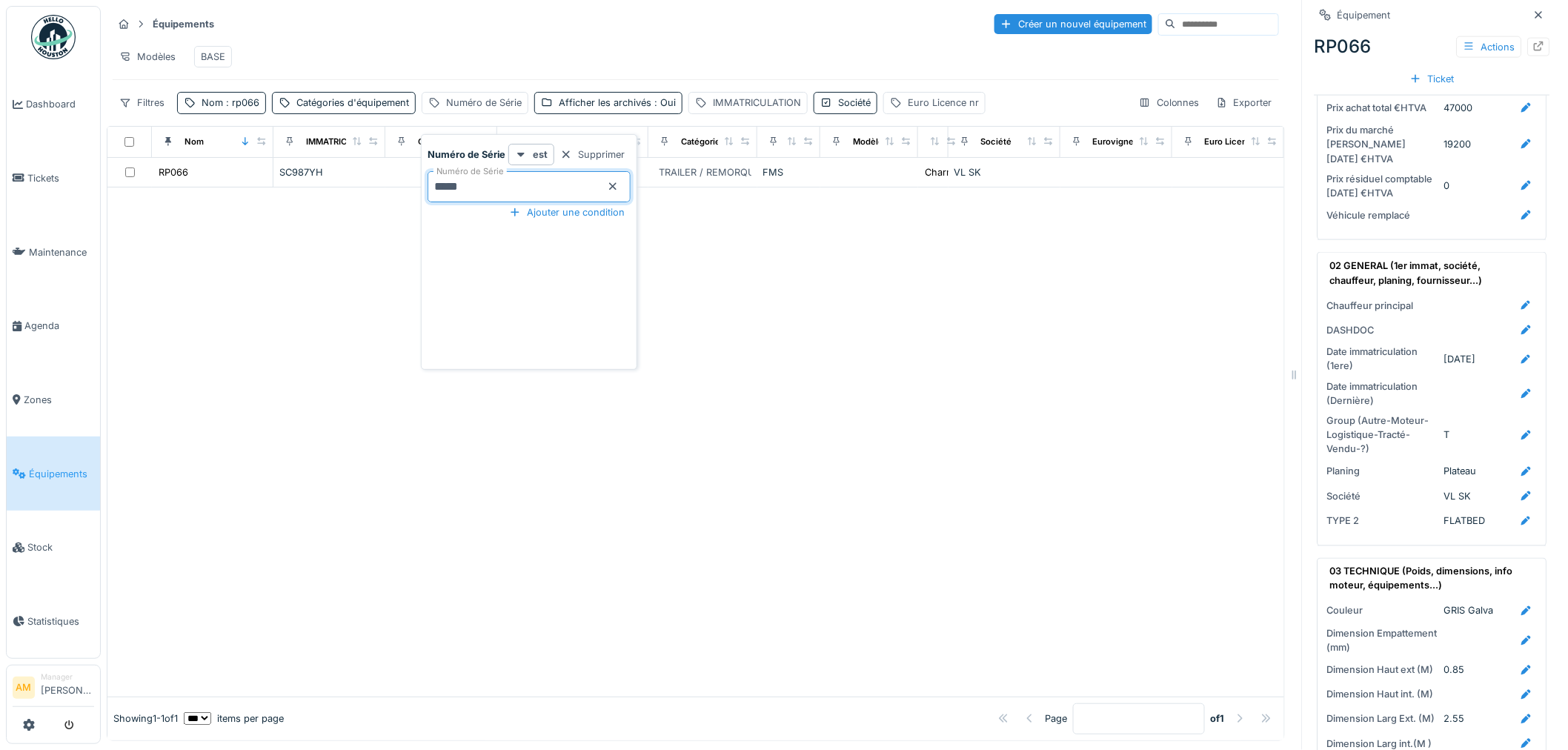
type Série_gzNjQ "*****"
drag, startPoint x: 816, startPoint y: 465, endPoint x: 813, endPoint y: 453, distance: 12.4
click at [810, 462] on div at bounding box center [695, 442] width 1177 height 509
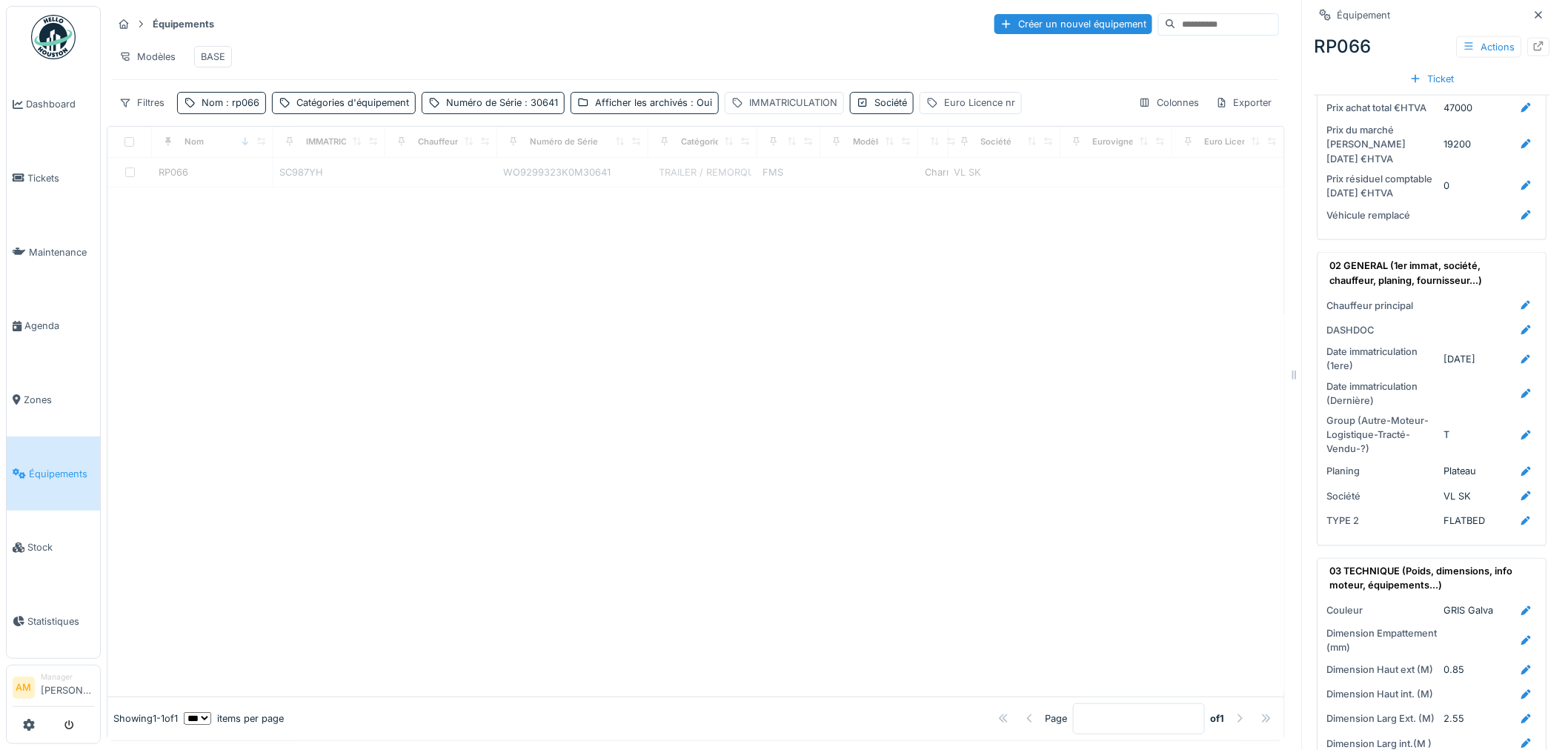
drag, startPoint x: 587, startPoint y: 313, endPoint x: 585, endPoint y: 301, distance: 12.2
click at [590, 313] on div at bounding box center [695, 442] width 1177 height 509
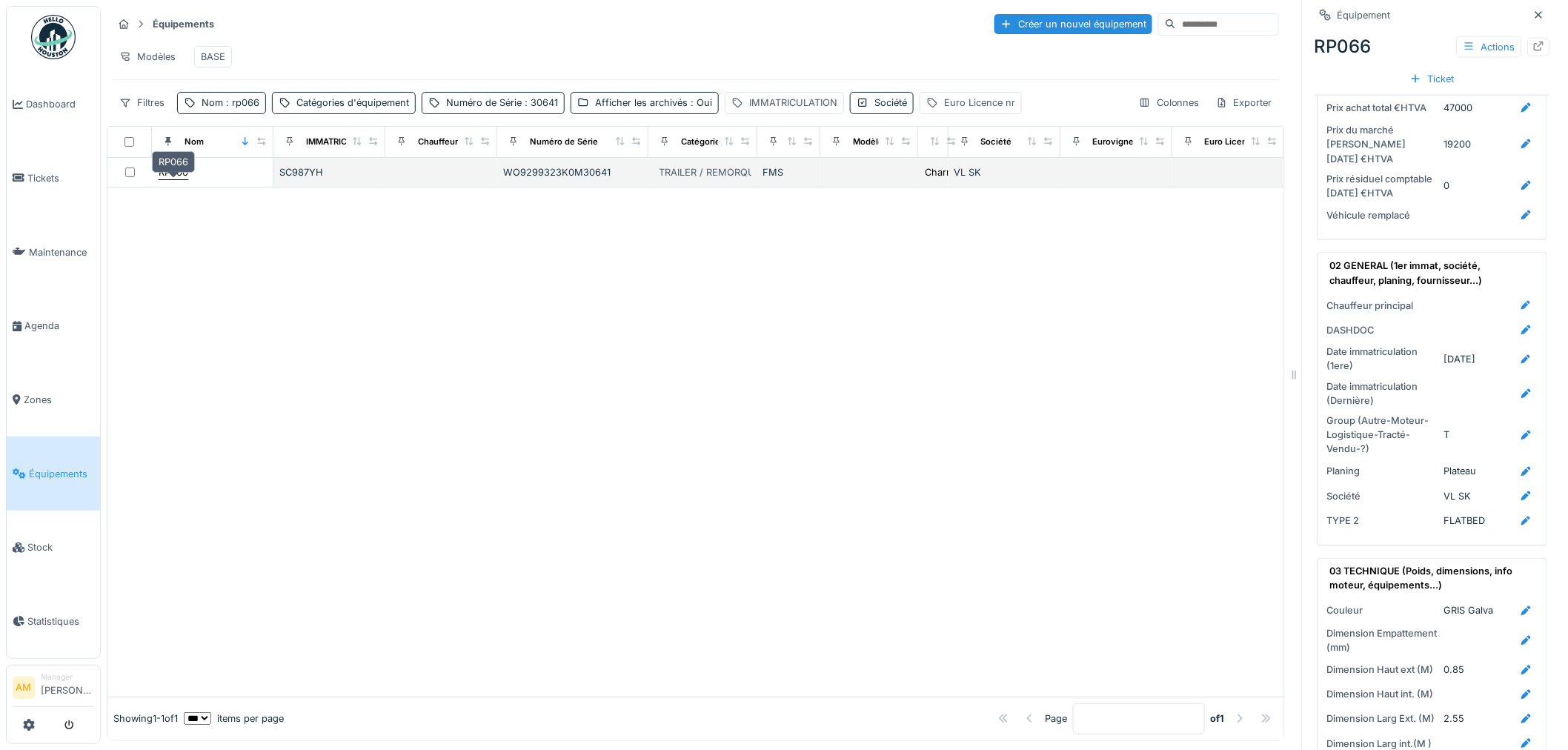
click at [169, 179] on div "RP066" at bounding box center [173, 172] width 30 height 14
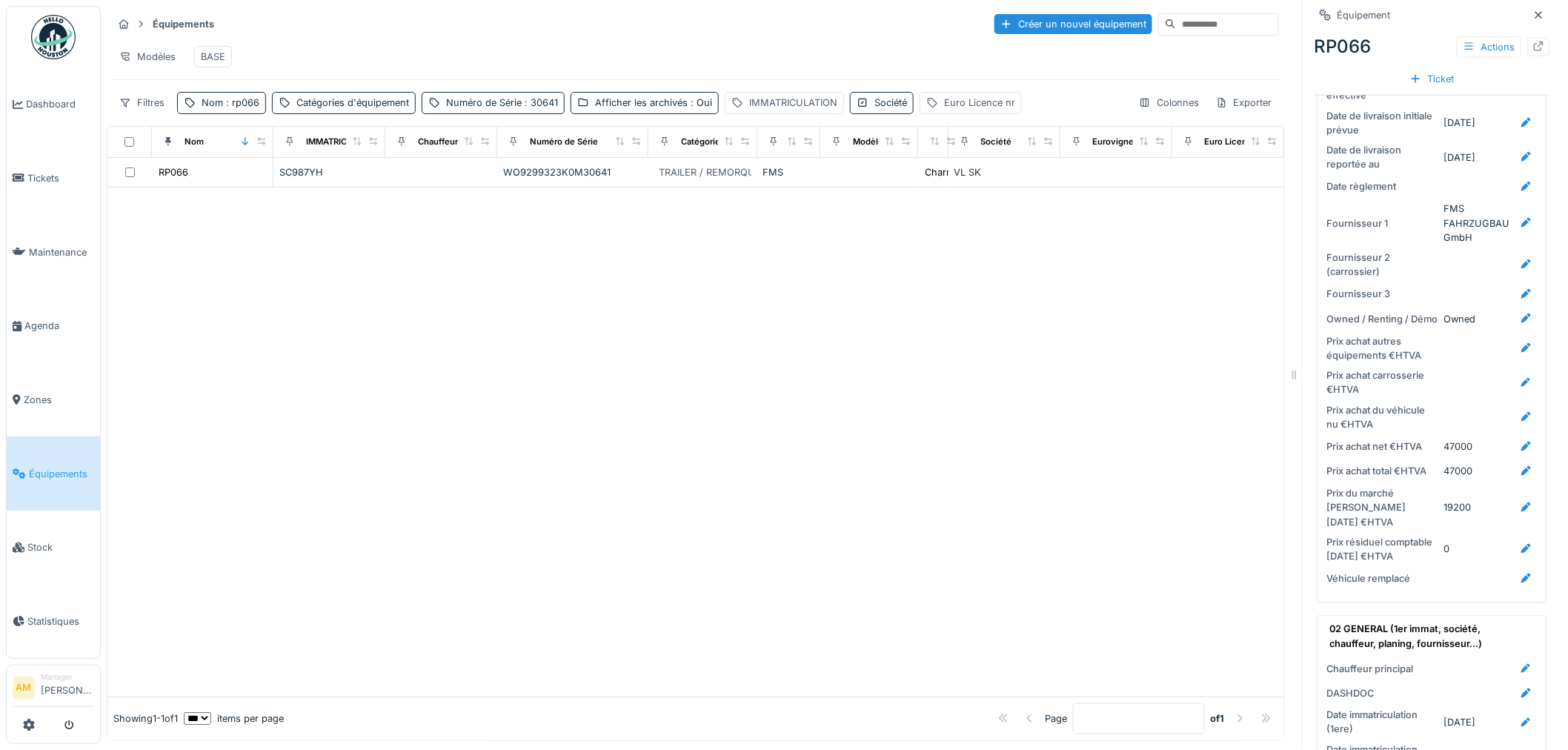
scroll to position [329, 0]
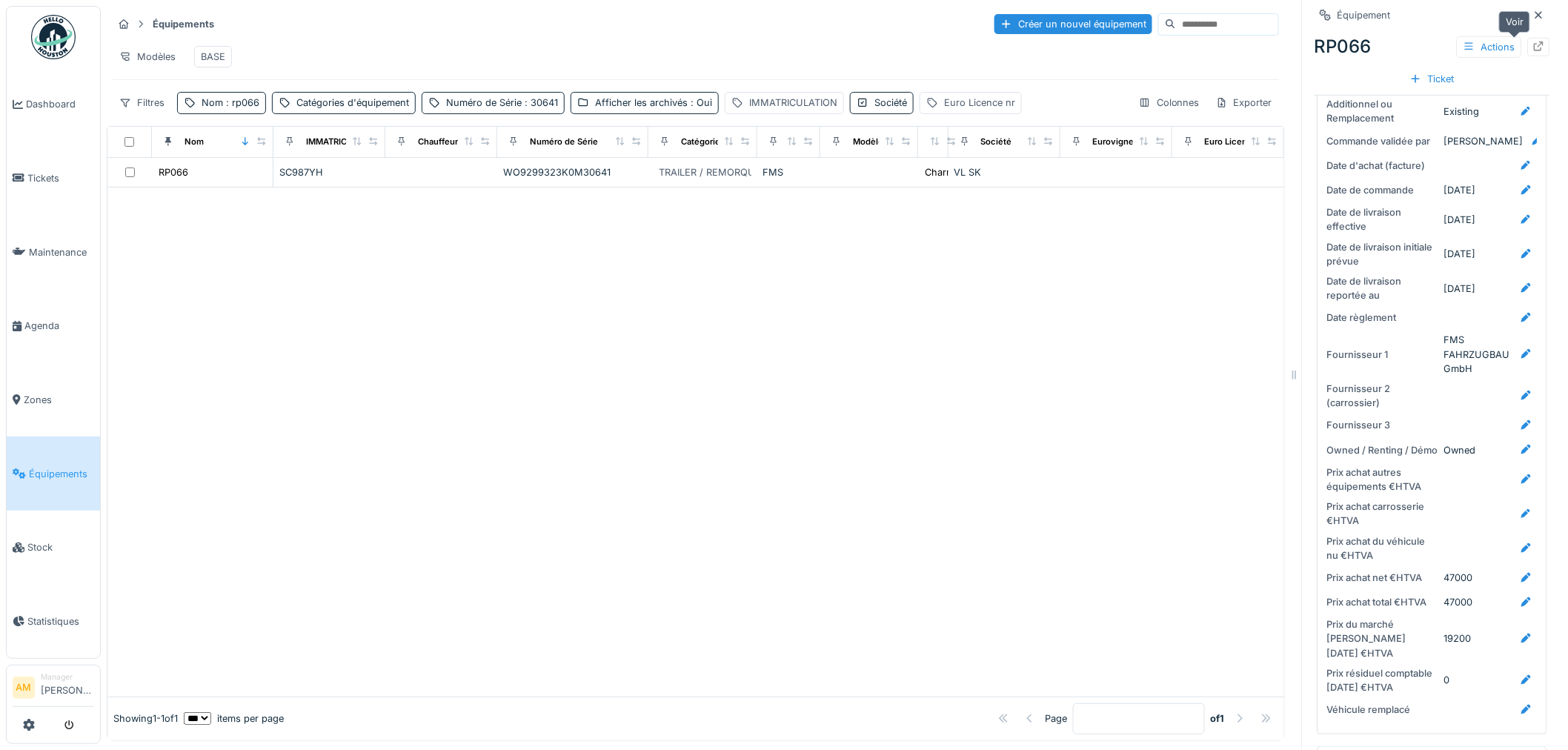
click at [1533, 51] on div at bounding box center [1539, 47] width 12 height 14
click at [412, 302] on div at bounding box center [695, 442] width 1177 height 509
click at [243, 108] on span ": rp066" at bounding box center [241, 102] width 37 height 11
click at [692, 299] on div at bounding box center [695, 442] width 1177 height 509
drag, startPoint x: 487, startPoint y: 358, endPoint x: 485, endPoint y: 334, distance: 24.1
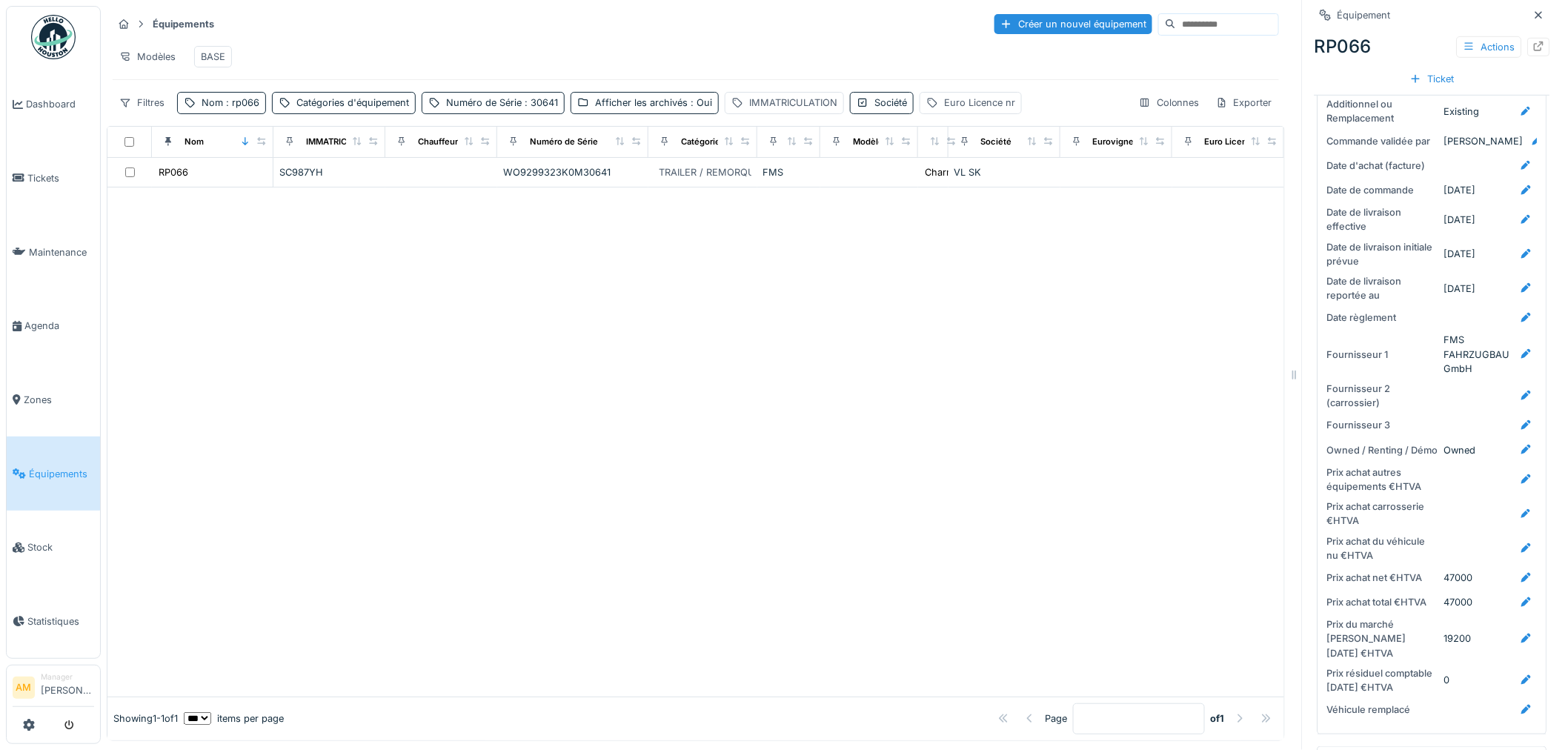
click at [486, 346] on div at bounding box center [695, 442] width 1177 height 509
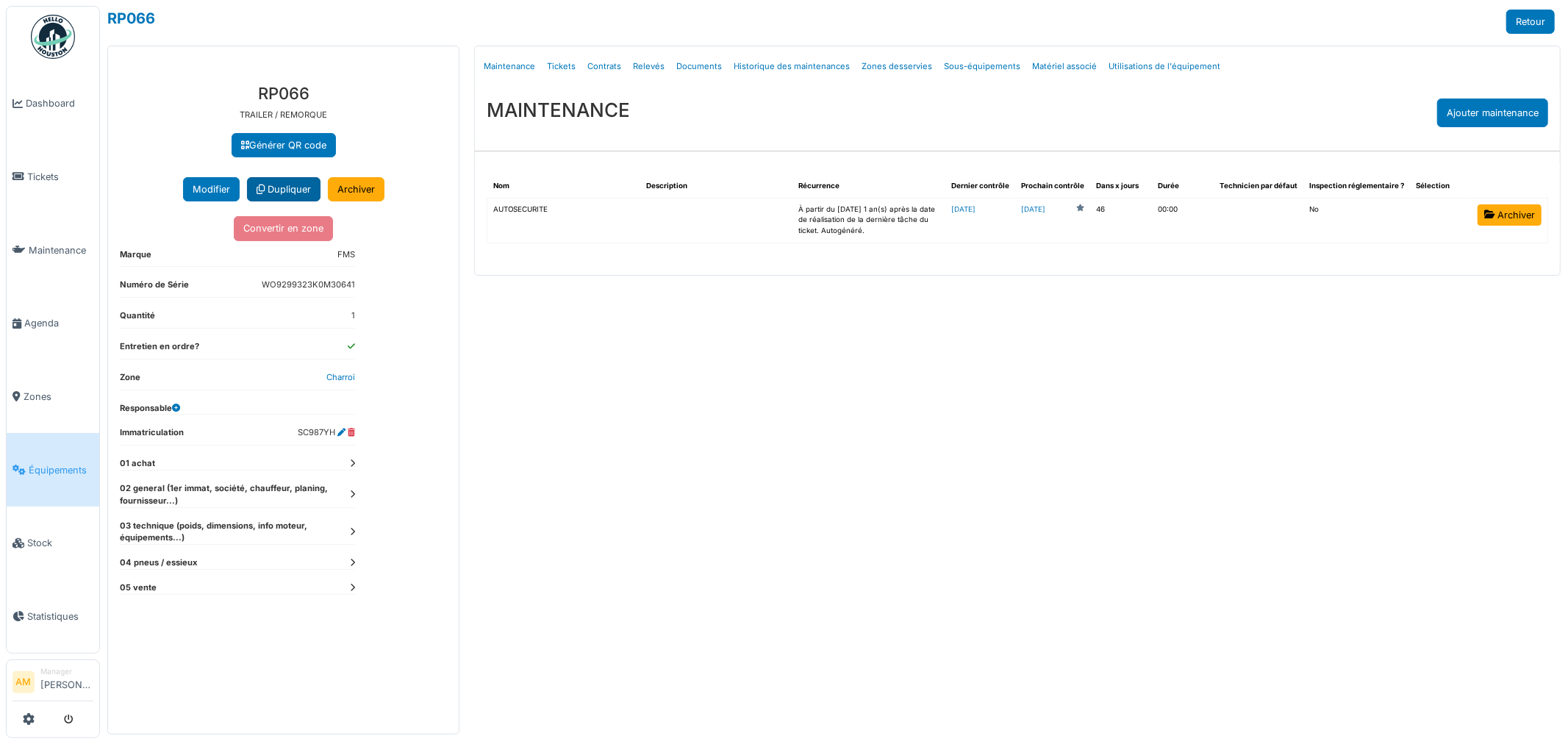
click at [282, 193] on link "Dupliquer" at bounding box center [283, 189] width 74 height 25
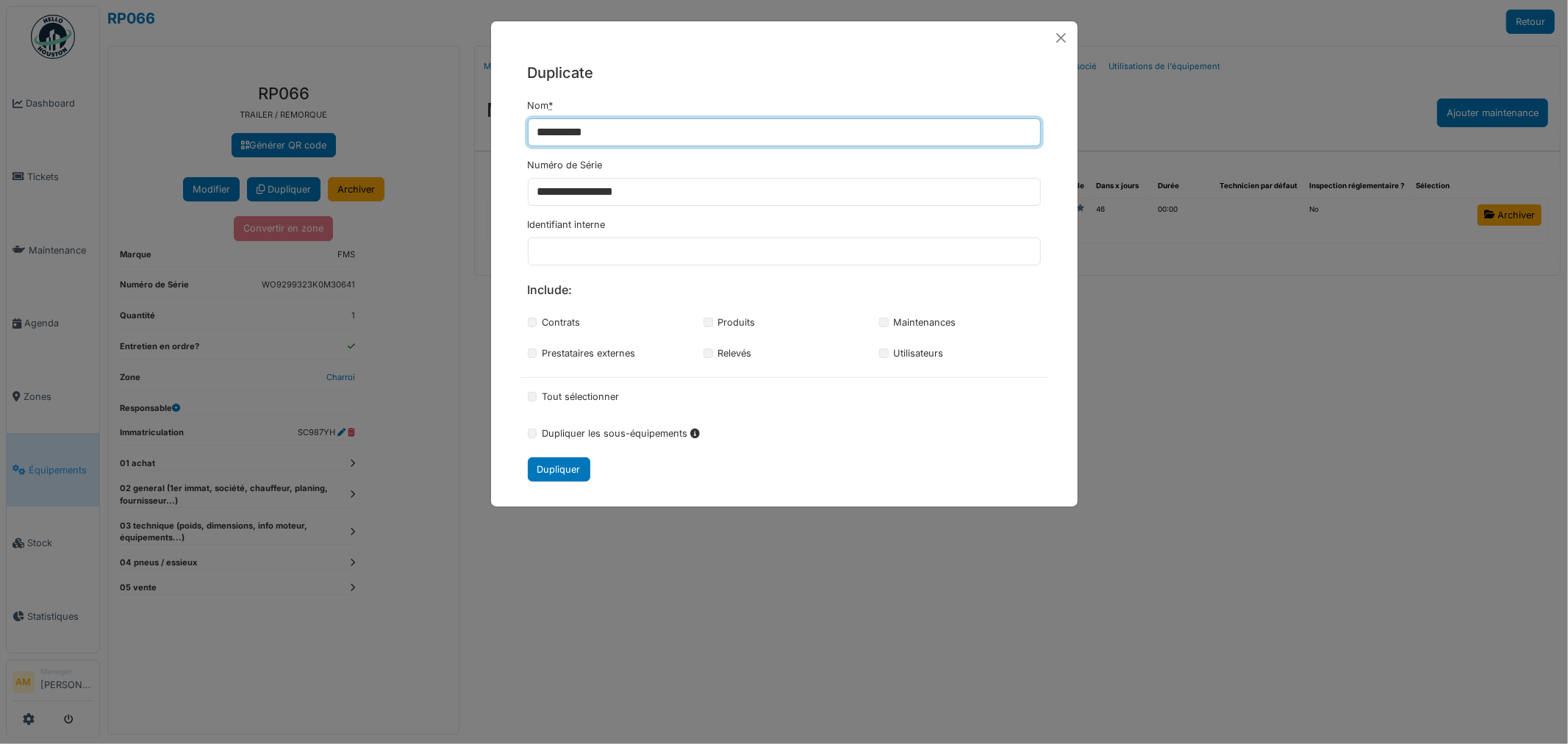
drag, startPoint x: 635, startPoint y: 136, endPoint x: 368, endPoint y: 138, distance: 267.0
click at [387, 139] on div "**********" at bounding box center [784, 372] width 1568 height 744
type input "*********"
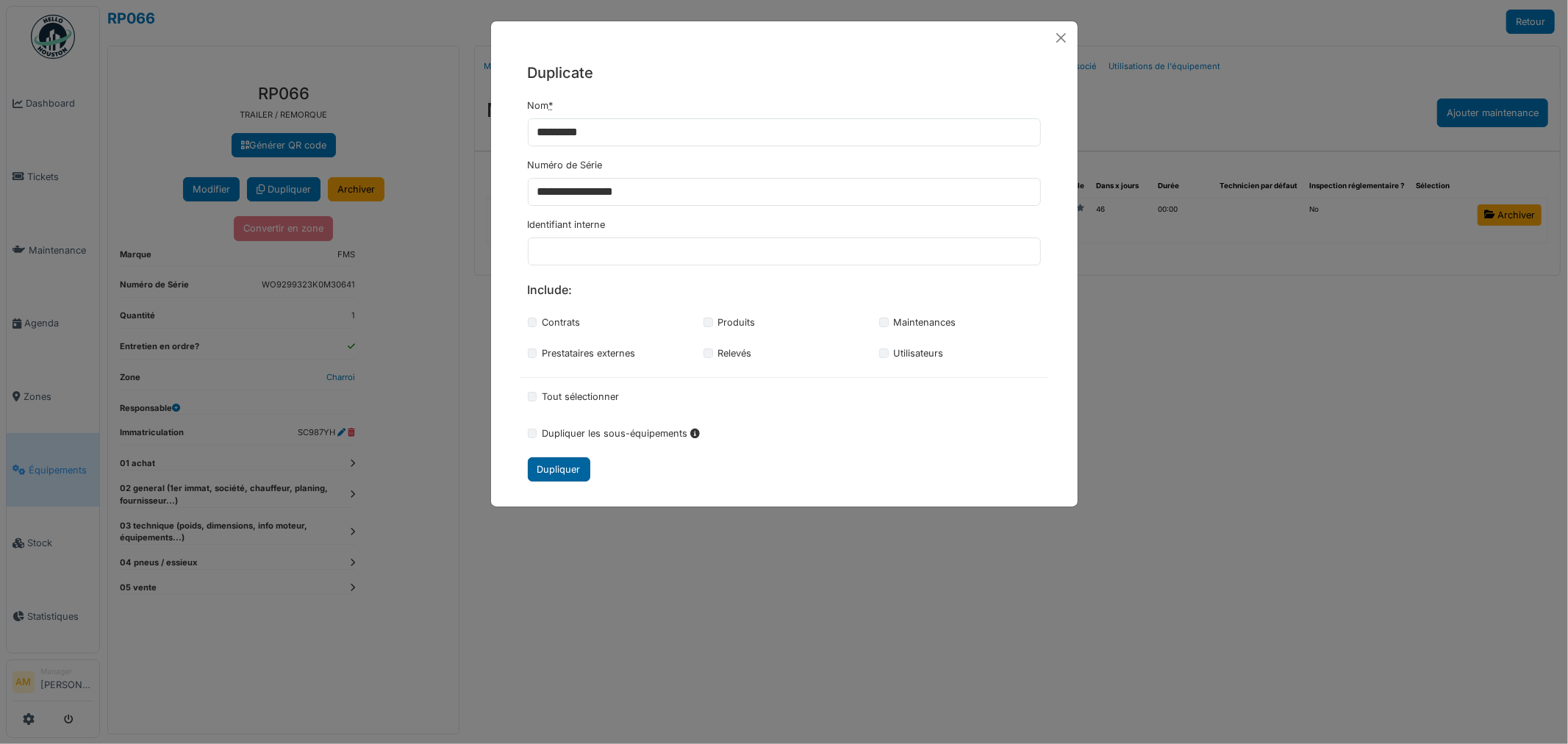
click at [551, 474] on div "Dupliquer" at bounding box center [559, 469] width 63 height 25
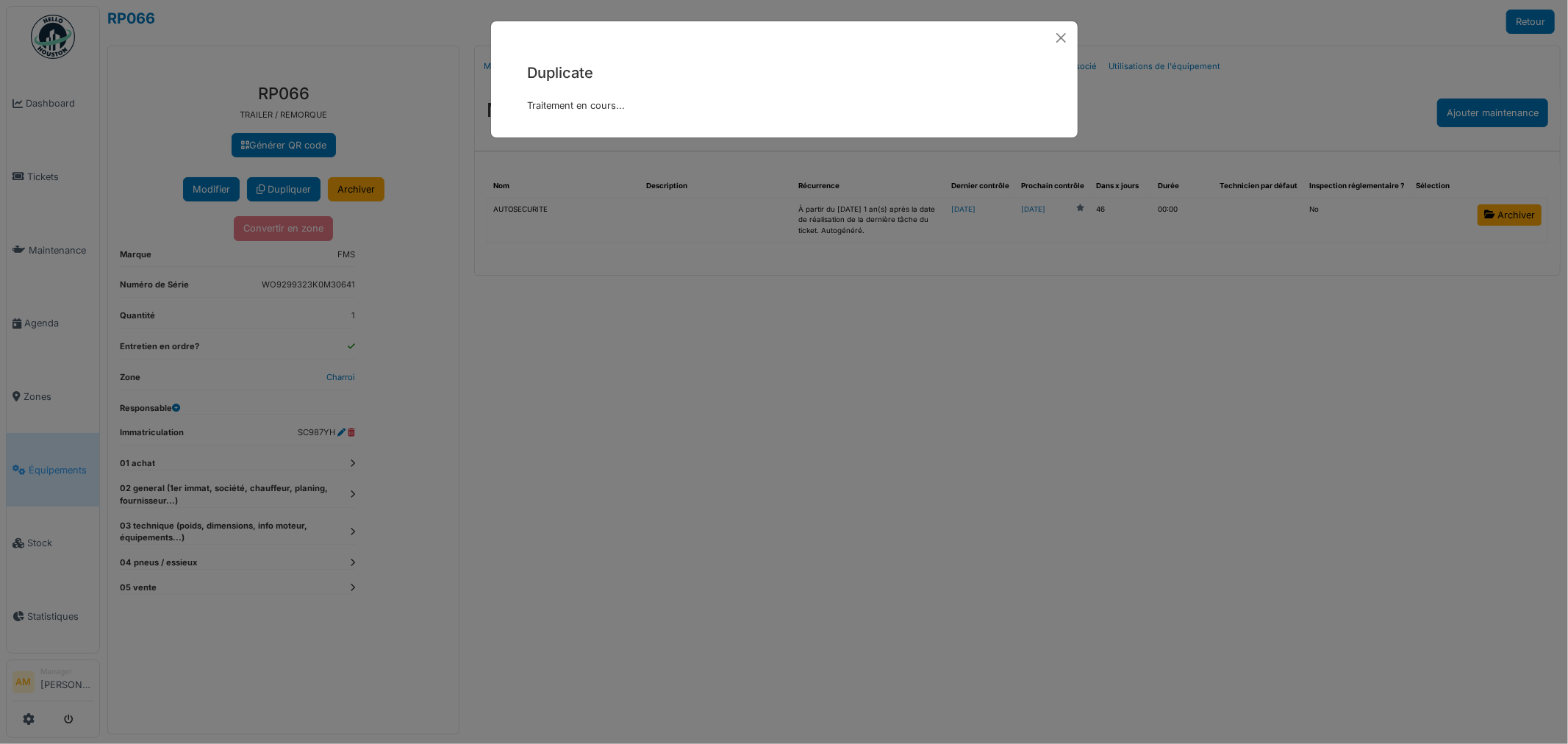
click at [553, 472] on div "**********" at bounding box center [784, 372] width 1568 height 744
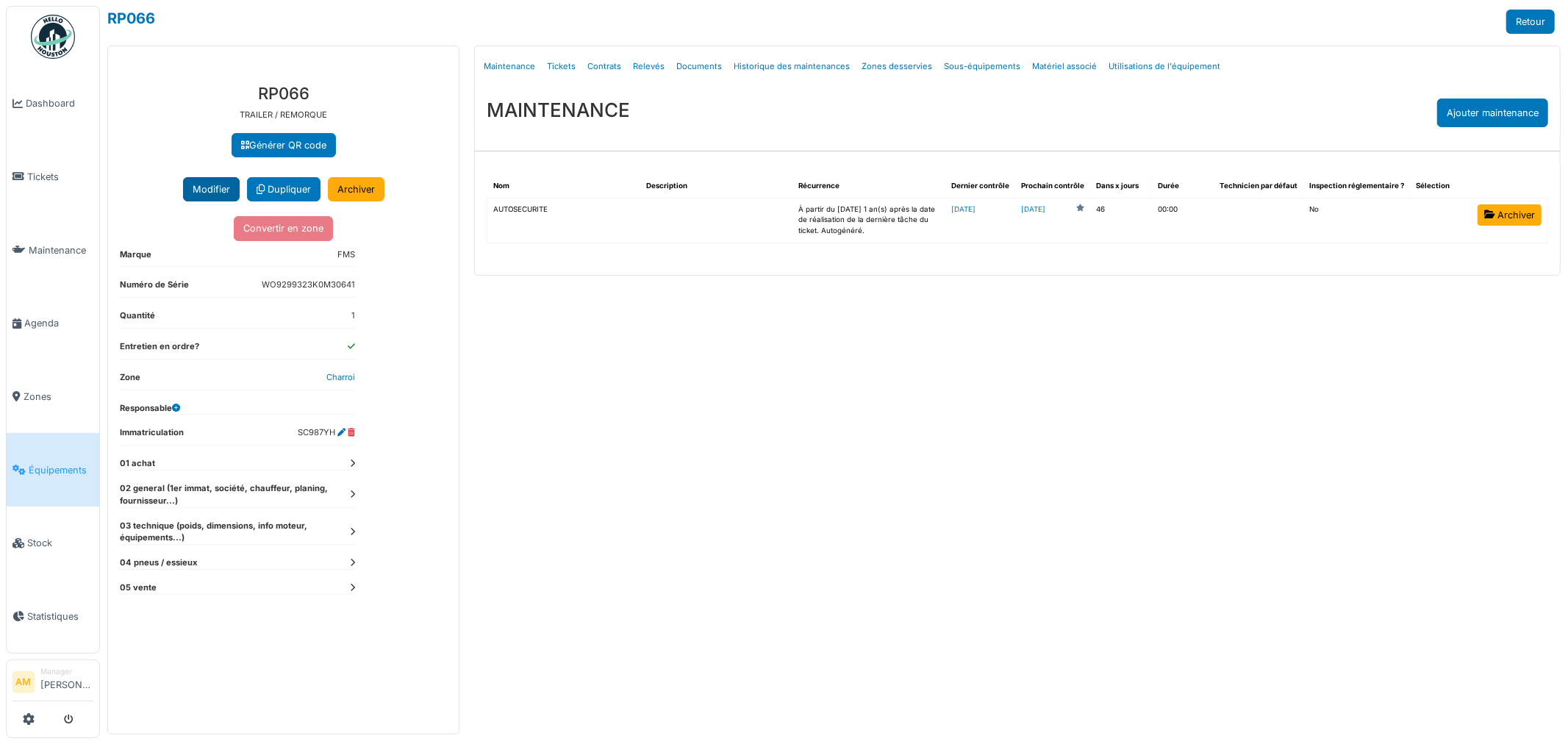
click at [211, 192] on button "Modifier" at bounding box center [211, 189] width 57 height 25
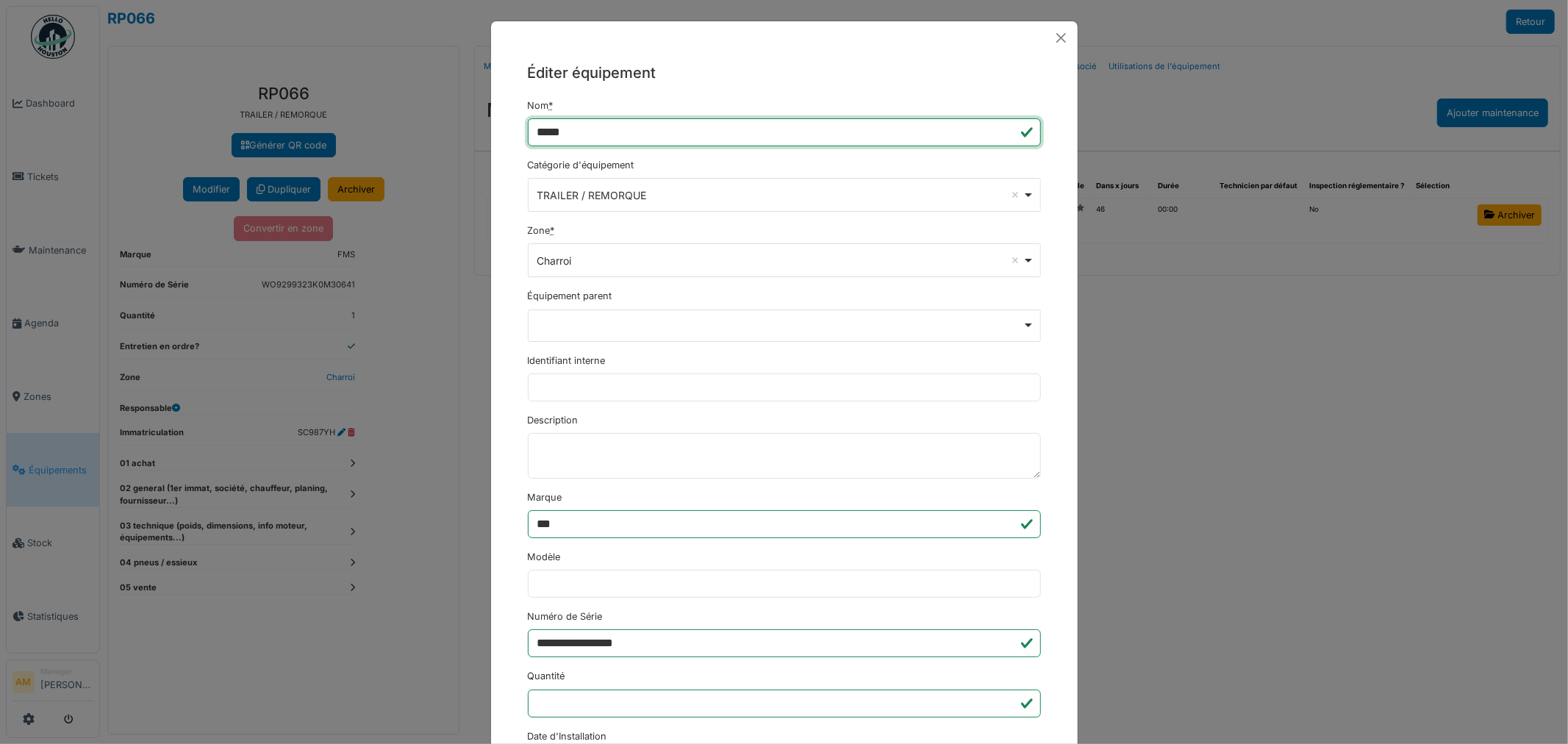
click at [583, 134] on input "*****" at bounding box center [784, 132] width 513 height 28
drag, startPoint x: 614, startPoint y: 133, endPoint x: 553, endPoint y: 133, distance: 61.0
click at [553, 133] on input "*****" at bounding box center [784, 132] width 513 height 28
click at [579, 131] on input "*****" at bounding box center [784, 132] width 513 height 28
drag, startPoint x: 579, startPoint y: 131, endPoint x: 540, endPoint y: 133, distance: 39.1
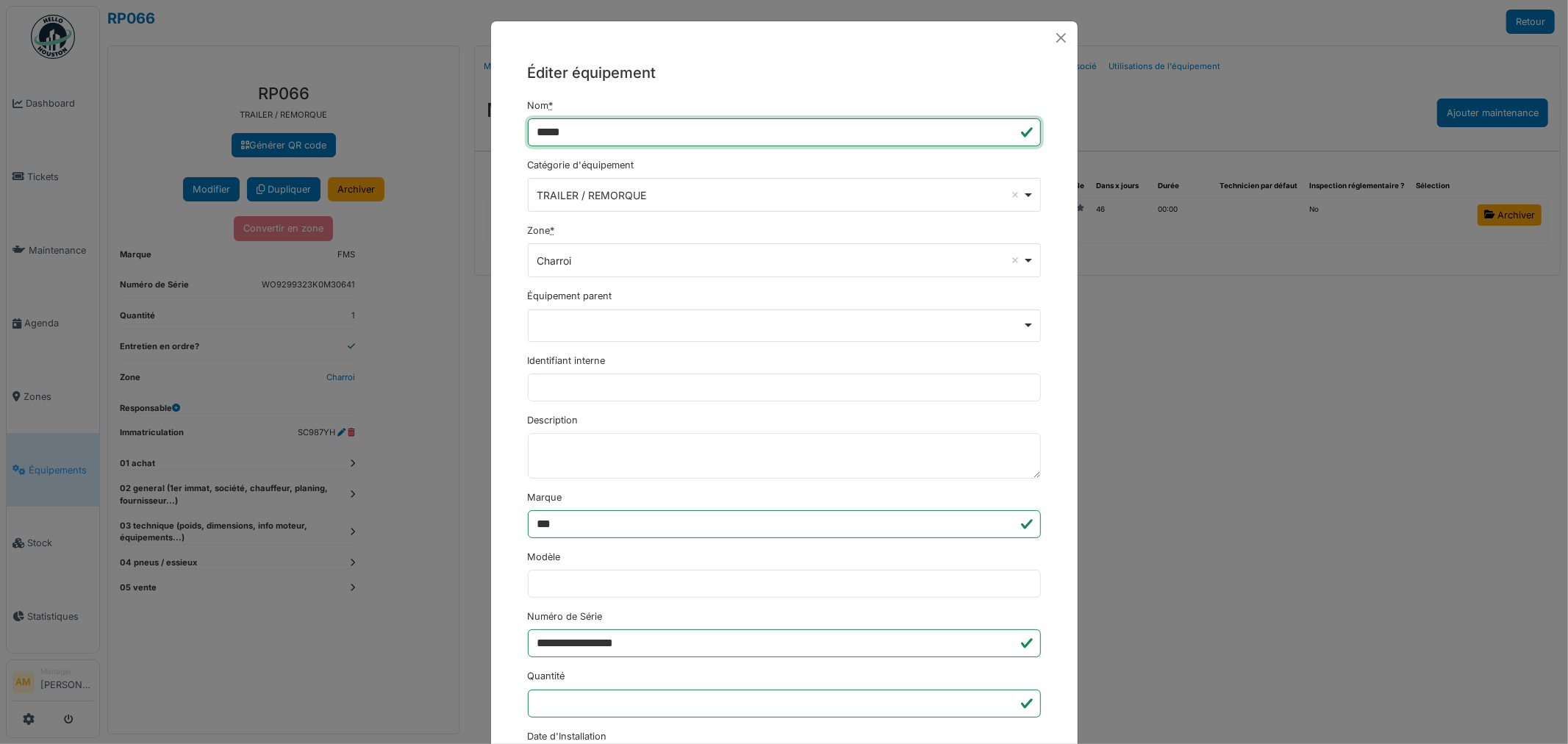
click at [540, 133] on input "*****" at bounding box center [784, 132] width 513 height 28
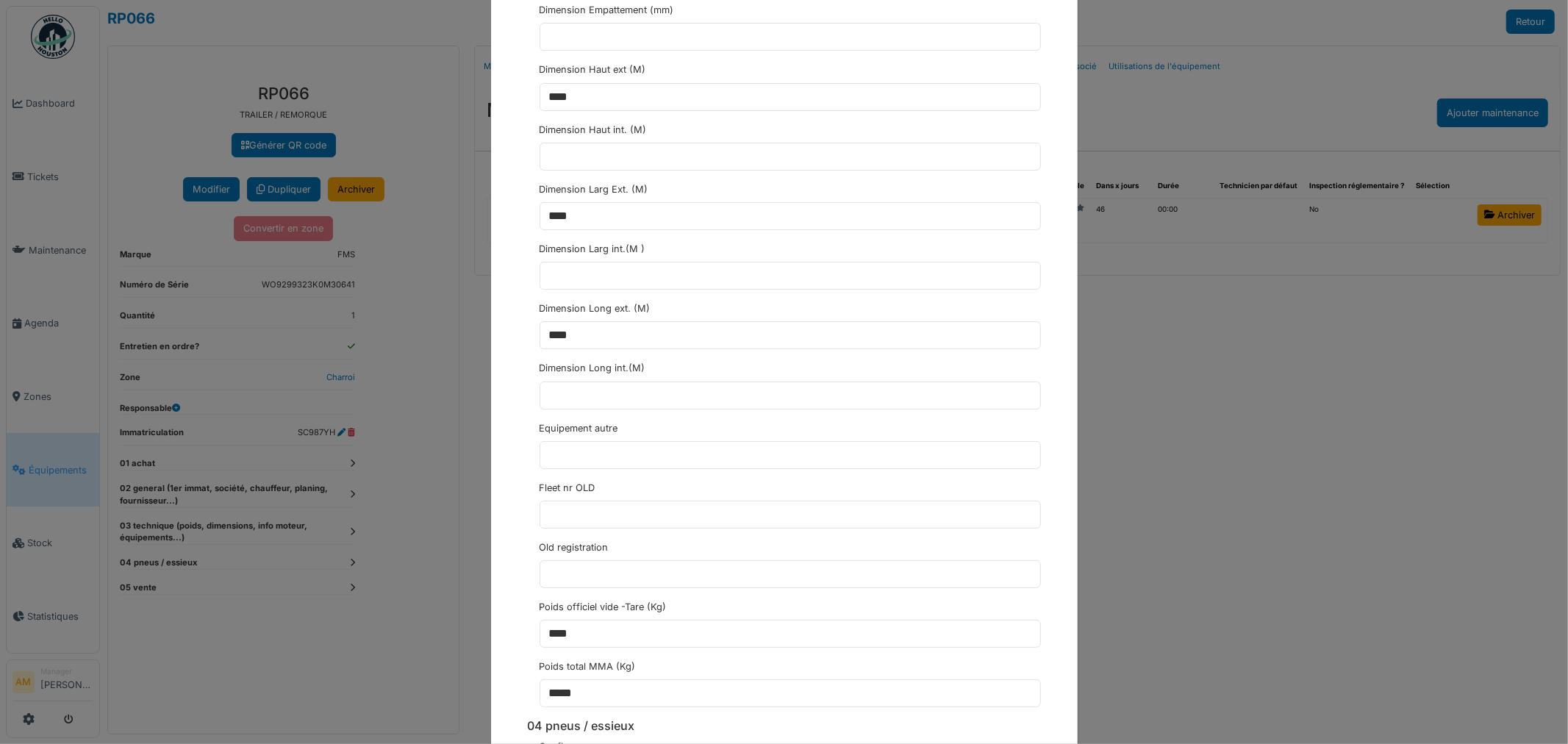
scroll to position [2696, 0]
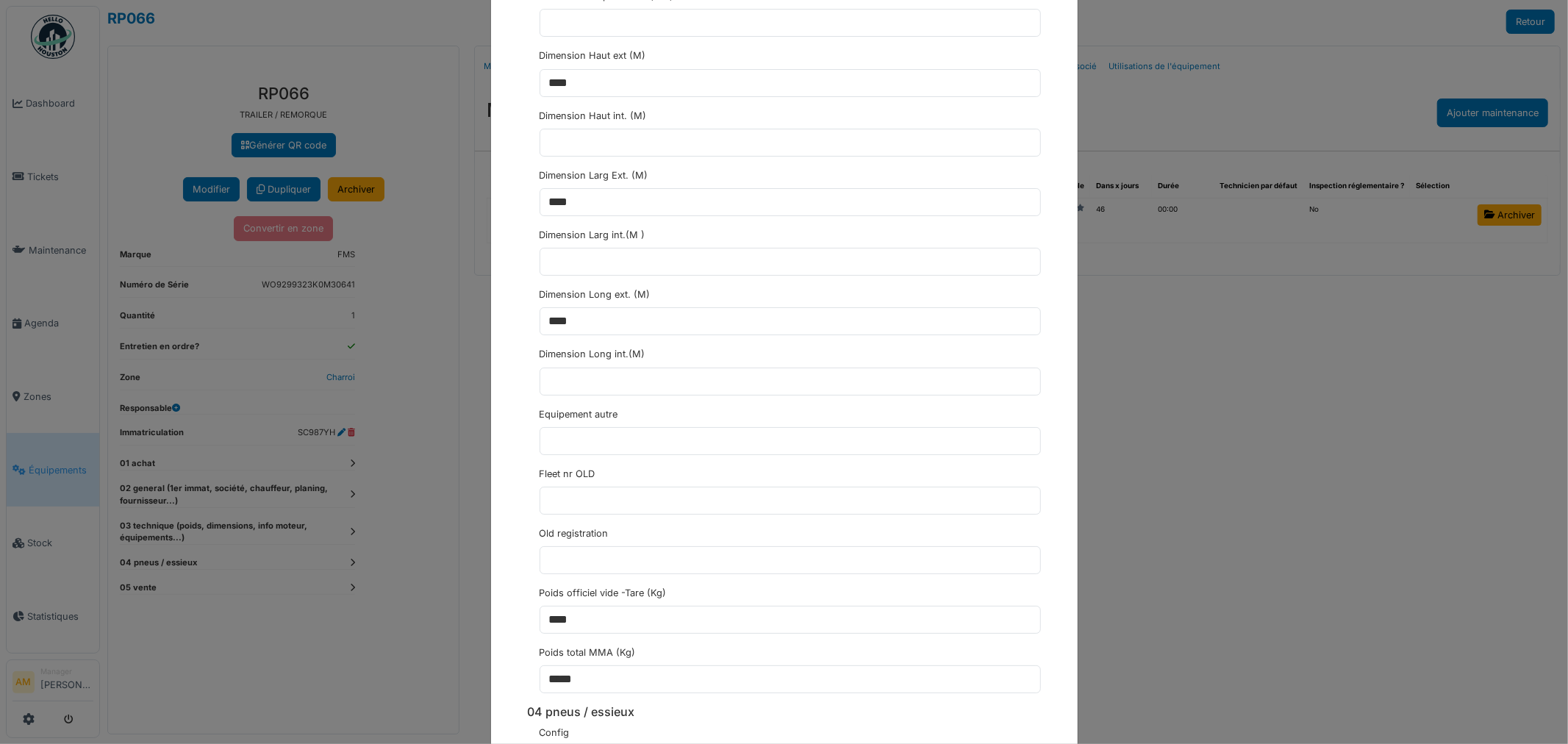
type input "*****"
click at [542, 512] on input "text" at bounding box center [790, 500] width 501 height 28
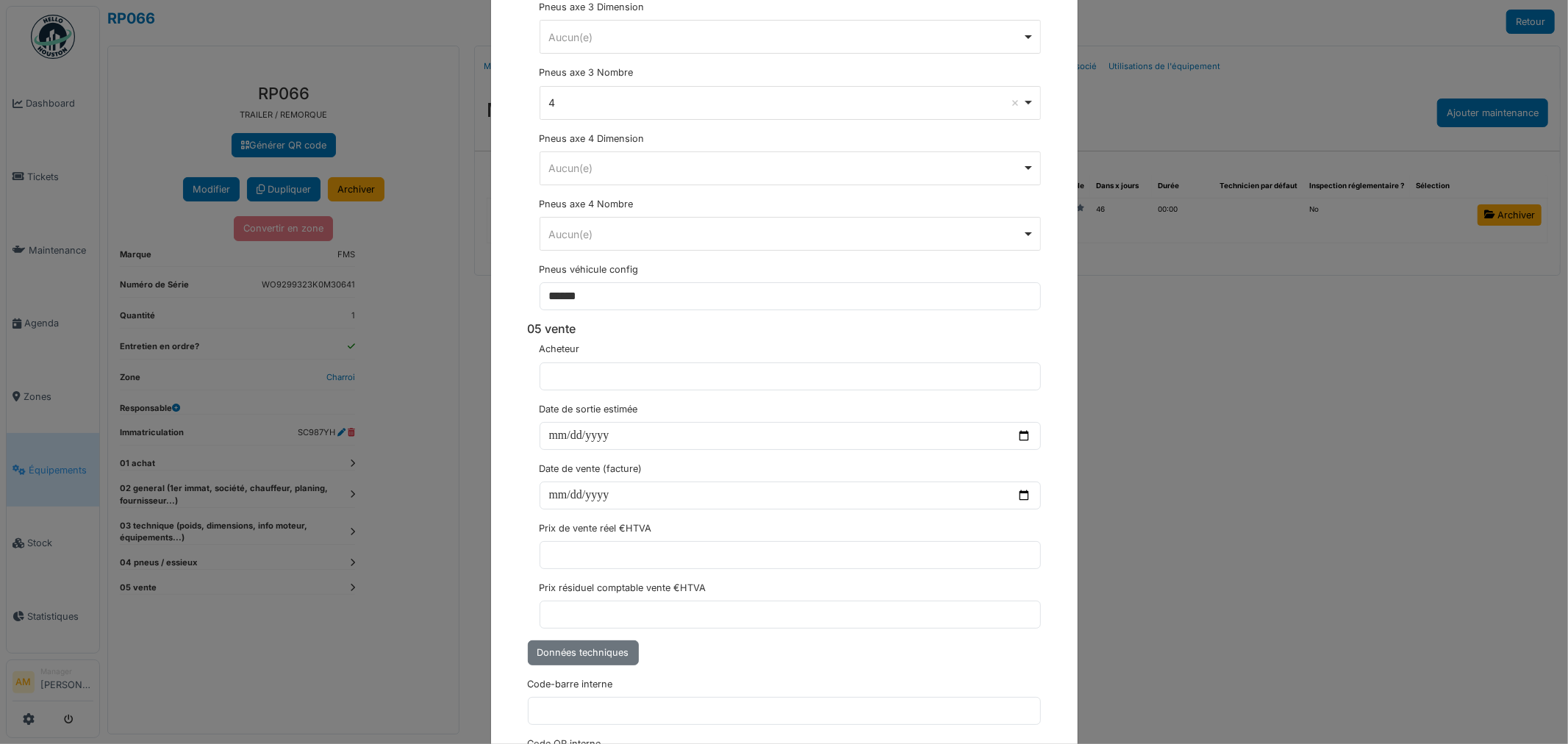
scroll to position [4302, 0]
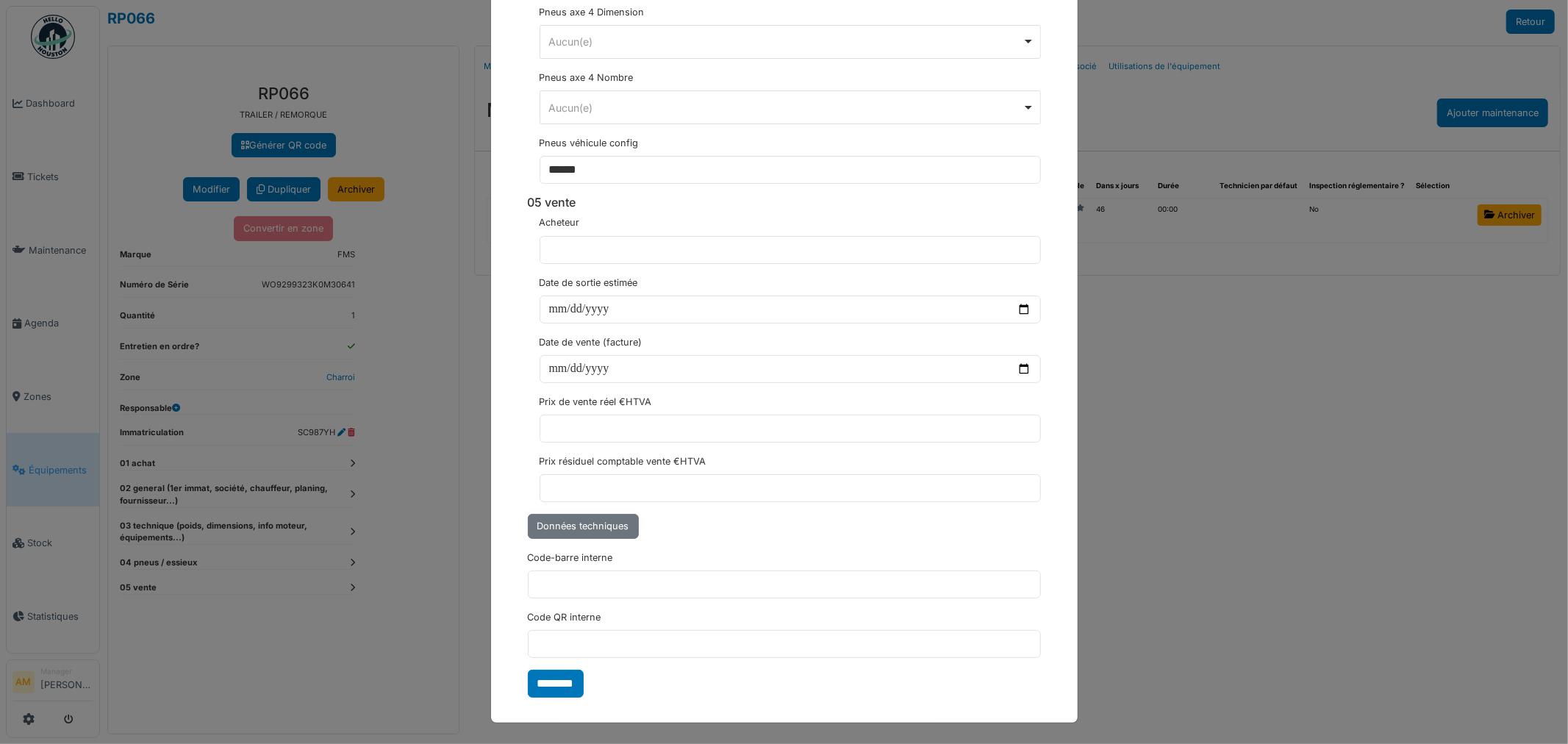
type input "*****"
click at [564, 685] on input "********" at bounding box center [555, 684] width 56 height 28
click at [1393, 466] on div "**********" at bounding box center [784, 372] width 1568 height 744
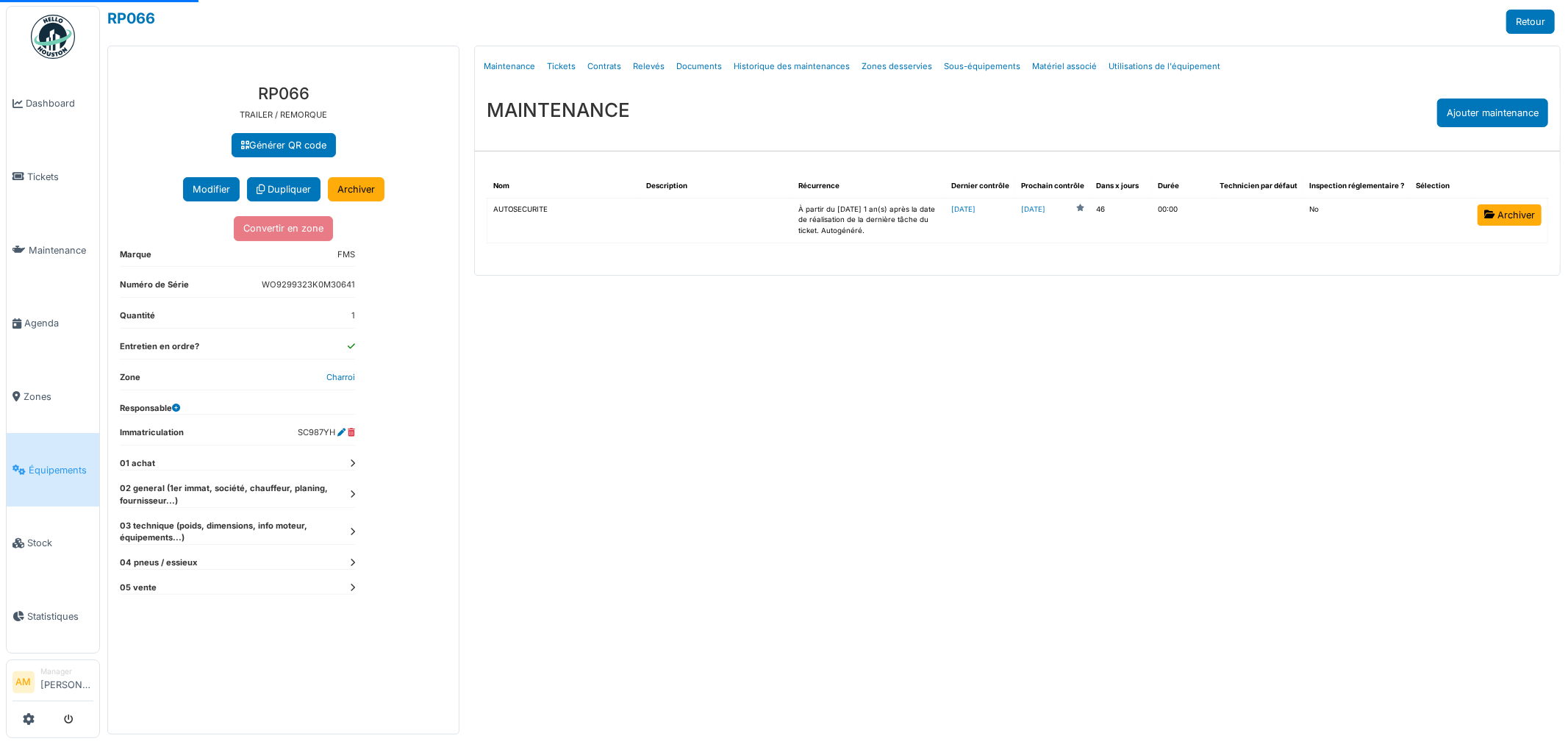
click at [603, 517] on div "Menu Détails Maintenance Tickets Contrats Relevés Documents Historique des main…" at bounding box center [1017, 389] width 1101 height 689
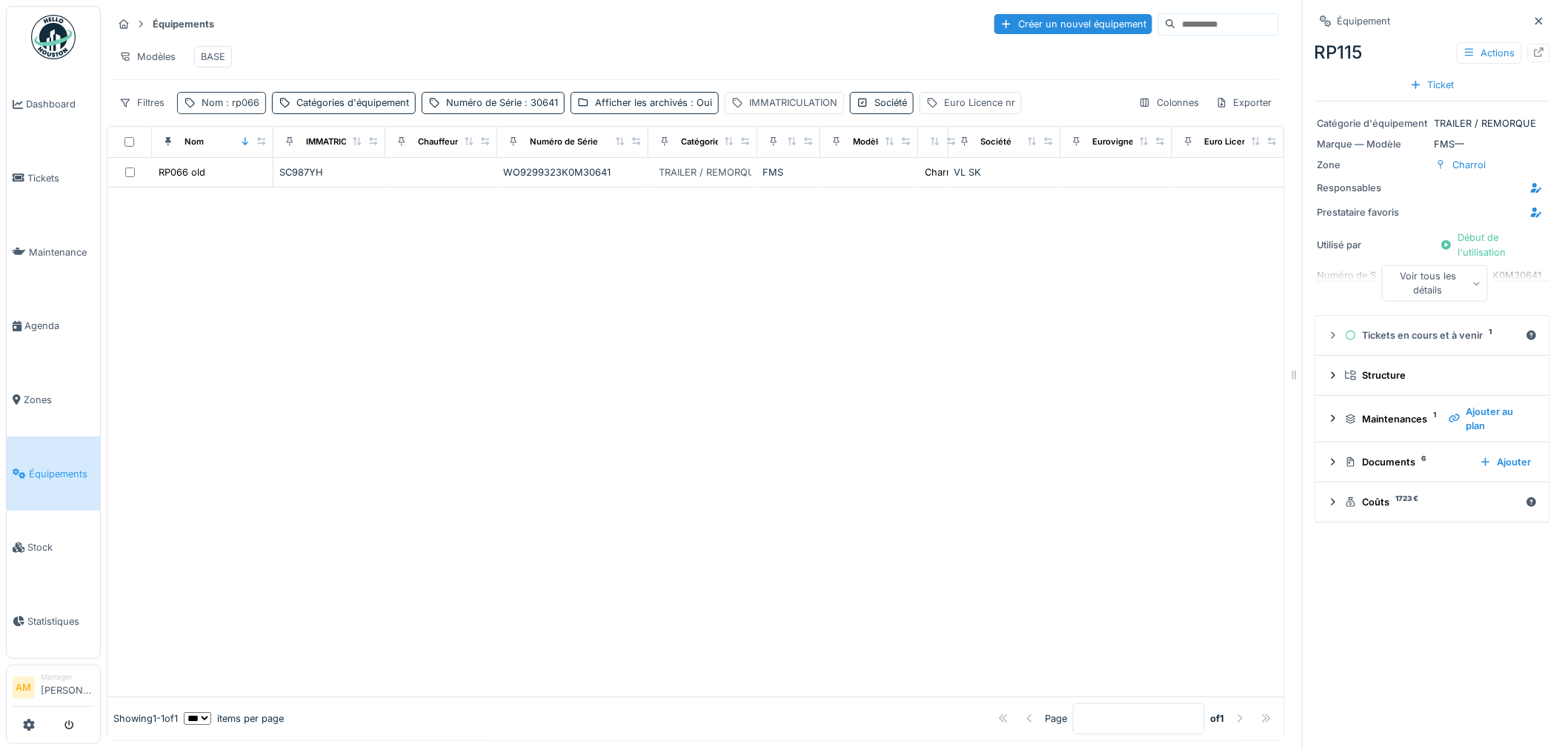
drag, startPoint x: 382, startPoint y: 340, endPoint x: 258, endPoint y: 123, distance: 249.9
click at [253, 108] on span ": rp066" at bounding box center [241, 102] width 37 height 11
drag, startPoint x: 243, startPoint y: 189, endPoint x: 181, endPoint y: 190, distance: 62.0
click at [184, 193] on input "*****" at bounding box center [258, 186] width 148 height 31
click at [535, 409] on div at bounding box center [695, 457] width 1177 height 480
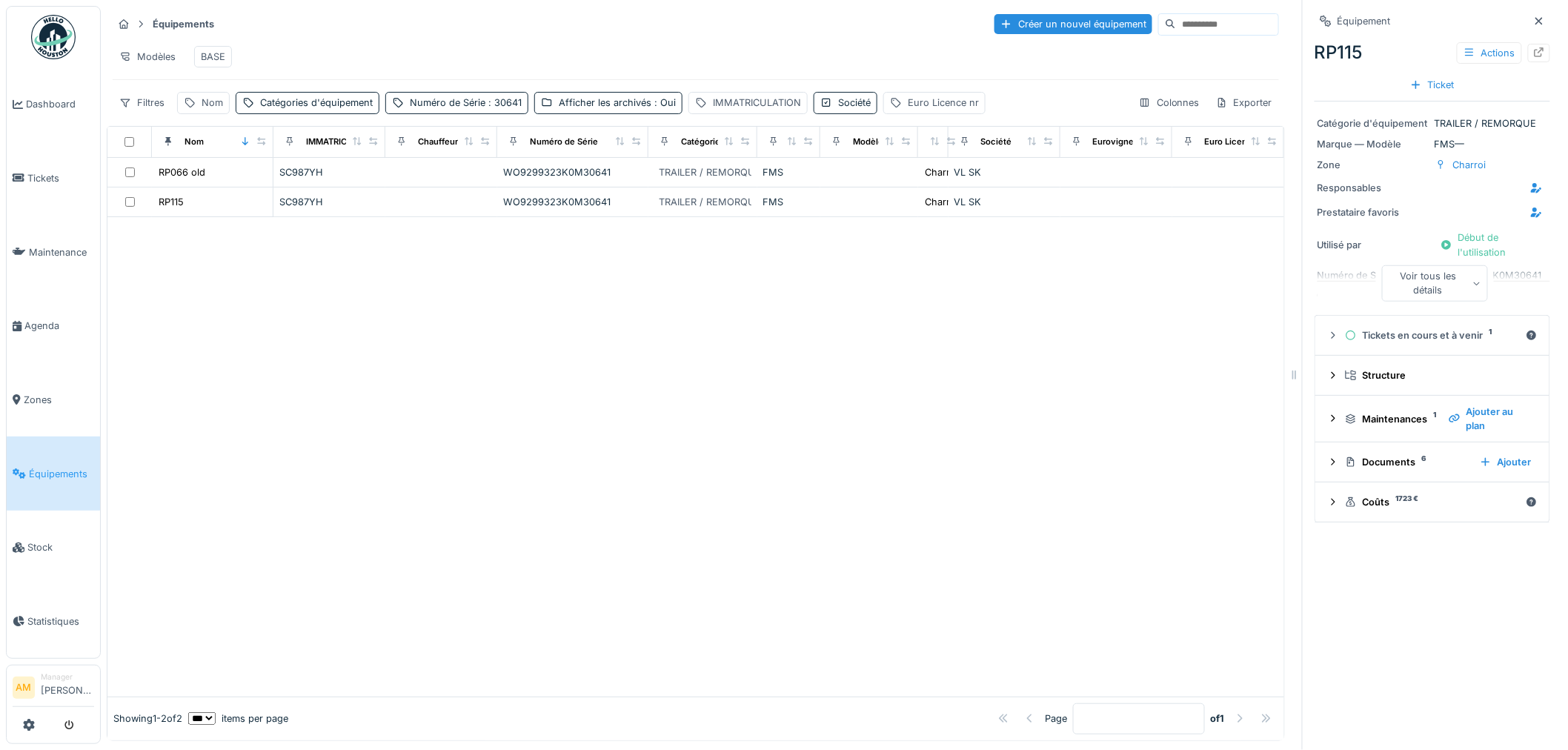
drag, startPoint x: 278, startPoint y: 295, endPoint x: 287, endPoint y: 321, distance: 27.5
click at [283, 297] on div at bounding box center [695, 457] width 1177 height 480
click at [984, 319] on div at bounding box center [695, 457] width 1177 height 480
click at [1390, 470] on div "Documents 6" at bounding box center [1407, 462] width 123 height 14
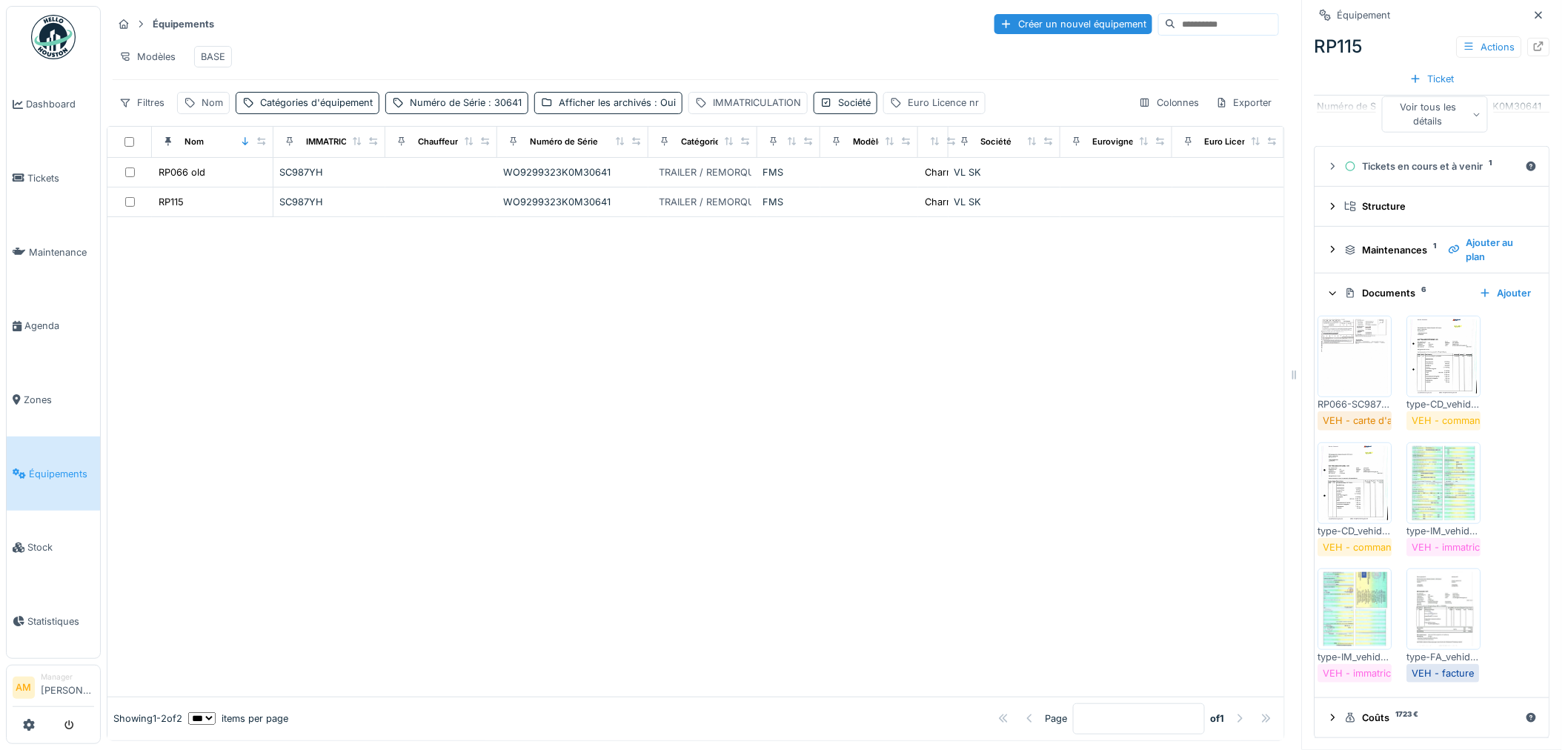
click at [593, 561] on div at bounding box center [695, 457] width 1177 height 480
click at [477, 59] on div "Modèles BASE" at bounding box center [696, 56] width 1167 height 34
click at [202, 110] on div "Nom" at bounding box center [212, 103] width 22 height 14
click at [227, 193] on input "Nom" at bounding box center [258, 186] width 148 height 31
type input "*****"
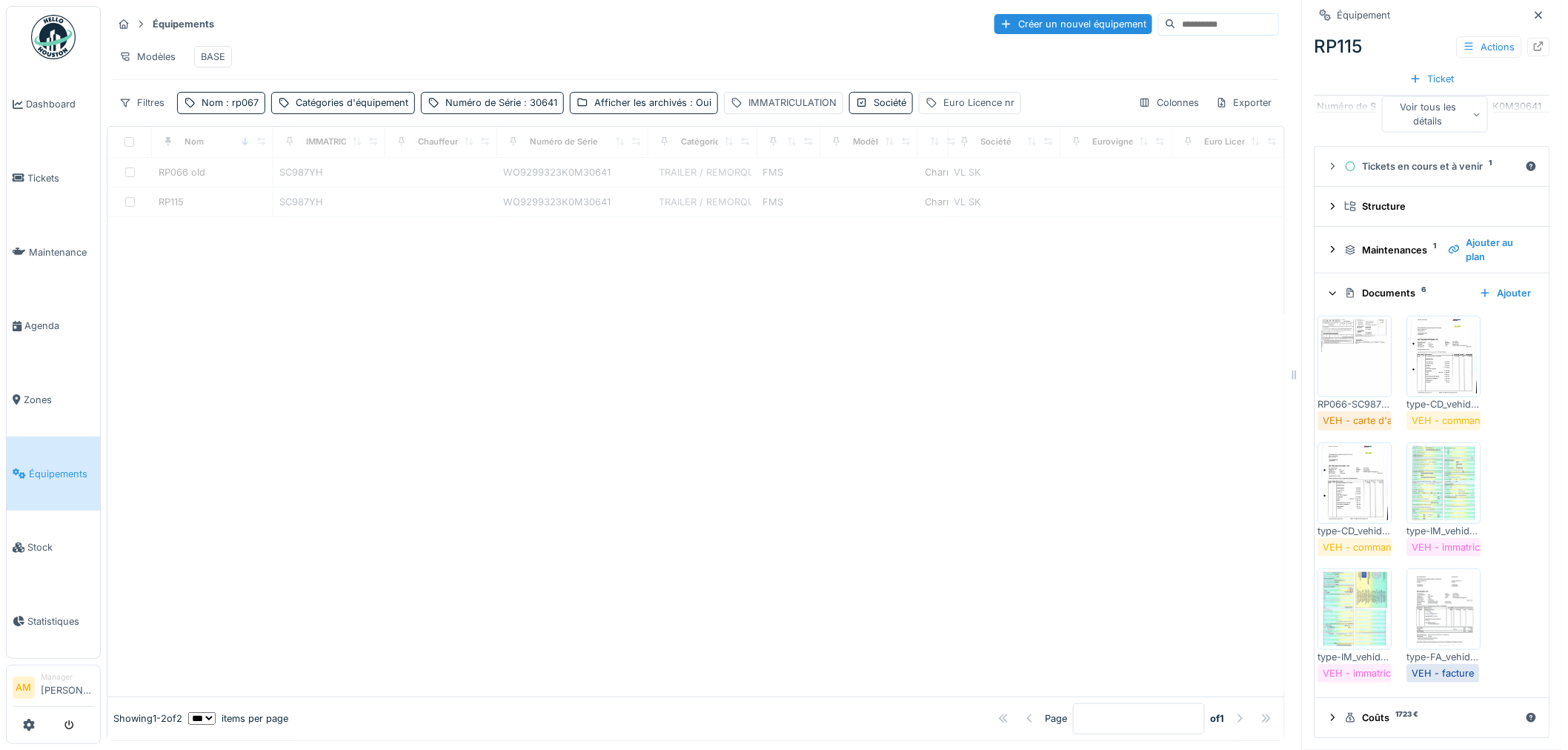
click at [572, 380] on div at bounding box center [695, 457] width 1177 height 480
click at [474, 110] on div "Numéro de Série : 30641" at bounding box center [501, 103] width 112 height 14
drag, startPoint x: 470, startPoint y: 193, endPoint x: 187, endPoint y: 243, distance: 287.4
click at [382, 190] on body "Dashboard Tickets Maintenance Agenda Zones Équipements Stock Statistiques AM Ma…" at bounding box center [784, 375] width 1568 height 750
click at [187, 243] on div at bounding box center [695, 442] width 1177 height 509
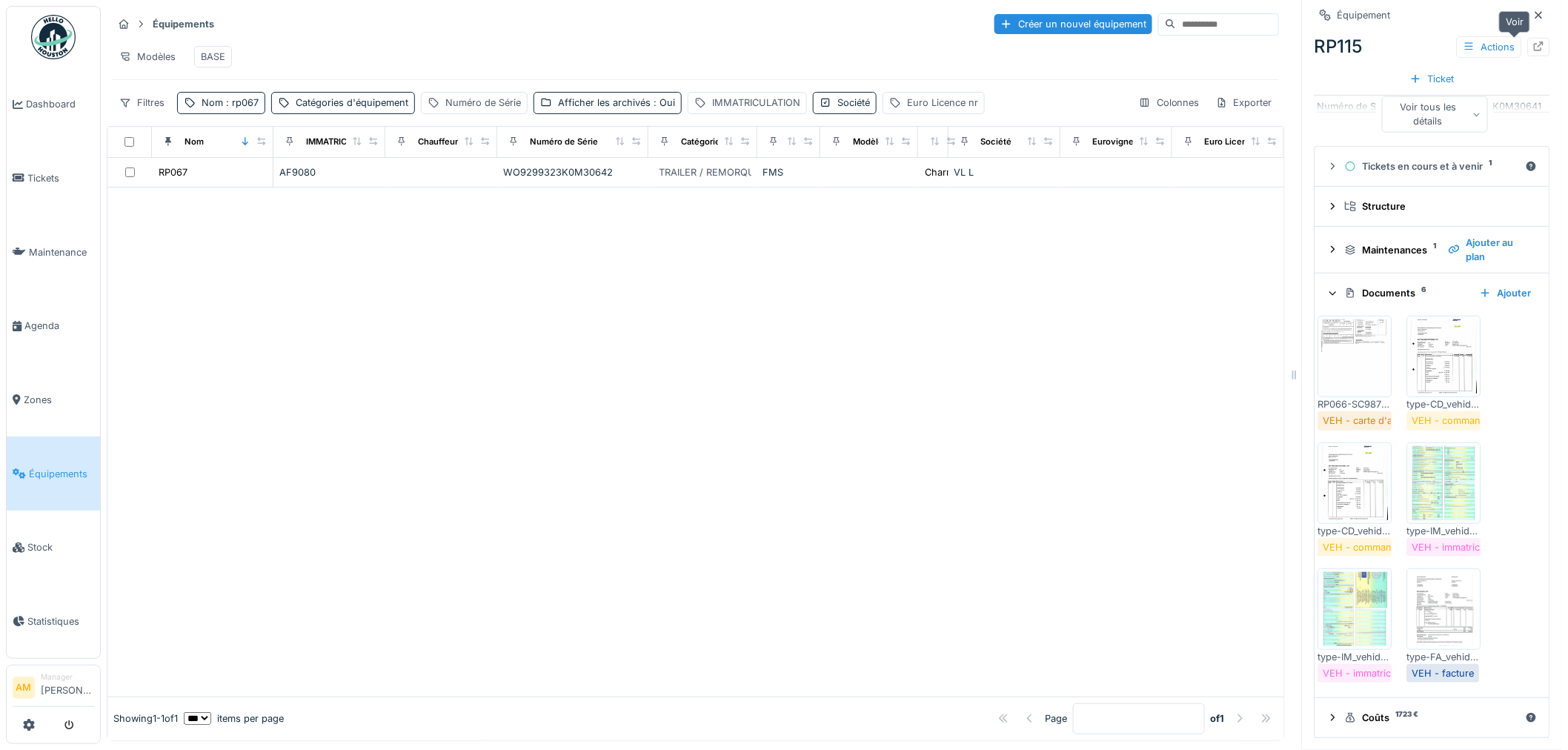
click at [1533, 46] on icon at bounding box center [1539, 47] width 12 height 10
click at [328, 370] on div at bounding box center [695, 442] width 1177 height 509
click at [309, 261] on div at bounding box center [695, 442] width 1177 height 509
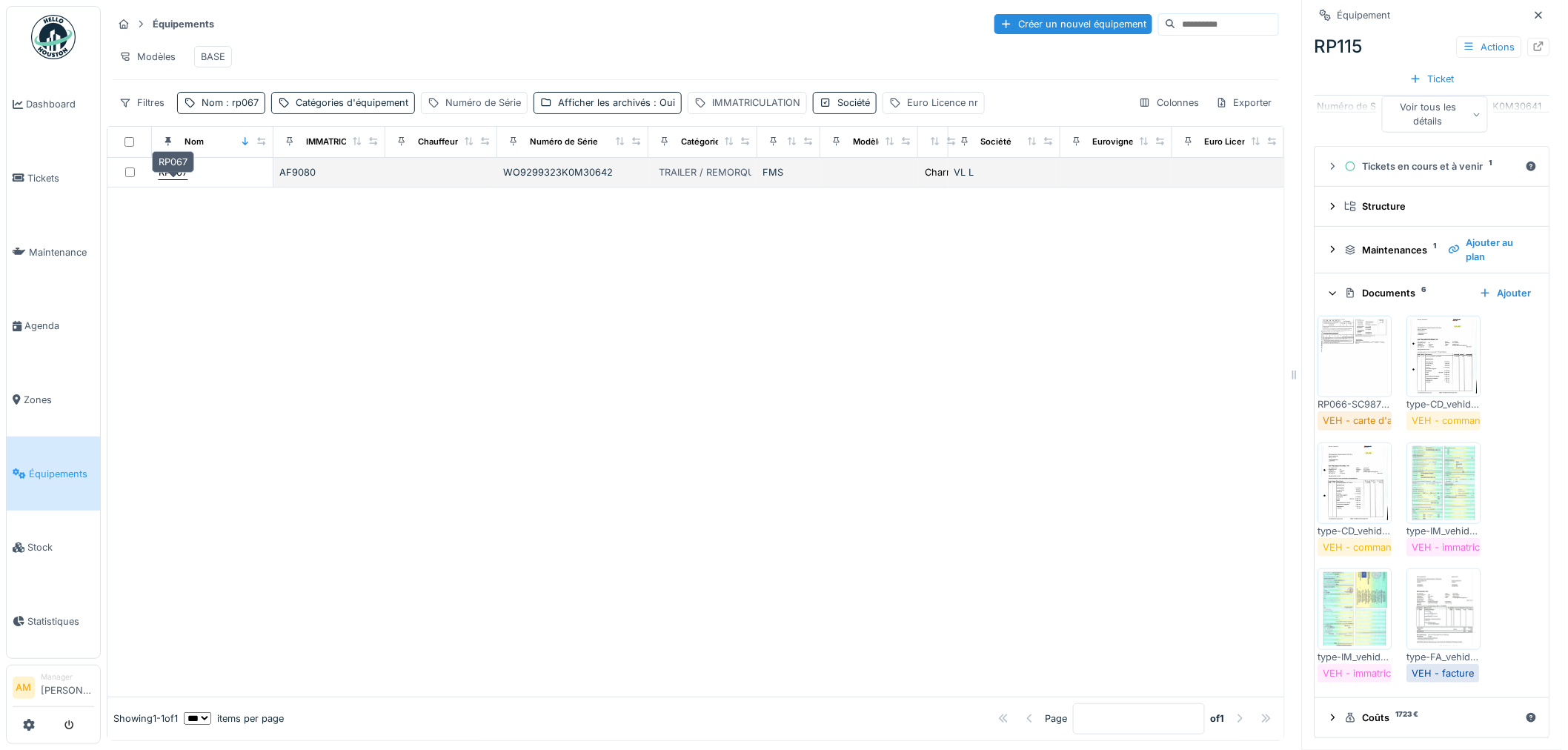
click at [181, 179] on div "RP067" at bounding box center [172, 172] width 29 height 14
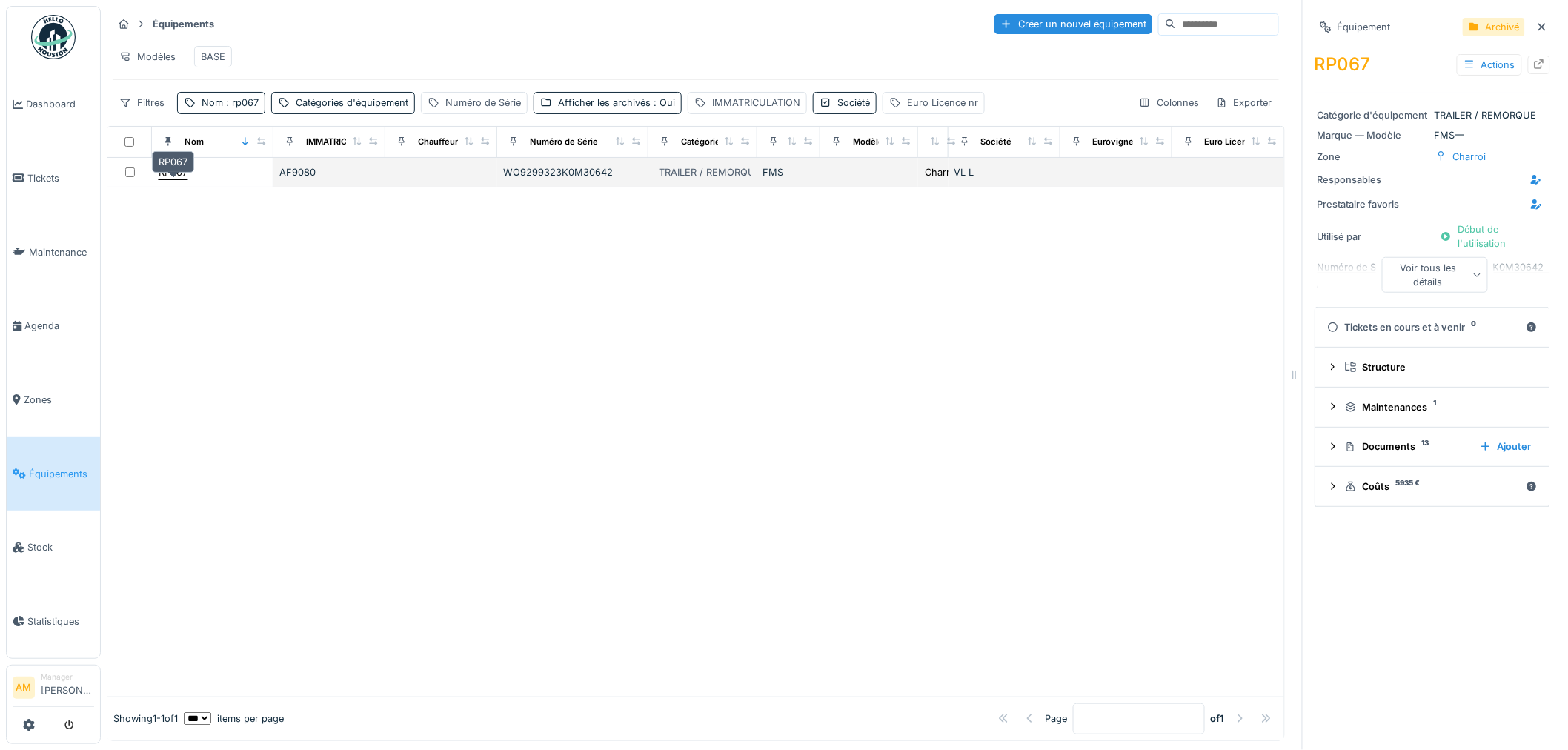
click at [173, 179] on div "RP067" at bounding box center [172, 172] width 29 height 14
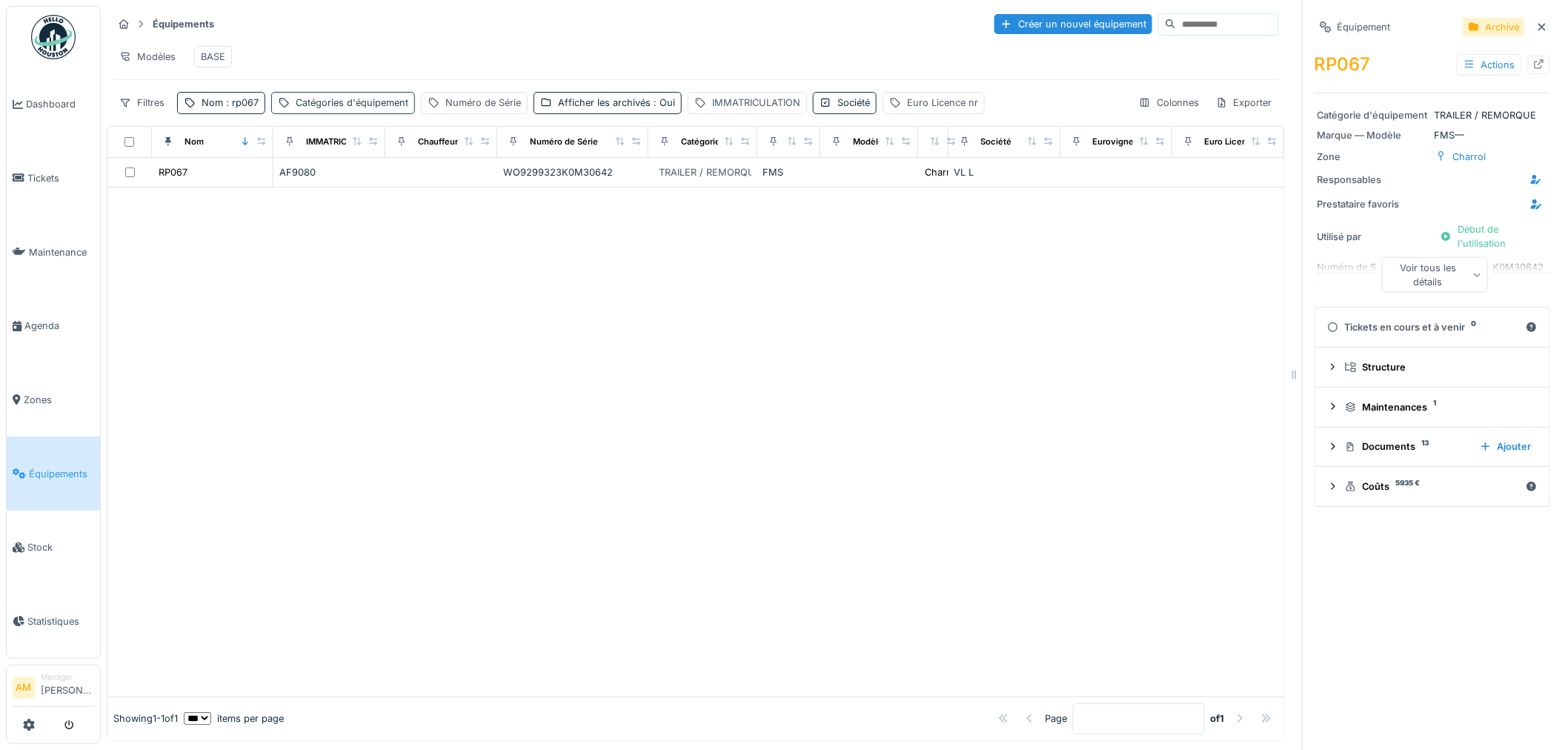
click at [369, 110] on div "Catégories d'équipement" at bounding box center [353, 103] width 113 height 14
click at [477, 110] on div "Numéro de Série" at bounding box center [483, 103] width 75 height 14
click at [831, 342] on div at bounding box center [695, 442] width 1177 height 509
click at [467, 120] on div "Équipements Créer un nouvel équipement Modèles BASE Filtres Nom : rp067 Catégor…" at bounding box center [696, 62] width 1179 height 114
click at [464, 110] on div "Numéro de Série" at bounding box center [483, 103] width 75 height 14
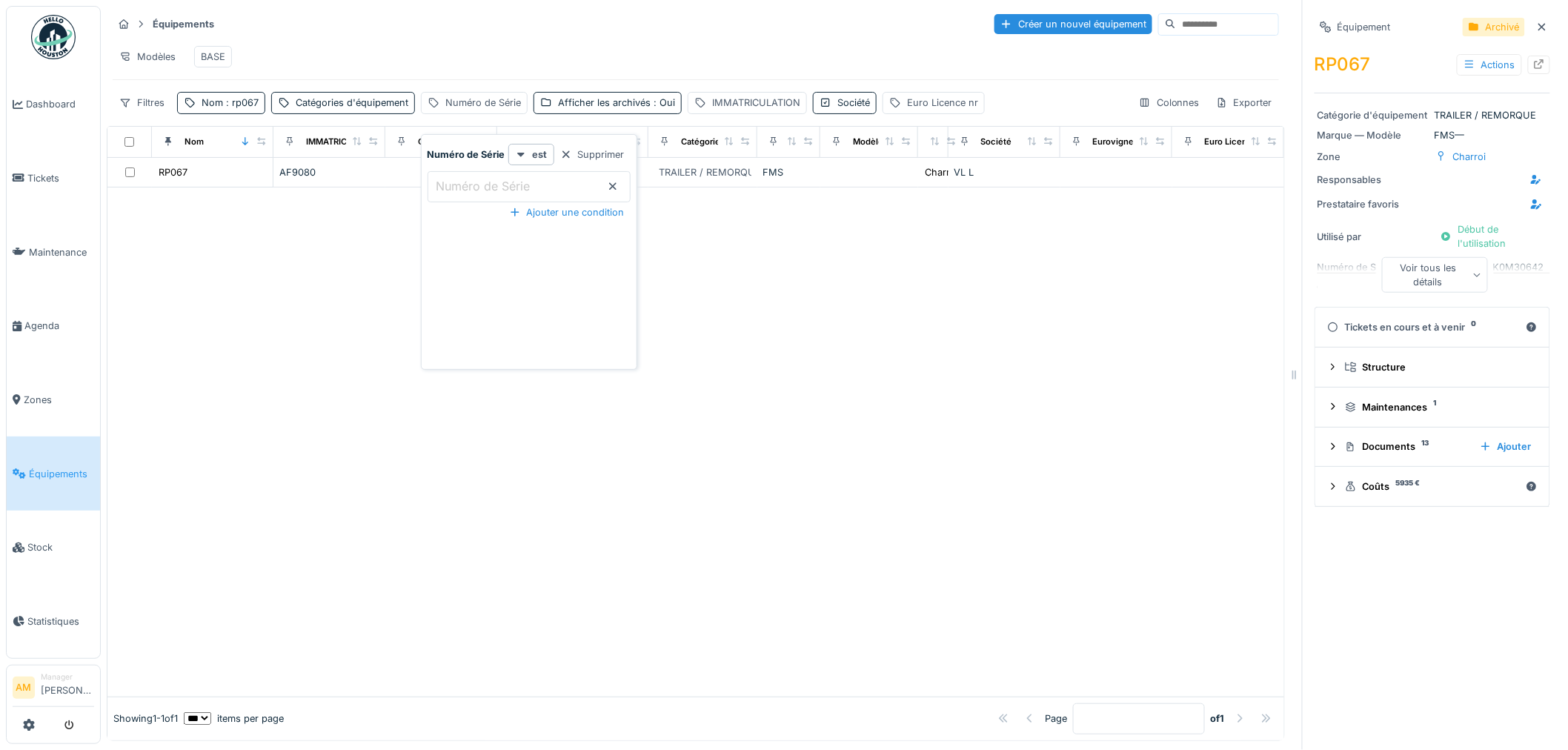
click at [538, 178] on Série_kzMTY "Numéro de Série" at bounding box center [529, 186] width 203 height 31
type Série_kzMTY "*****"
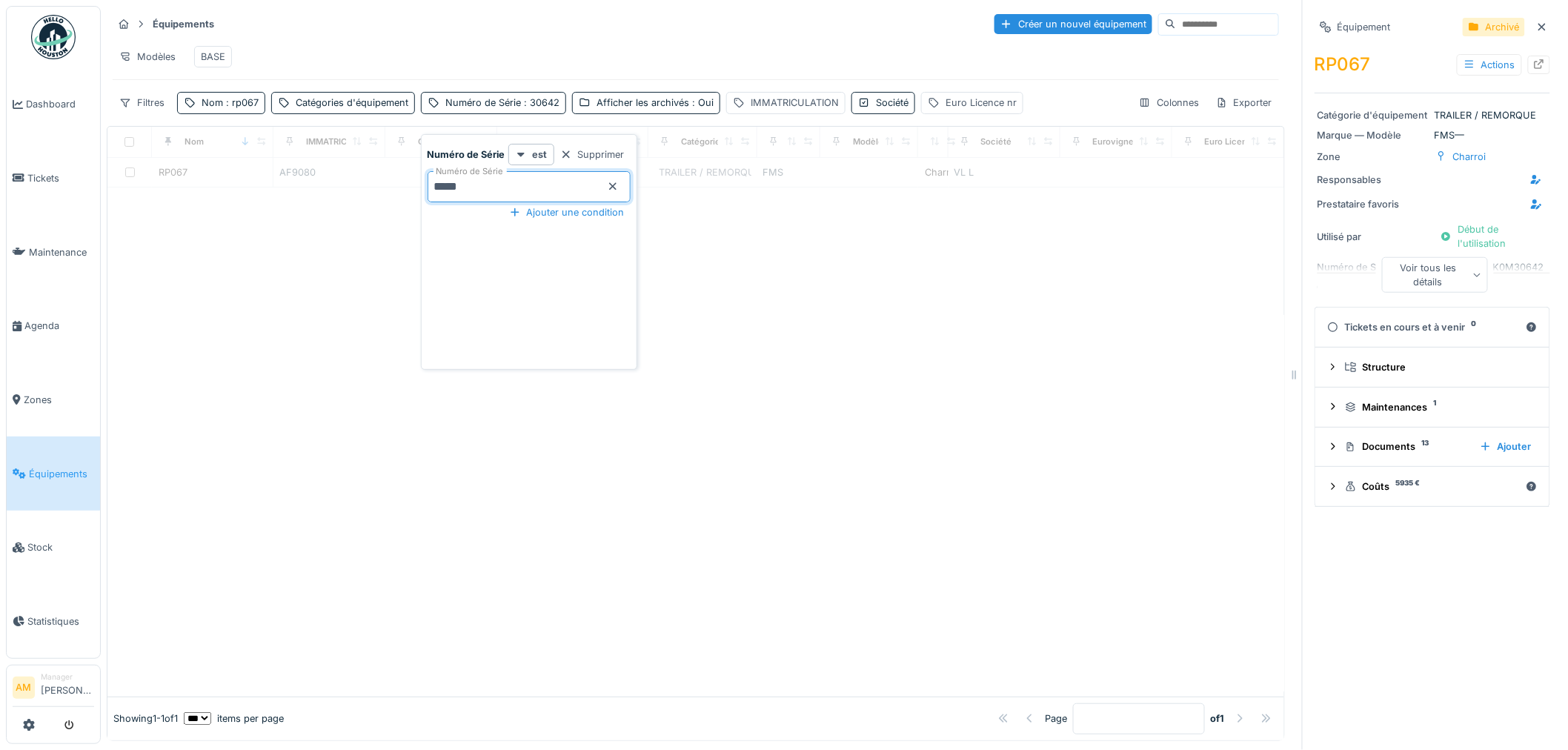
click at [929, 252] on div at bounding box center [695, 442] width 1177 height 509
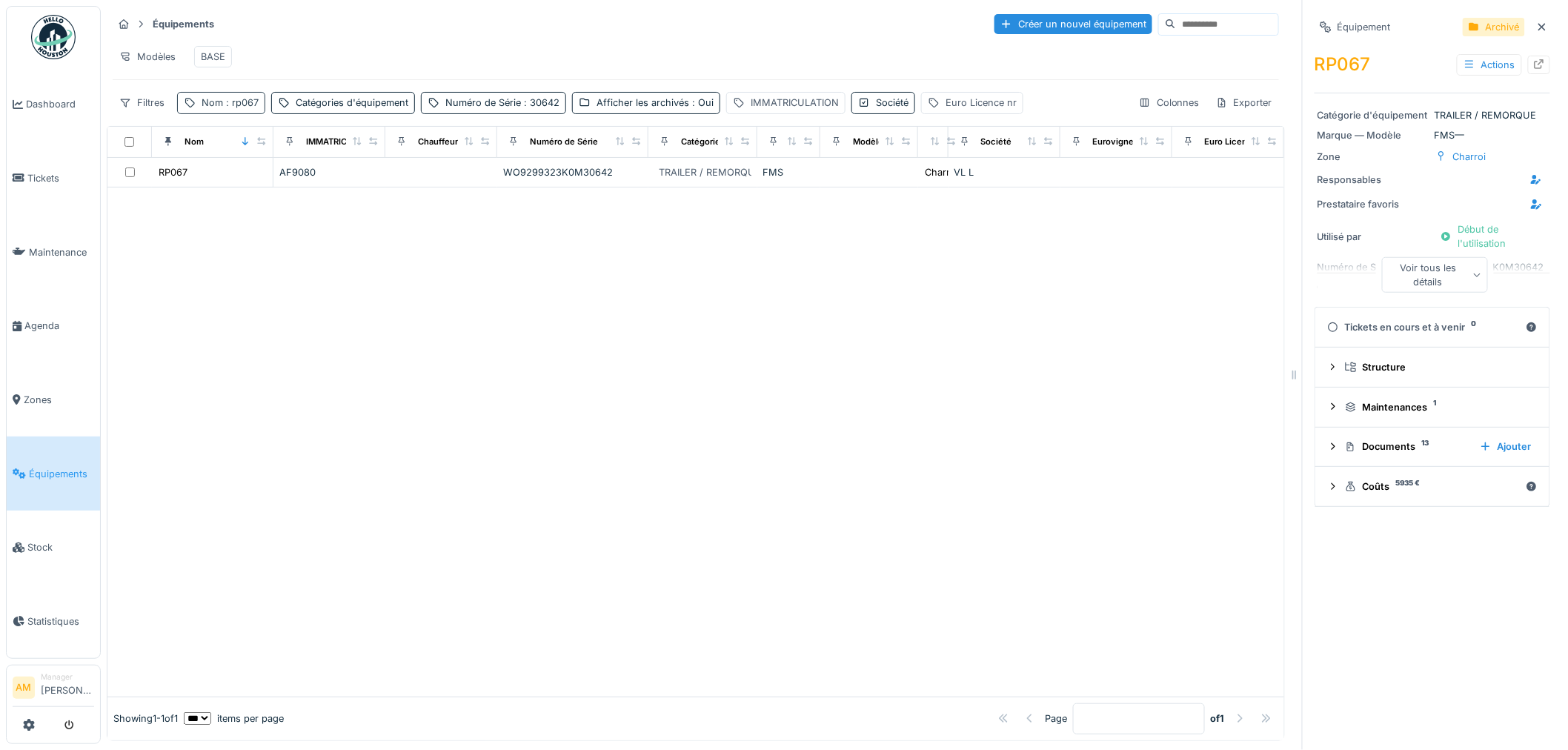
click at [234, 113] on div "Nom : rp067" at bounding box center [221, 103] width 88 height 22
drag, startPoint x: 232, startPoint y: 178, endPoint x: 15, endPoint y: 197, distance: 217.8
click at [40, 196] on body "Dashboard Tickets Maintenance Agenda Zones Équipements Stock Statistiques AM Ma…" at bounding box center [784, 375] width 1568 height 750
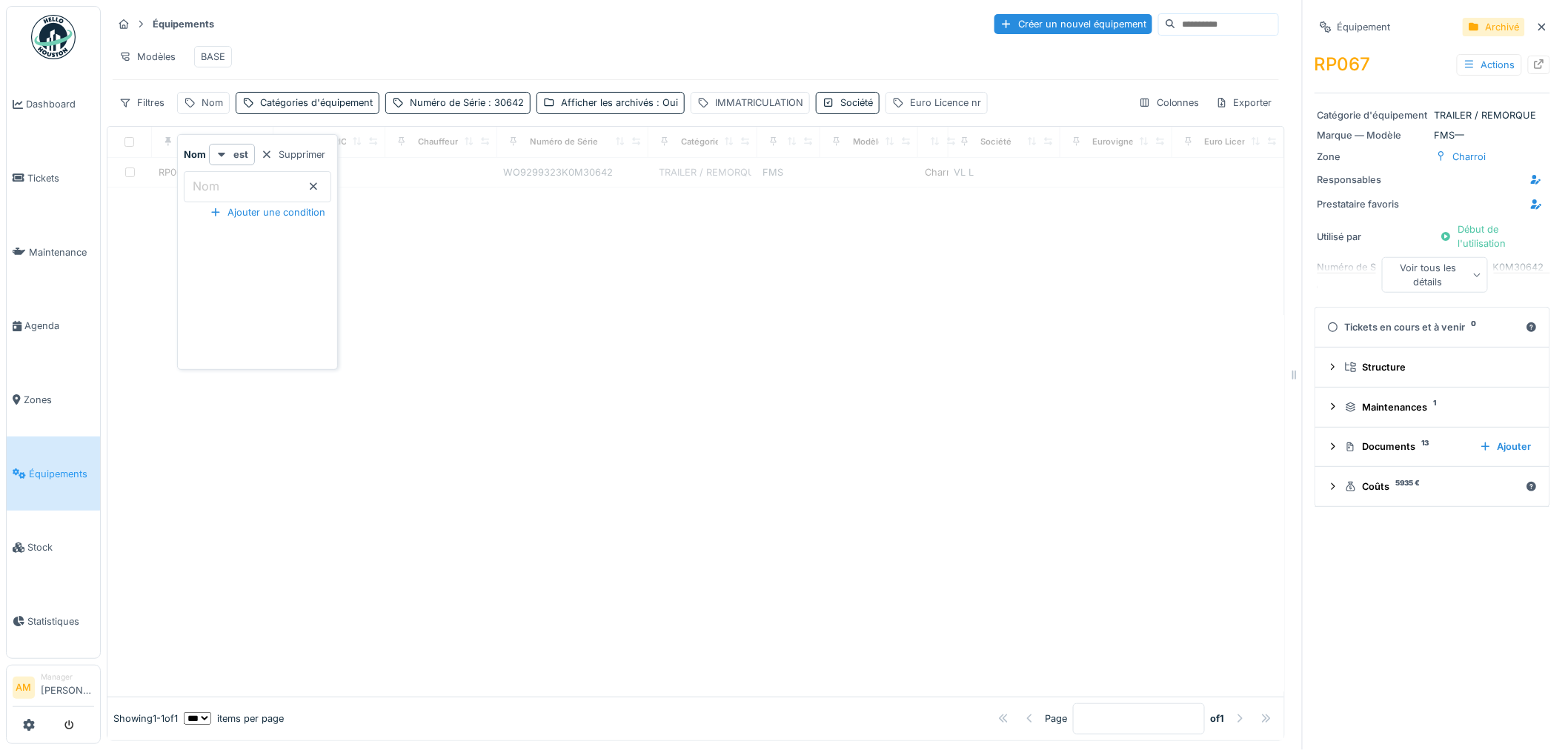
click at [663, 378] on div at bounding box center [695, 442] width 1177 height 509
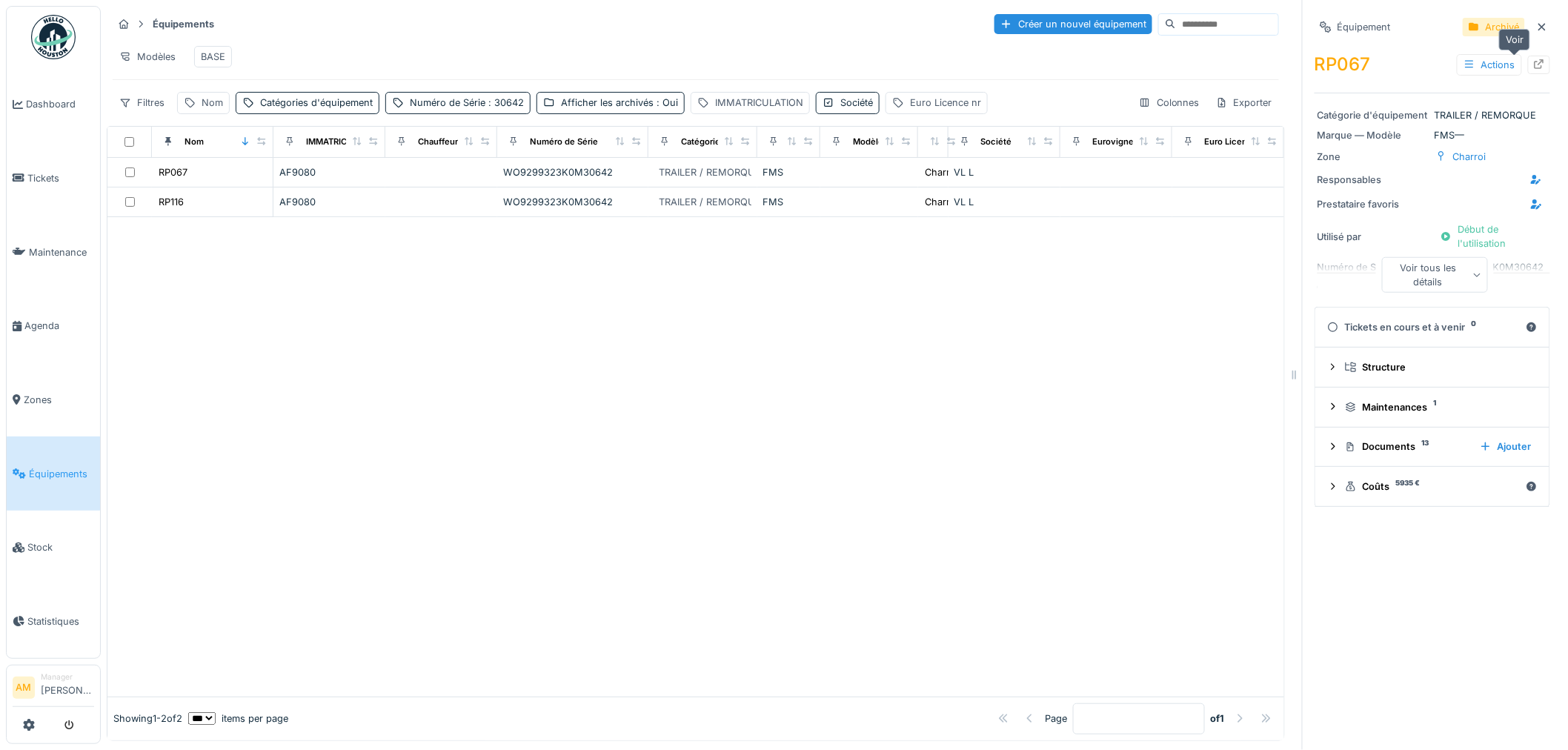
click at [1533, 63] on icon at bounding box center [1539, 64] width 12 height 10
drag, startPoint x: 243, startPoint y: 393, endPoint x: 261, endPoint y: 369, distance: 30.0
click at [255, 375] on div at bounding box center [695, 457] width 1177 height 480
drag, startPoint x: 381, startPoint y: 342, endPoint x: 384, endPoint y: 331, distance: 11.4
click at [383, 337] on div at bounding box center [695, 457] width 1177 height 480
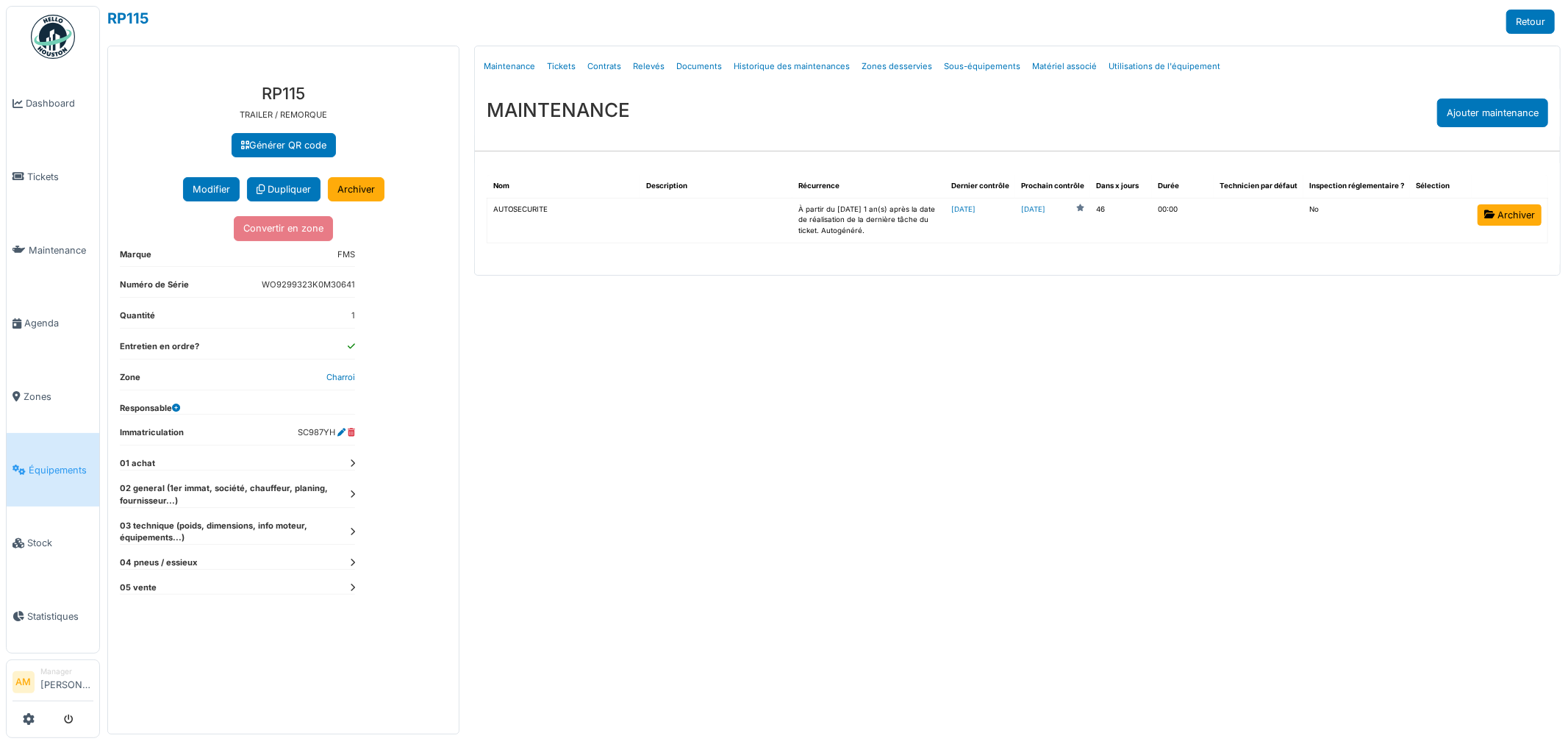
click at [673, 502] on div "Menu [GEOGRAPHIC_DATA] Maintenance Tickets Contrats Relevés Documents Historiqu…" at bounding box center [1017, 389] width 1101 height 689
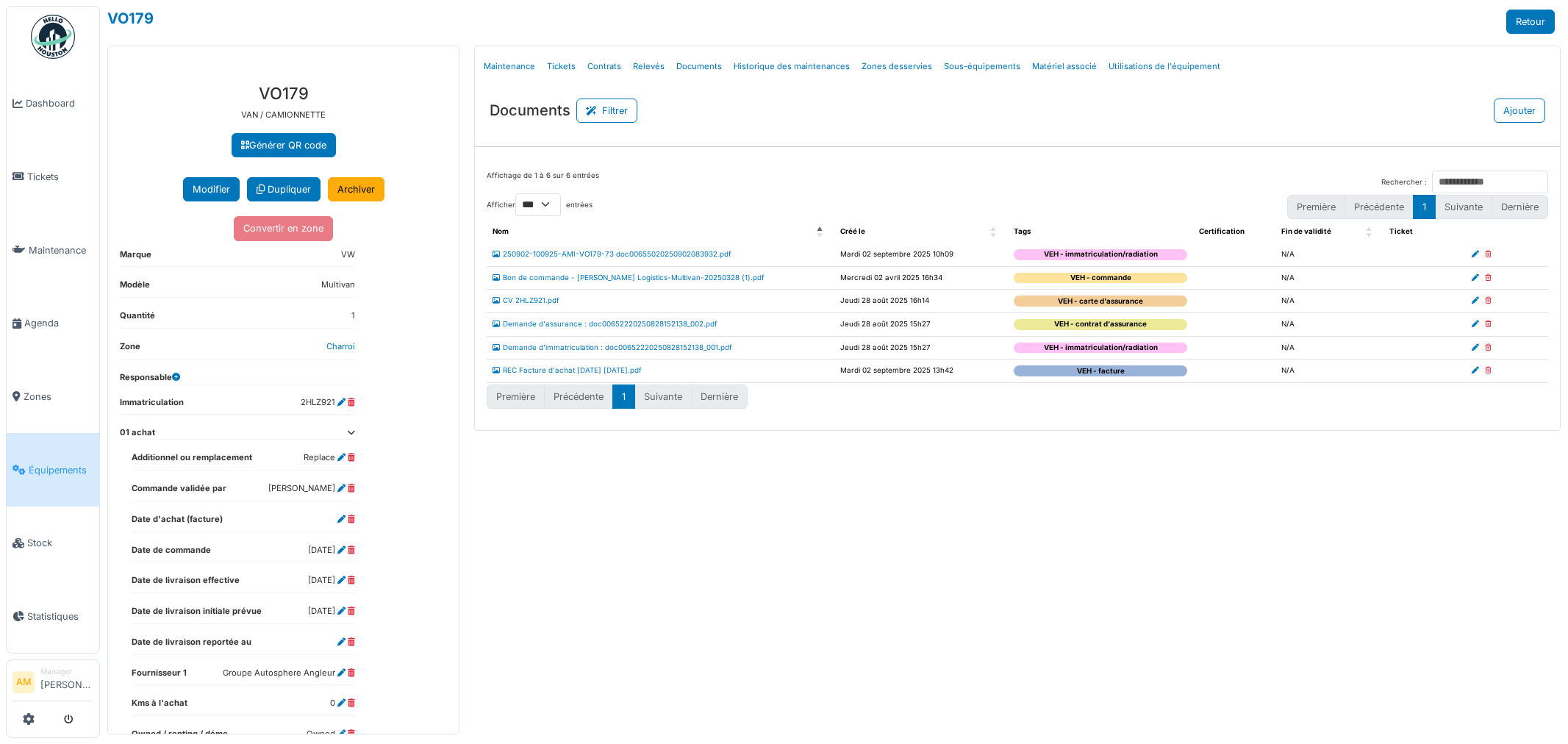
select select "***"
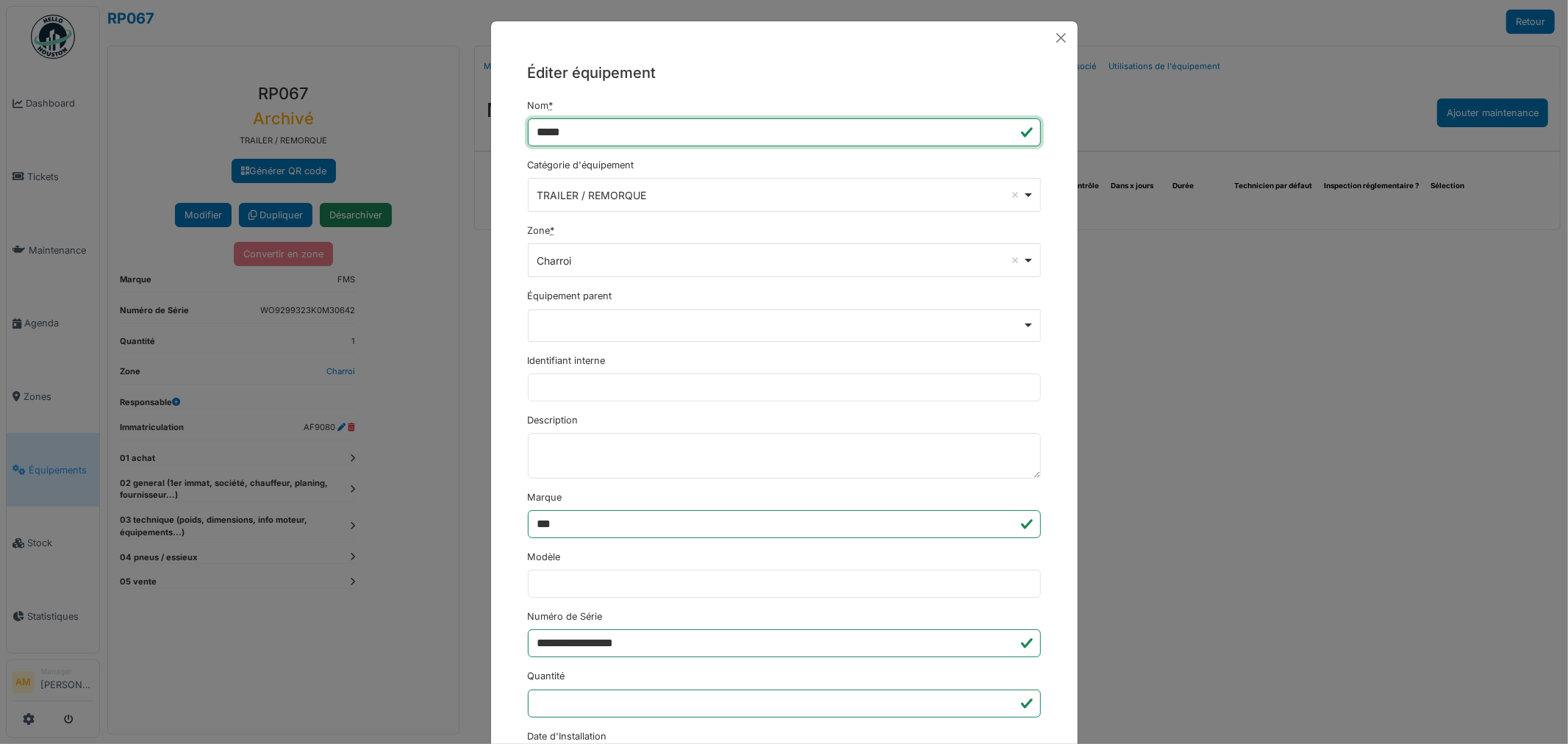
click at [611, 143] on input "*****" at bounding box center [784, 132] width 513 height 28
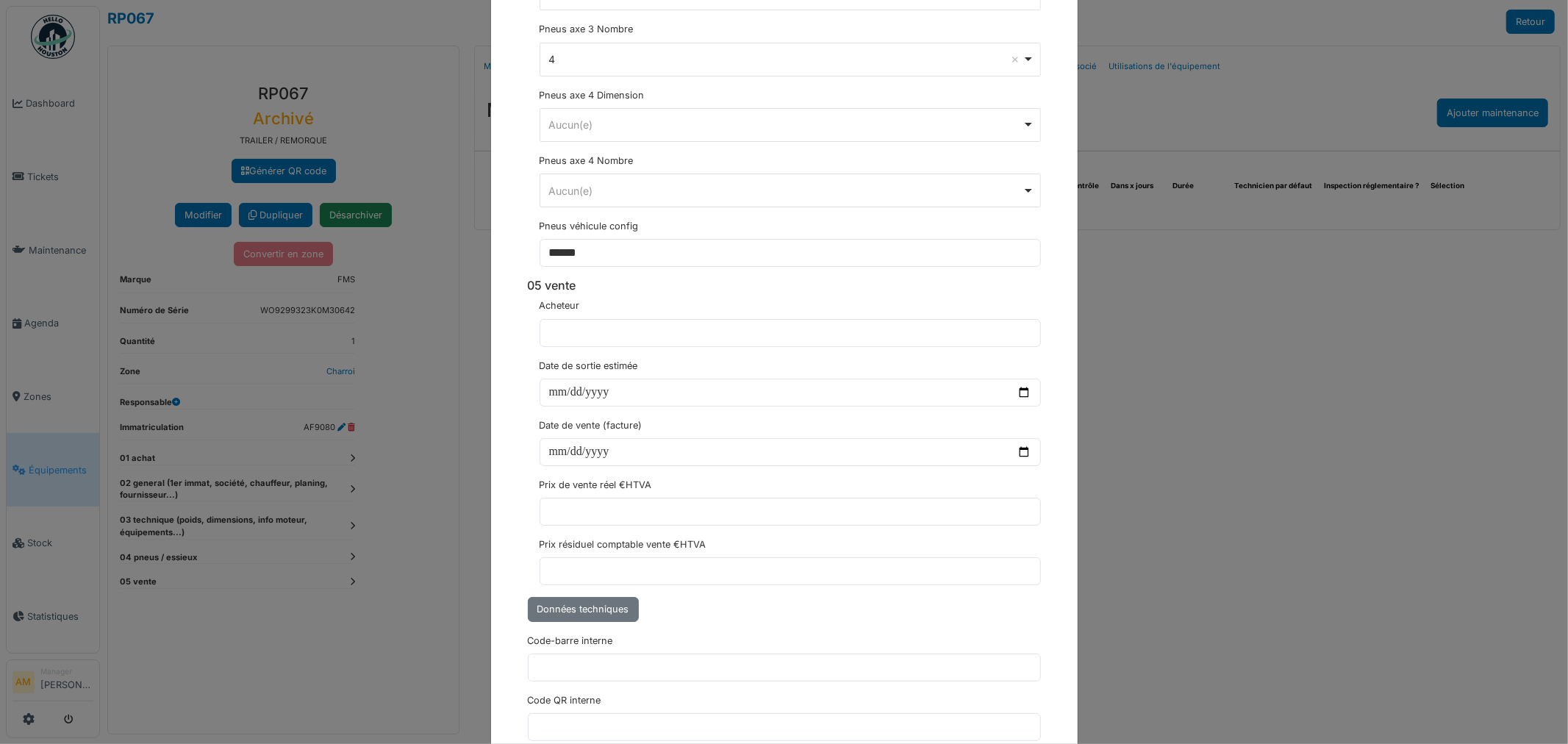
scroll to position [4302, 0]
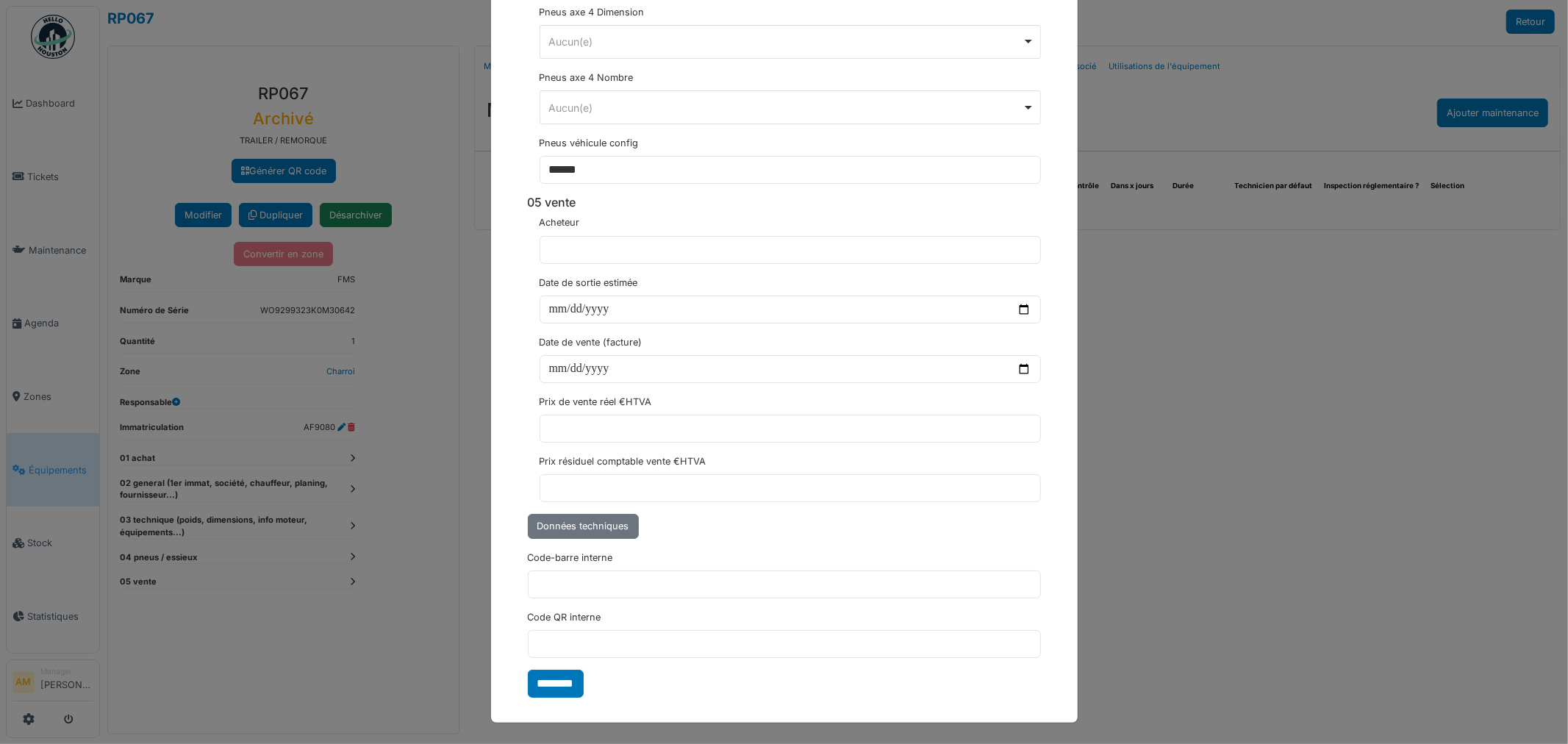
type input "*********"
click at [575, 680] on input "********" at bounding box center [555, 684] width 56 height 28
click at [1256, 505] on div "**********" at bounding box center [784, 372] width 1568 height 744
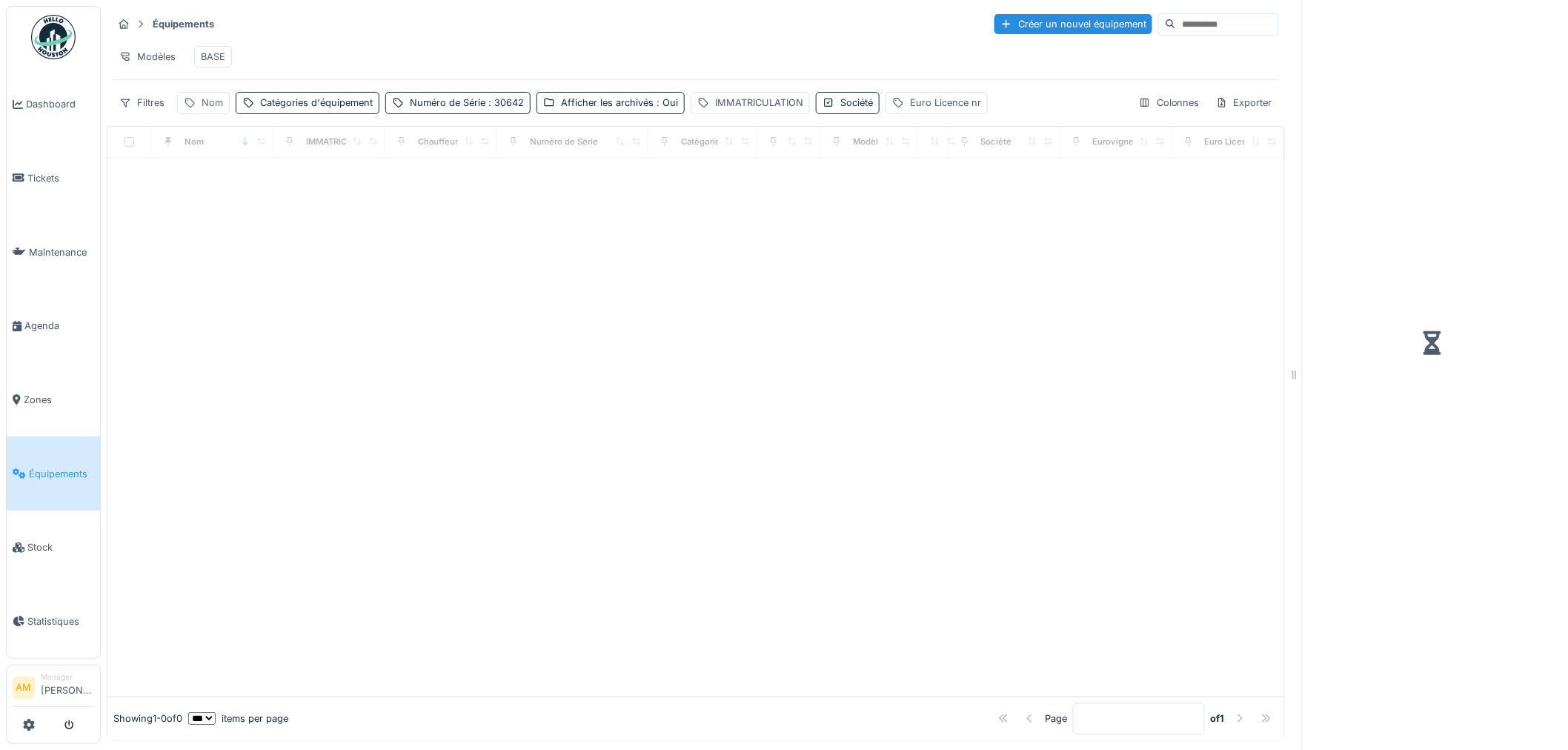
click at [211, 110] on div "Nom" at bounding box center [212, 103] width 22 height 14
click at [211, 184] on label "Nom" at bounding box center [206, 186] width 33 height 18
click at [211, 184] on input "Nom" at bounding box center [258, 186] width 148 height 31
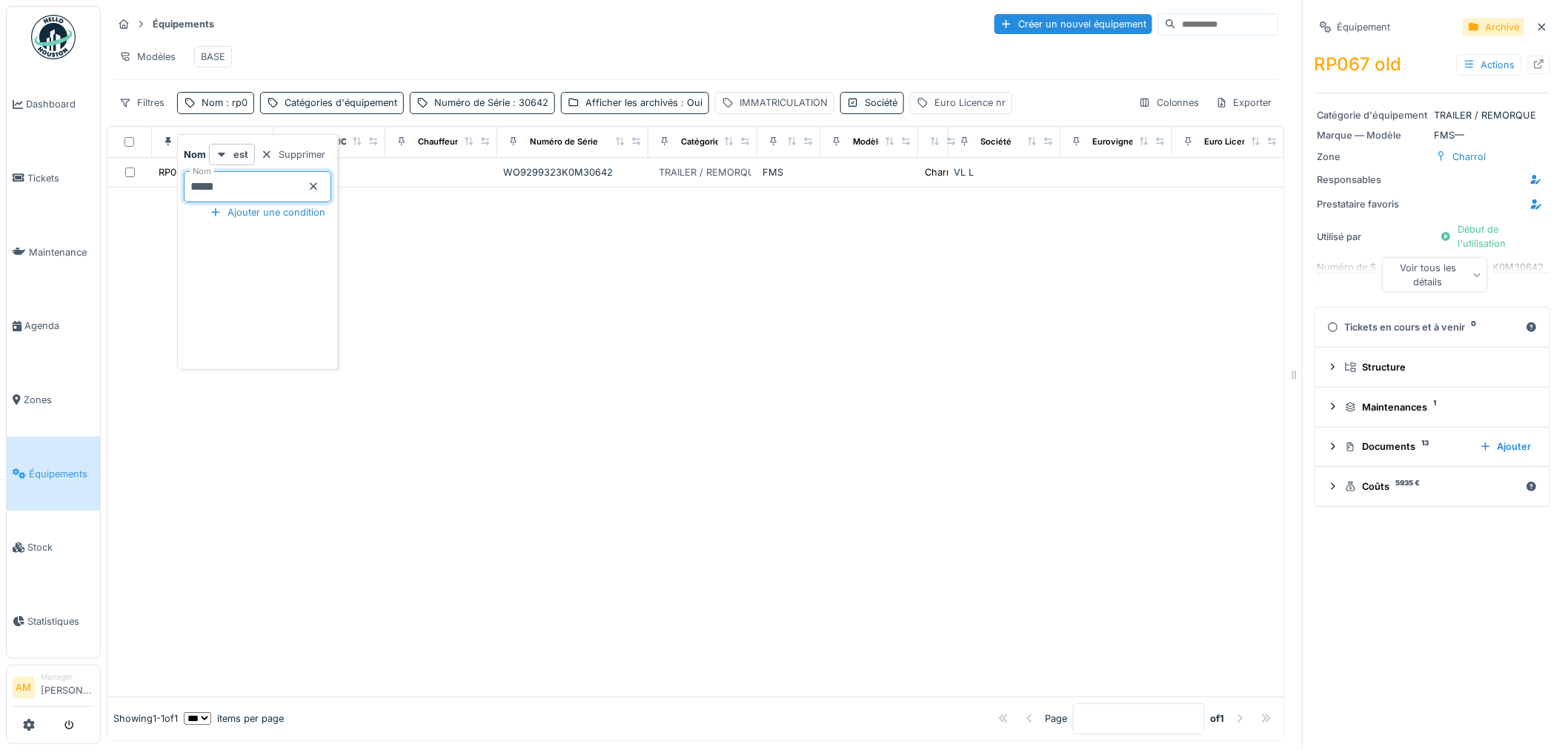
type input "*****"
click at [567, 367] on div at bounding box center [695, 442] width 1177 height 509
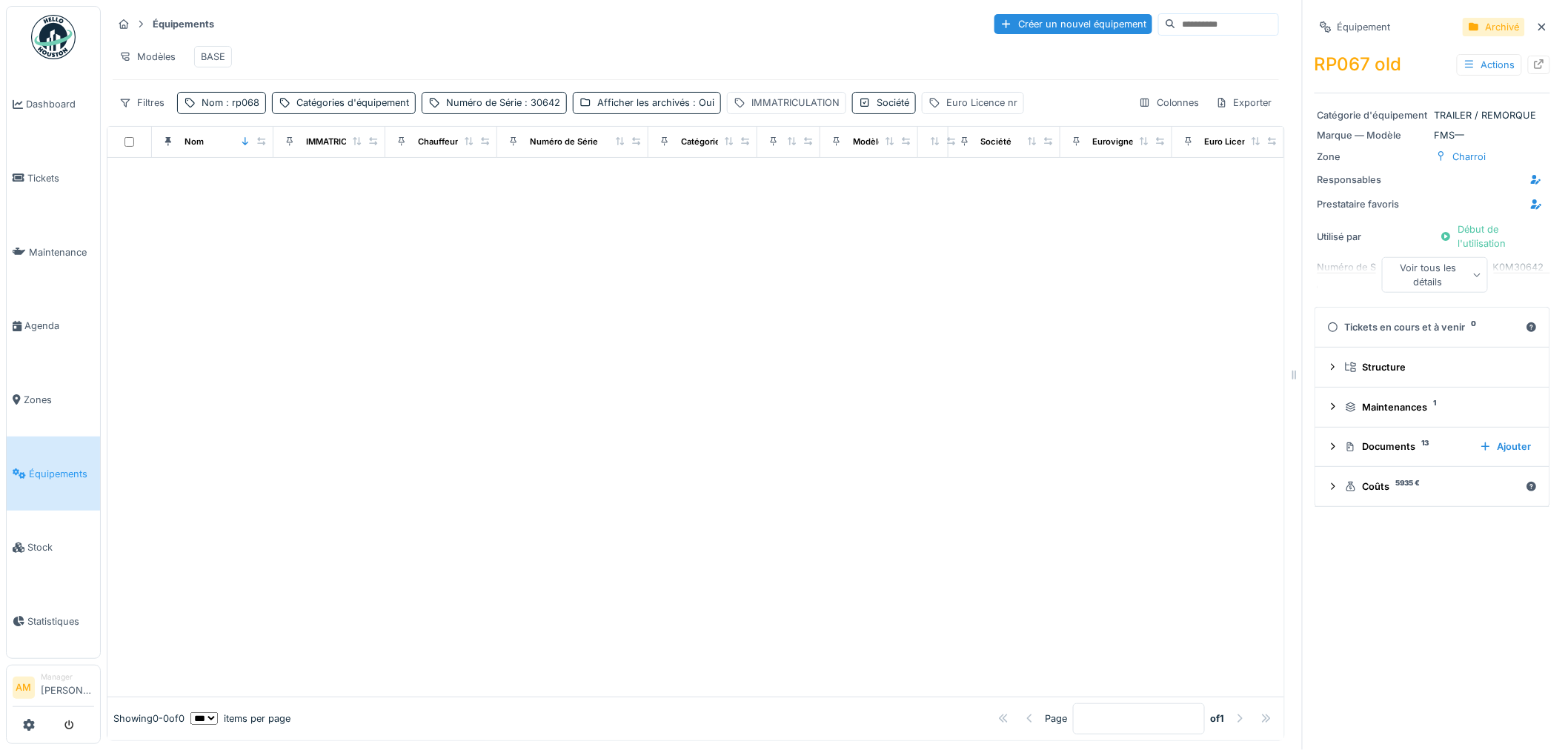
drag, startPoint x: 513, startPoint y: 119, endPoint x: 511, endPoint y: 132, distance: 13.2
click at [515, 110] on div "Numéro de Série : 30642" at bounding box center [502, 103] width 114 height 14
drag, startPoint x: 490, startPoint y: 190, endPoint x: 4, endPoint y: 268, distance: 492.2
click at [261, 219] on body "Dashboard Tickets Maintenance [GEOGRAPHIC_DATA] Zones Équipements Stock Statist…" at bounding box center [784, 375] width 1568 height 750
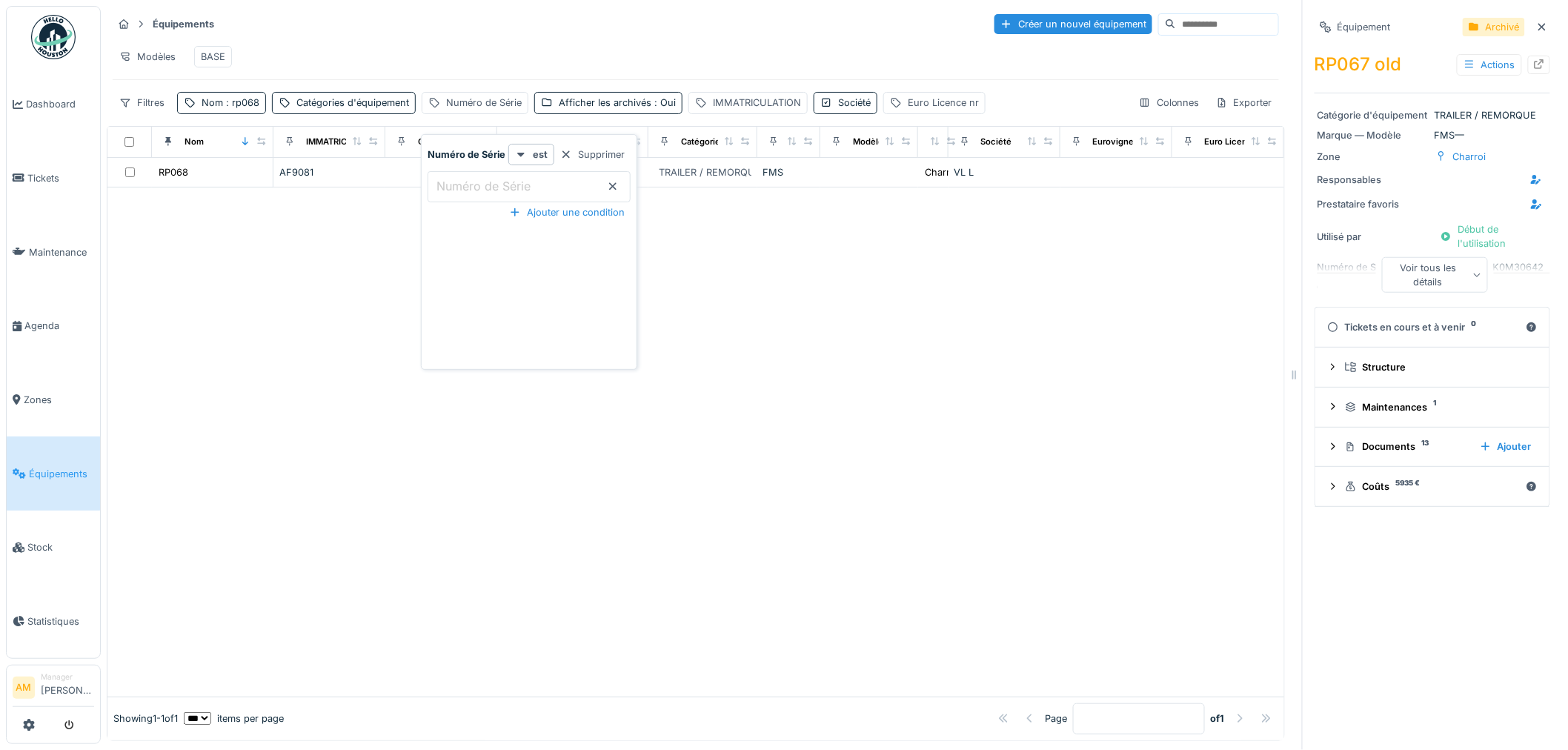
drag, startPoint x: 838, startPoint y: 393, endPoint x: 786, endPoint y: 345, distance: 70.8
click at [838, 391] on div at bounding box center [695, 442] width 1177 height 509
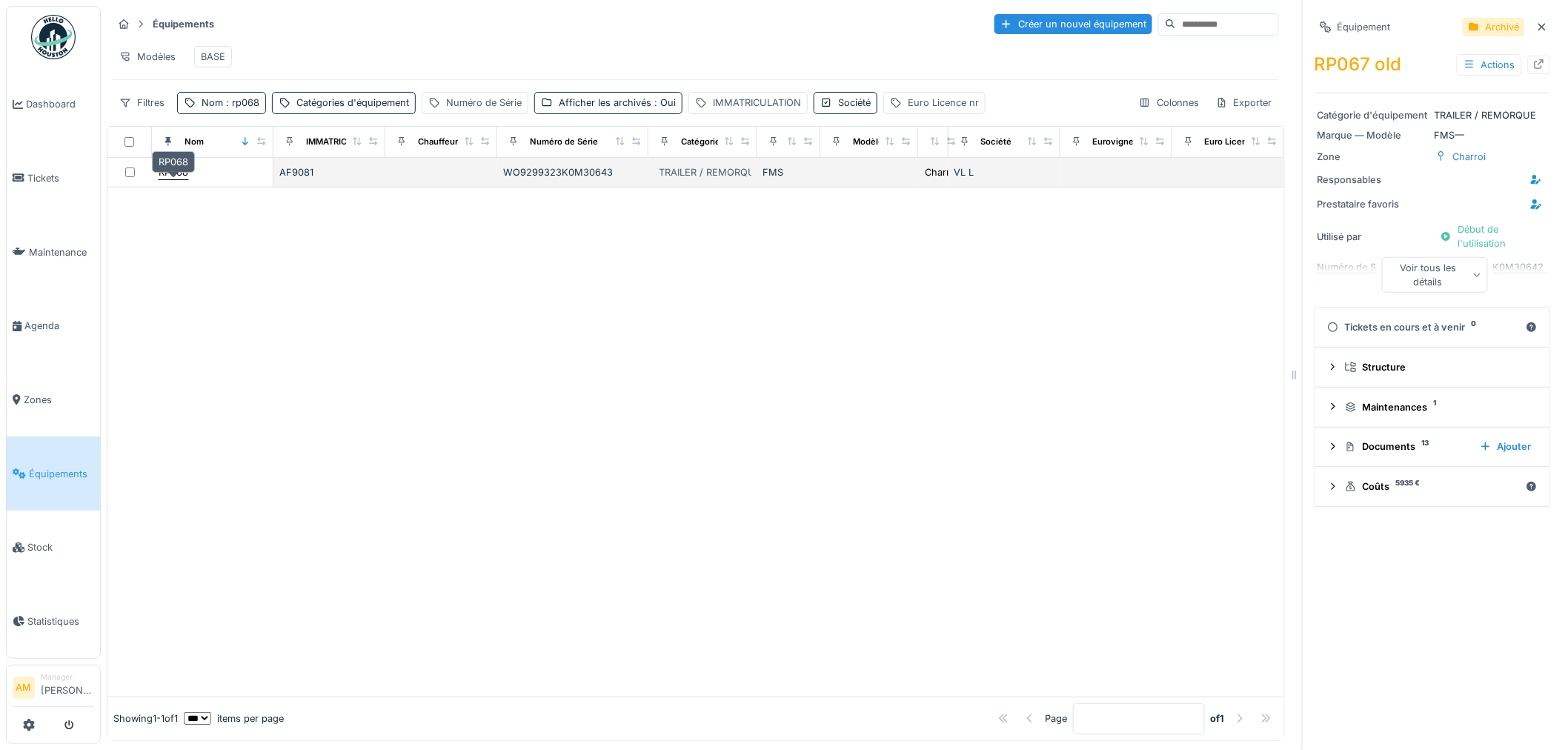
click at [172, 180] on div "RP068" at bounding box center [172, 172] width 31 height 16
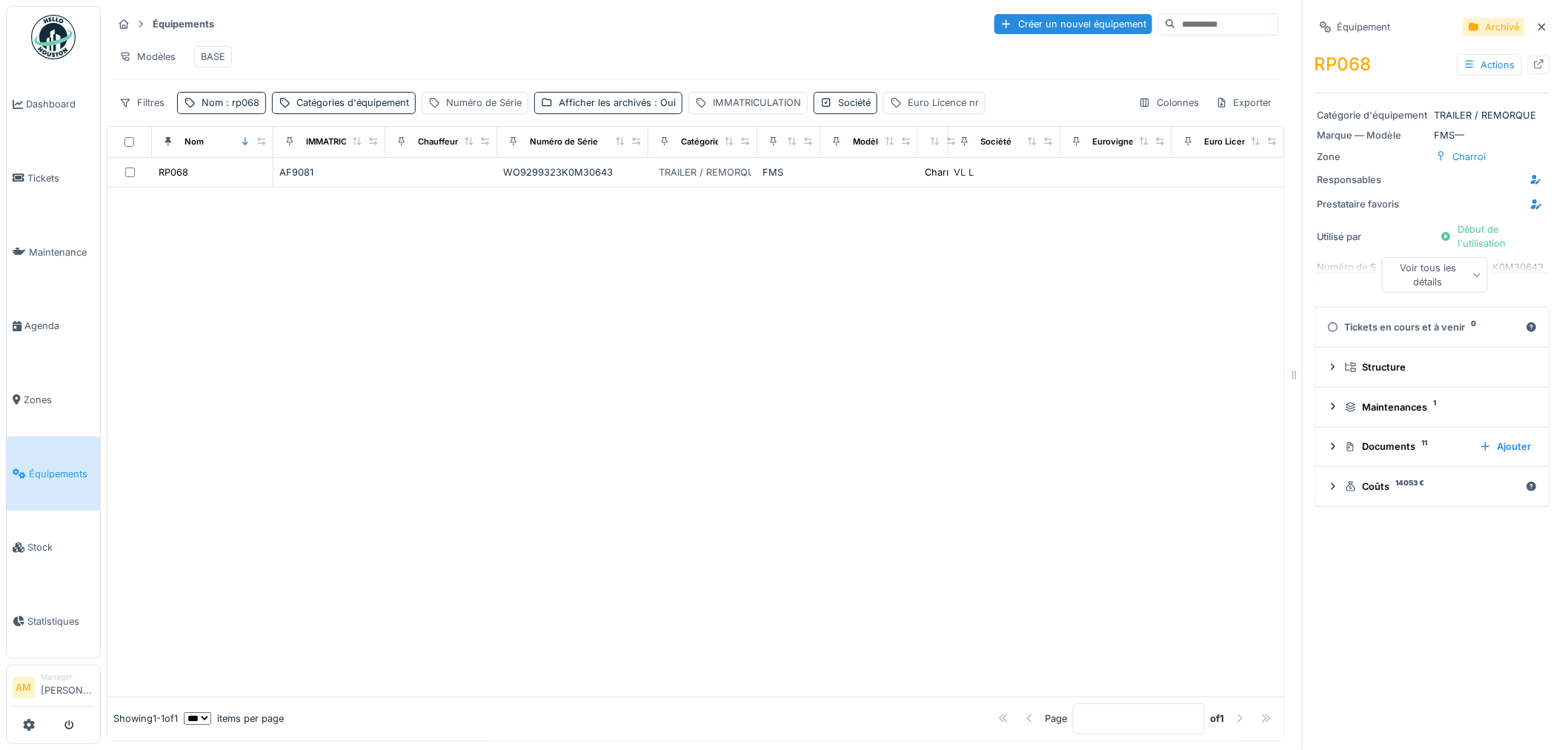
click at [1533, 71] on div at bounding box center [1539, 64] width 12 height 14
drag, startPoint x: 365, startPoint y: 364, endPoint x: 158, endPoint y: 275, distance: 225.3
click at [364, 351] on div at bounding box center [695, 442] width 1177 height 509
click at [475, 110] on div "Numéro de Série" at bounding box center [483, 103] width 75 height 14
click at [504, 187] on label "Numéro de Série" at bounding box center [483, 186] width 100 height 18
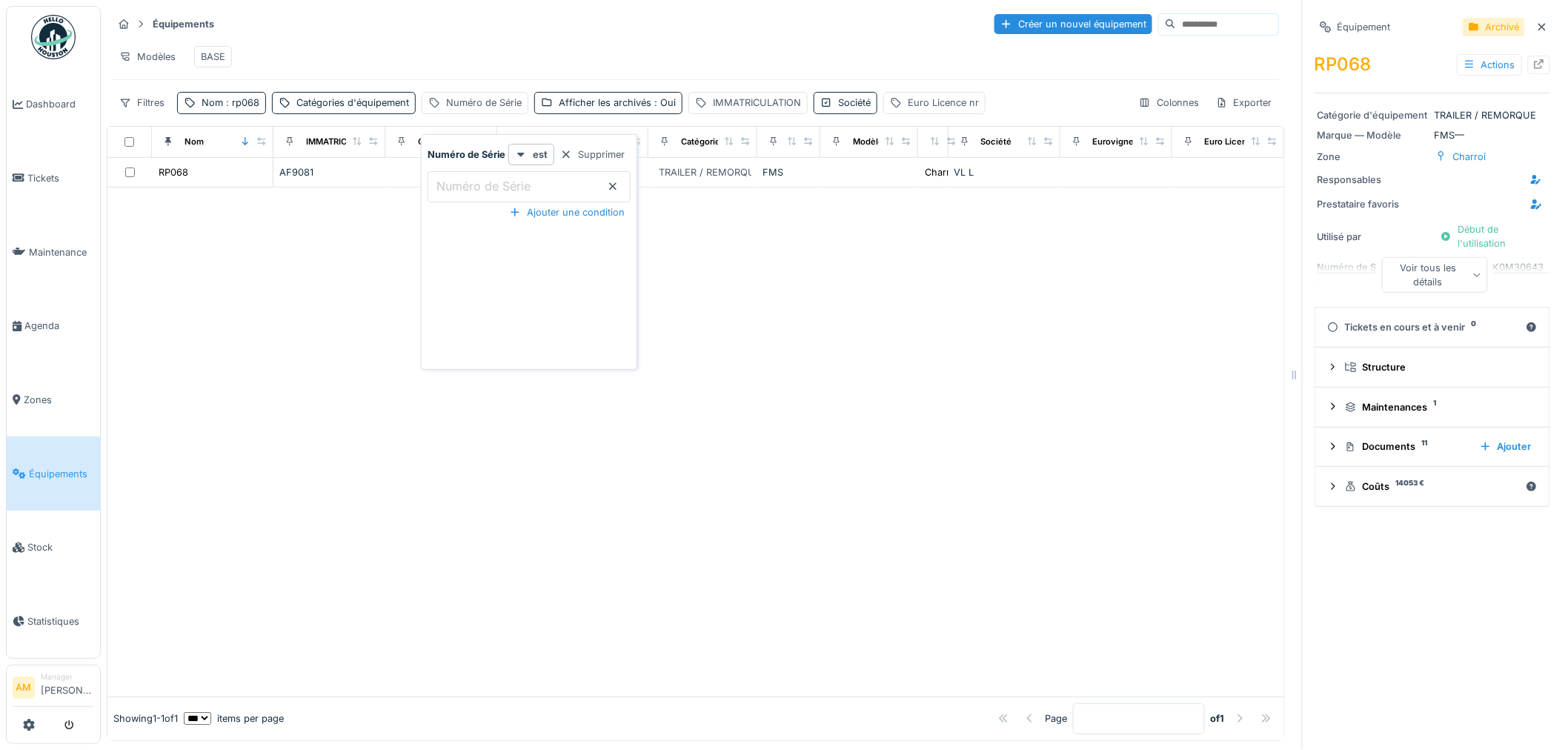
click at [504, 187] on Série_A0MDQ "Numéro de Série" at bounding box center [529, 186] width 203 height 31
type Série_A0MDQ "*****"
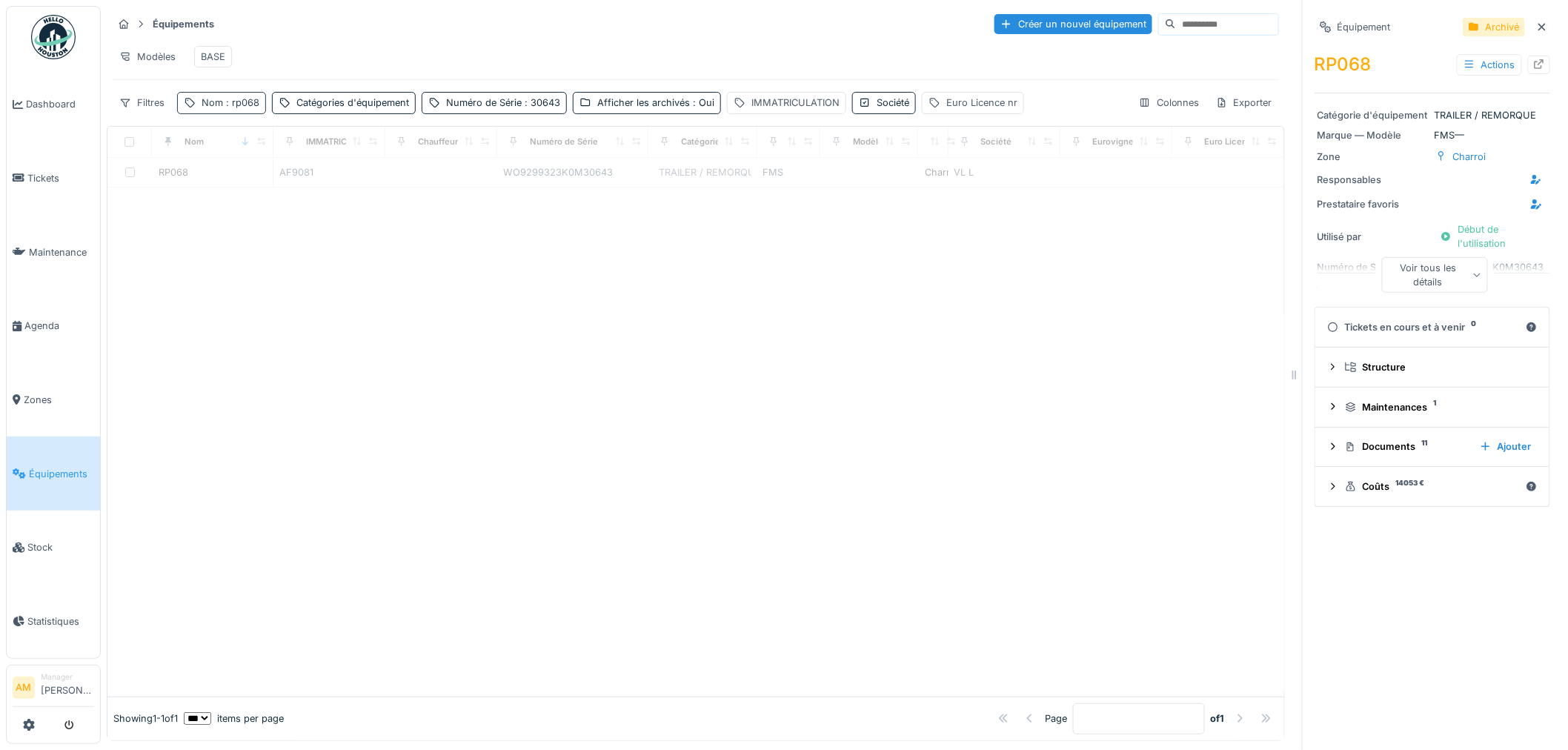
click at [242, 110] on div "Nom : rp068" at bounding box center [230, 103] width 57 height 14
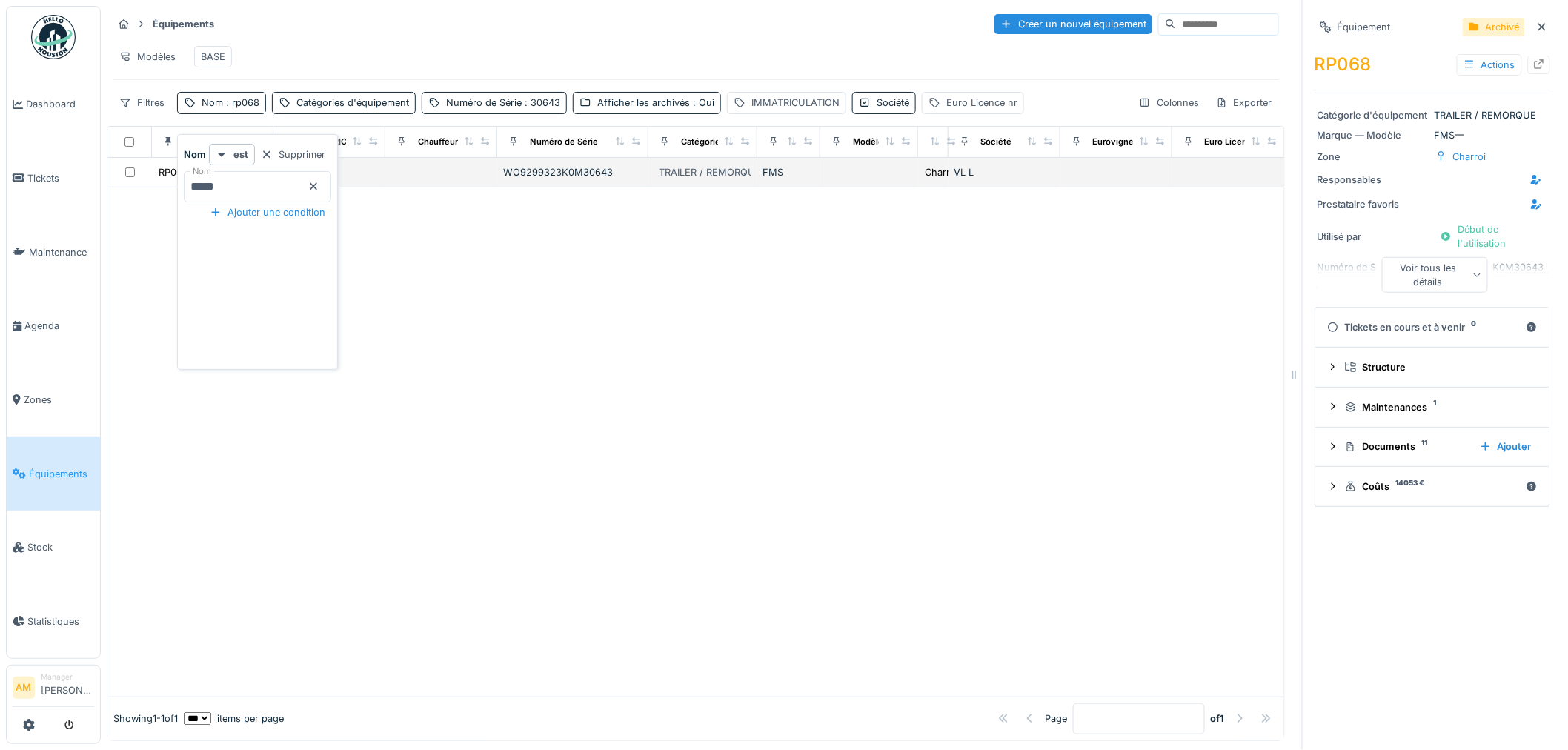
drag, startPoint x: 242, startPoint y: 175, endPoint x: 135, endPoint y: 187, distance: 107.7
click at [135, 187] on body "Dashboard Tickets Maintenance Agenda Zones Équipements Stock Statistiques AM Ma…" at bounding box center [784, 375] width 1568 height 750
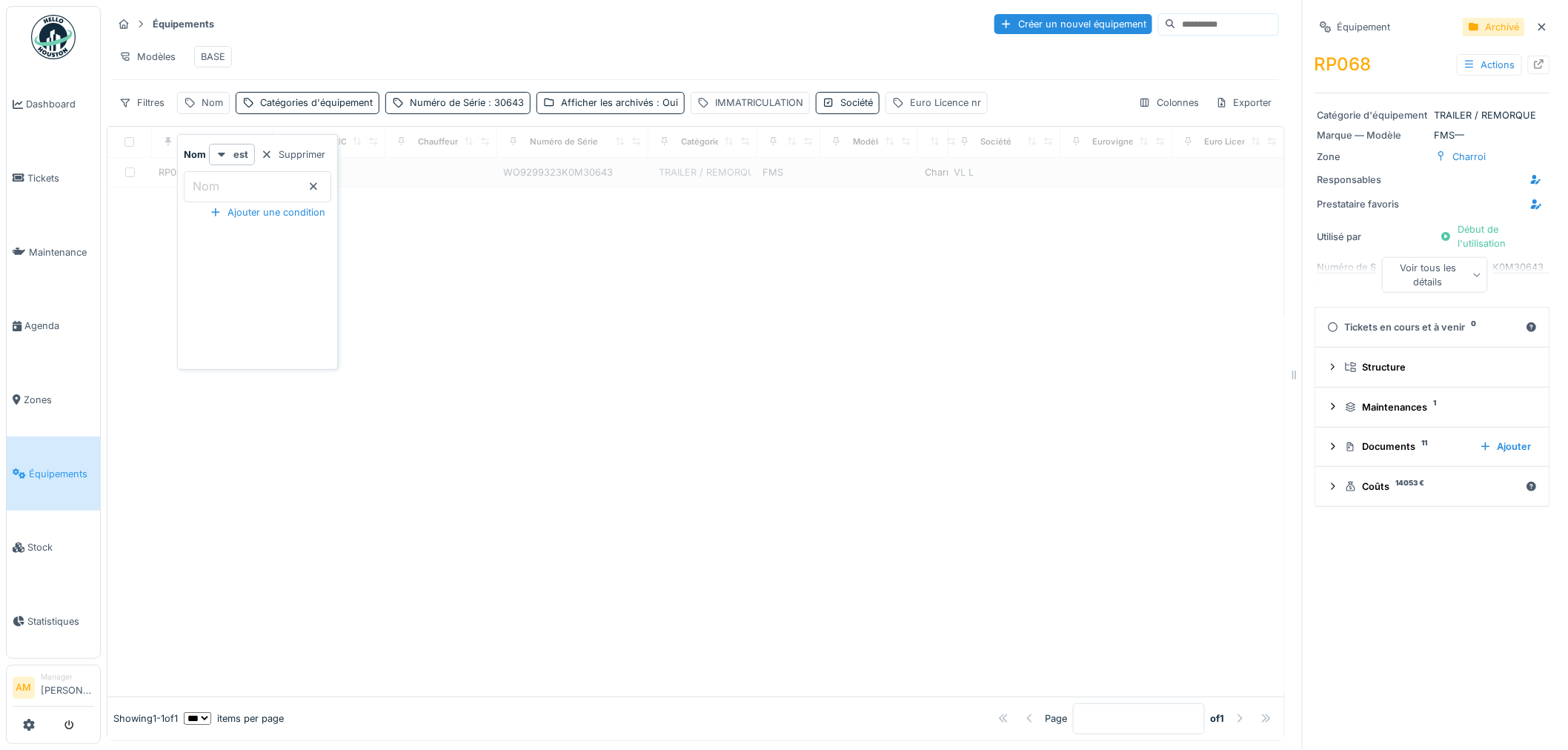
click at [667, 598] on div at bounding box center [695, 442] width 1177 height 509
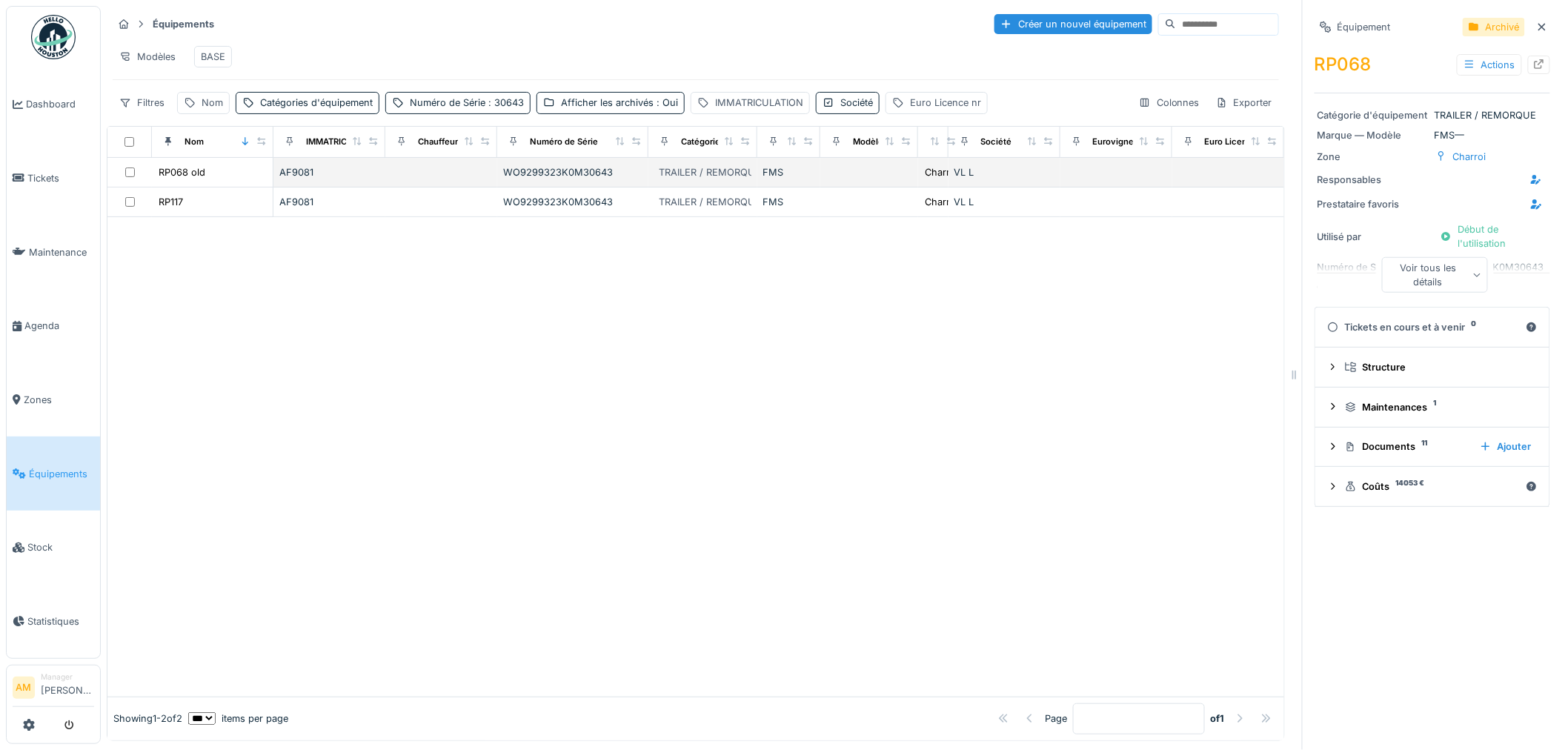
click at [361, 326] on div at bounding box center [695, 457] width 1177 height 480
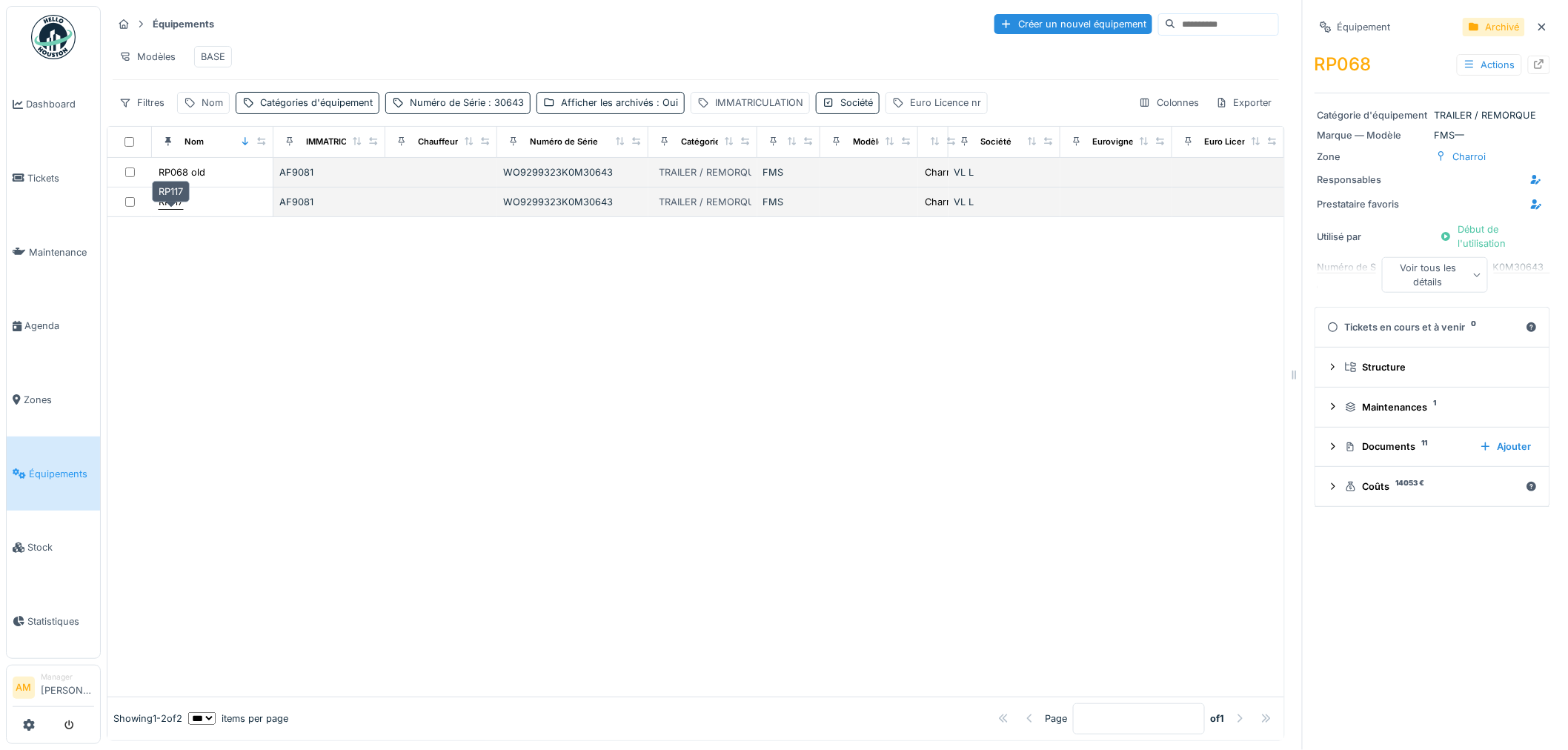
click at [173, 209] on div "RP117" at bounding box center [170, 202] width 25 height 14
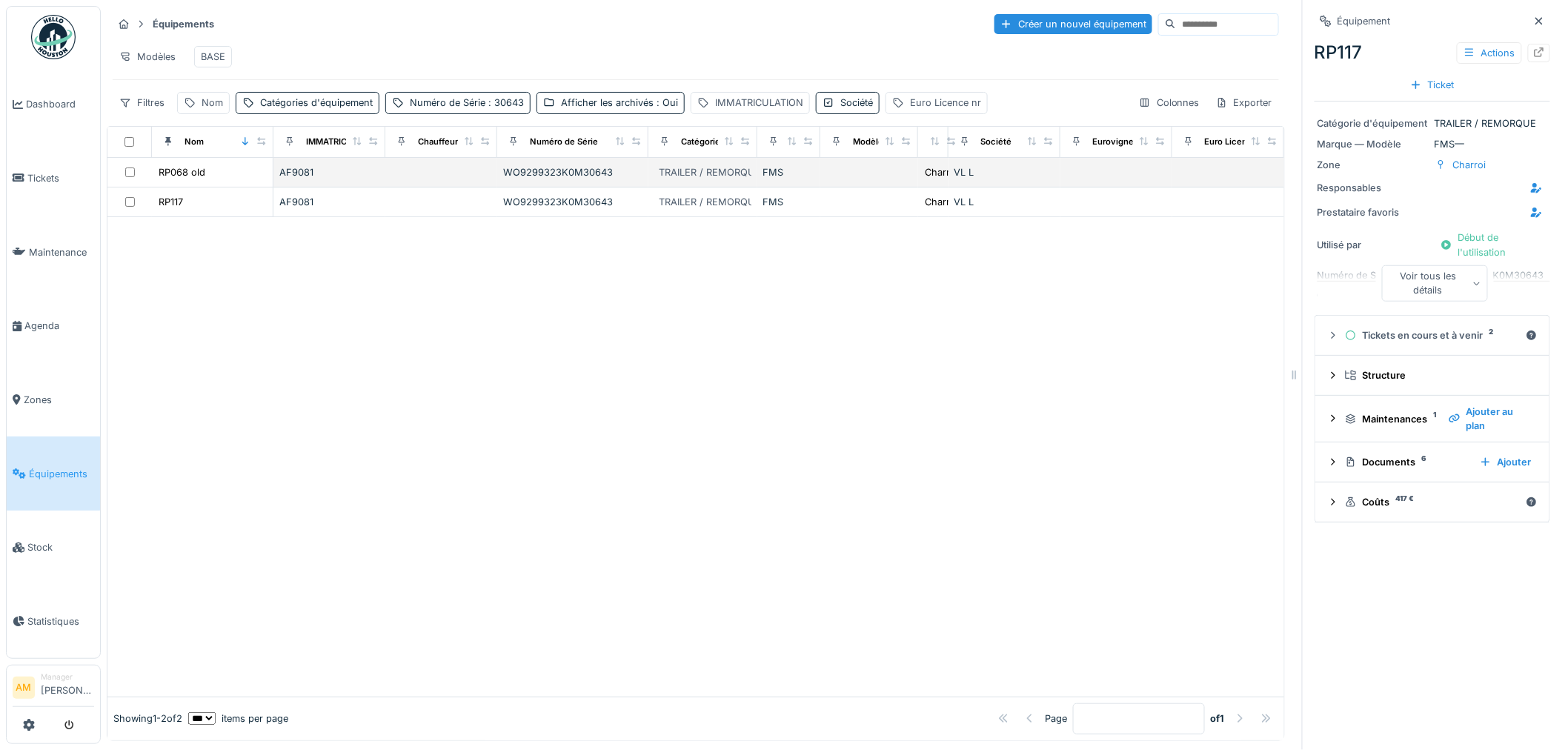
click at [1449, 290] on div "Voir tous les détails" at bounding box center [1435, 283] width 106 height 36
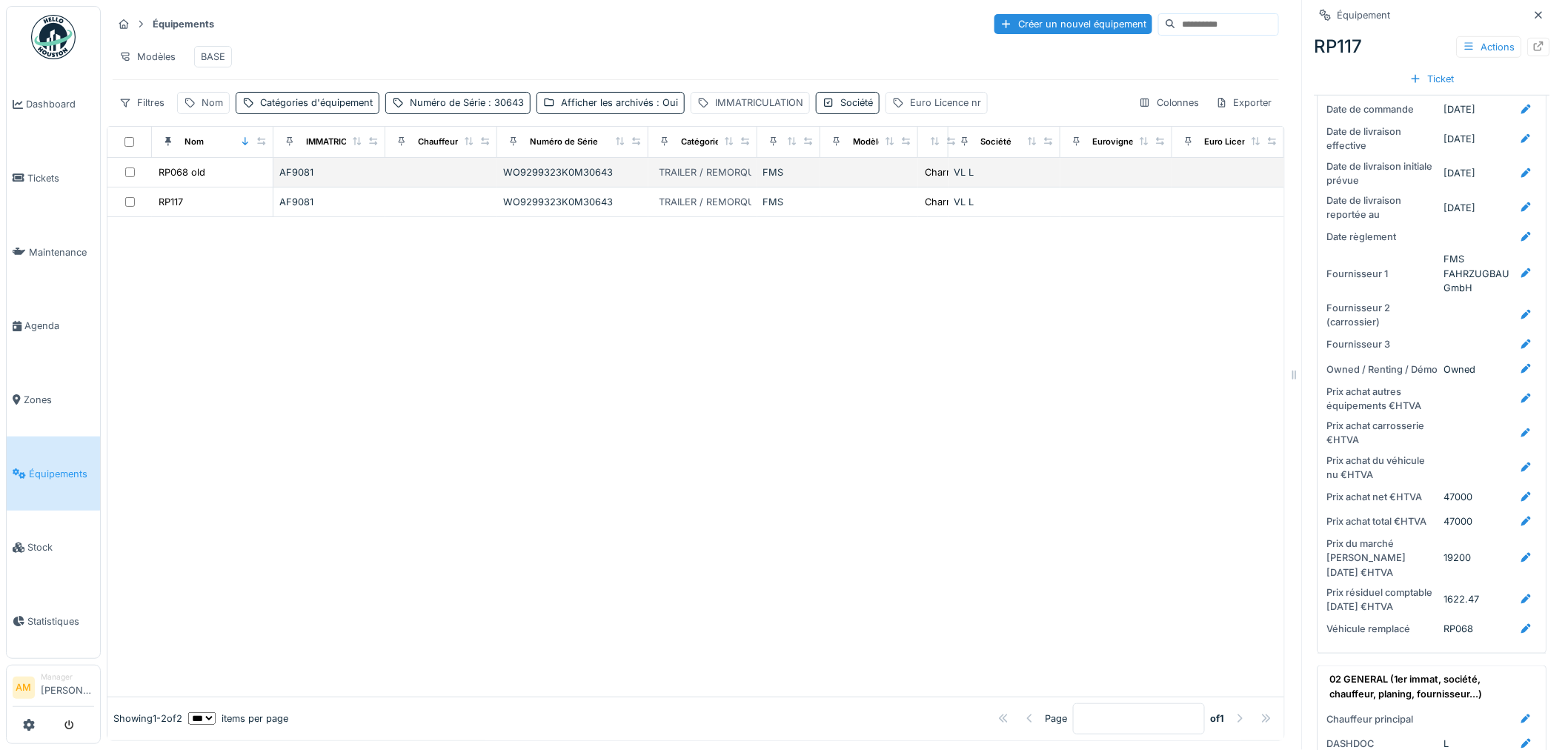
scroll to position [329, 0]
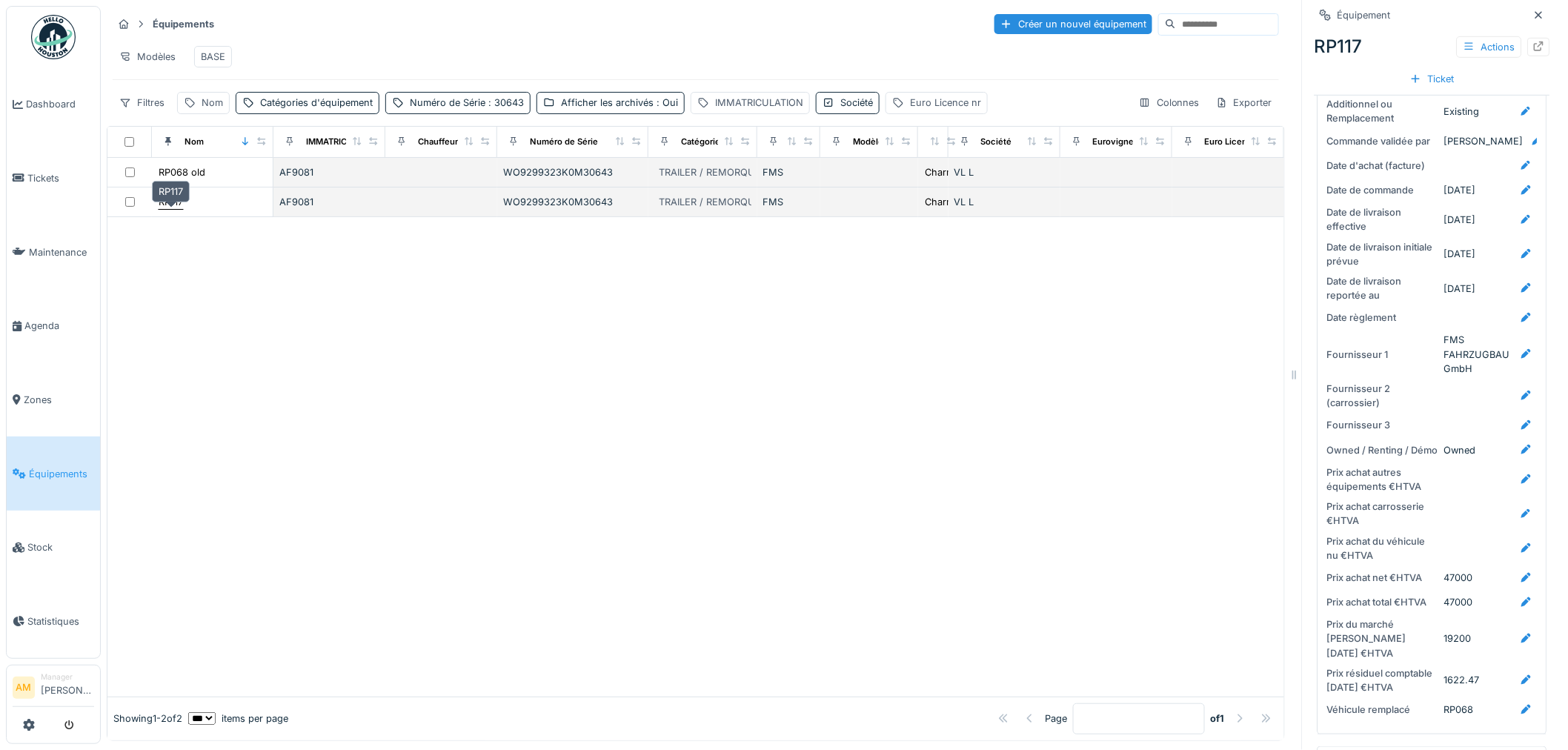
click at [171, 209] on div "RP117" at bounding box center [170, 202] width 25 height 14
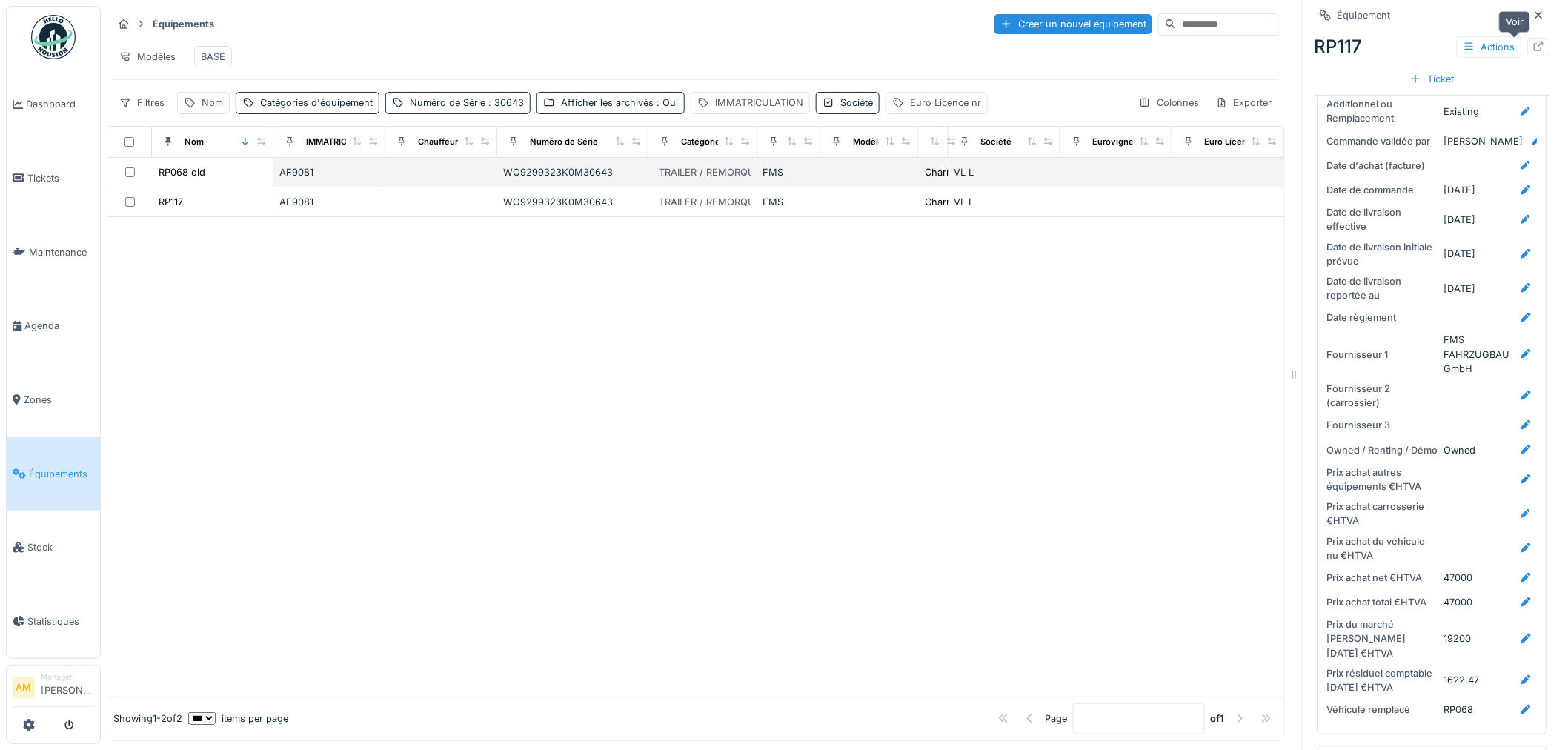
click at [1534, 43] on icon at bounding box center [1539, 47] width 10 height 10
drag, startPoint x: 843, startPoint y: 484, endPoint x: 843, endPoint y: 428, distance: 56.0
click at [839, 482] on div at bounding box center [695, 457] width 1177 height 480
click at [841, 375] on div at bounding box center [695, 457] width 1177 height 480
click at [547, 410] on div at bounding box center [695, 457] width 1177 height 480
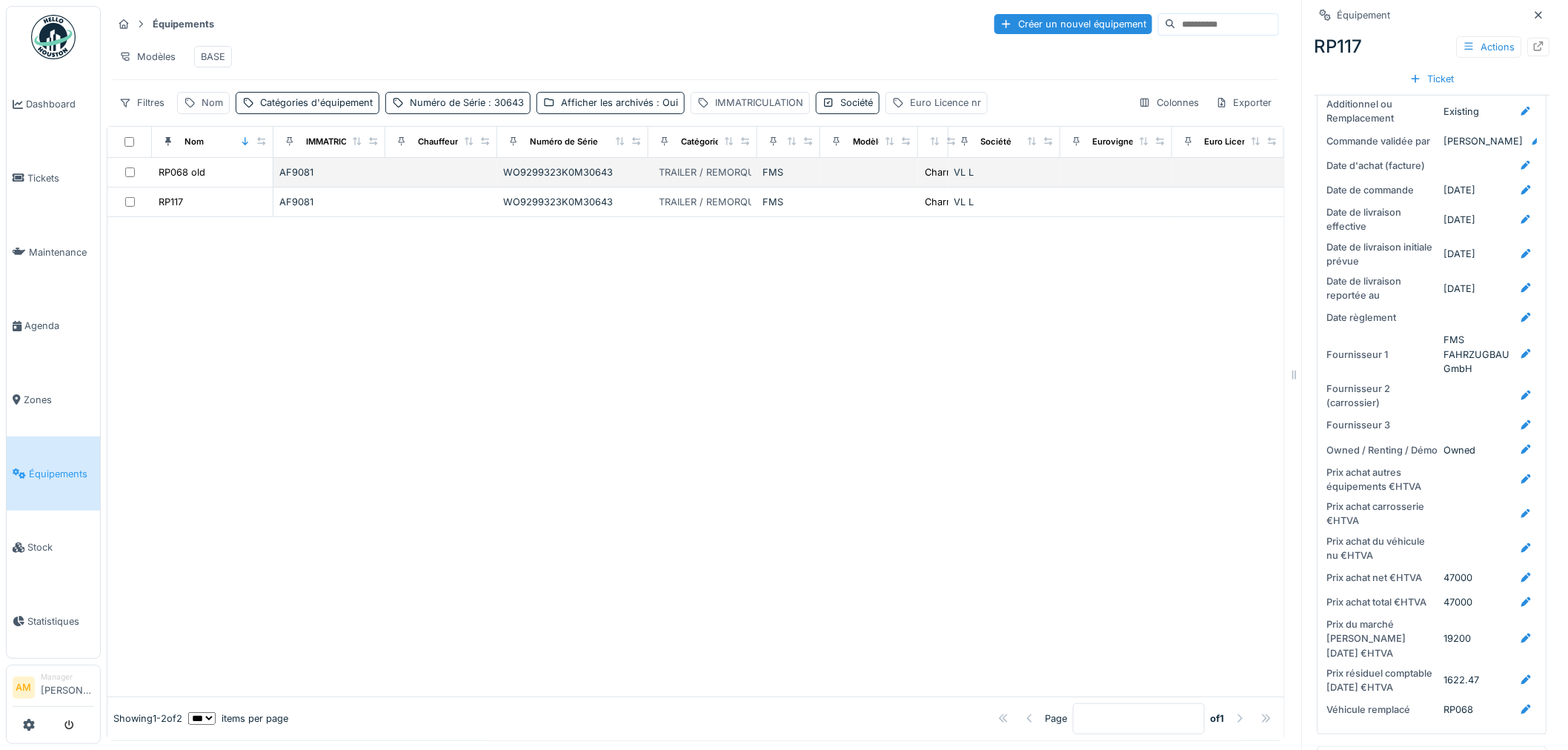
drag, startPoint x: 552, startPoint y: 441, endPoint x: 551, endPoint y: 427, distance: 14.0
click at [552, 441] on div at bounding box center [695, 457] width 1177 height 480
drag, startPoint x: 203, startPoint y: 116, endPoint x: 208, endPoint y: 131, distance: 15.8
click at [204, 110] on div "Nom" at bounding box center [212, 103] width 22 height 14
click at [232, 188] on input "Nom" at bounding box center [258, 186] width 148 height 31
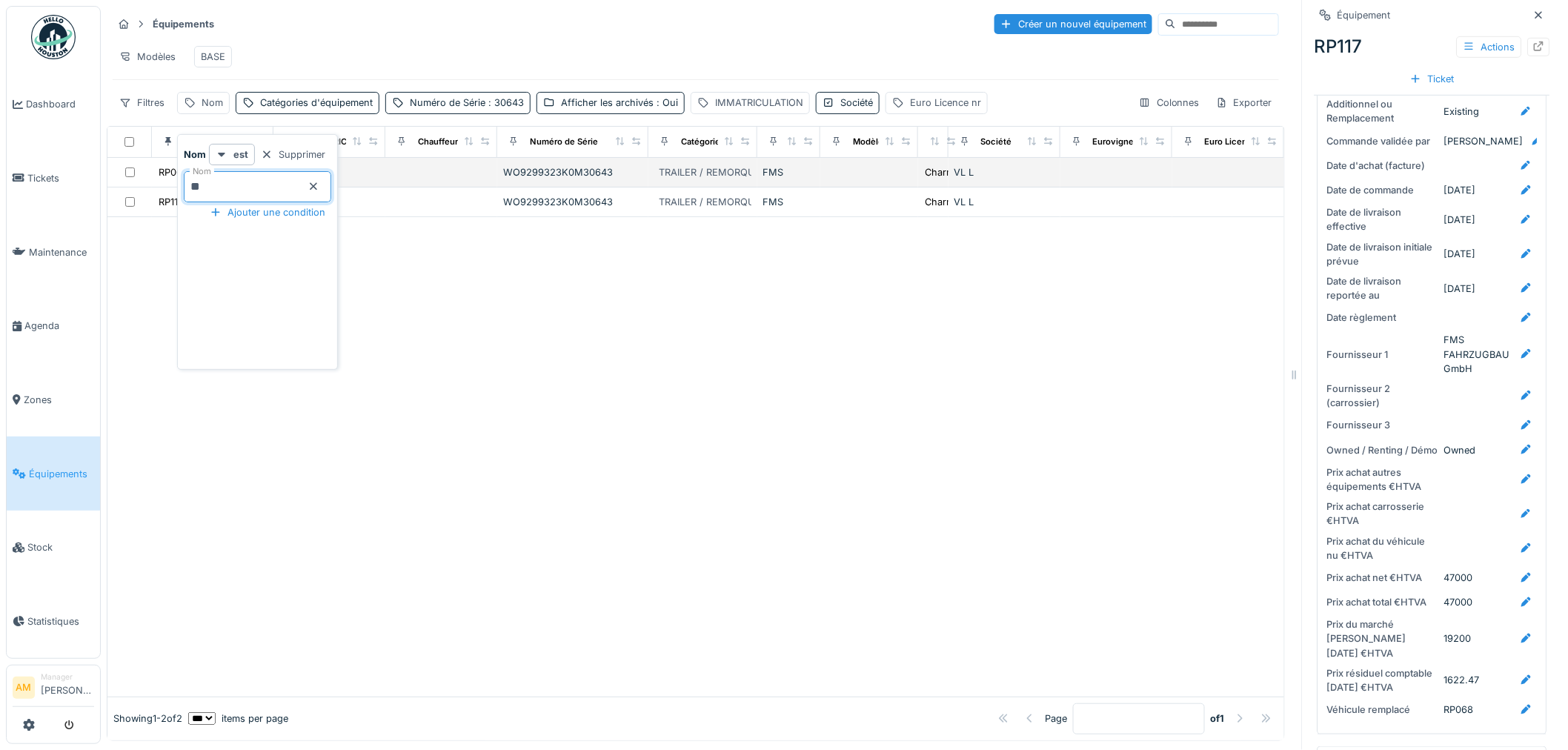
type input "**"
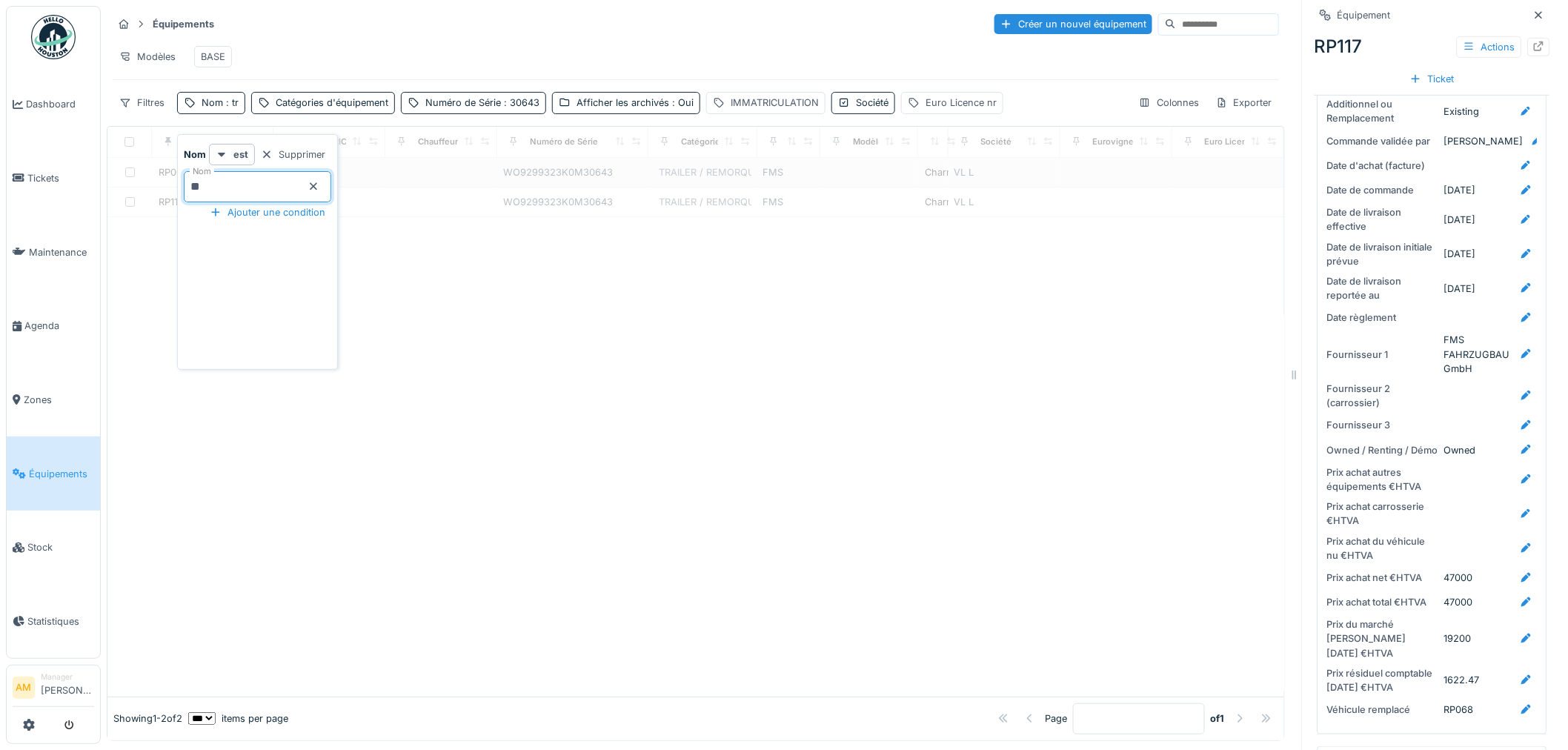
click at [632, 295] on div at bounding box center [695, 457] width 1177 height 480
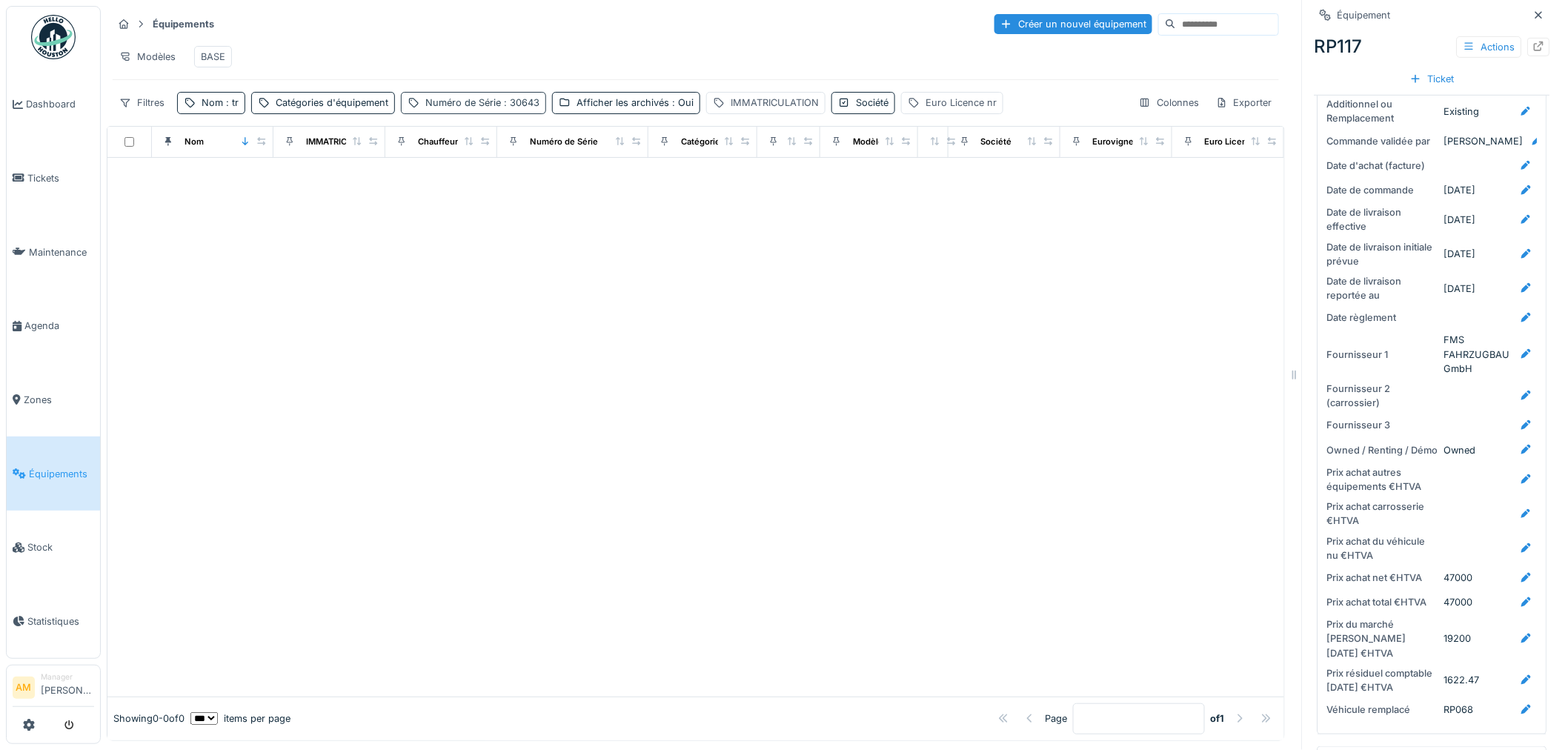
click at [527, 108] on span ": 30643" at bounding box center [520, 102] width 39 height 11
drag, startPoint x: 472, startPoint y: 189, endPoint x: 131, endPoint y: 213, distance: 341.8
click at [155, 219] on body "Dashboard Tickets Maintenance Agenda Zones Équipements Stock Statistiques AM Ma…" at bounding box center [784, 375] width 1568 height 750
click at [482, 306] on div "Numéro de Série est Supprimer Numéro de Série Ajouter une condition" at bounding box center [508, 255] width 209 height 222
drag, startPoint x: 317, startPoint y: 319, endPoint x: 470, endPoint y: 197, distance: 195.7
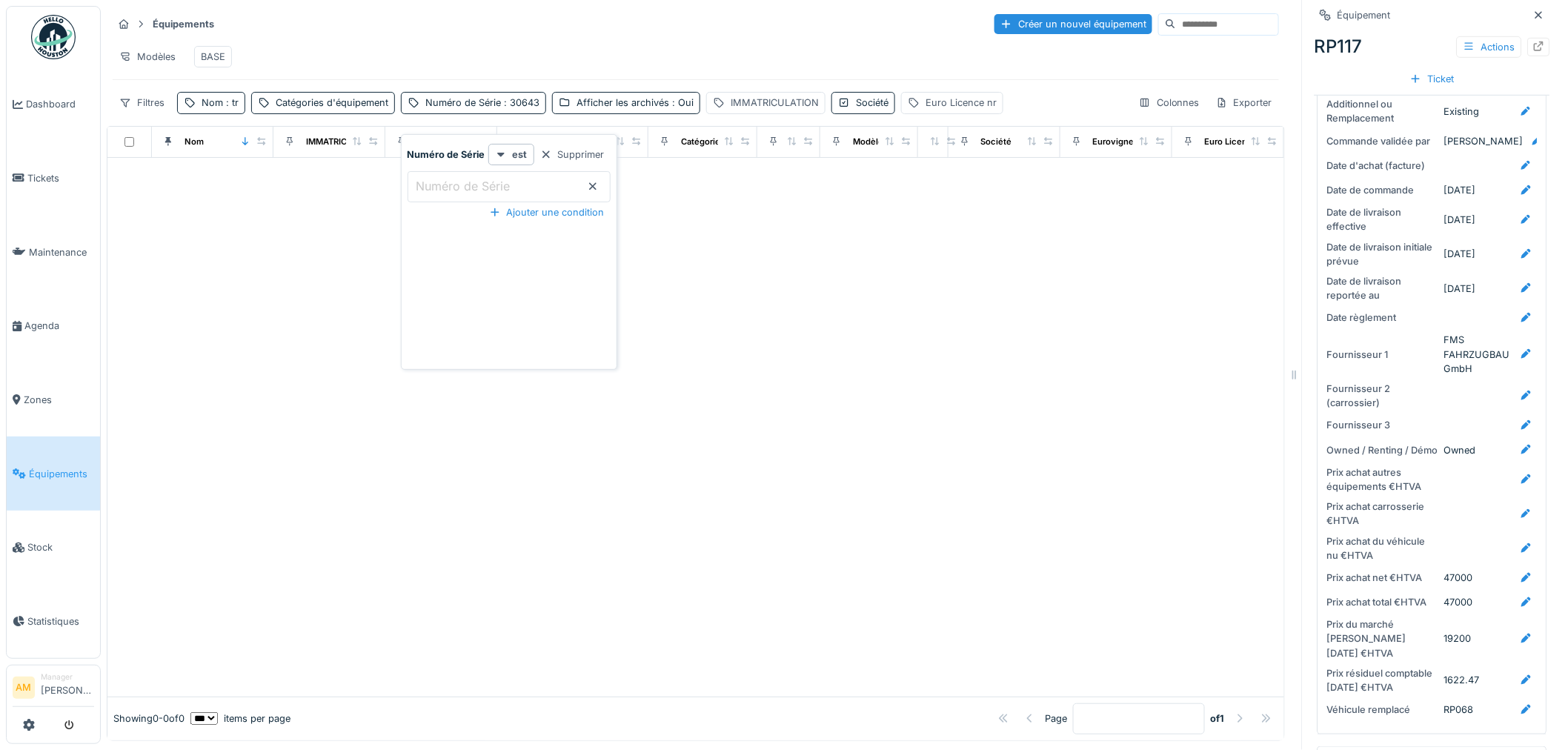
click at [317, 313] on div at bounding box center [695, 427] width 1177 height 539
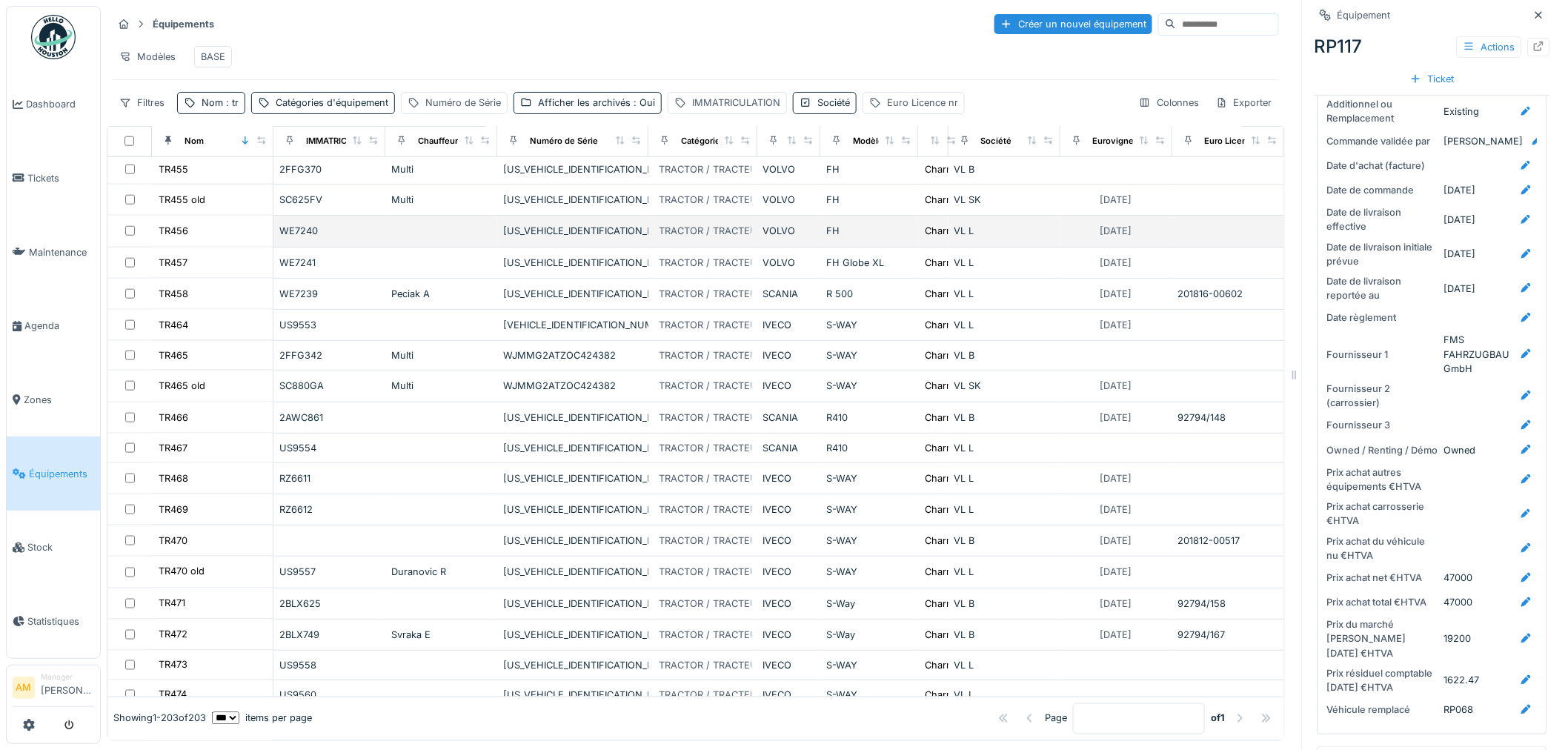
scroll to position [5461, 0]
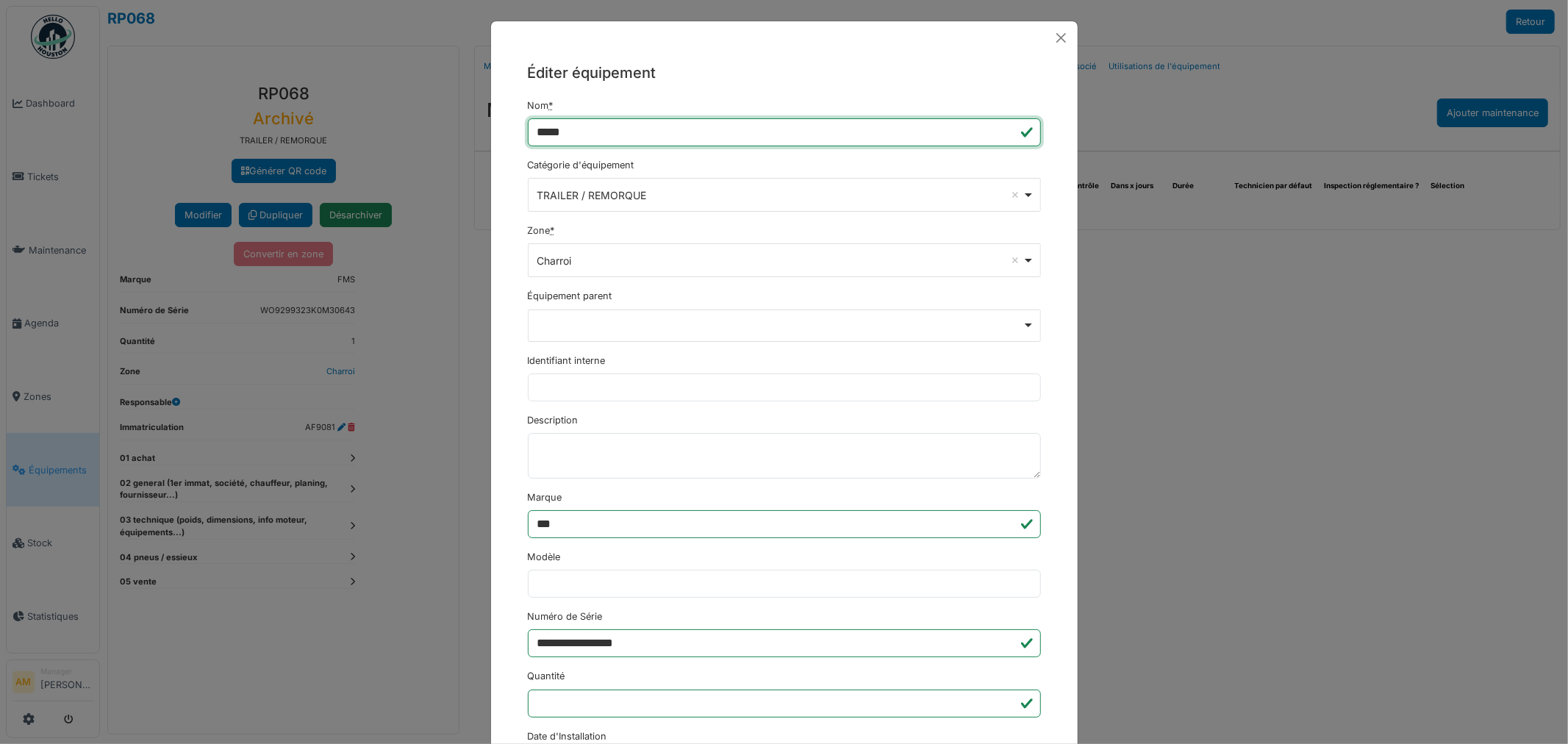
click at [579, 131] on input "*****" at bounding box center [784, 132] width 513 height 28
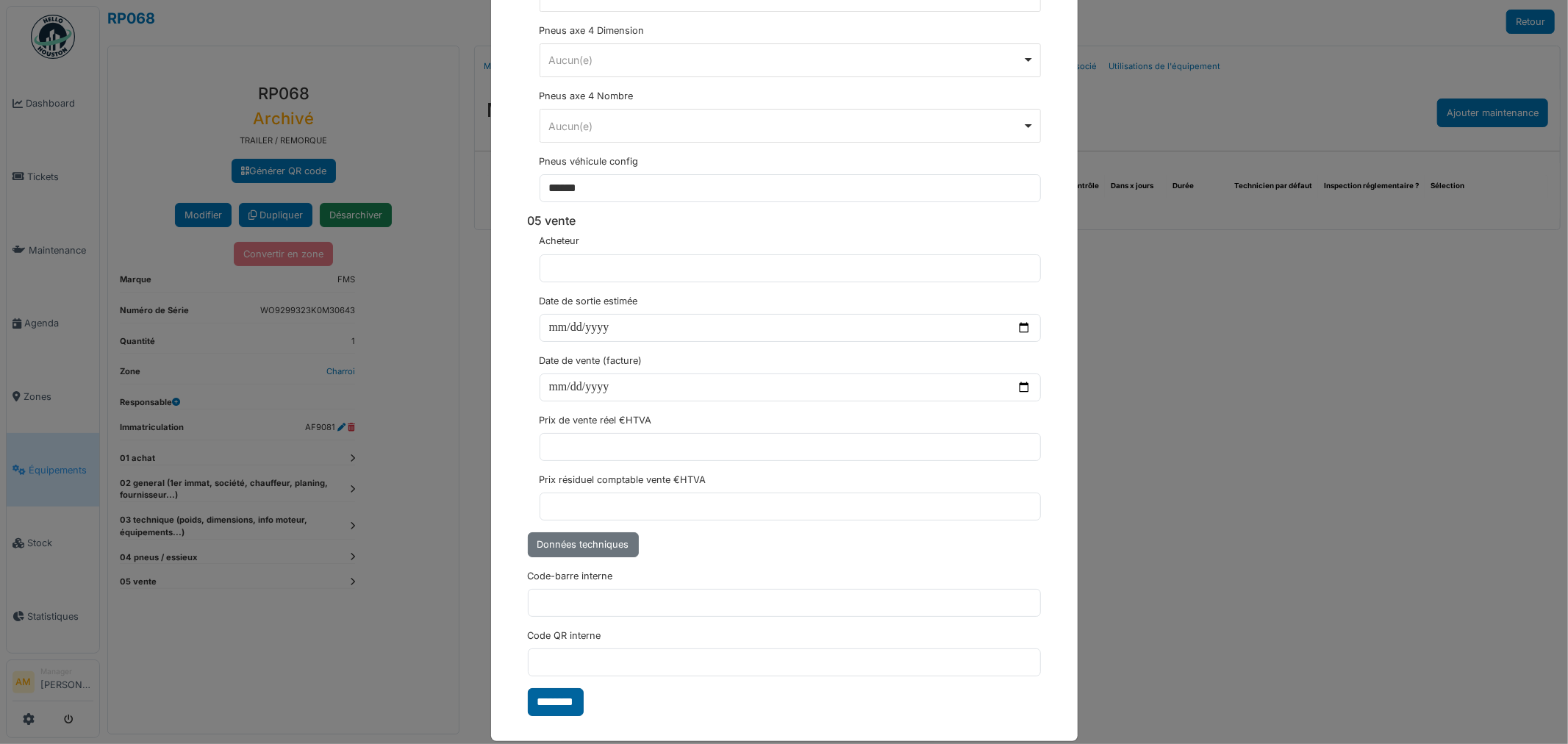
scroll to position [4302, 0]
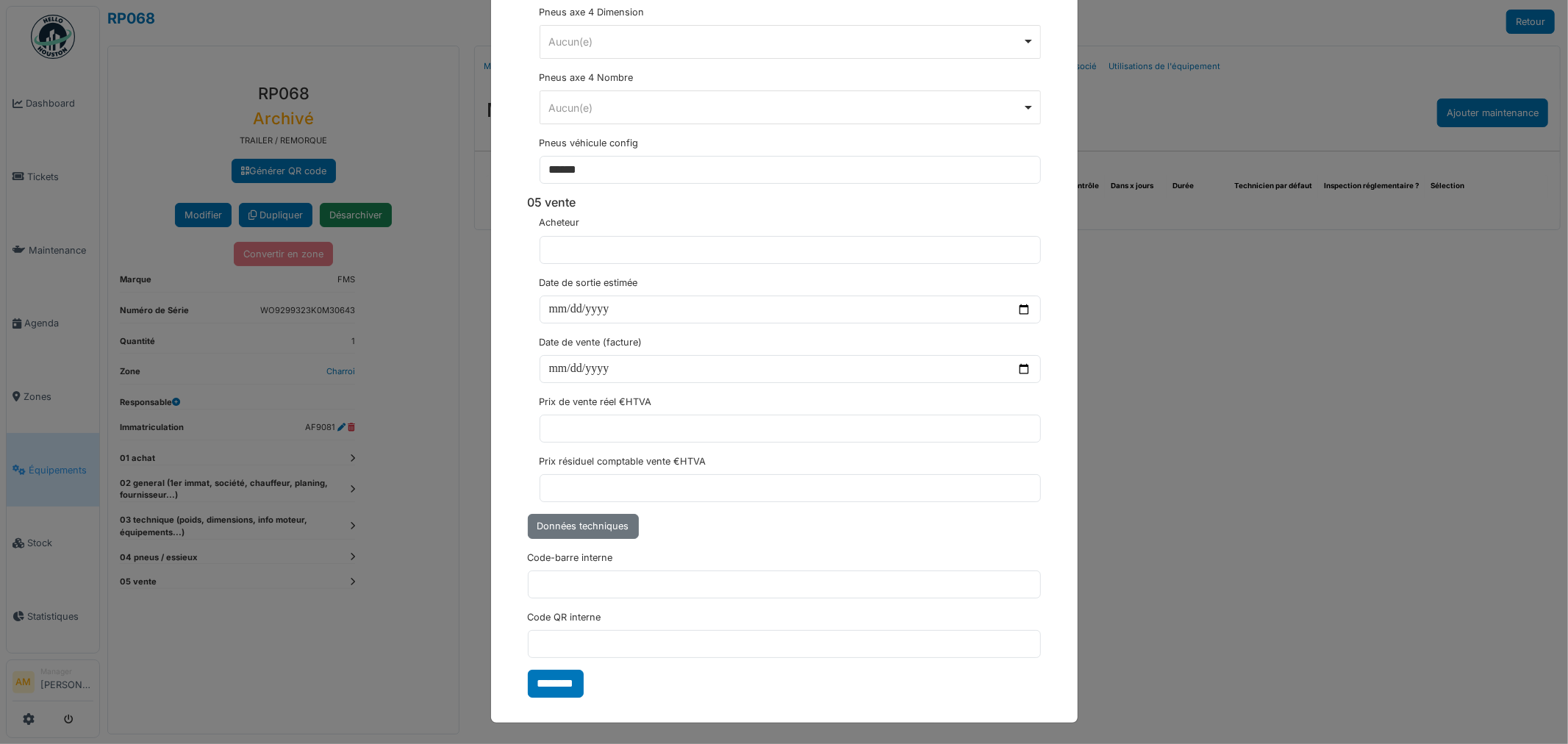
type input "*********"
click at [559, 684] on input "********" at bounding box center [555, 684] width 56 height 28
click at [1442, 421] on div "**********" at bounding box center [784, 372] width 1568 height 744
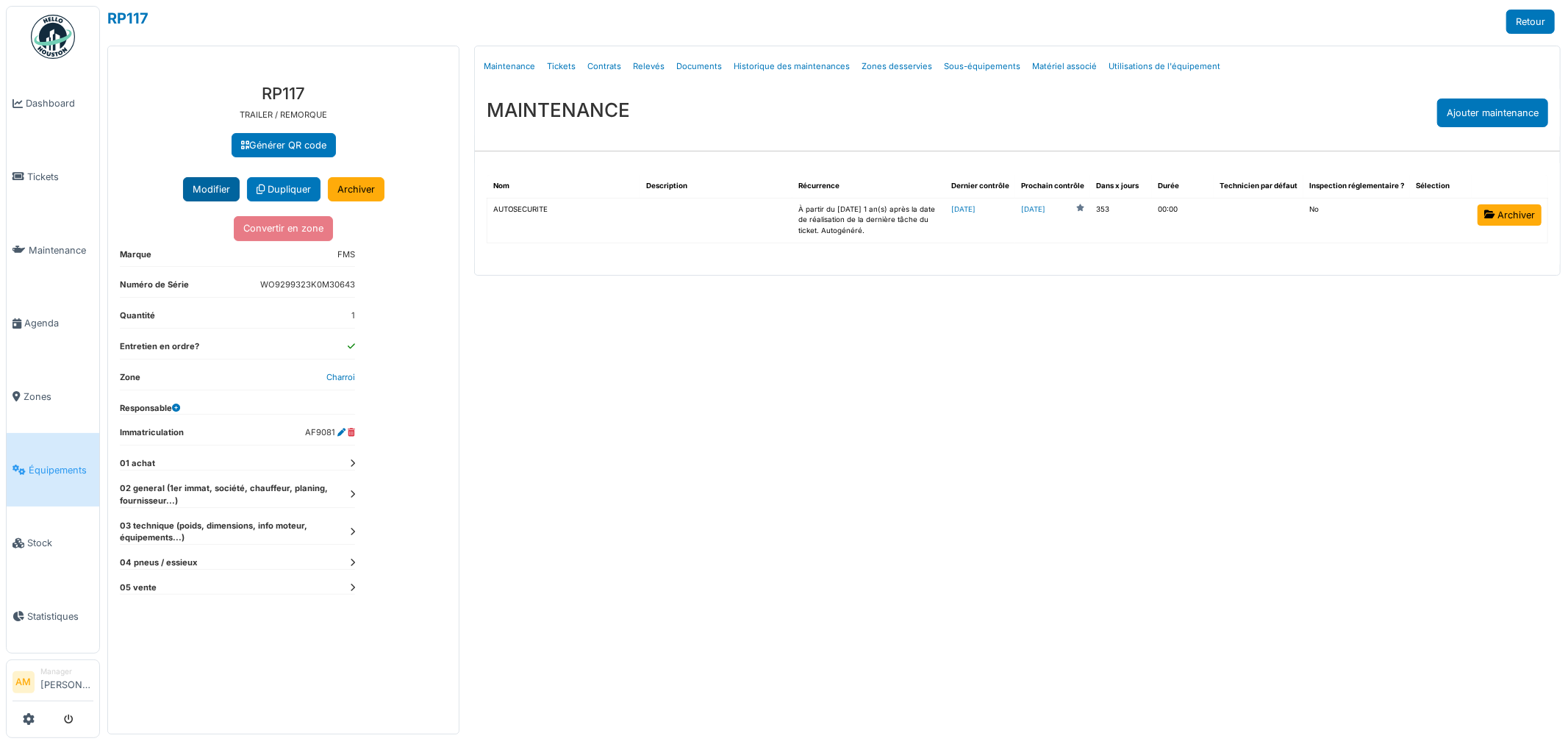
click at [202, 192] on button "Modifier" at bounding box center [211, 189] width 57 height 25
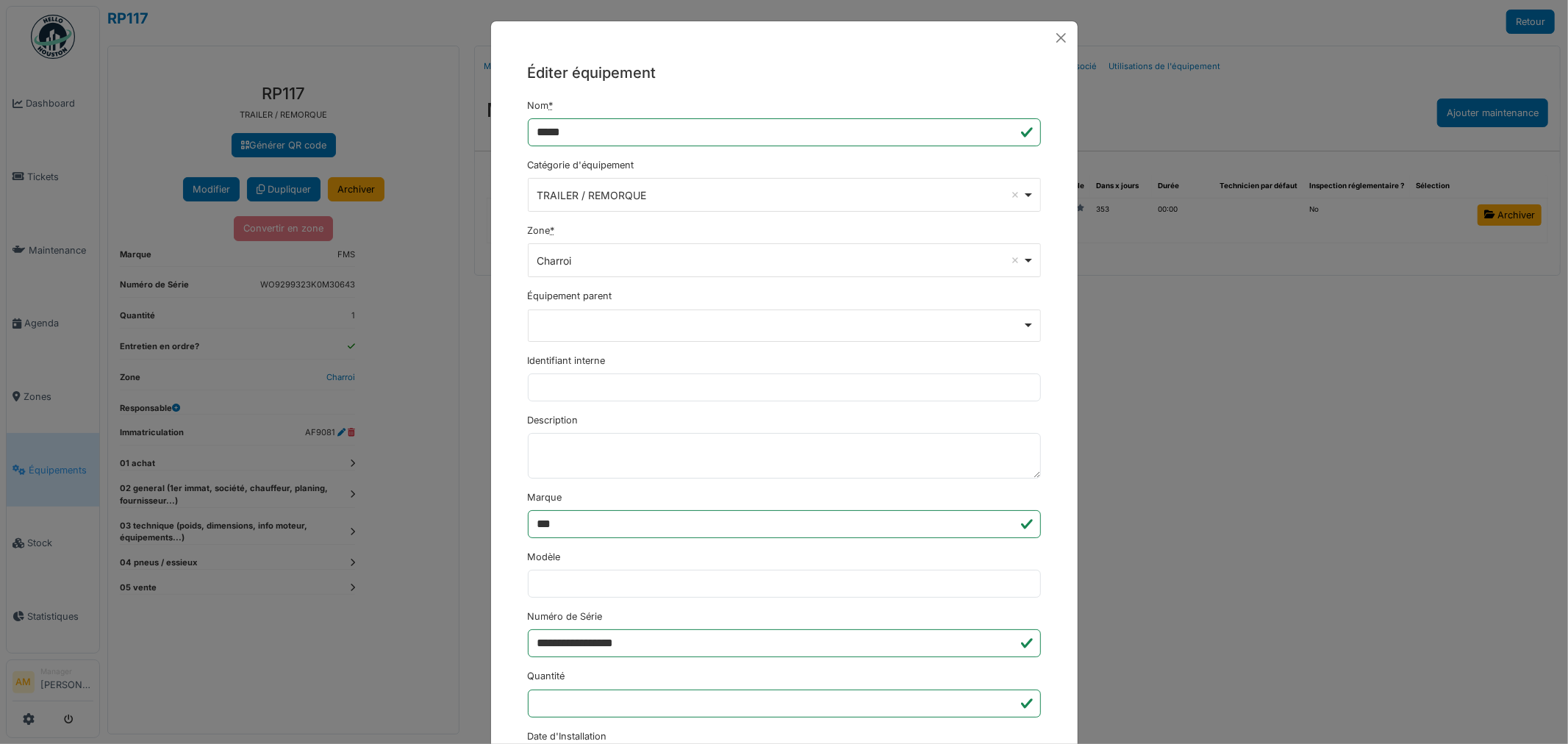
drag, startPoint x: 894, startPoint y: 209, endPoint x: 877, endPoint y: 181, distance: 32.8
